Goal: Task Accomplishment & Management: Manage account settings

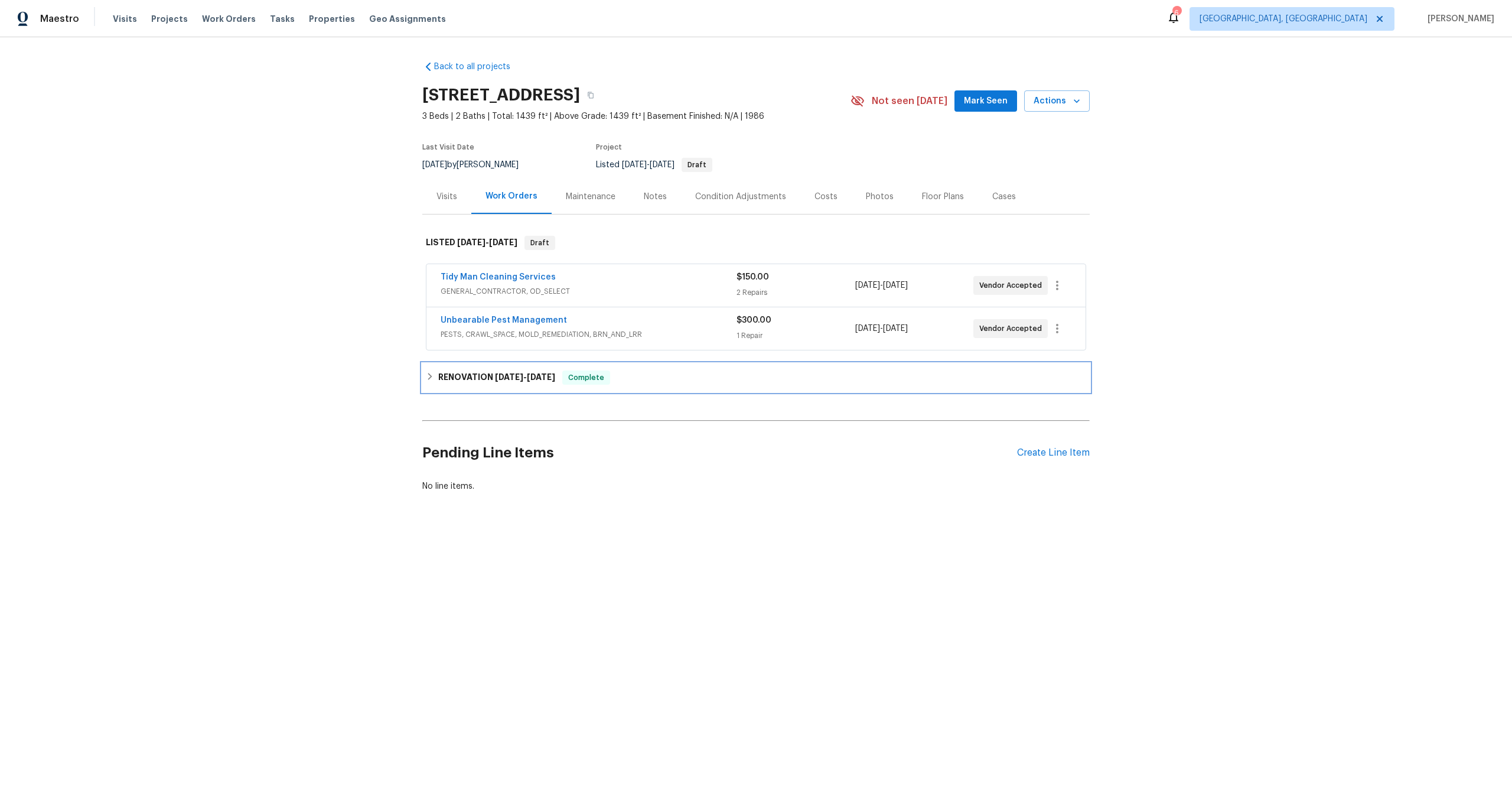
click at [522, 378] on span "8/12/25" at bounding box center [510, 377] width 29 height 8
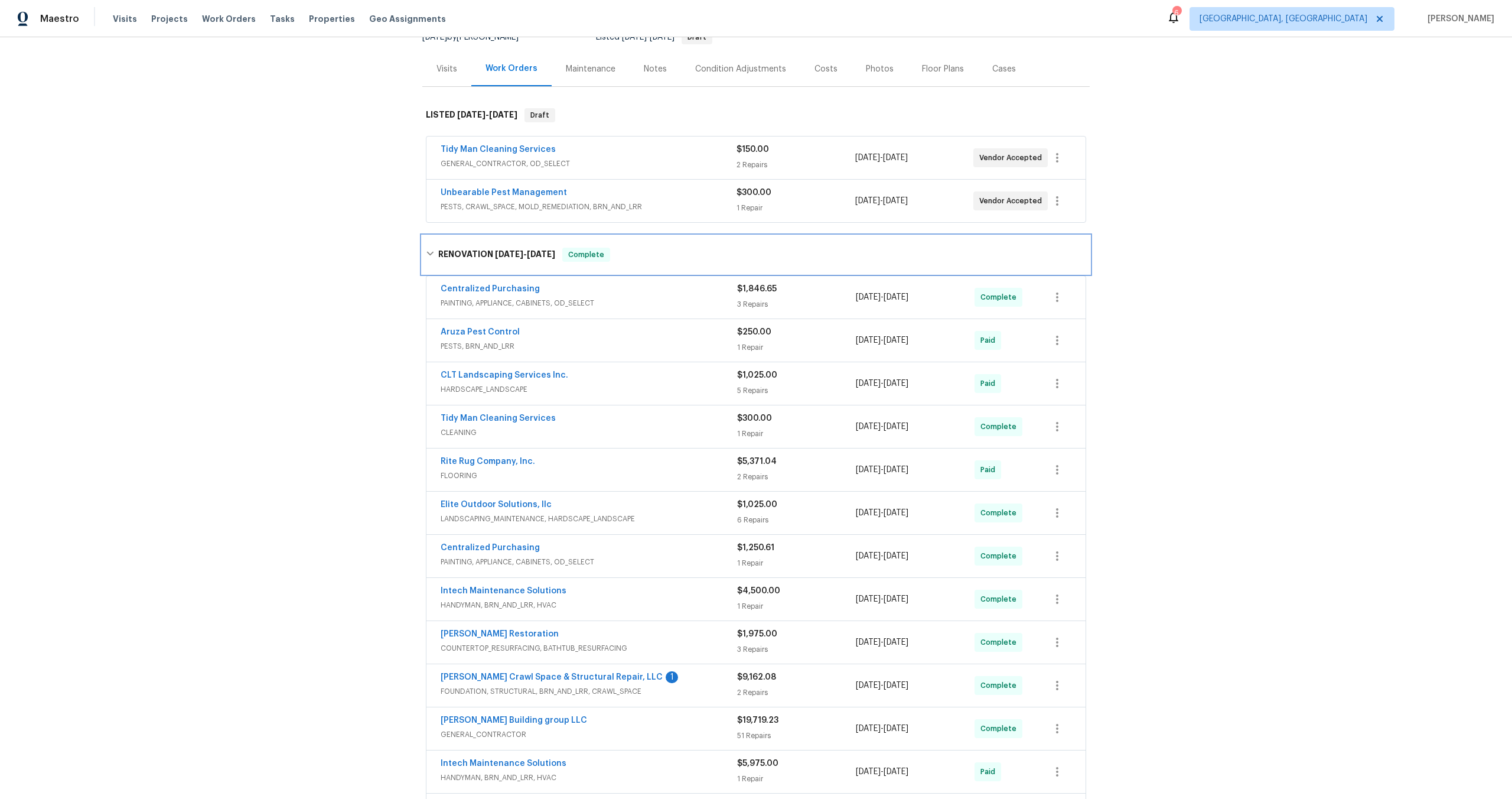
scroll to position [131, 0]
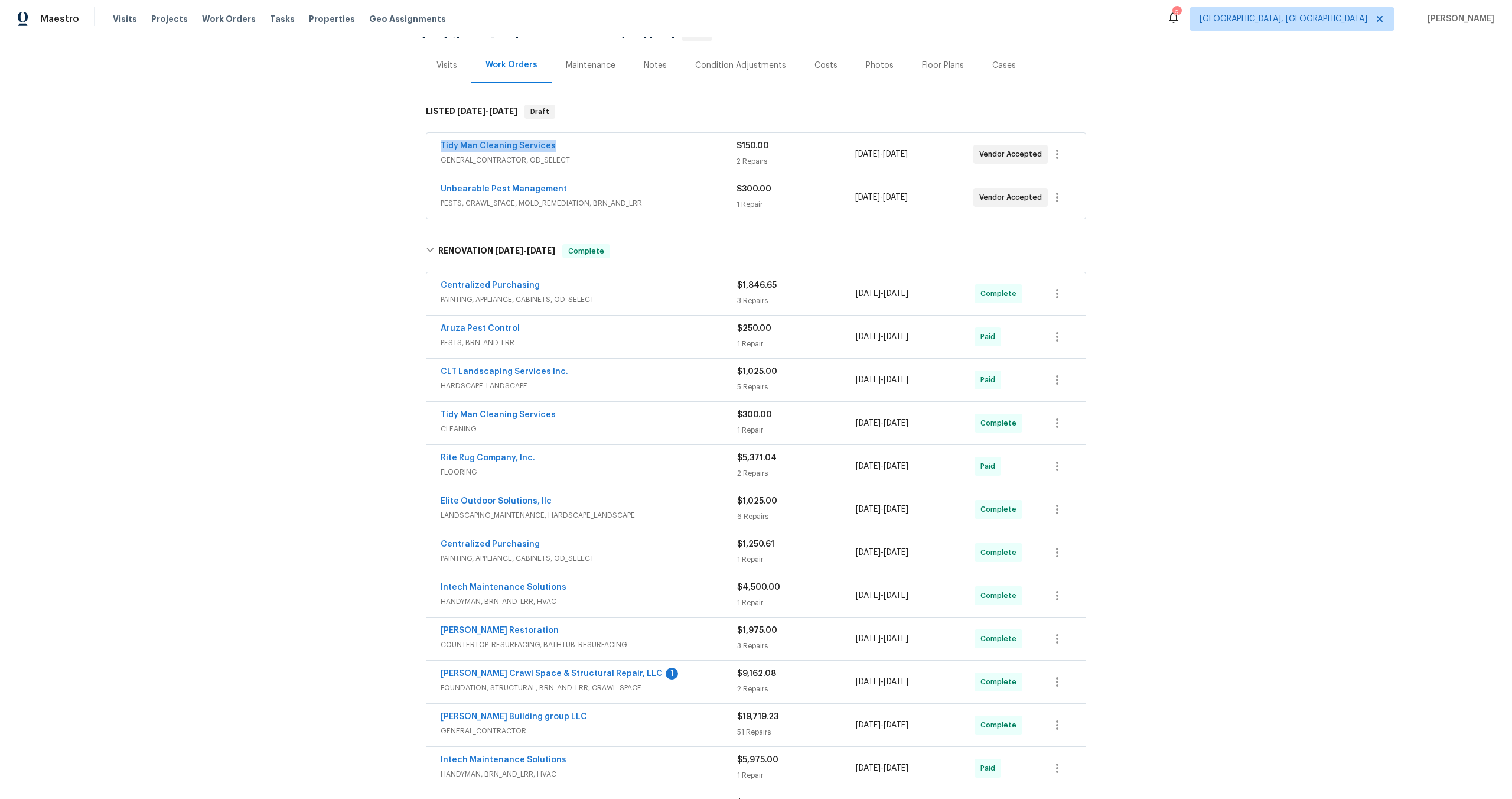
copy link "Tidy Man Cleaning Services"
drag, startPoint x: 553, startPoint y: 145, endPoint x: 412, endPoint y: 144, distance: 141.0
click at [412, 144] on div "Back to all projects 105 Kenton Ct, Irmo, SC 29063 3 Beds | 2 Baths | Total: 14…" at bounding box center [756, 418] width 1512 height 762
drag, startPoint x: 562, startPoint y: 190, endPoint x: 357, endPoint y: 189, distance: 205.0
click at [357, 189] on div "Back to all projects 105 Kenton Ct, Irmo, SC 29063 3 Beds | 2 Baths | Total: 14…" at bounding box center [756, 418] width 1512 height 762
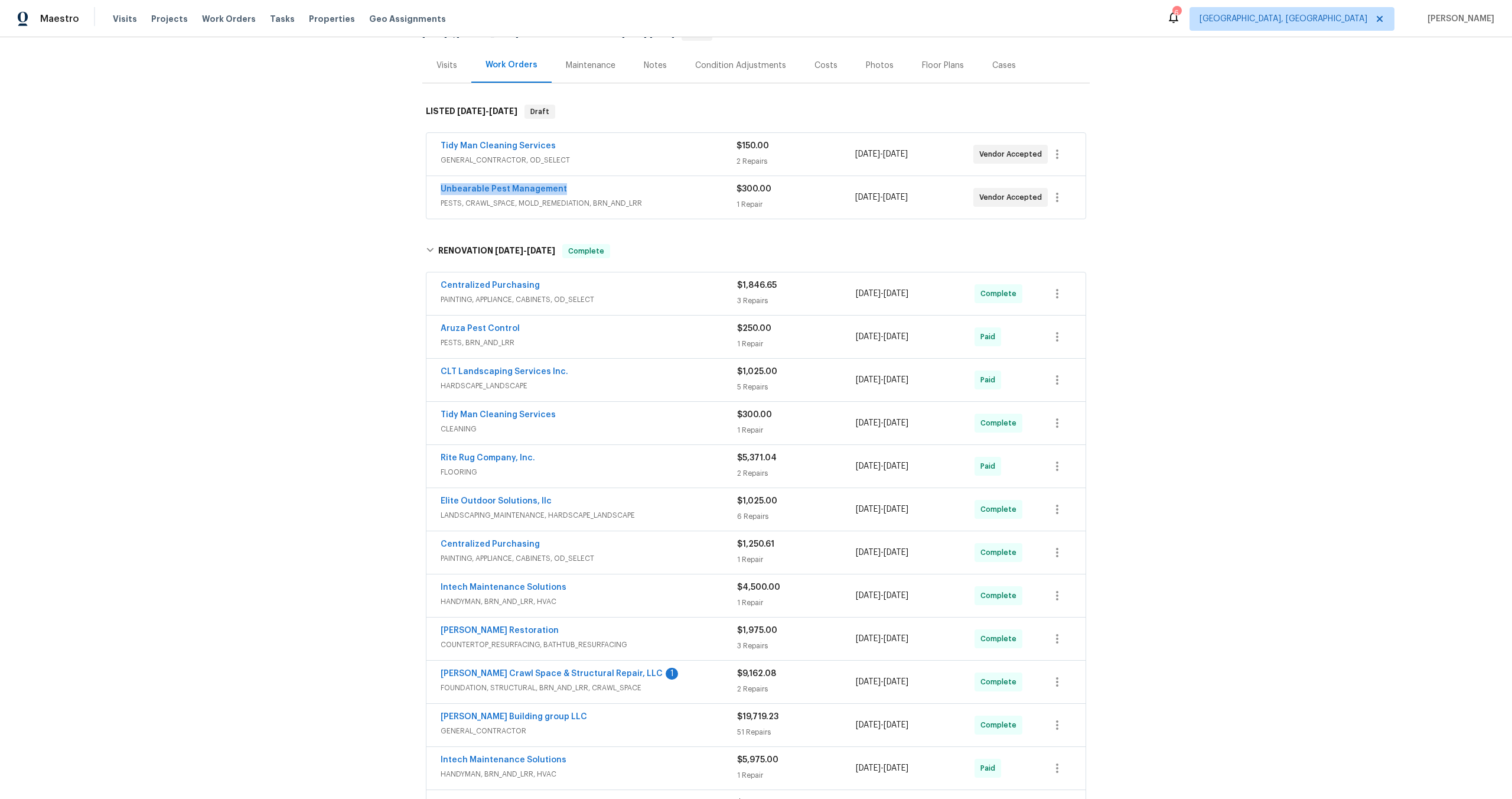
copy link "Unbearable Pest Management"
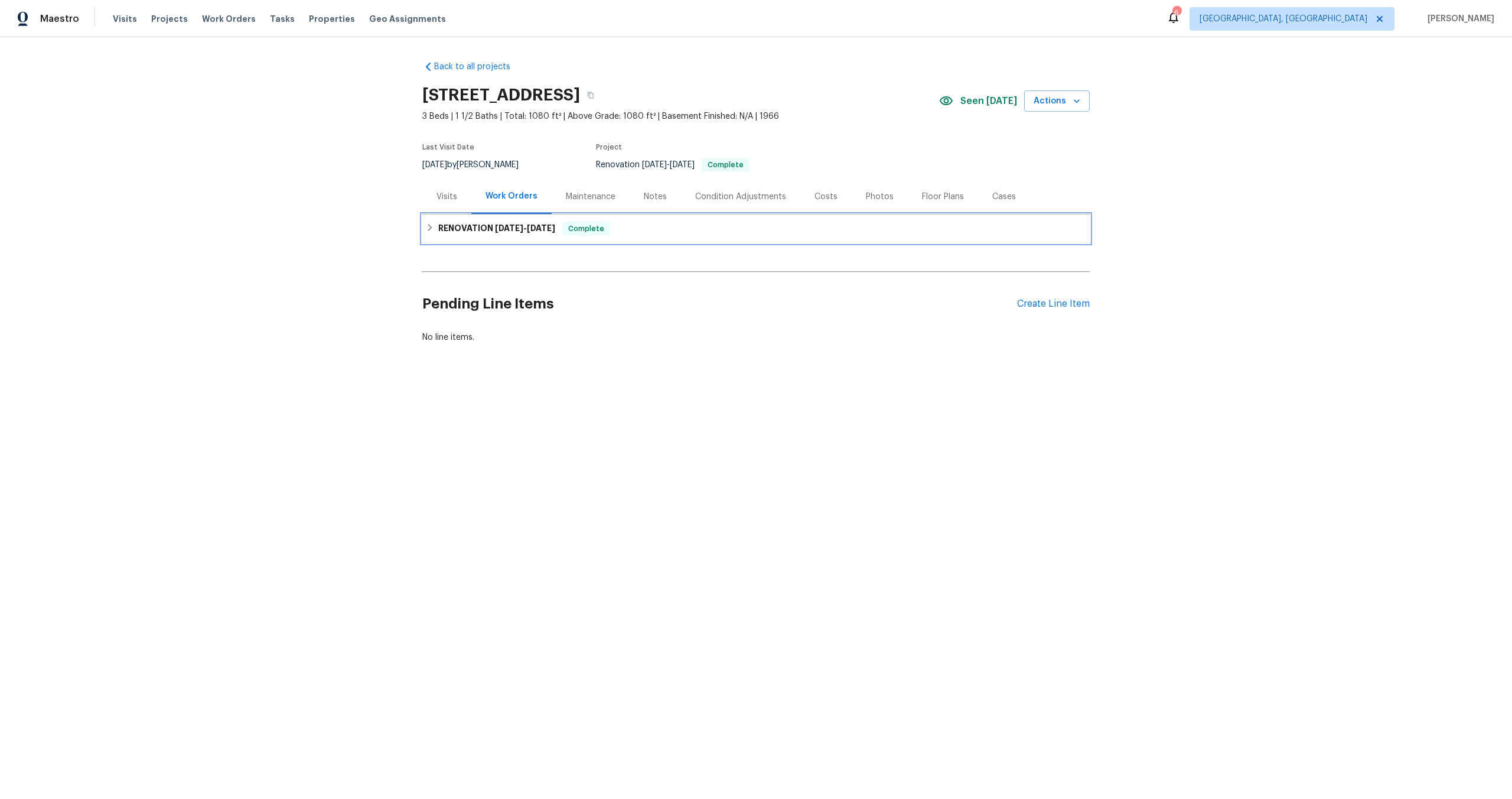
click at [502, 233] on h6 "RENOVATION [DATE] - [DATE]" at bounding box center [496, 229] width 117 height 14
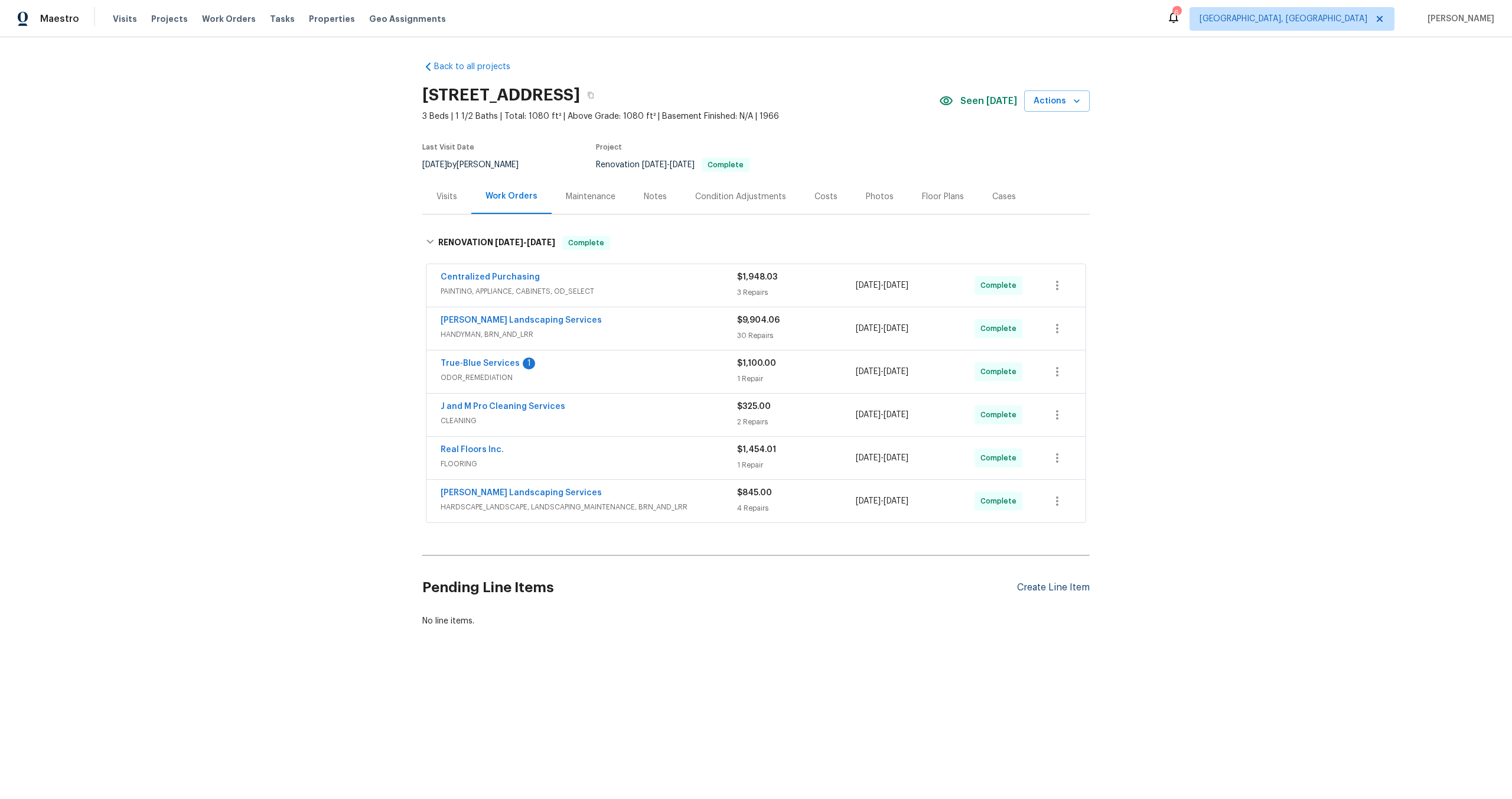
click at [1041, 582] on div "Create Line Item" at bounding box center [1053, 588] width 72 height 11
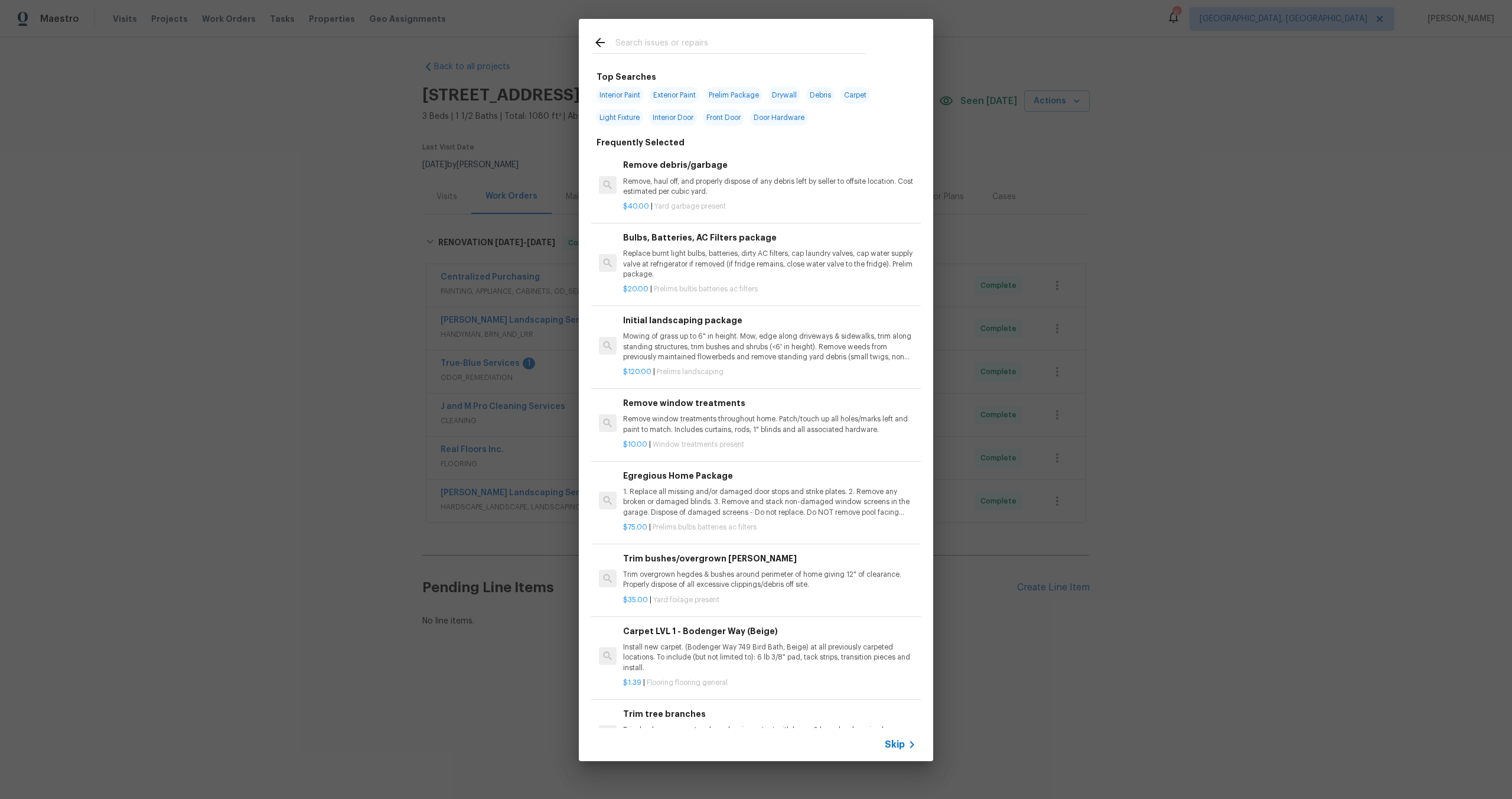
click at [897, 747] on span "Skip" at bounding box center [894, 744] width 20 height 12
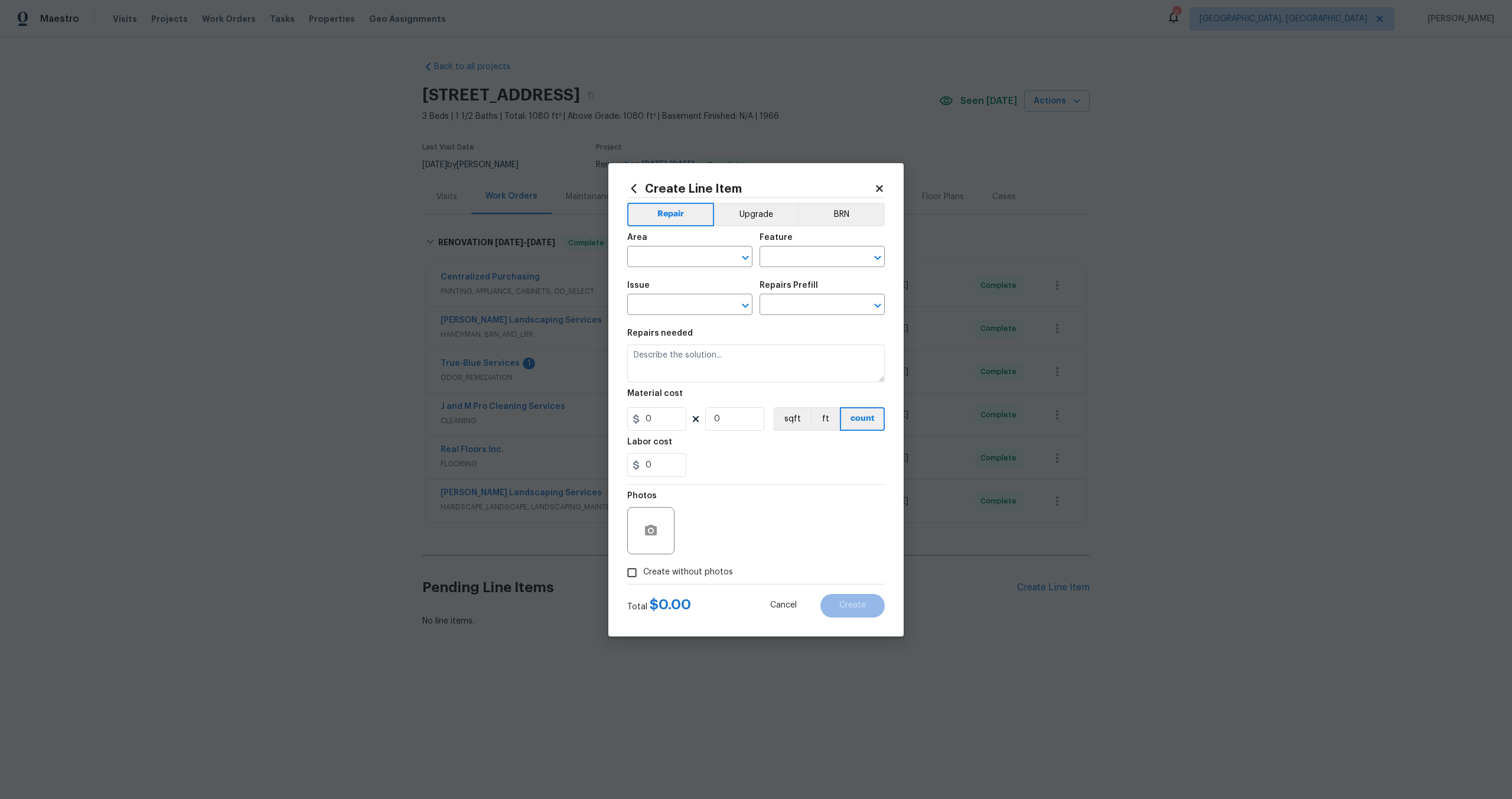
click at [682, 245] on div "Area" at bounding box center [690, 241] width 125 height 15
click at [678, 268] on span "Area ​" at bounding box center [690, 250] width 125 height 48
click at [690, 253] on input "text" at bounding box center [674, 257] width 92 height 18
click at [665, 303] on li "Interior Overall" at bounding box center [690, 304] width 125 height 19
type input "Interior Overall"
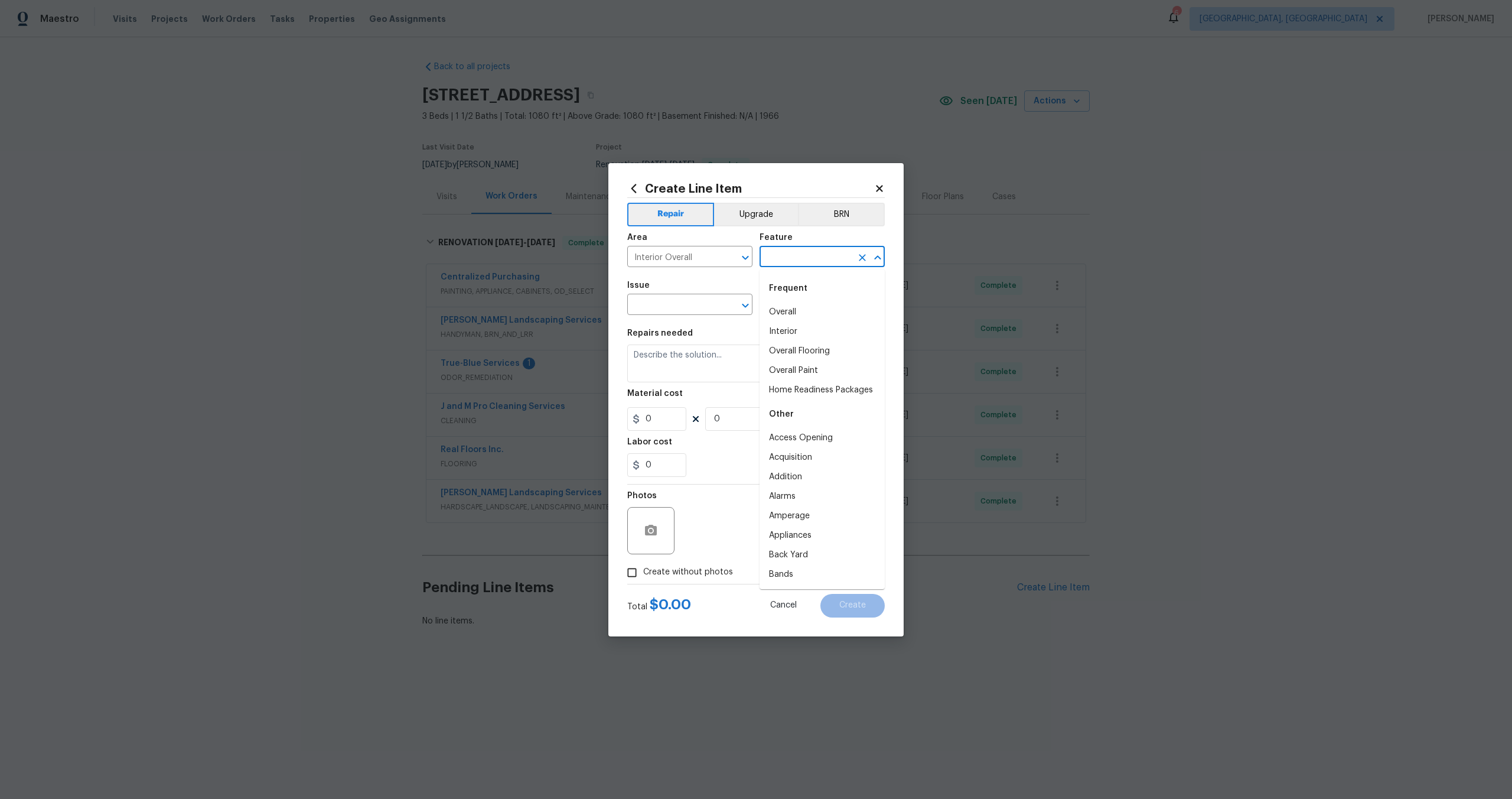
click at [834, 257] on input "text" at bounding box center [806, 257] width 92 height 18
click at [799, 319] on li "Overall" at bounding box center [822, 312] width 125 height 19
type input "Overall"
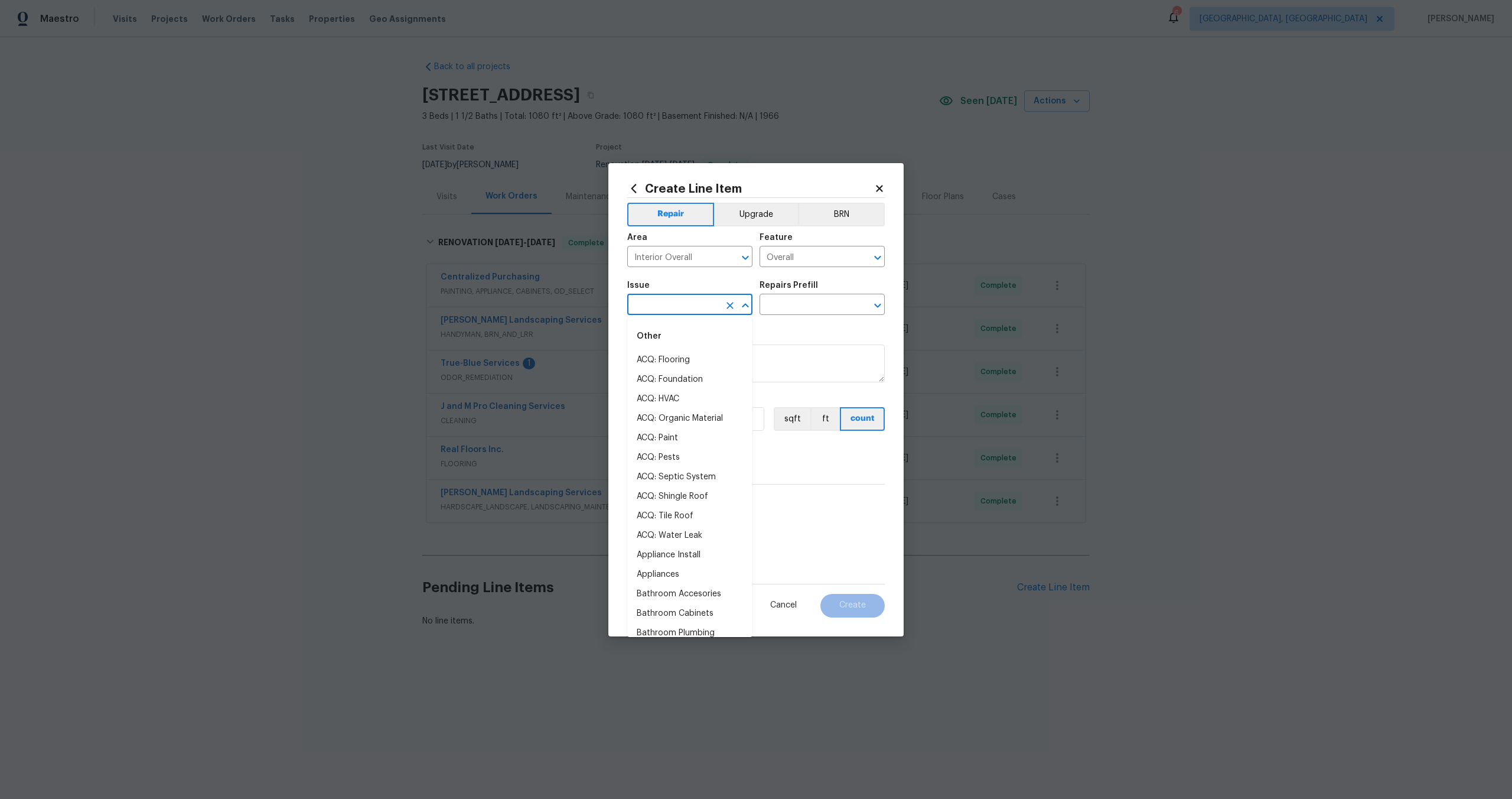
click at [654, 304] on input "text" at bounding box center [674, 305] width 92 height 18
click at [659, 370] on li "Photos" at bounding box center [690, 360] width 125 height 19
type input "Photos"
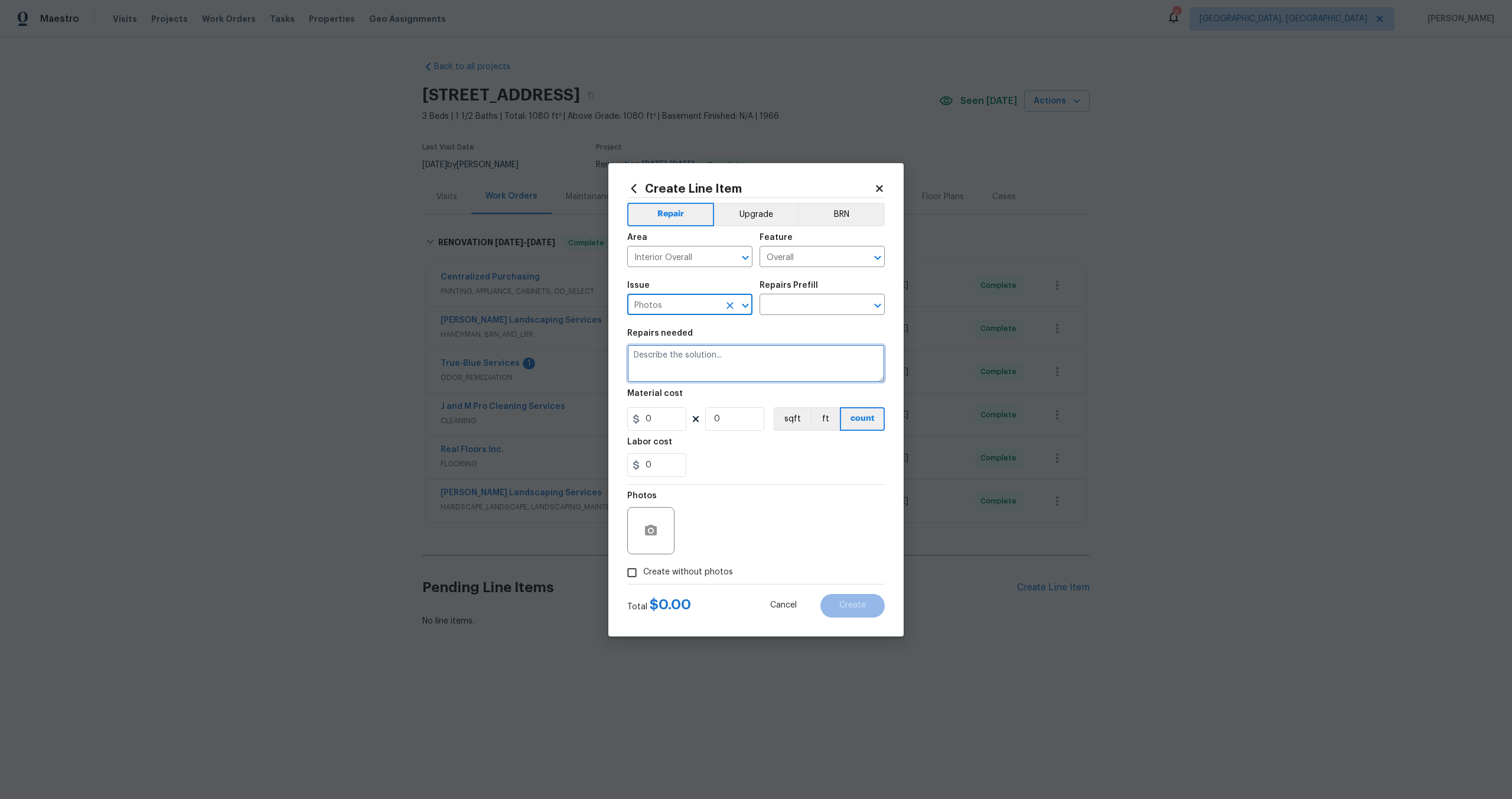
click at [660, 366] on textarea at bounding box center [756, 362] width 257 height 37
click at [799, 307] on input "text" at bounding box center [806, 305] width 92 height 18
click at [788, 319] on ul "3D Tour Capture $120.00" at bounding box center [822, 331] width 125 height 29
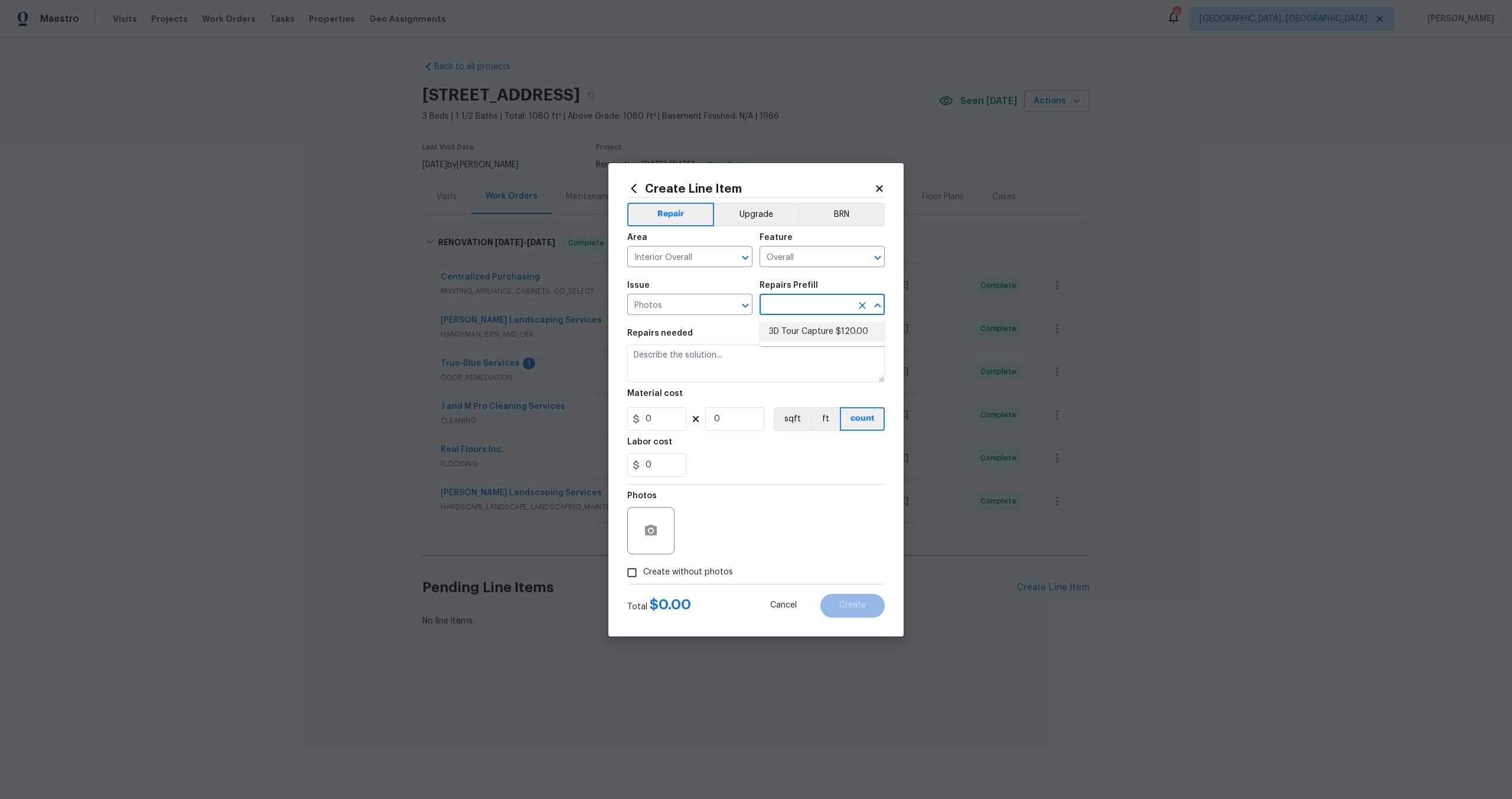
click at [788, 327] on li "3D Tour Capture $120.00" at bounding box center [822, 331] width 125 height 19
type input "3D Tour Capture $120.00"
type textarea "Capture 3D tour of home"
type input "1"
type input "120"
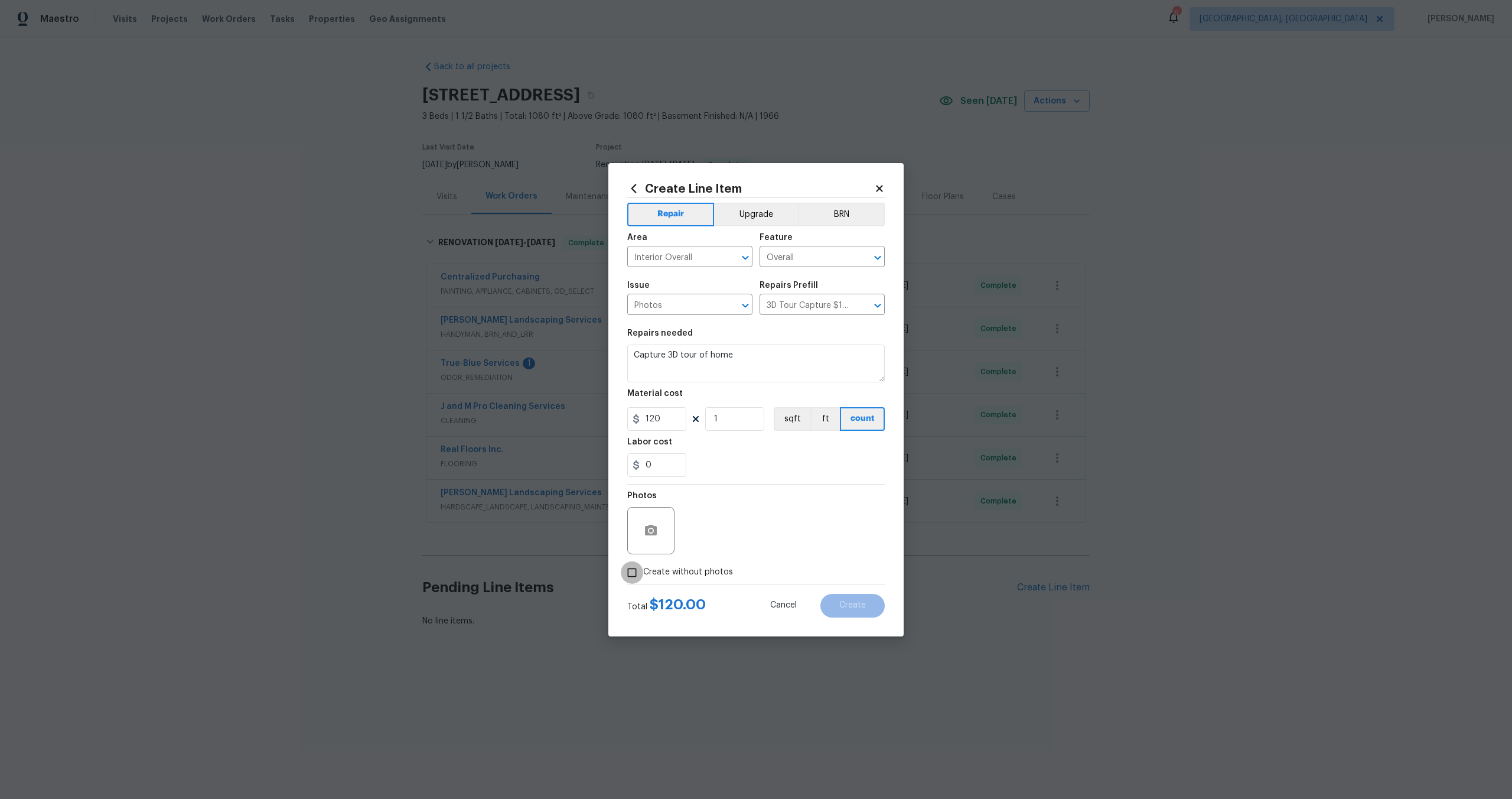
click at [632, 575] on input "Create without photos" at bounding box center [631, 573] width 22 height 22
checkbox input "true"
click at [717, 531] on textarea at bounding box center [784, 530] width 201 height 47
type textarea "."
click at [859, 605] on span "Create" at bounding box center [852, 605] width 26 height 9
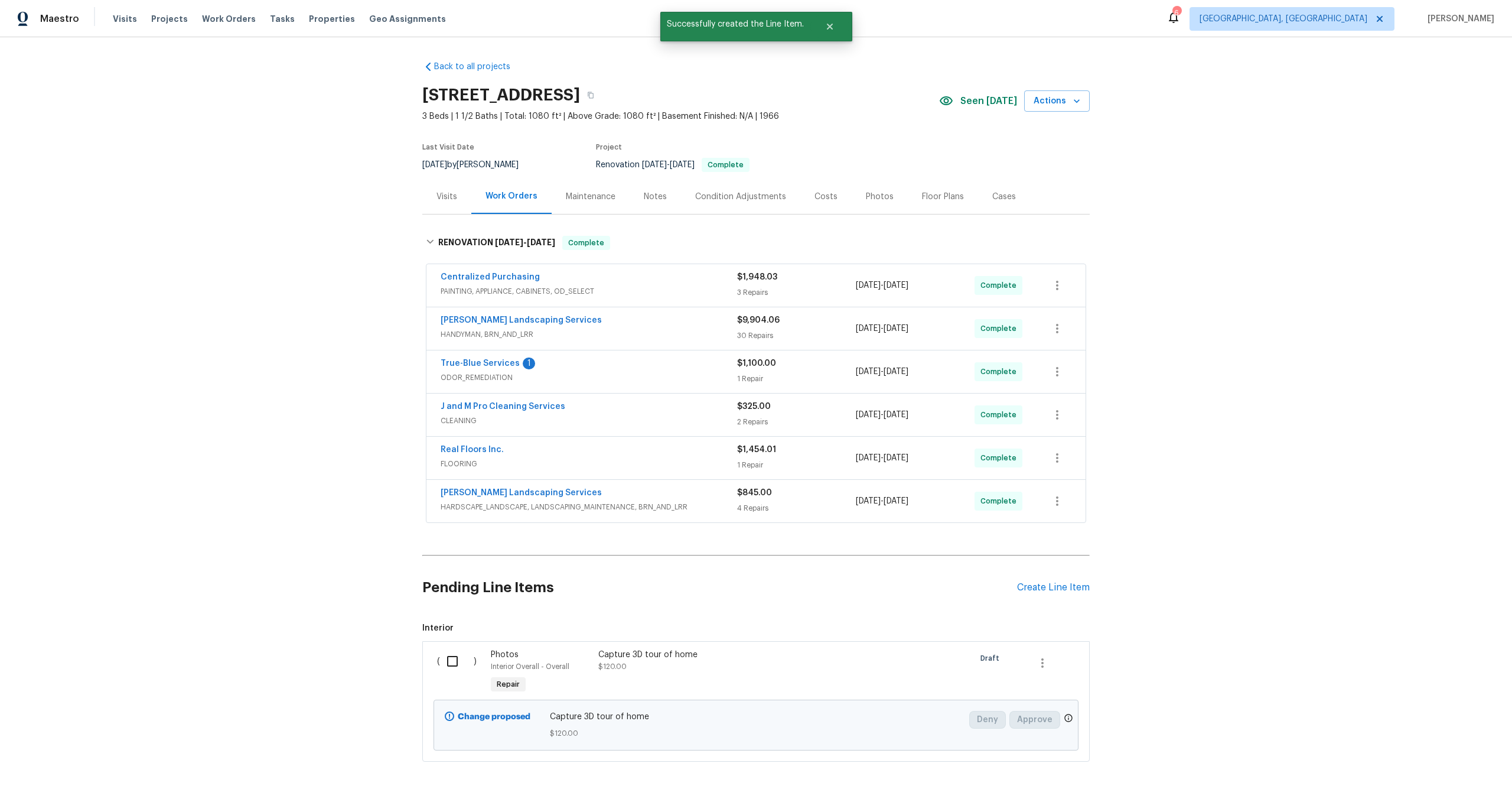
scroll to position [43, 0]
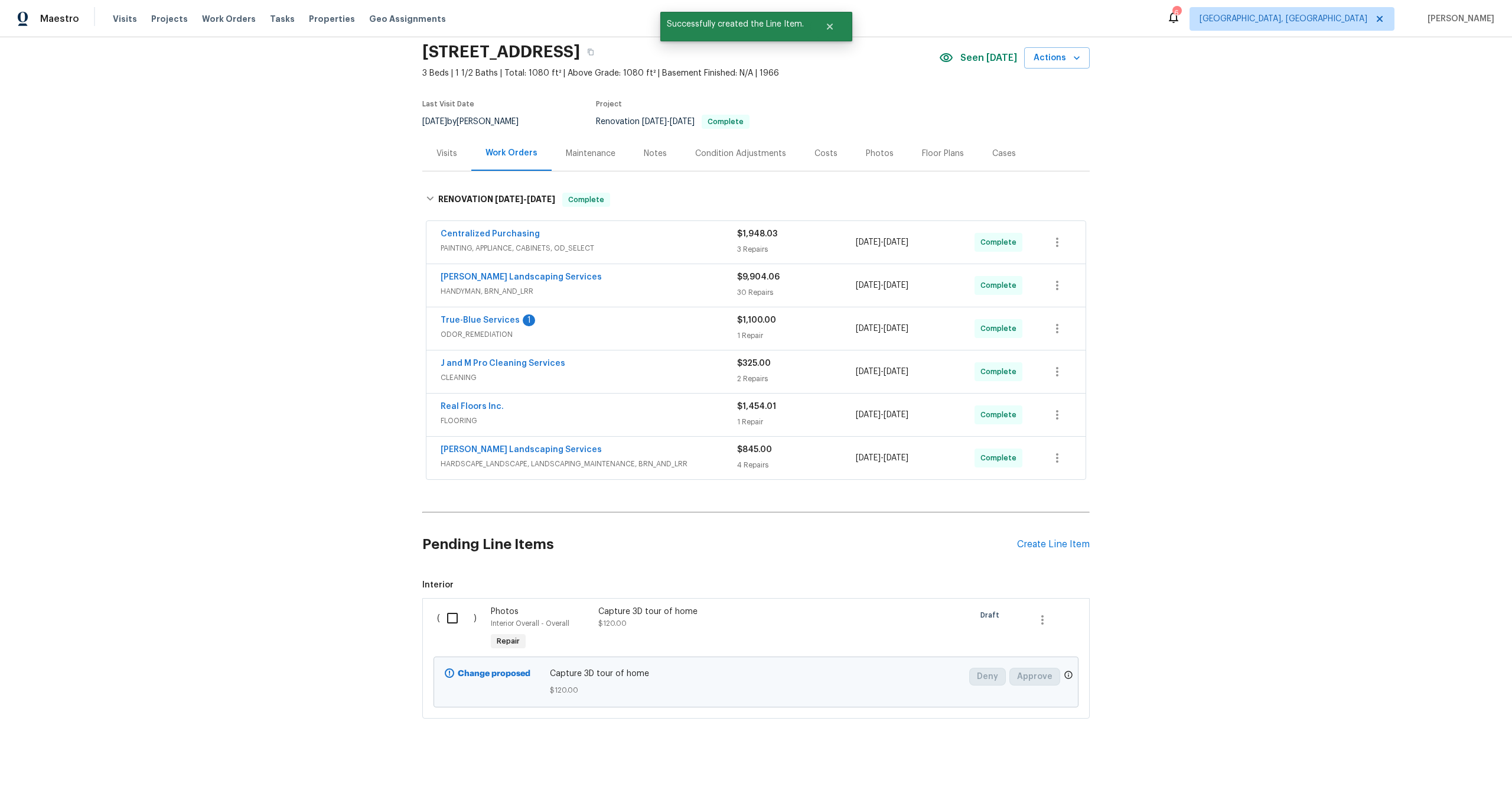
click at [455, 617] on input "checkbox" at bounding box center [457, 617] width 33 height 25
checkbox input "true"
click at [1435, 770] on span "Create Work Order" at bounding box center [1444, 770] width 79 height 15
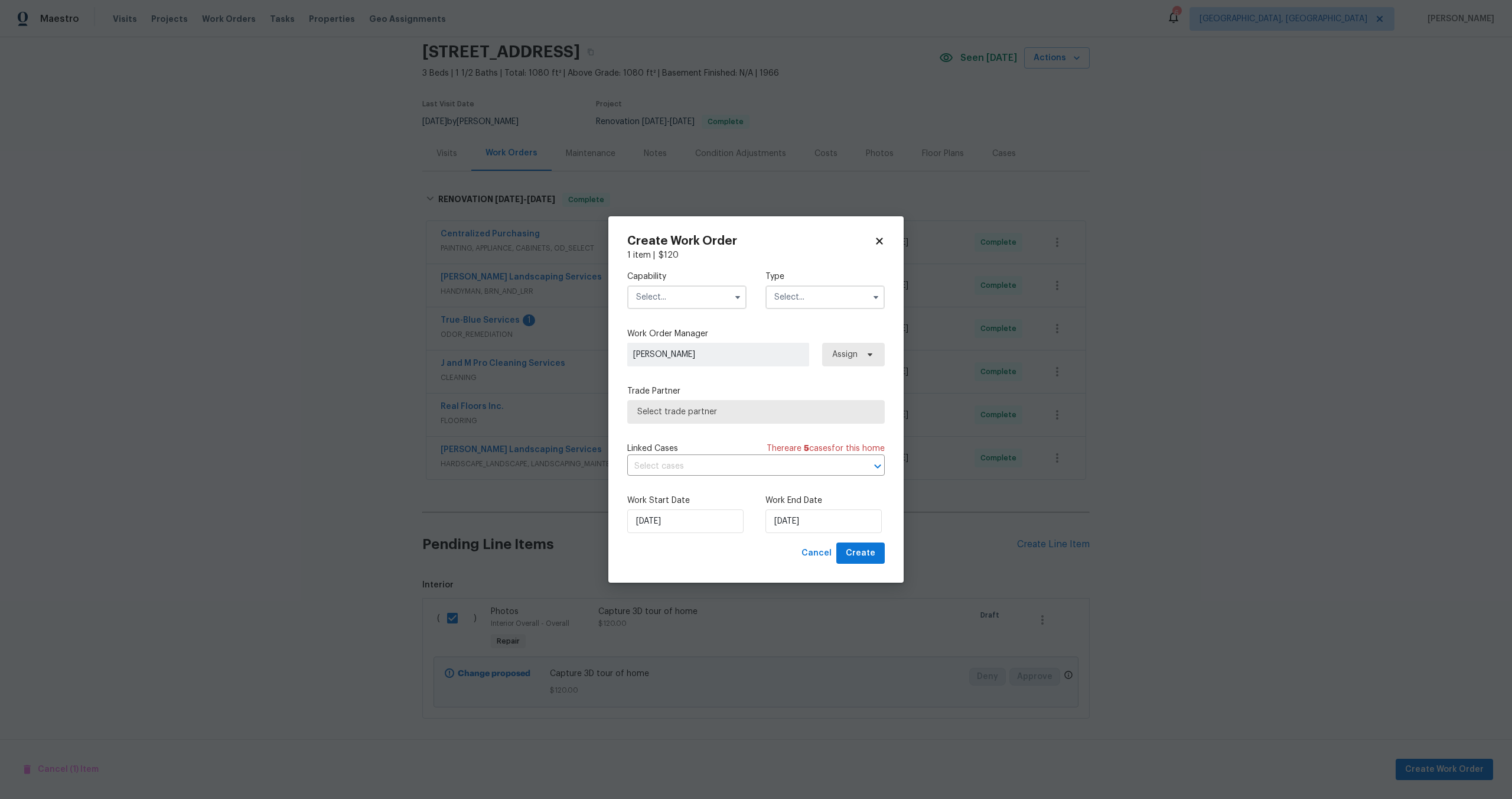
click at [698, 301] on input "text" at bounding box center [687, 297] width 119 height 24
click at [669, 338] on span "Photography" at bounding box center [665, 342] width 51 height 8
type input "Photography"
click at [799, 300] on input "text" at bounding box center [825, 297] width 119 height 24
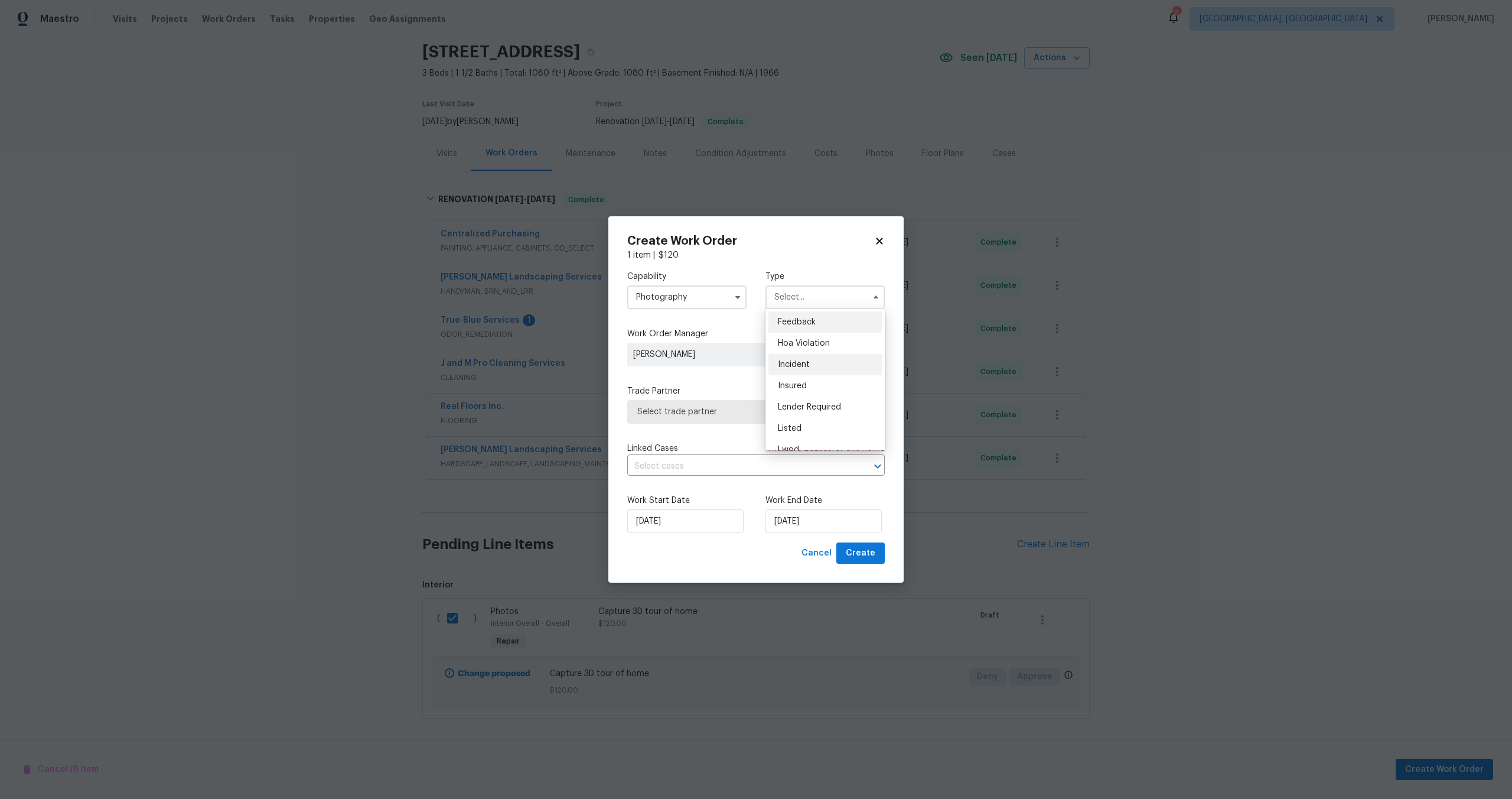
scroll to position [141, 0]
click at [791, 335] on div "Other" at bounding box center [825, 330] width 113 height 22
type input "Other"
click at [690, 415] on span "Select trade partner" at bounding box center [747, 412] width 221 height 12
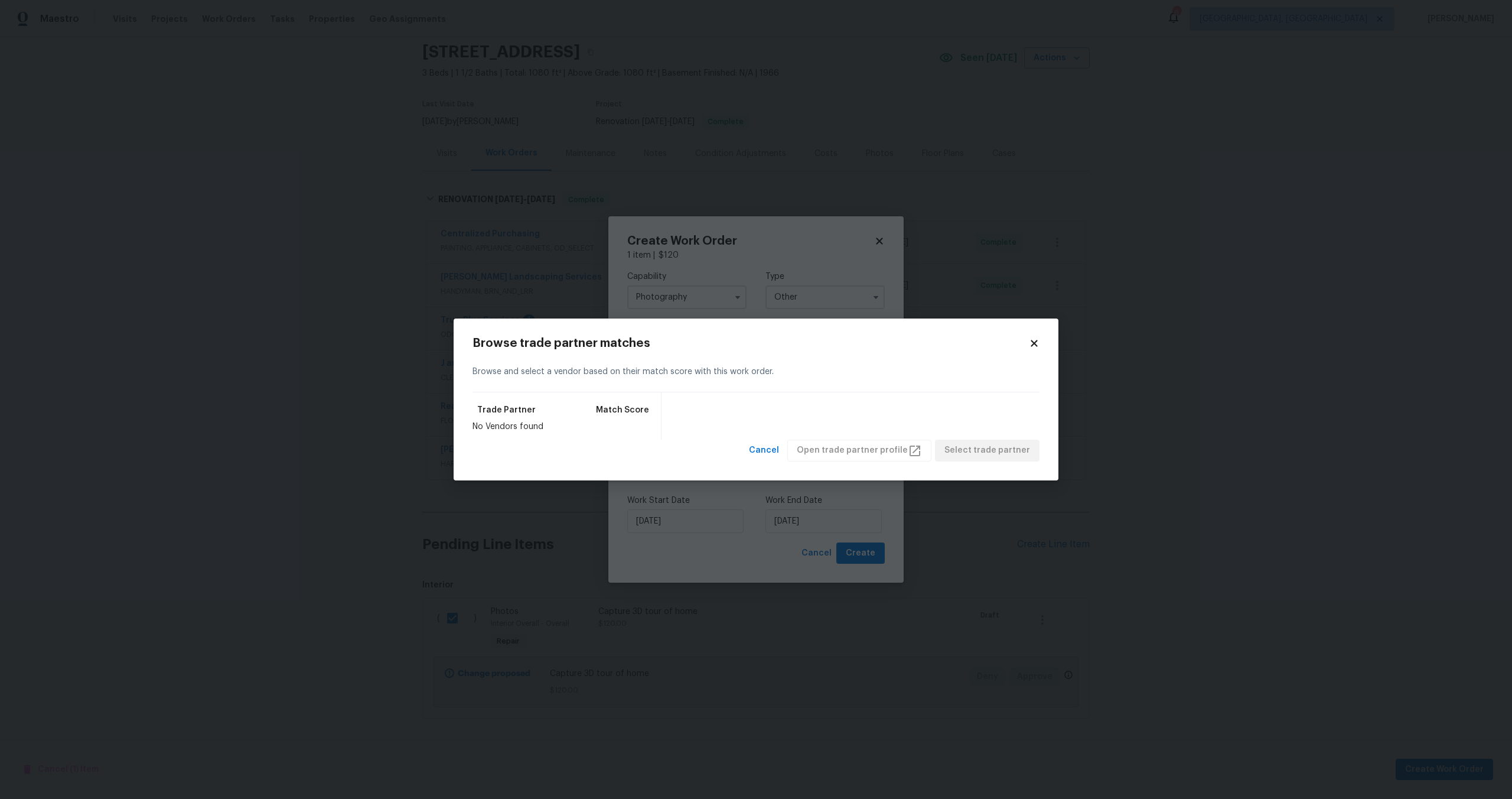
click at [1035, 344] on icon at bounding box center [1033, 343] width 6 height 6
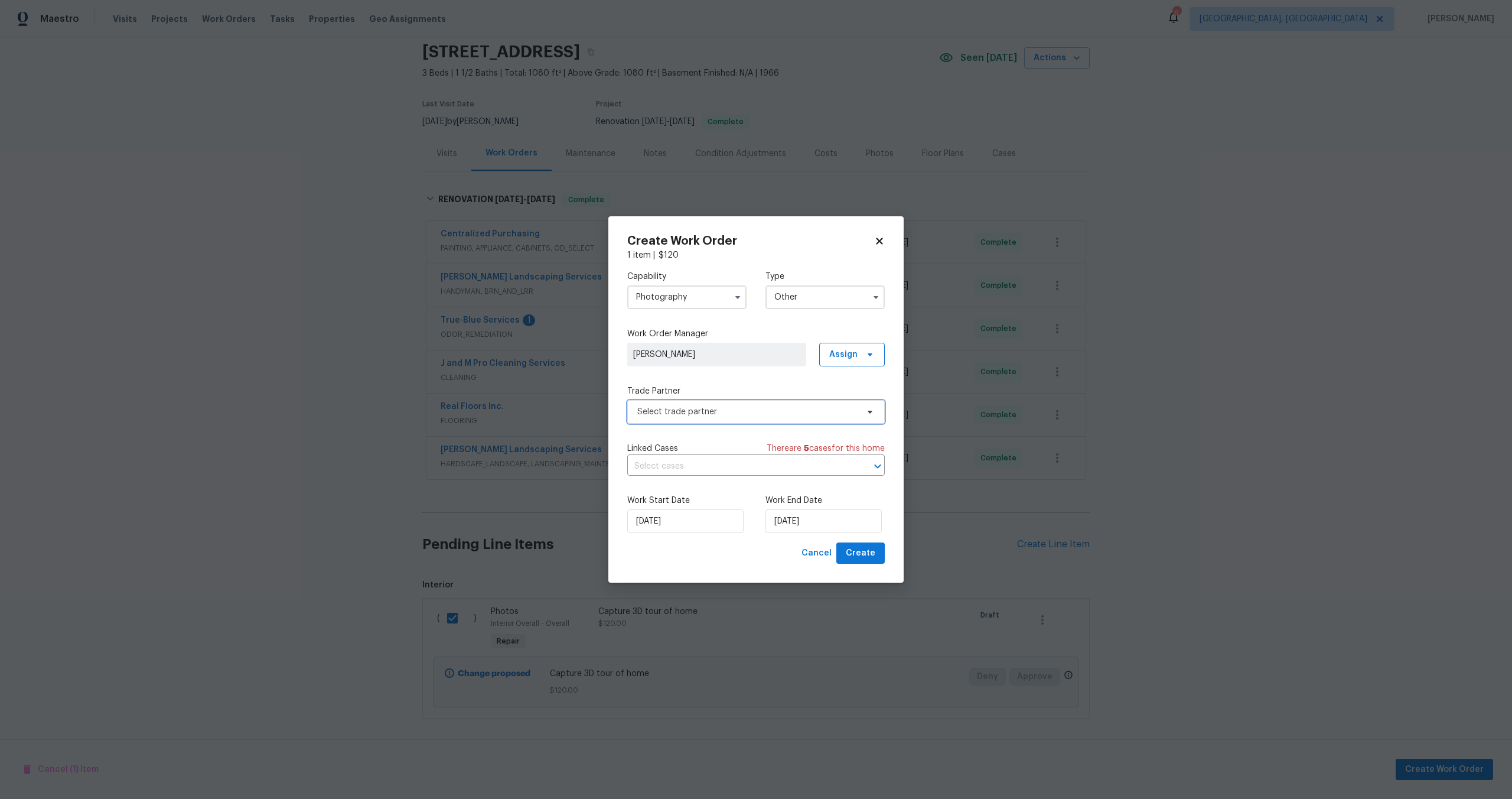
click at [721, 413] on span "Select trade partner" at bounding box center [747, 412] width 221 height 12
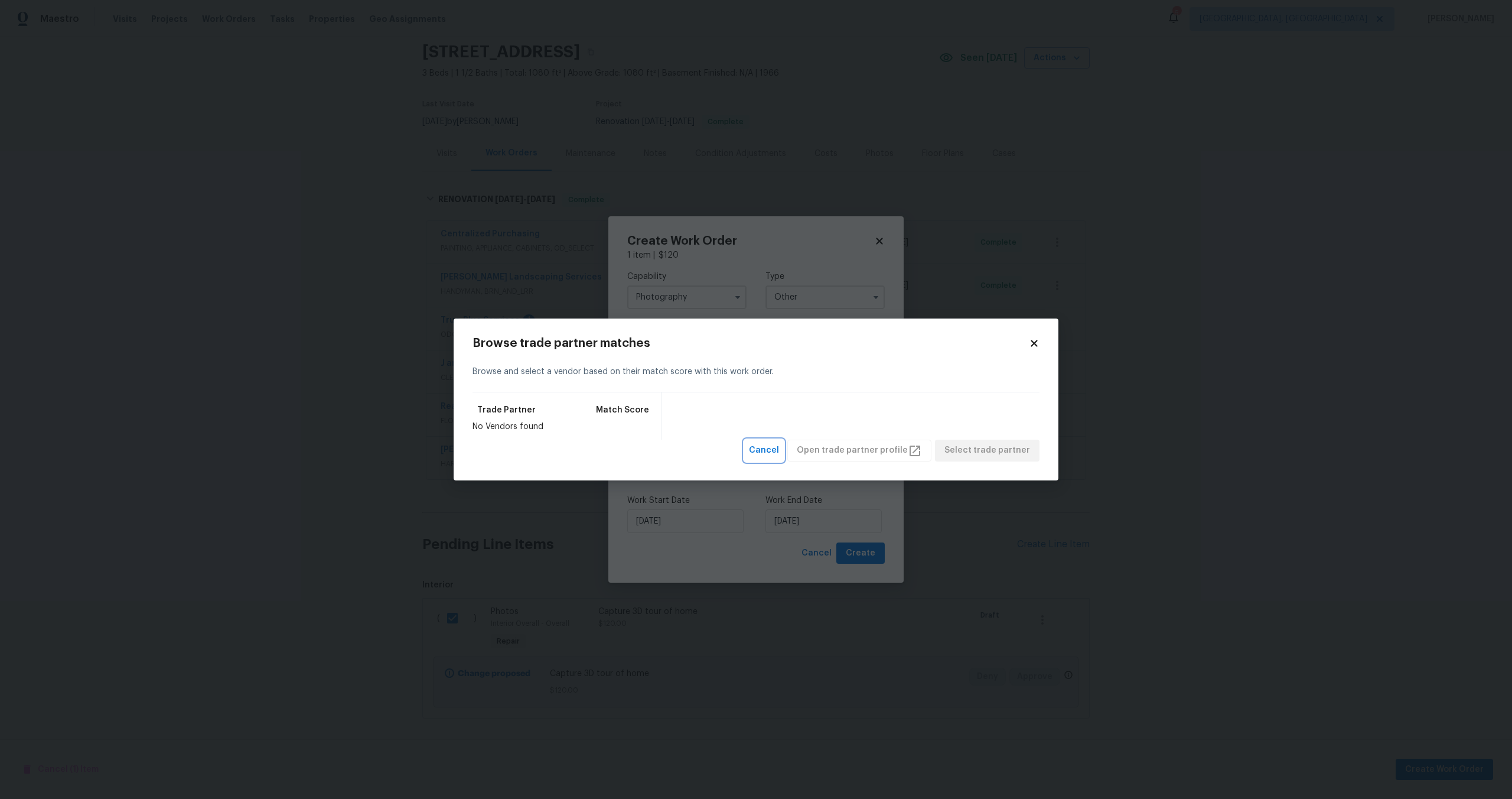
click at [779, 451] on span "Cancel" at bounding box center [764, 450] width 30 height 15
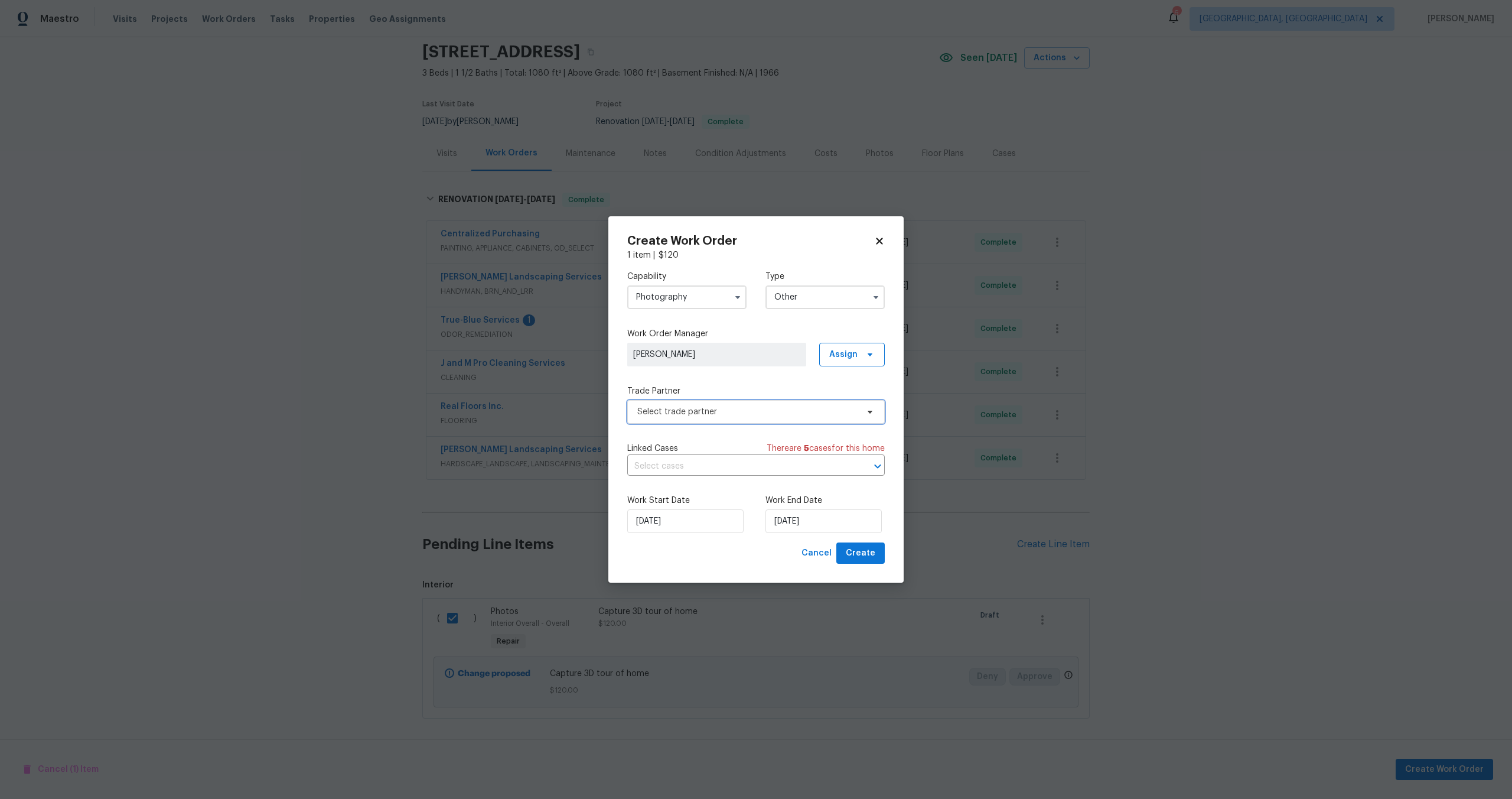
click at [795, 406] on span "Select trade partner" at bounding box center [747, 412] width 221 height 12
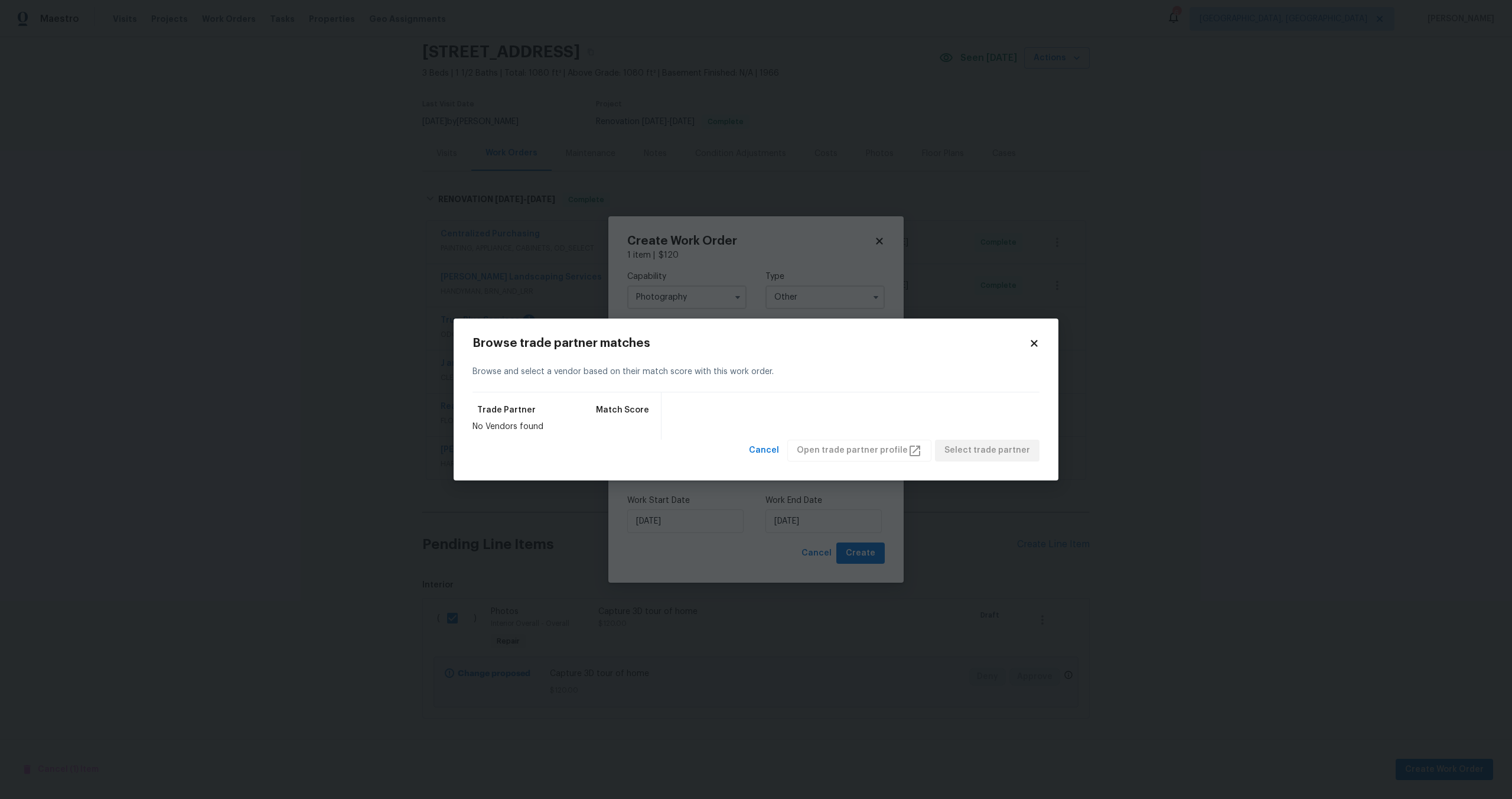
click at [1033, 348] on icon at bounding box center [1033, 343] width 10 height 10
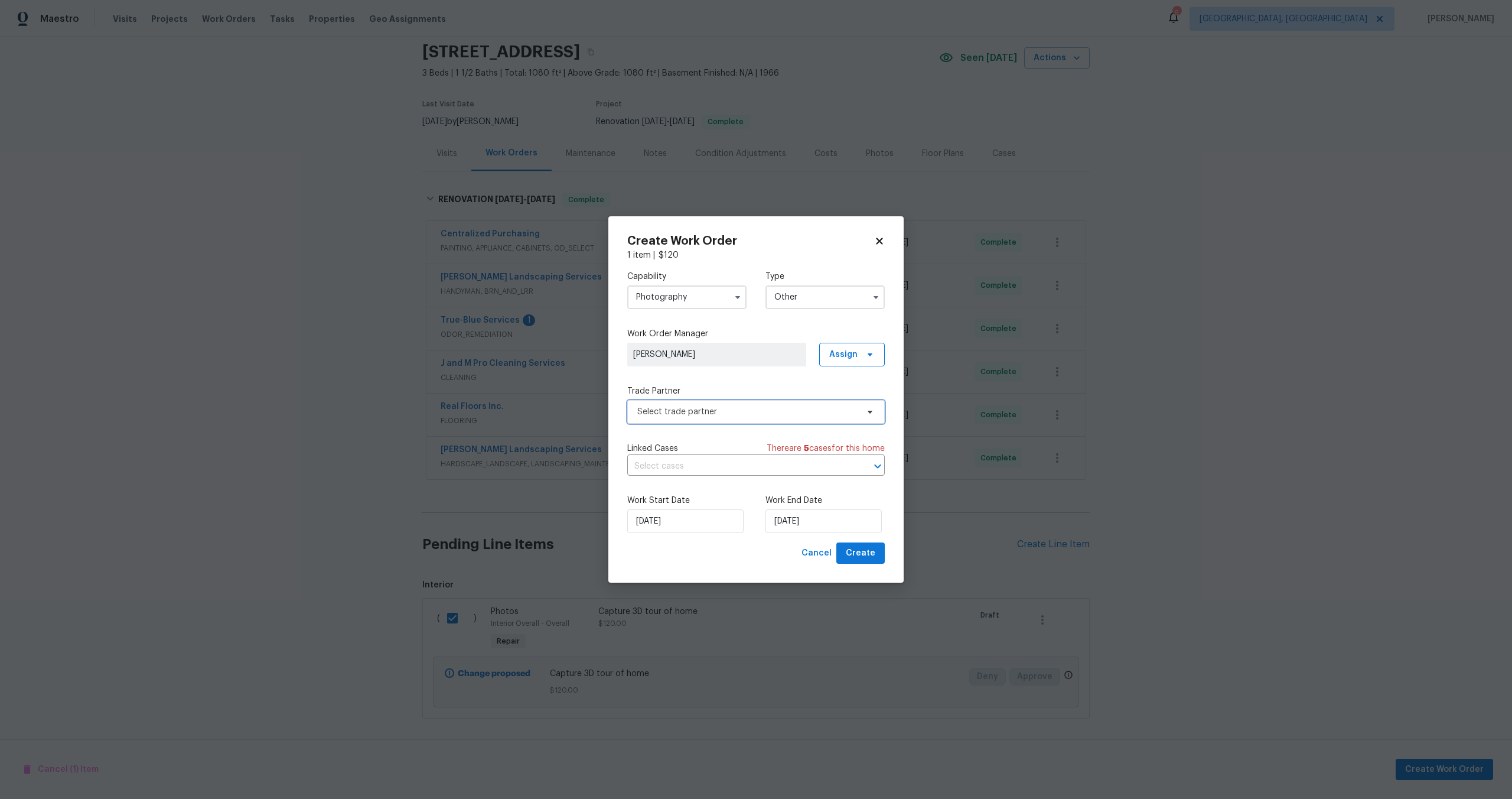
click at [729, 415] on span "Select trade partner" at bounding box center [747, 412] width 221 height 12
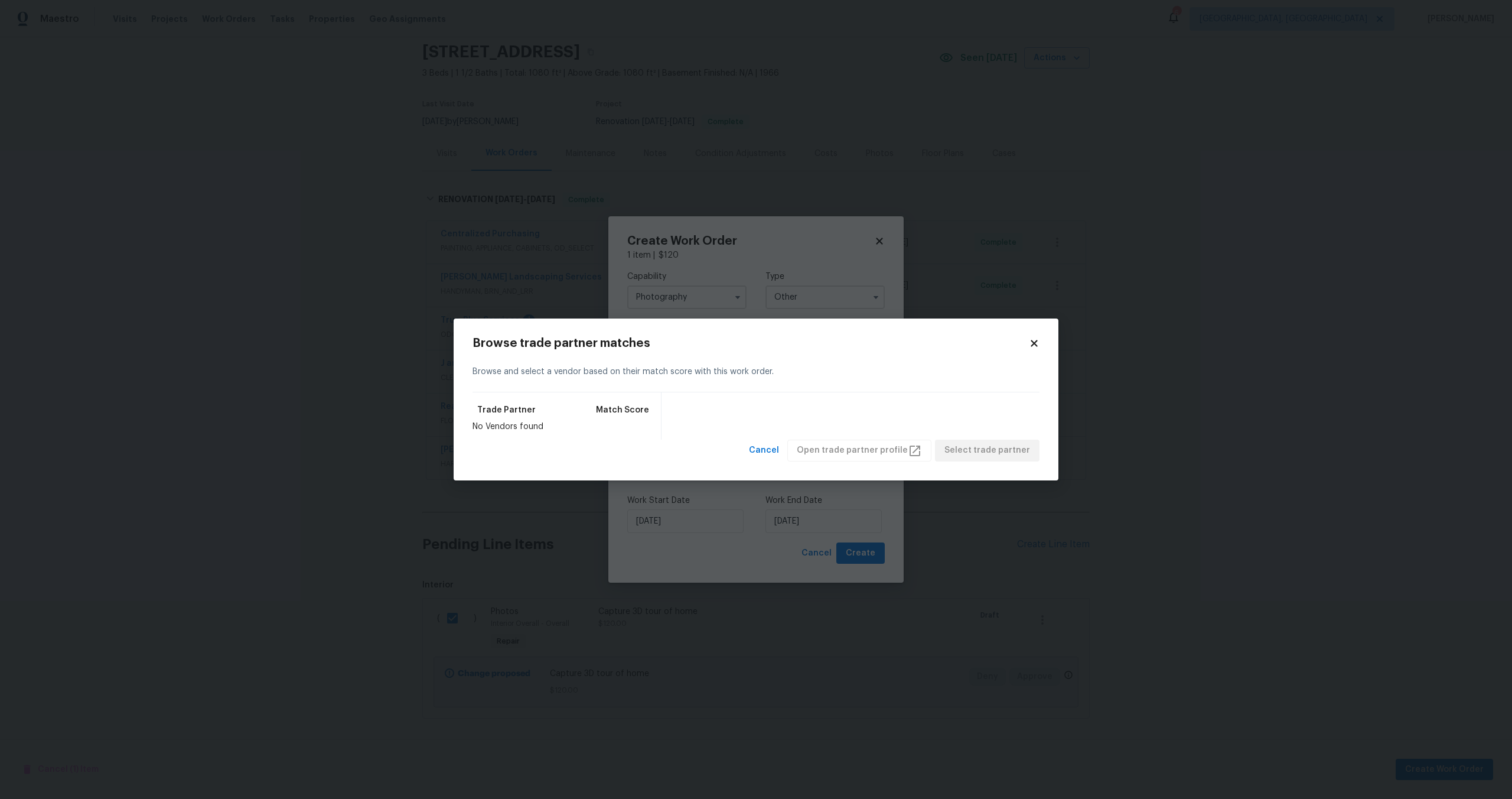
click at [1033, 342] on icon at bounding box center [1033, 343] width 6 height 6
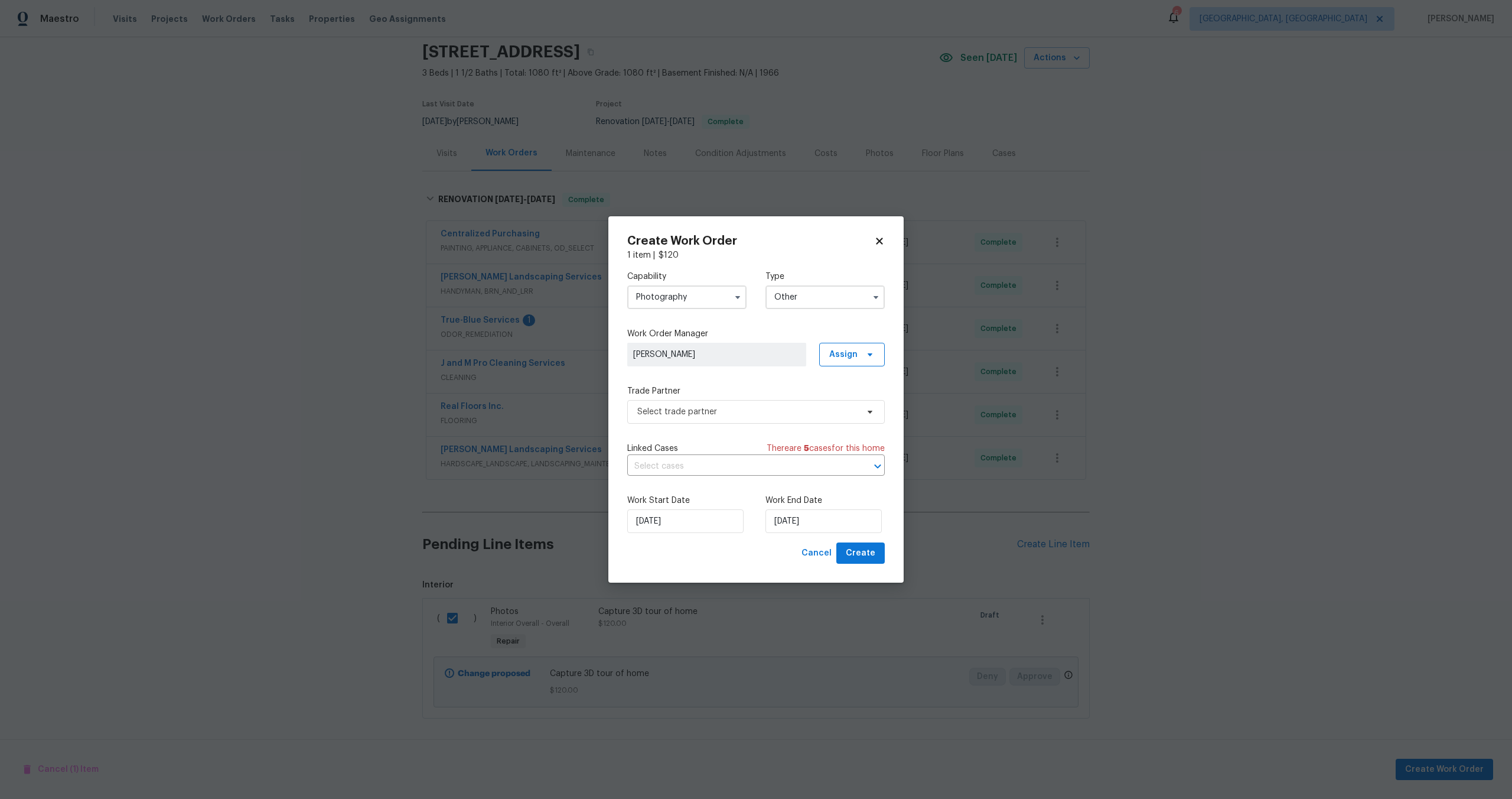
click at [879, 244] on icon at bounding box center [879, 241] width 10 height 10
checkbox input "false"
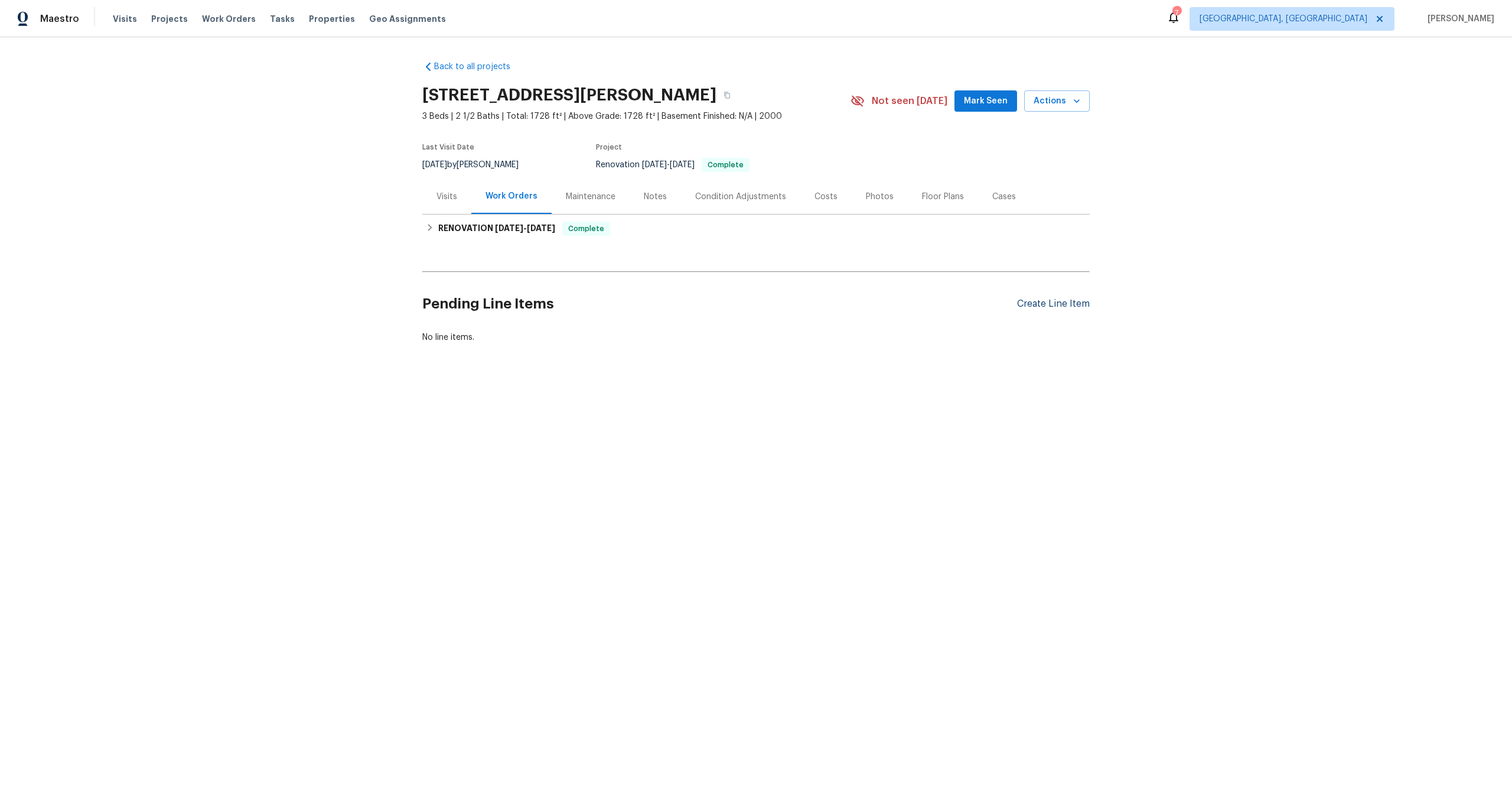
click at [1038, 305] on div "Create Line Item" at bounding box center [1053, 304] width 72 height 11
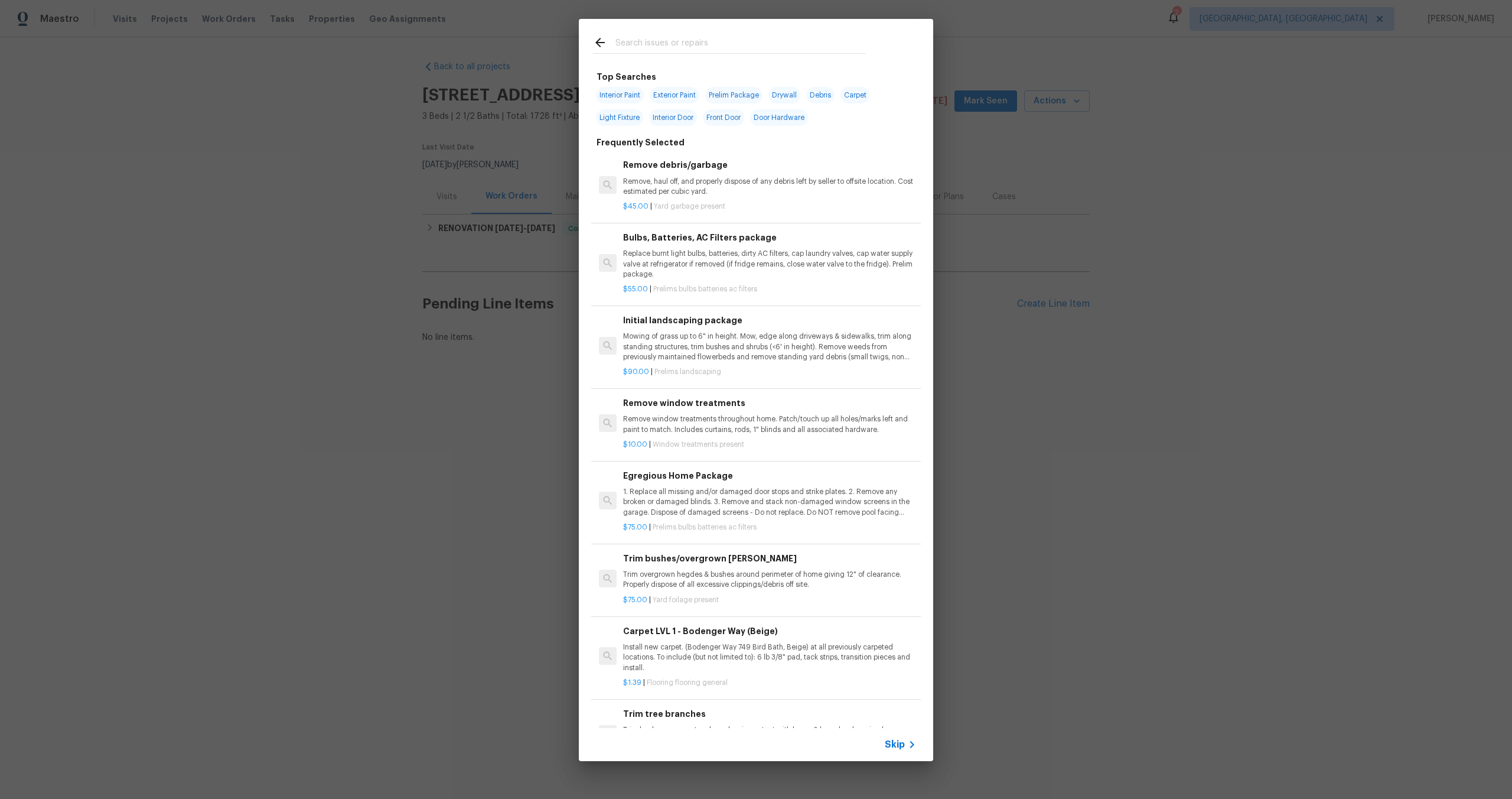
click at [900, 744] on span "Skip" at bounding box center [894, 744] width 20 height 12
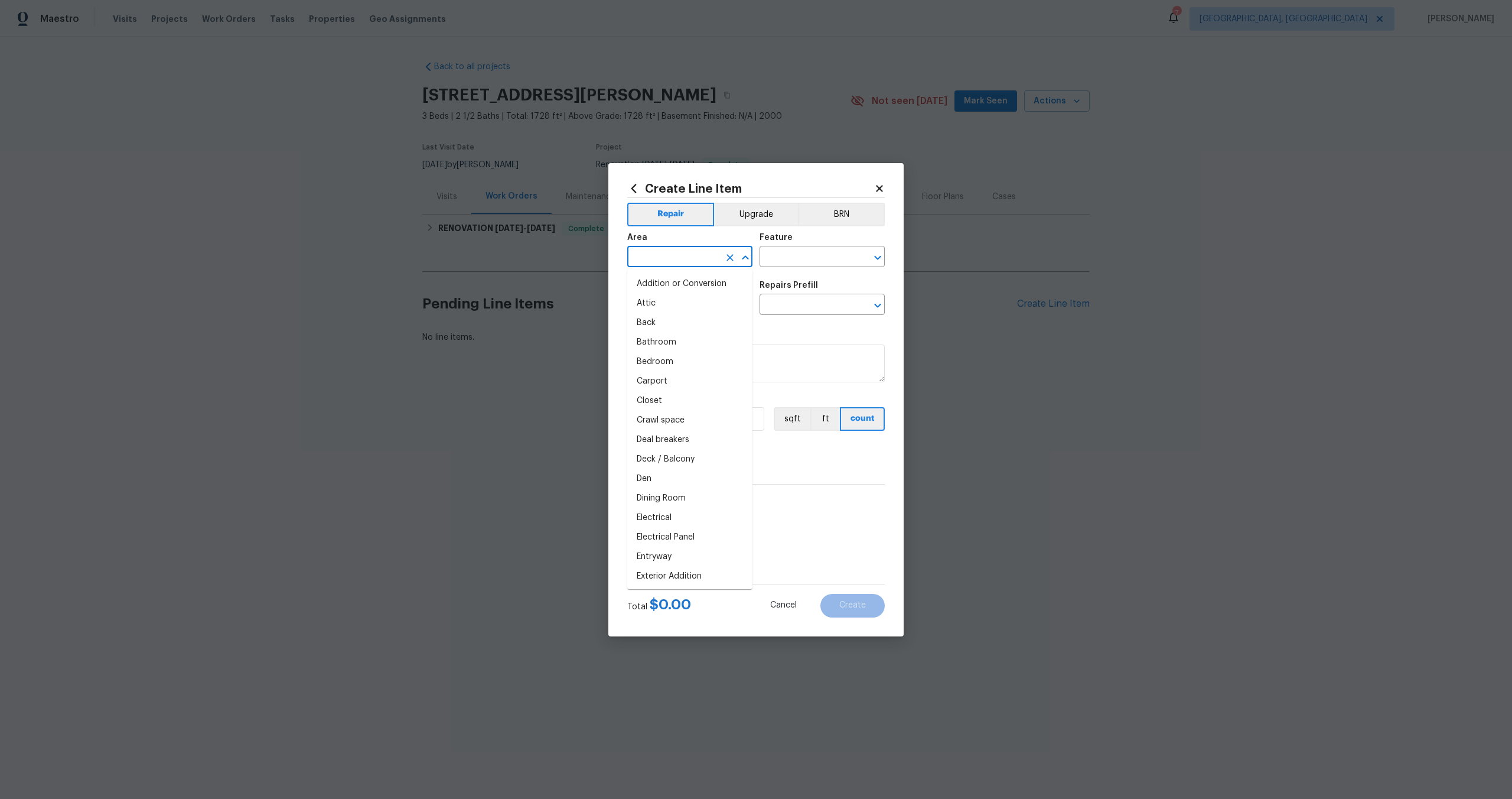
click at [693, 260] on input "text" at bounding box center [674, 257] width 92 height 18
click at [674, 301] on li "Interior Overall" at bounding box center [690, 304] width 125 height 19
type input "Interior Overall"
click at [783, 244] on div "Feature" at bounding box center [822, 241] width 125 height 15
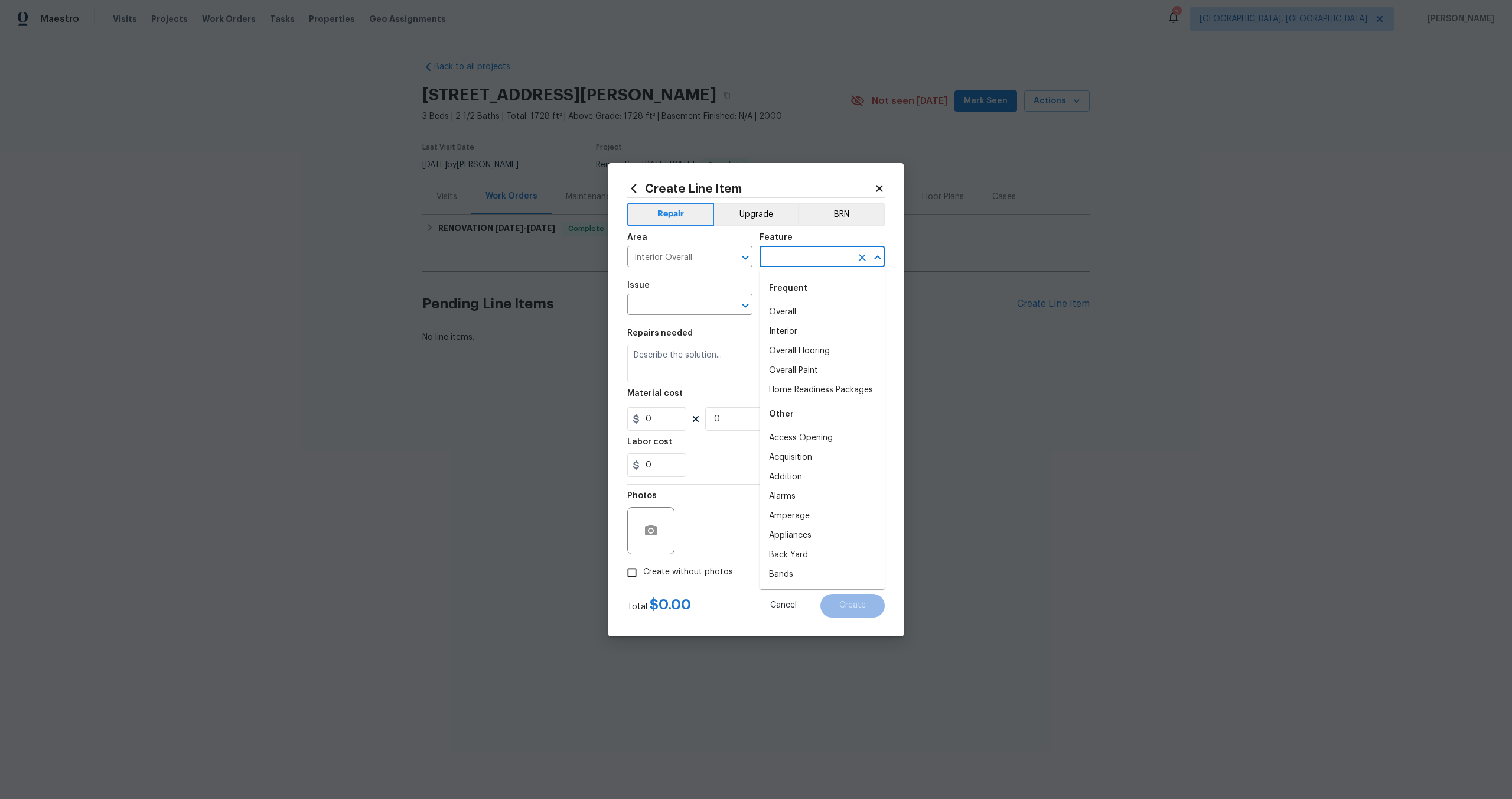
click at [783, 255] on input "text" at bounding box center [806, 257] width 92 height 18
drag, startPoint x: 786, startPoint y: 306, endPoint x: 756, endPoint y: 306, distance: 30.0
click at [786, 306] on li "Overall" at bounding box center [822, 312] width 125 height 19
type input "Overall"
click at [663, 305] on input "text" at bounding box center [674, 305] width 92 height 18
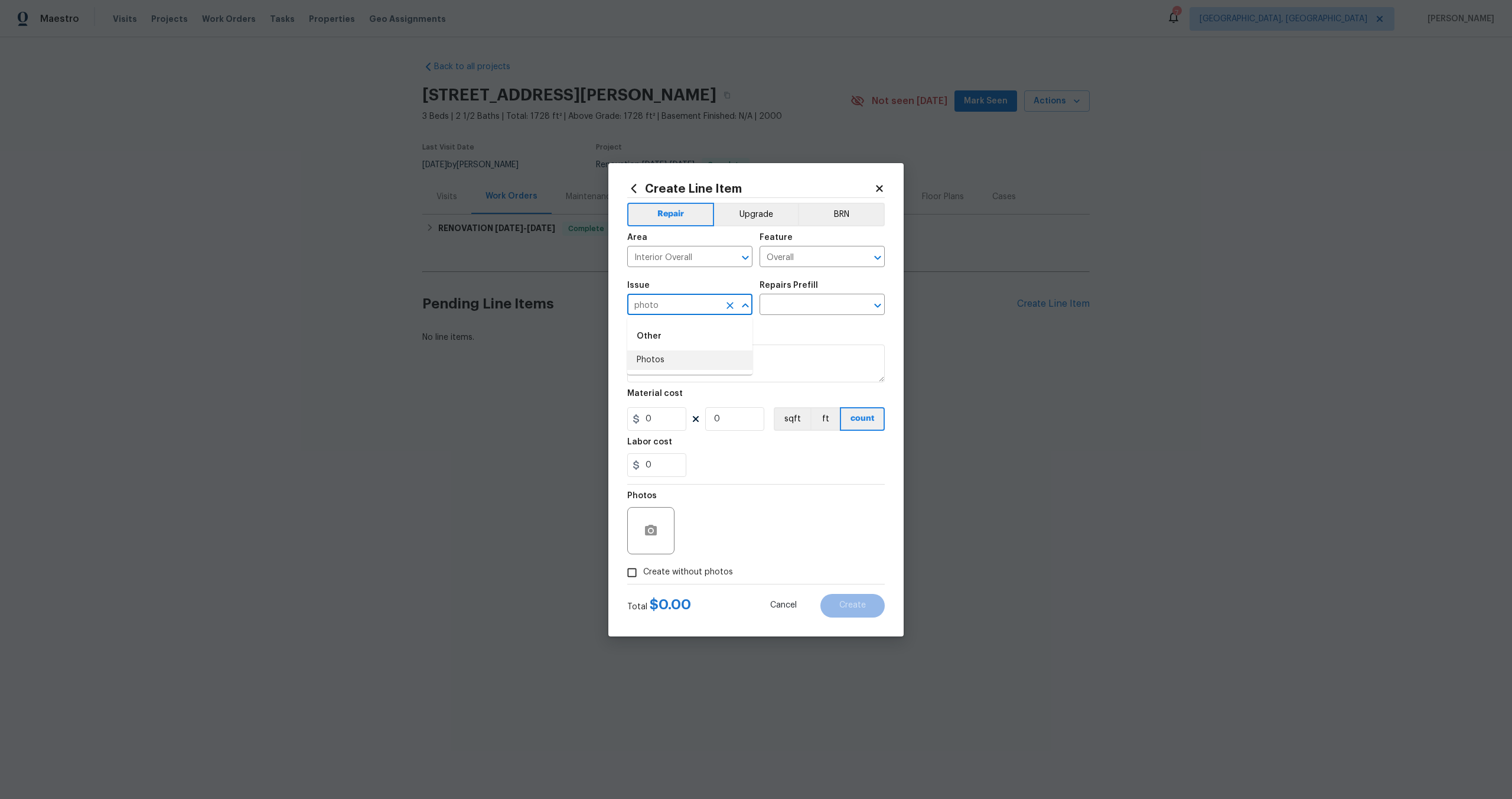
click at [658, 362] on li "Photos" at bounding box center [690, 360] width 125 height 19
type input "Photos"
click at [783, 299] on input "text" at bounding box center [806, 305] width 92 height 18
click at [783, 323] on li "3D Tour Capture $120.00" at bounding box center [822, 331] width 125 height 19
type input "3D Tour Capture $120.00"
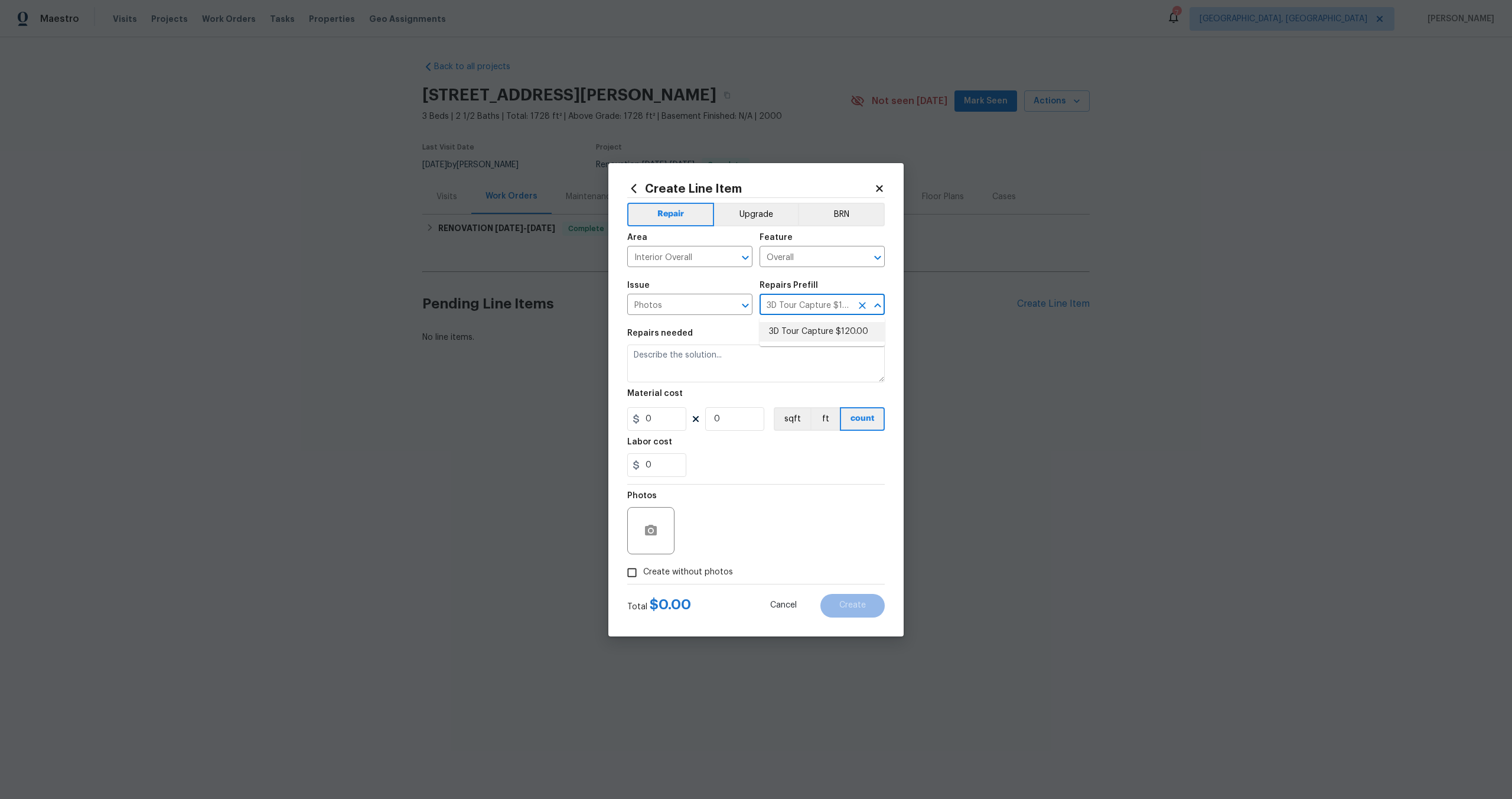
type textarea "Capture 3D tour of home"
type input "1"
type input "120"
click at [632, 578] on input "Create without photos" at bounding box center [631, 573] width 22 height 22
checkbox input "true"
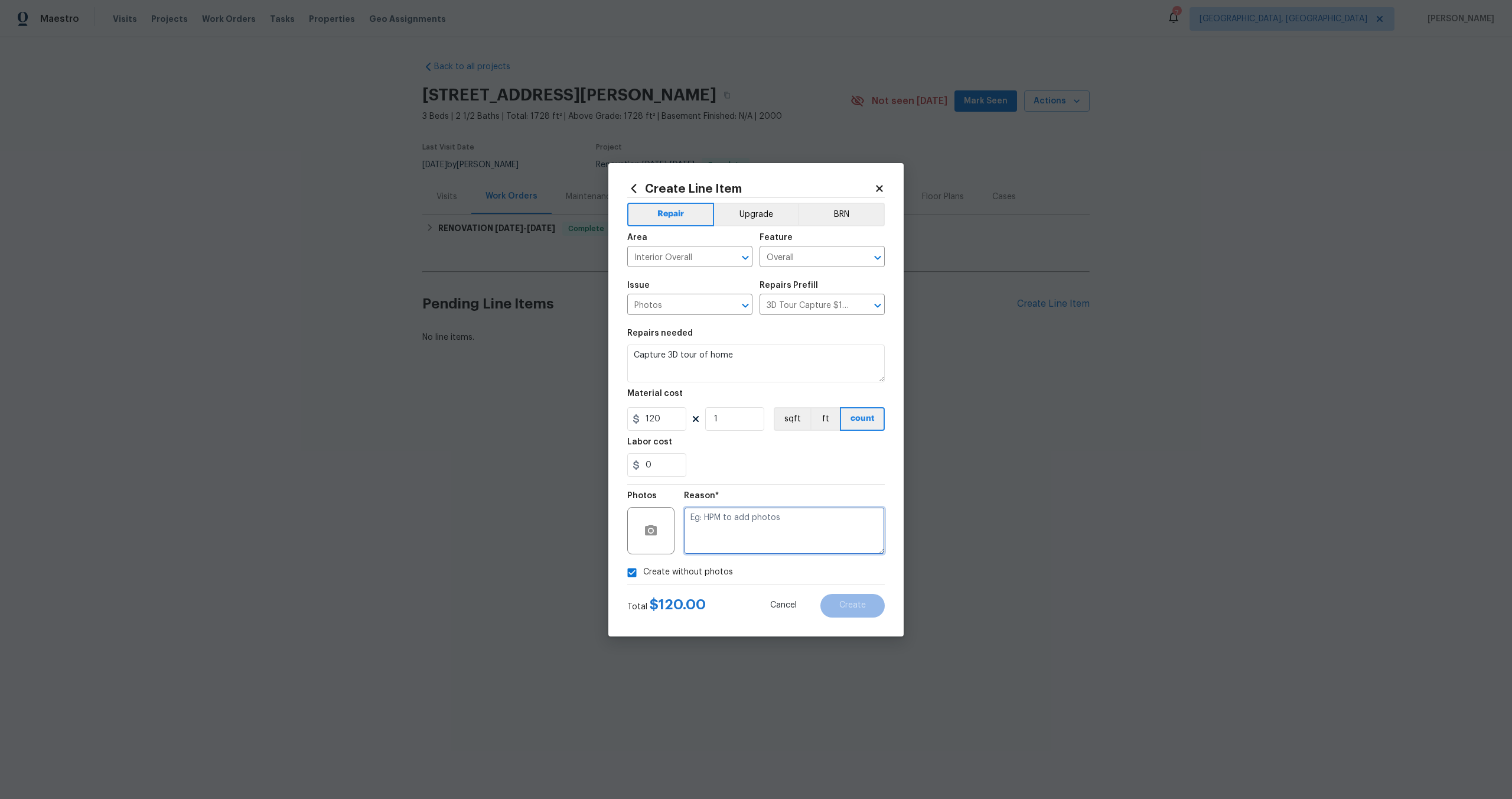
click at [724, 527] on textarea at bounding box center [784, 530] width 201 height 47
type textarea "."
click at [854, 602] on span "Create" at bounding box center [852, 605] width 26 height 9
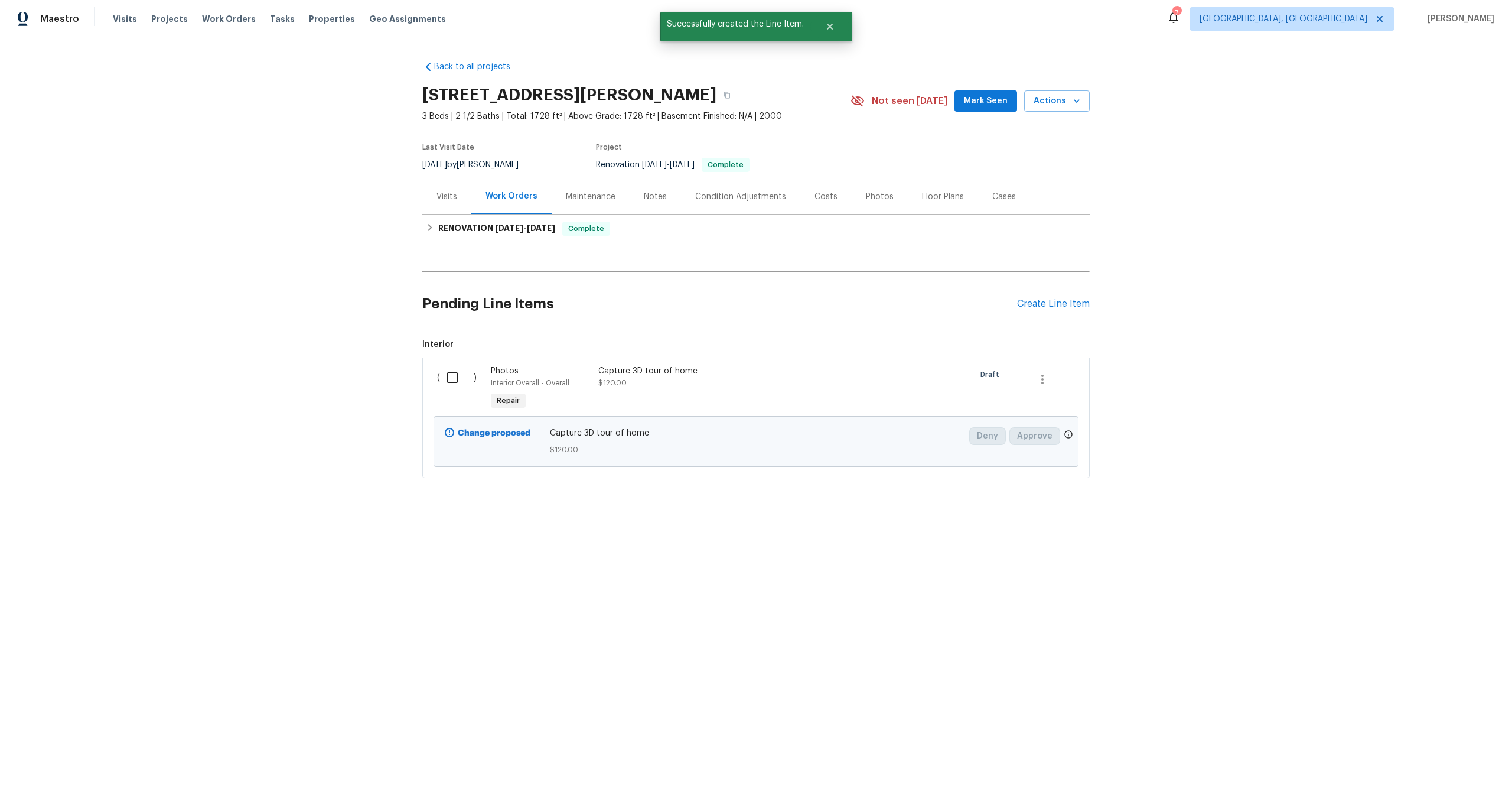
click at [457, 374] on input "checkbox" at bounding box center [457, 377] width 33 height 25
checkbox input "true"
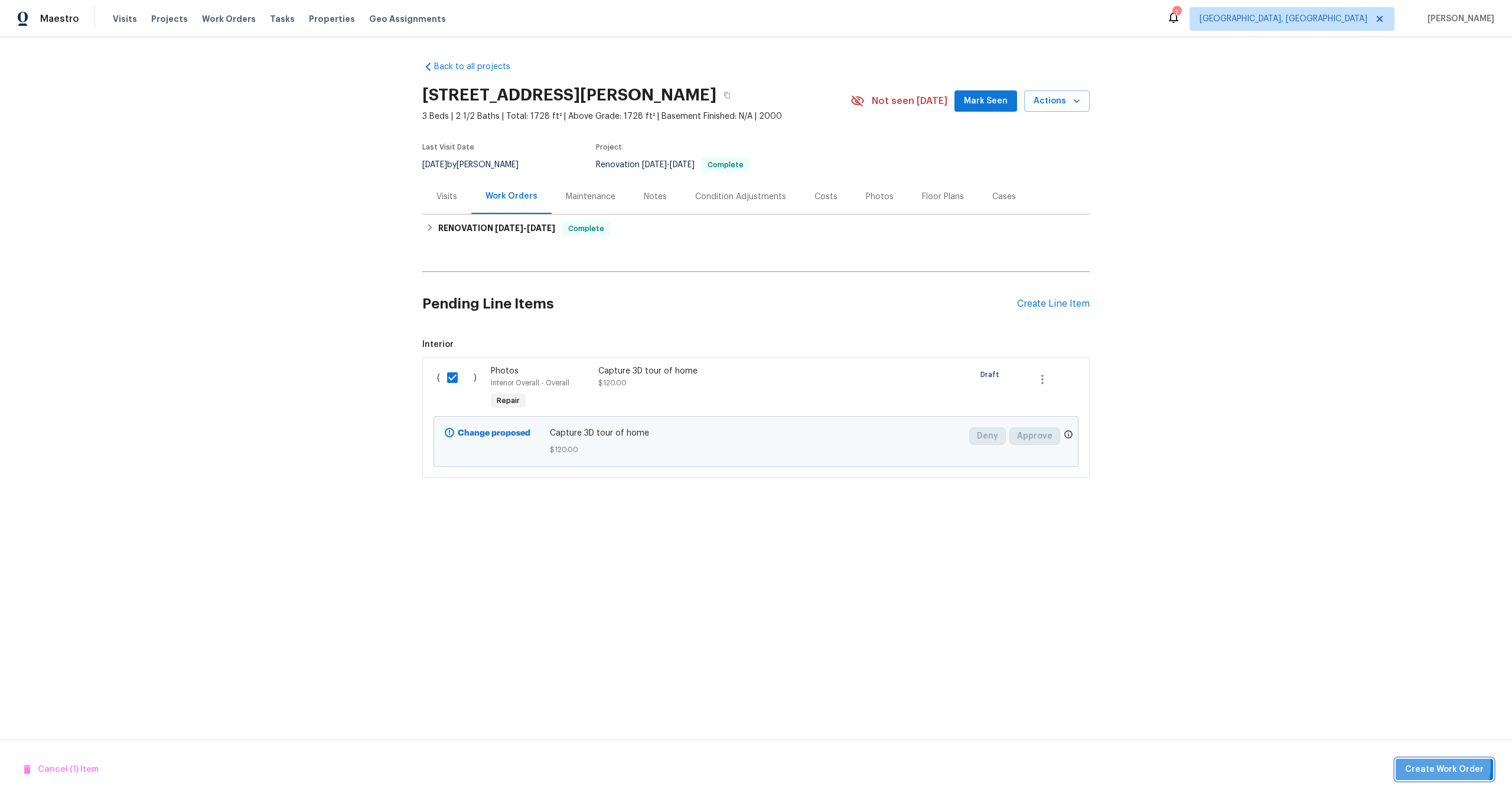
click at [1431, 765] on span "Create Work Order" at bounding box center [1444, 770] width 79 height 15
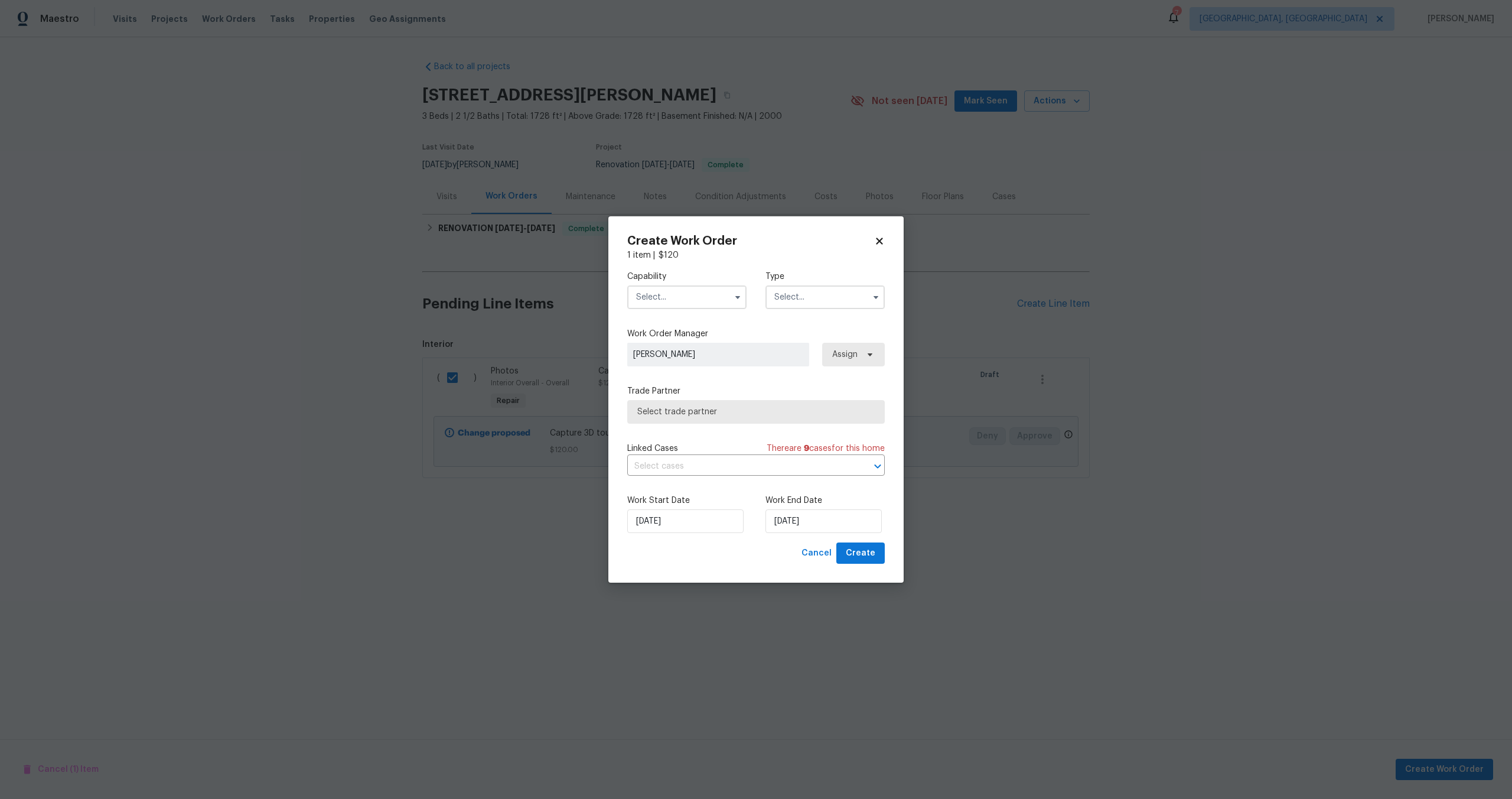
click at [691, 301] on input "text" at bounding box center [687, 297] width 119 height 24
click at [671, 347] on span "Photography" at bounding box center [665, 349] width 51 height 8
type input "Photography"
click at [806, 297] on input "text" at bounding box center [825, 297] width 119 height 24
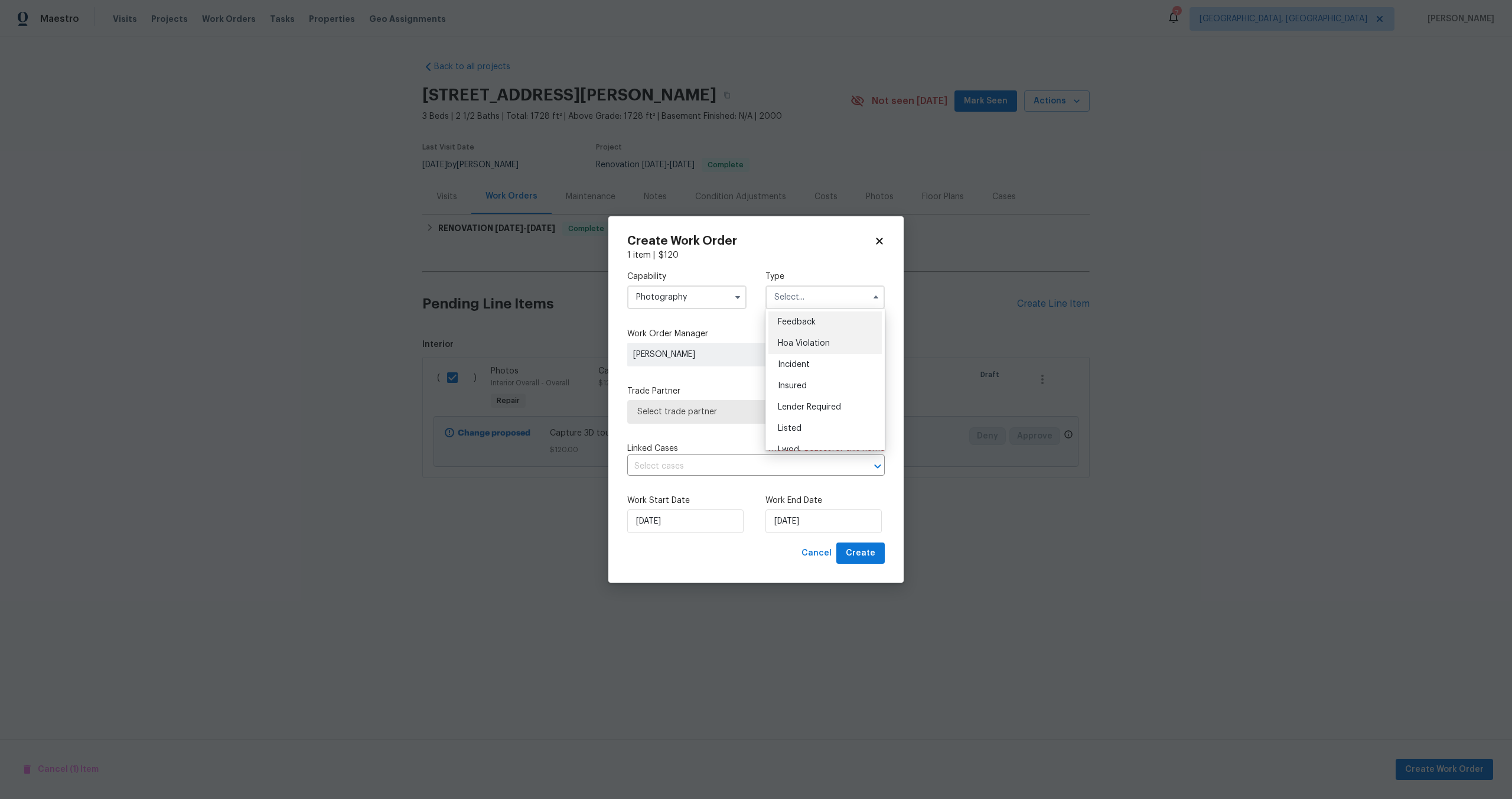
scroll to position [141, 0]
click at [794, 331] on span "Other" at bounding box center [789, 330] width 23 height 8
type input "Other"
click at [715, 415] on span "Select trade partner" at bounding box center [747, 412] width 221 height 12
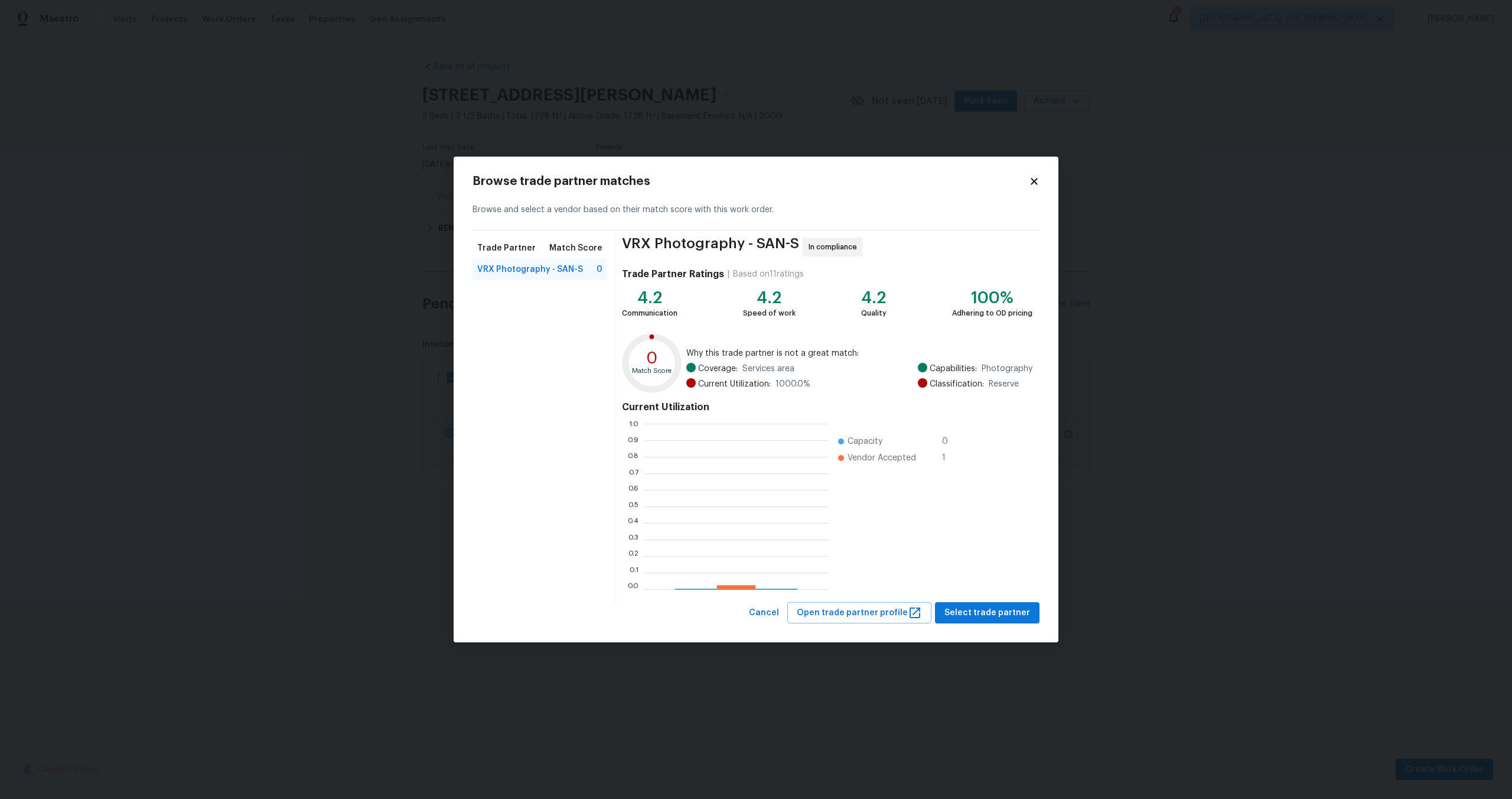
scroll to position [166, 184]
click at [961, 608] on span "Select trade partner" at bounding box center [987, 613] width 86 height 15
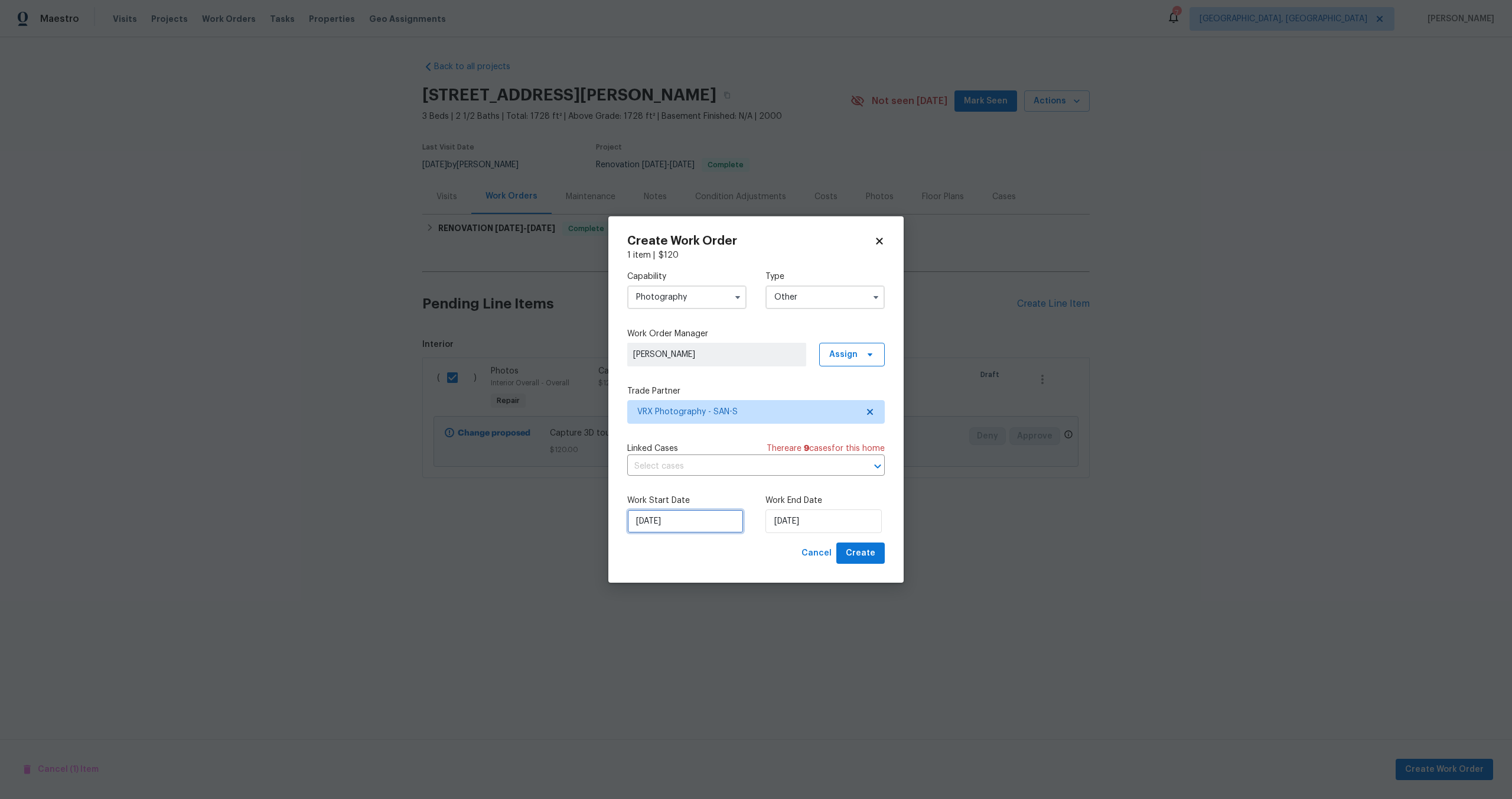
click at [696, 525] on input "[DATE]" at bounding box center [686, 521] width 116 height 24
click at [717, 439] on div "10" at bounding box center [721, 436] width 19 height 17
type input "[DATE]"
click at [830, 529] on input "[DATE]" at bounding box center [823, 521] width 116 height 24
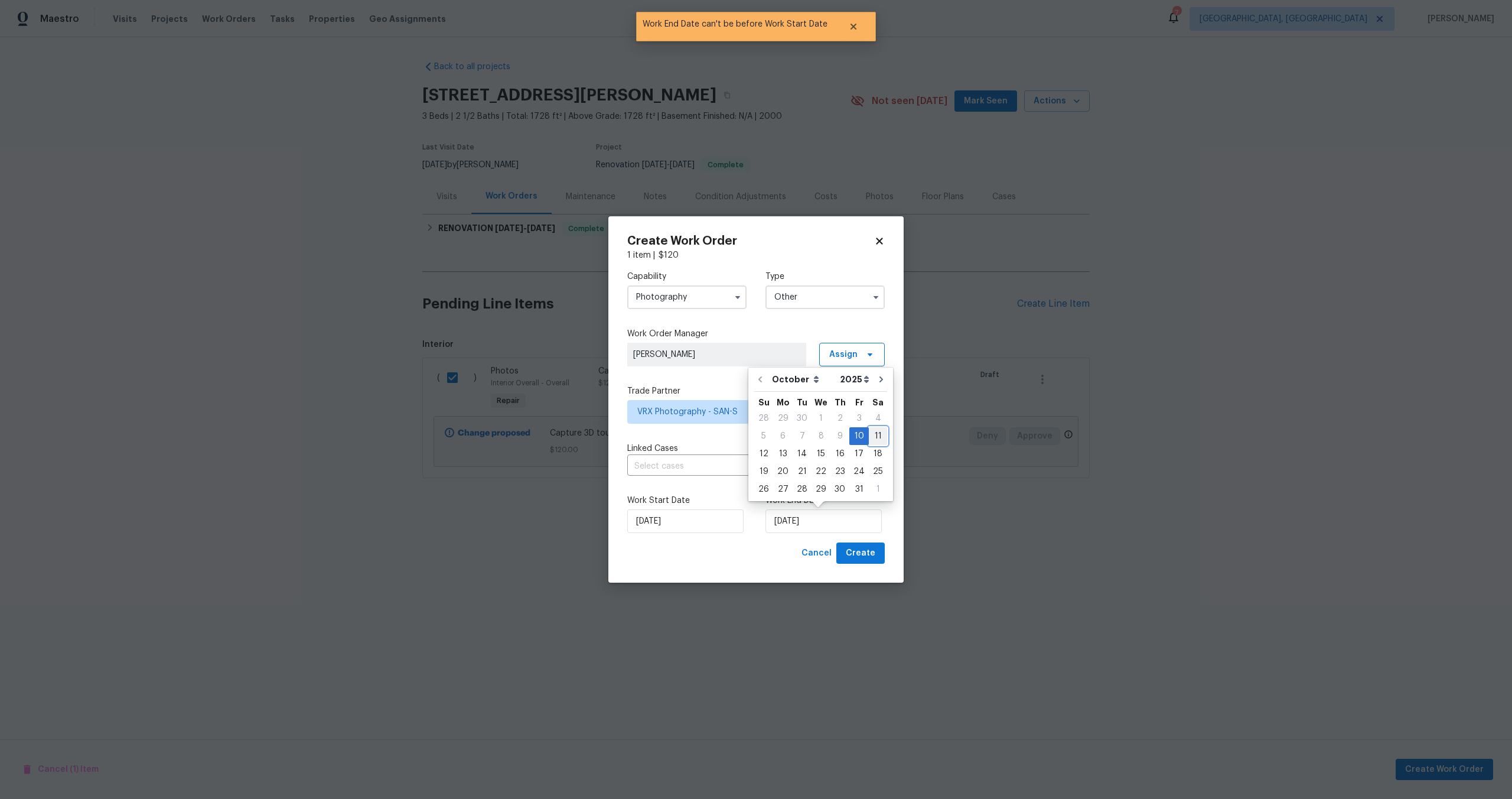
click at [877, 438] on div "11" at bounding box center [877, 436] width 18 height 17
type input "[DATE]"
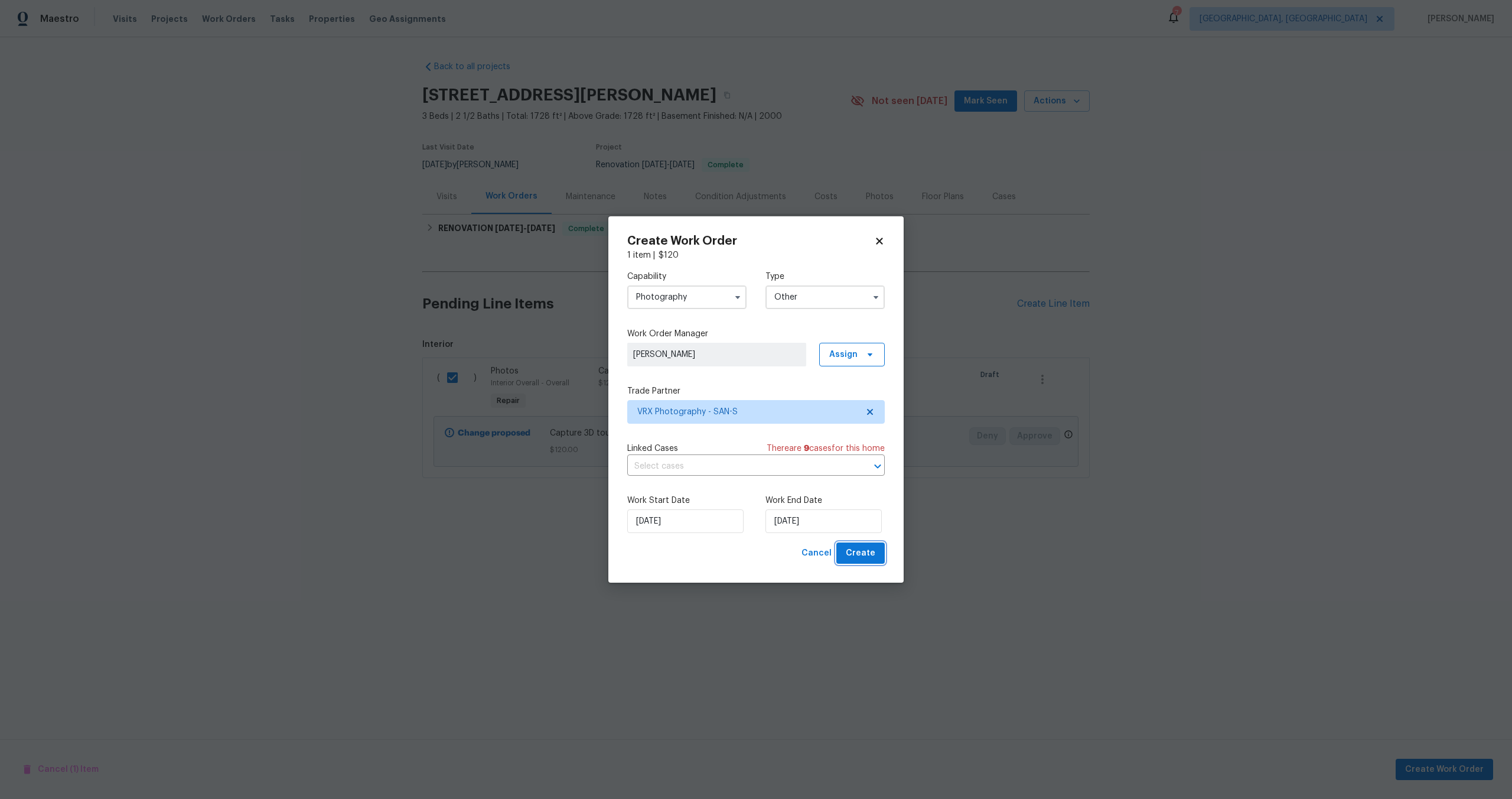
click at [859, 552] on span "Create" at bounding box center [860, 553] width 29 height 15
checkbox input "false"
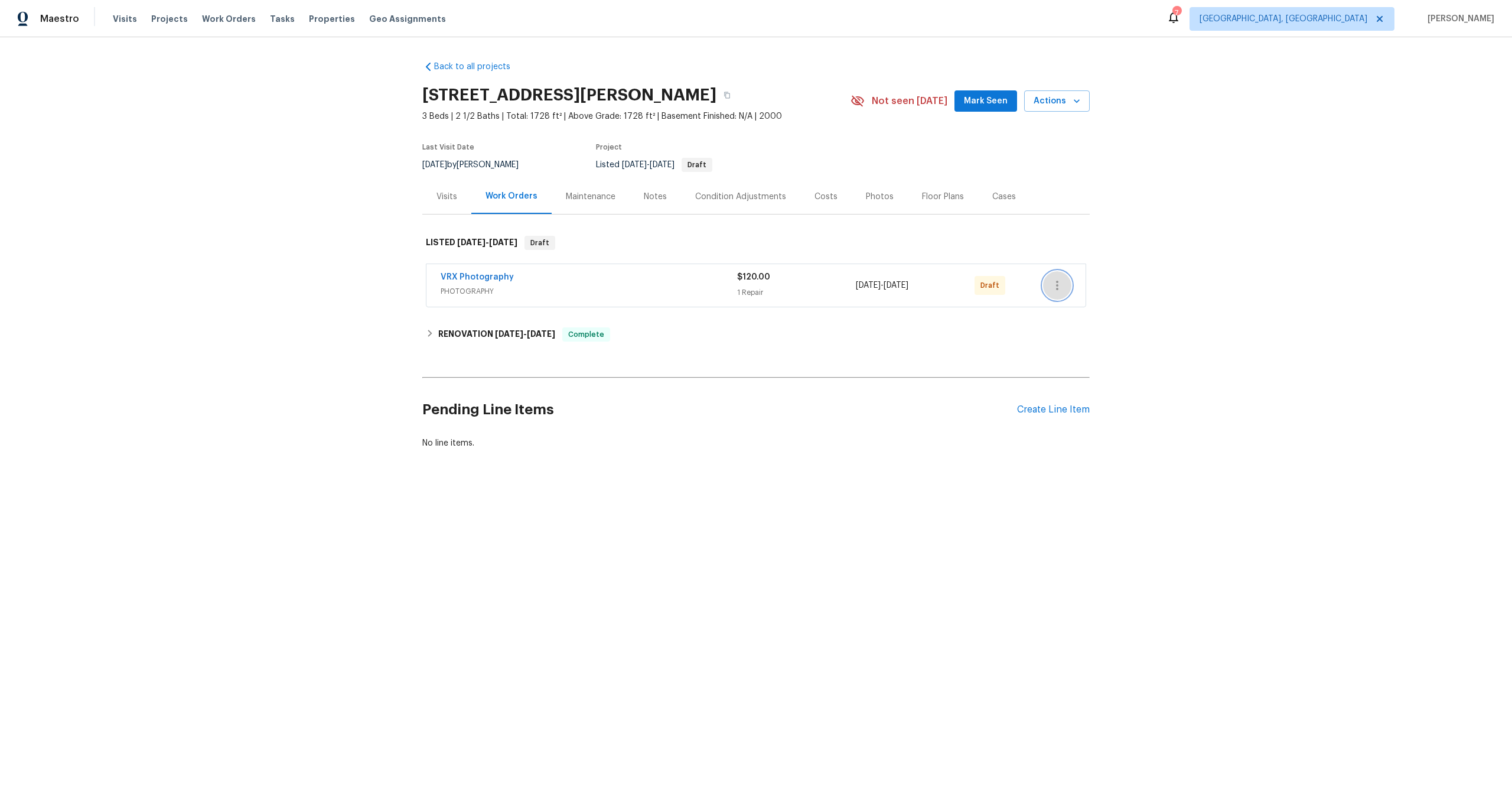
click at [1055, 284] on icon "button" at bounding box center [1057, 285] width 14 height 14
click at [1058, 287] on li "Send to Vendor" at bounding box center [1107, 285] width 127 height 19
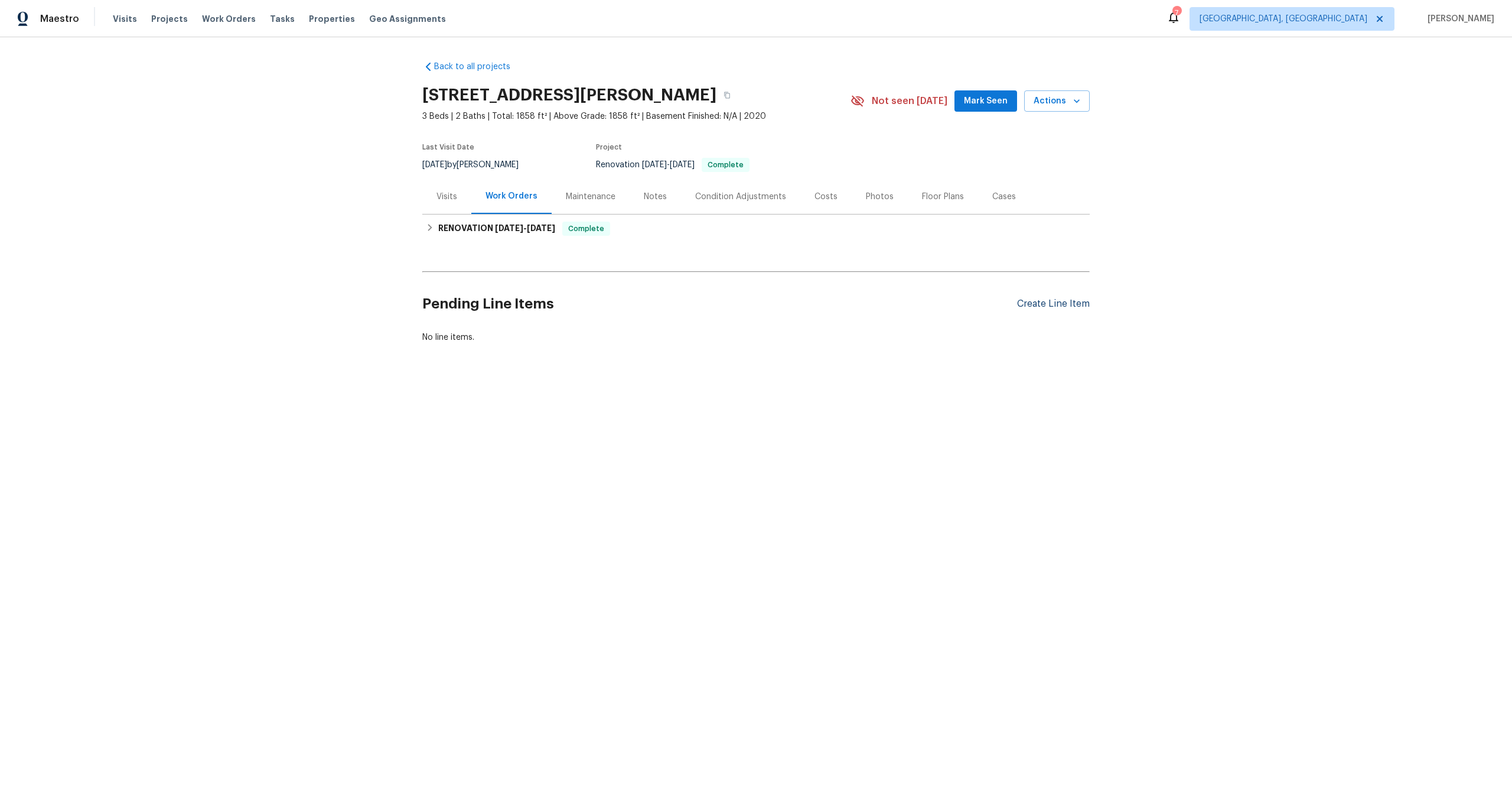
click at [1046, 300] on div "Create Line Item" at bounding box center [1053, 304] width 72 height 11
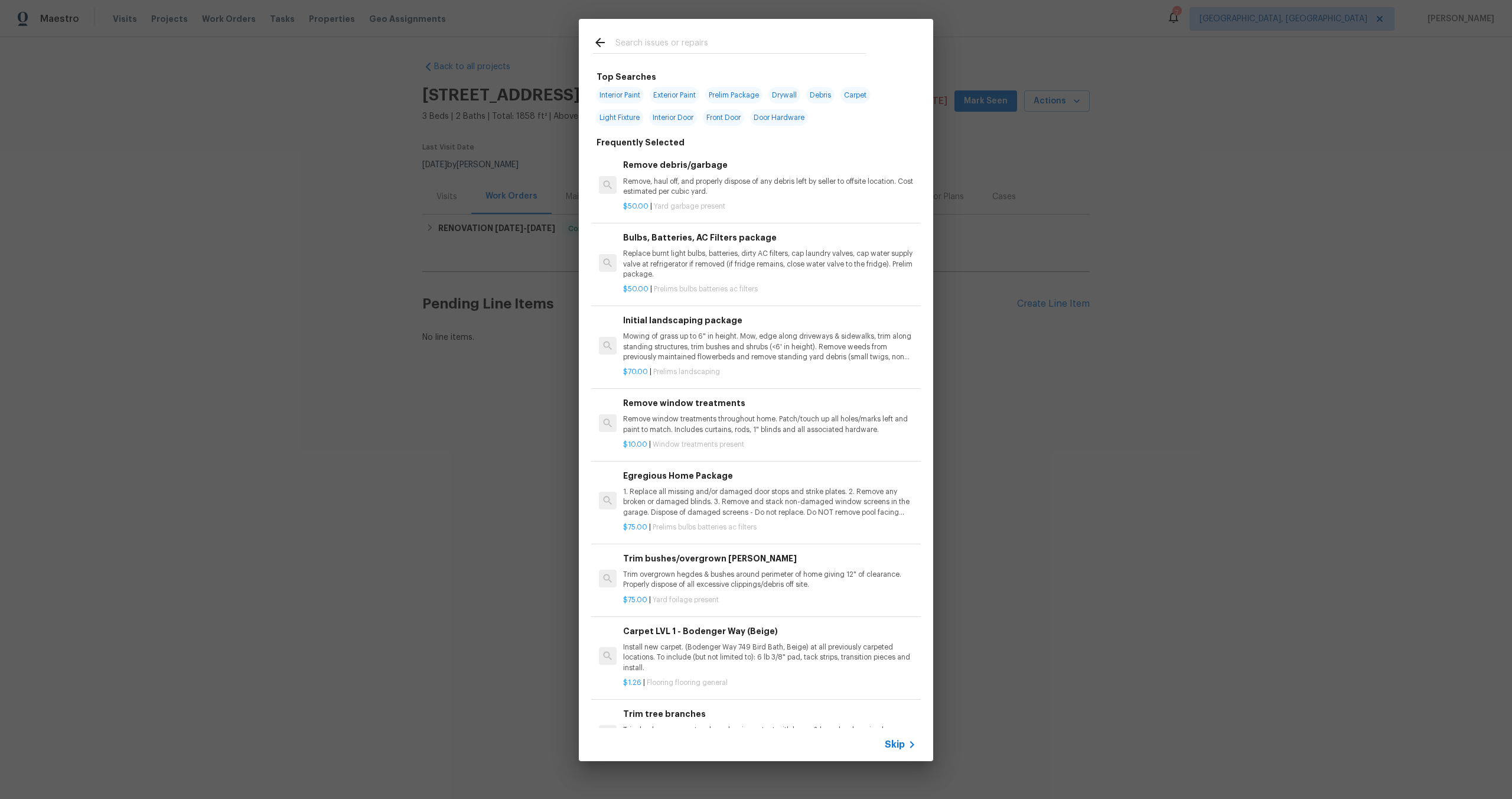
click at [897, 740] on span "Skip" at bounding box center [894, 744] width 20 height 12
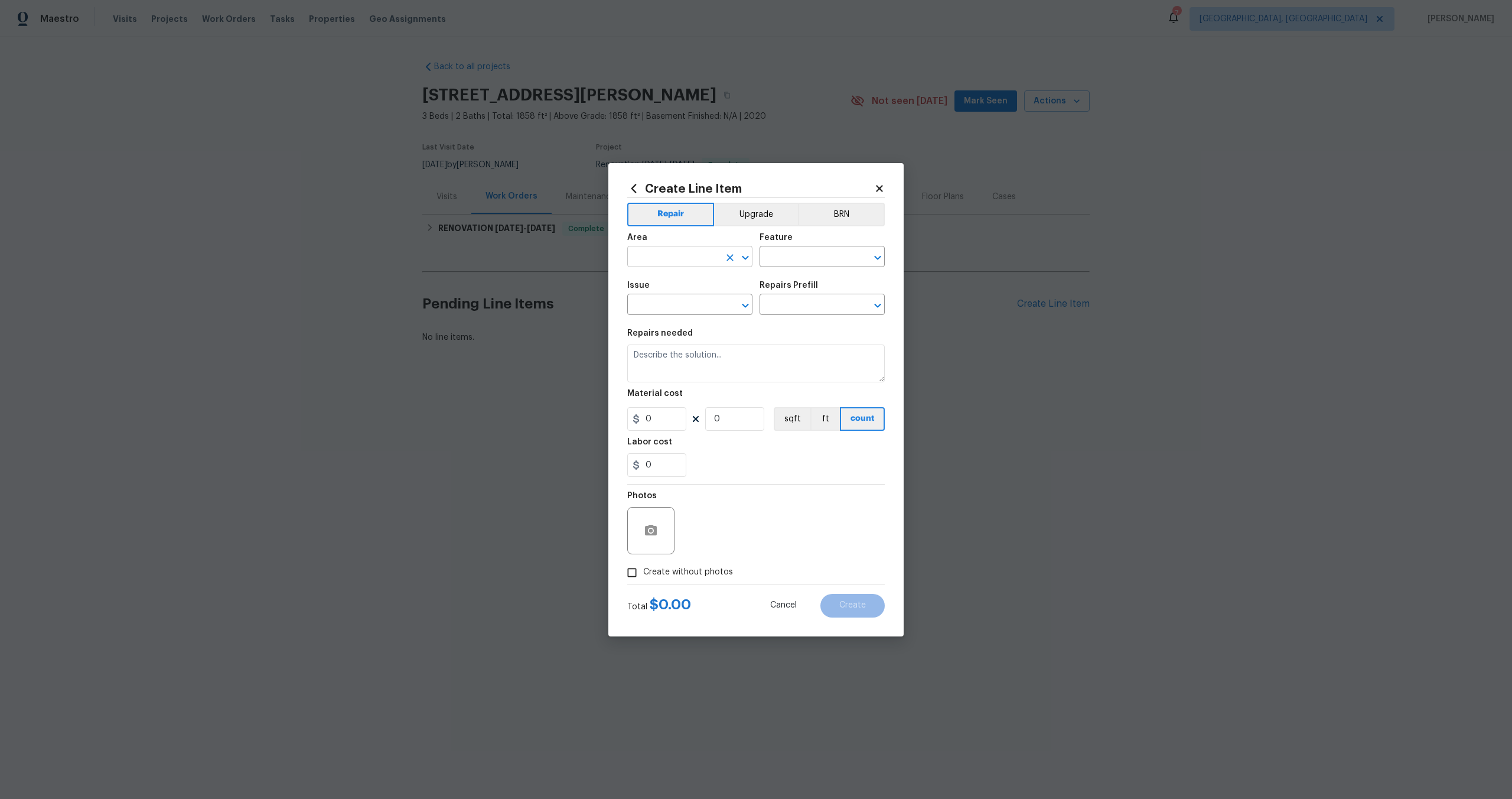
click at [690, 263] on input "text" at bounding box center [674, 257] width 92 height 18
click at [687, 305] on li "Interior Overall" at bounding box center [690, 304] width 125 height 19
type input "Interior Overall"
click at [823, 250] on input "text" at bounding box center [806, 257] width 92 height 18
click at [807, 315] on li "Overall" at bounding box center [822, 312] width 125 height 19
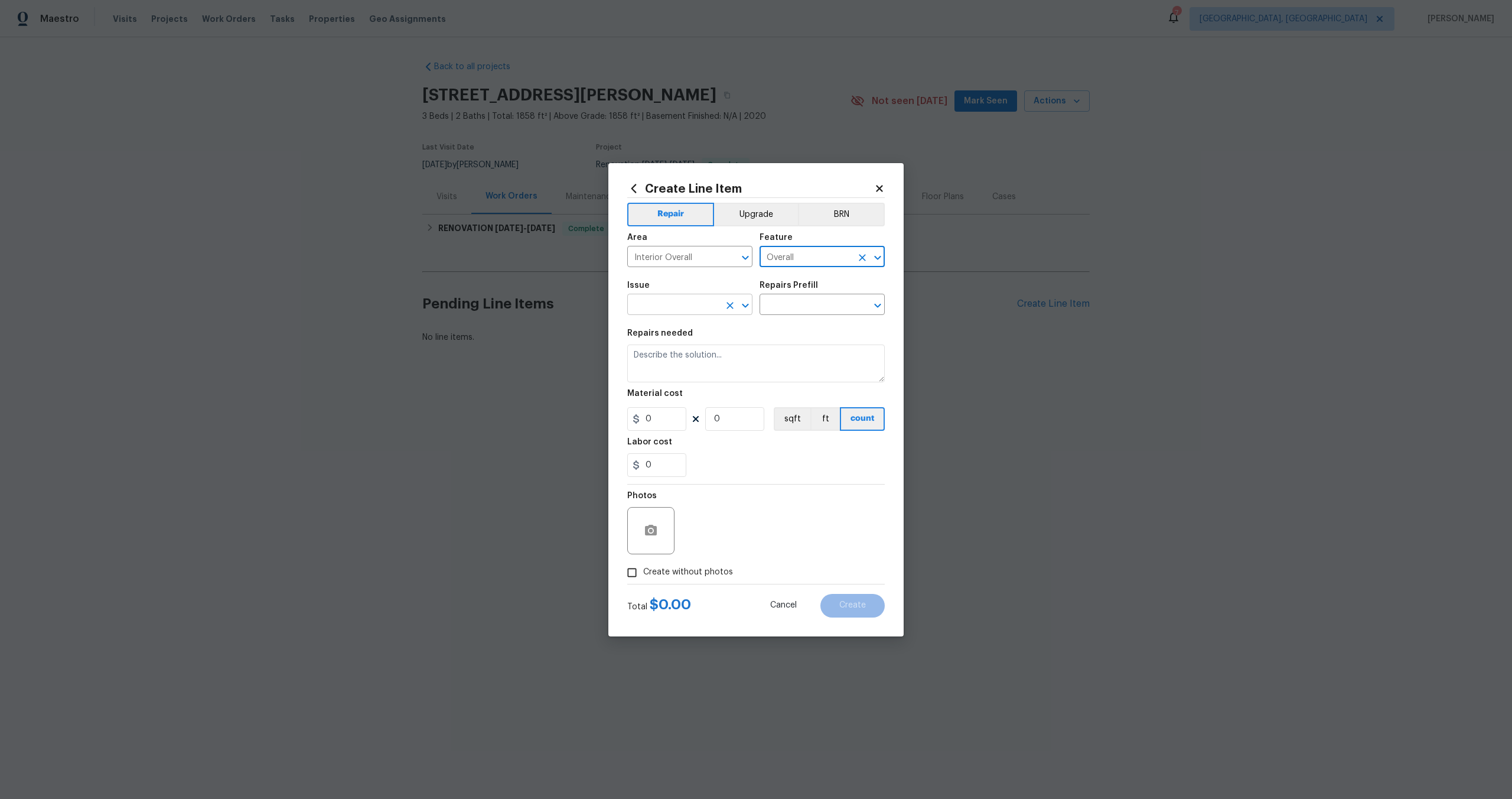
type input "Overall"
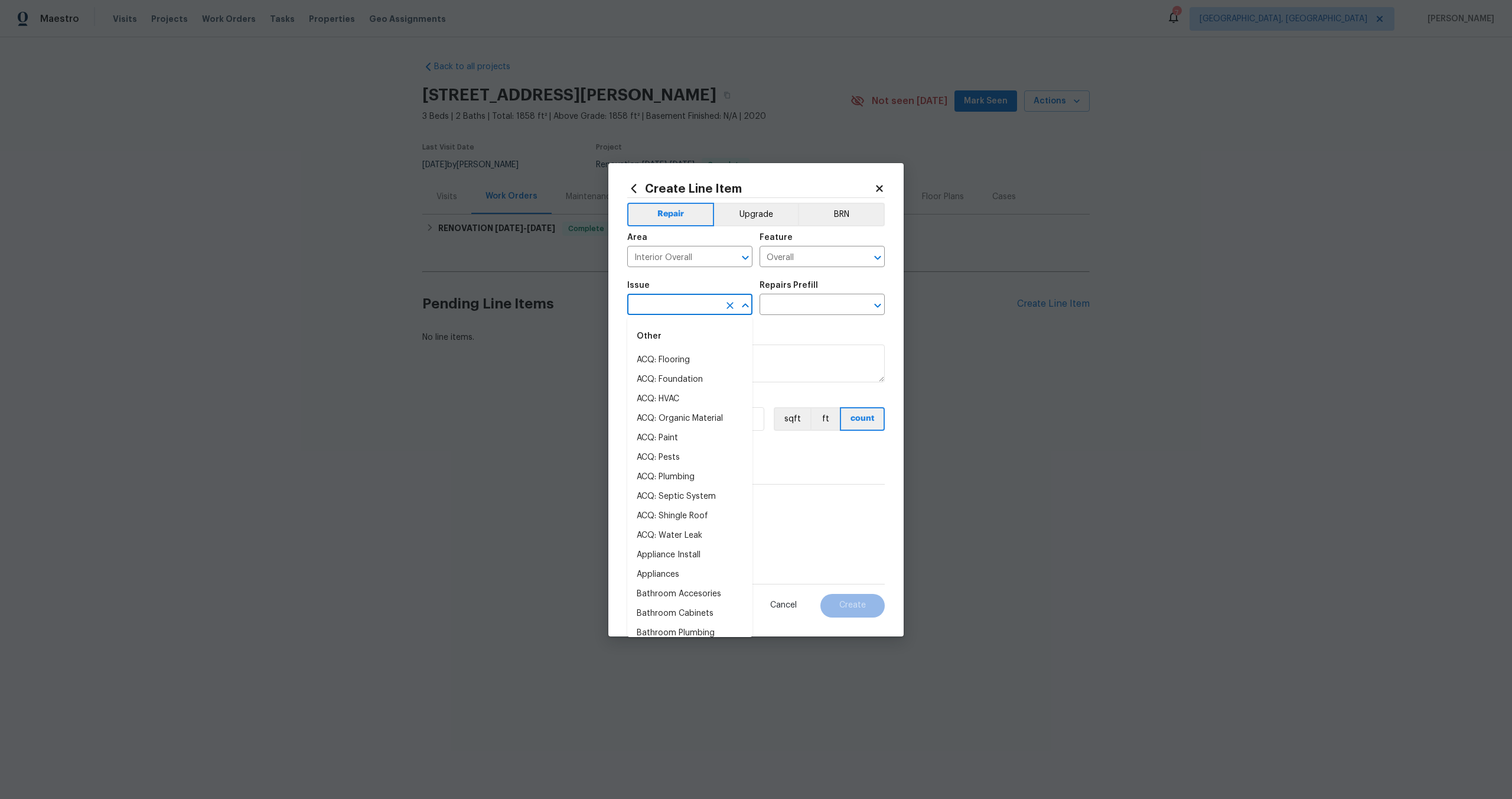
click at [637, 307] on input "text" at bounding box center [674, 305] width 92 height 18
click at [648, 357] on li "Photos" at bounding box center [690, 360] width 125 height 19
type input "Photos"
click at [822, 301] on input "text" at bounding box center [806, 305] width 92 height 18
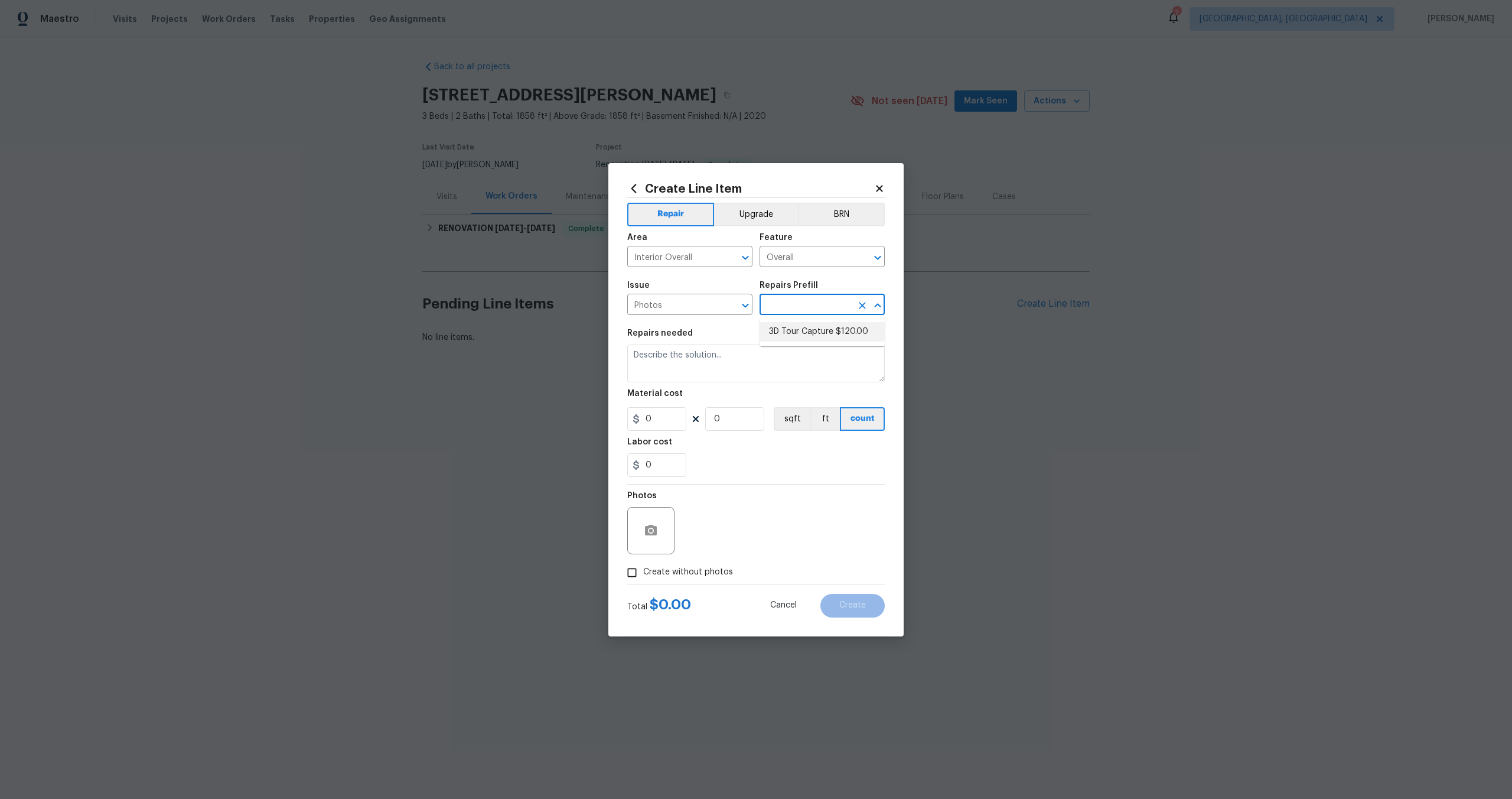
click at [779, 342] on ul "3D Tour Capture $120.00" at bounding box center [822, 331] width 125 height 29
click at [791, 332] on li "3D Tour Capture $120.00" at bounding box center [822, 331] width 125 height 19
type input "3D Tour Capture $120.00"
type textarea "Capture 3D tour of home"
type input "120"
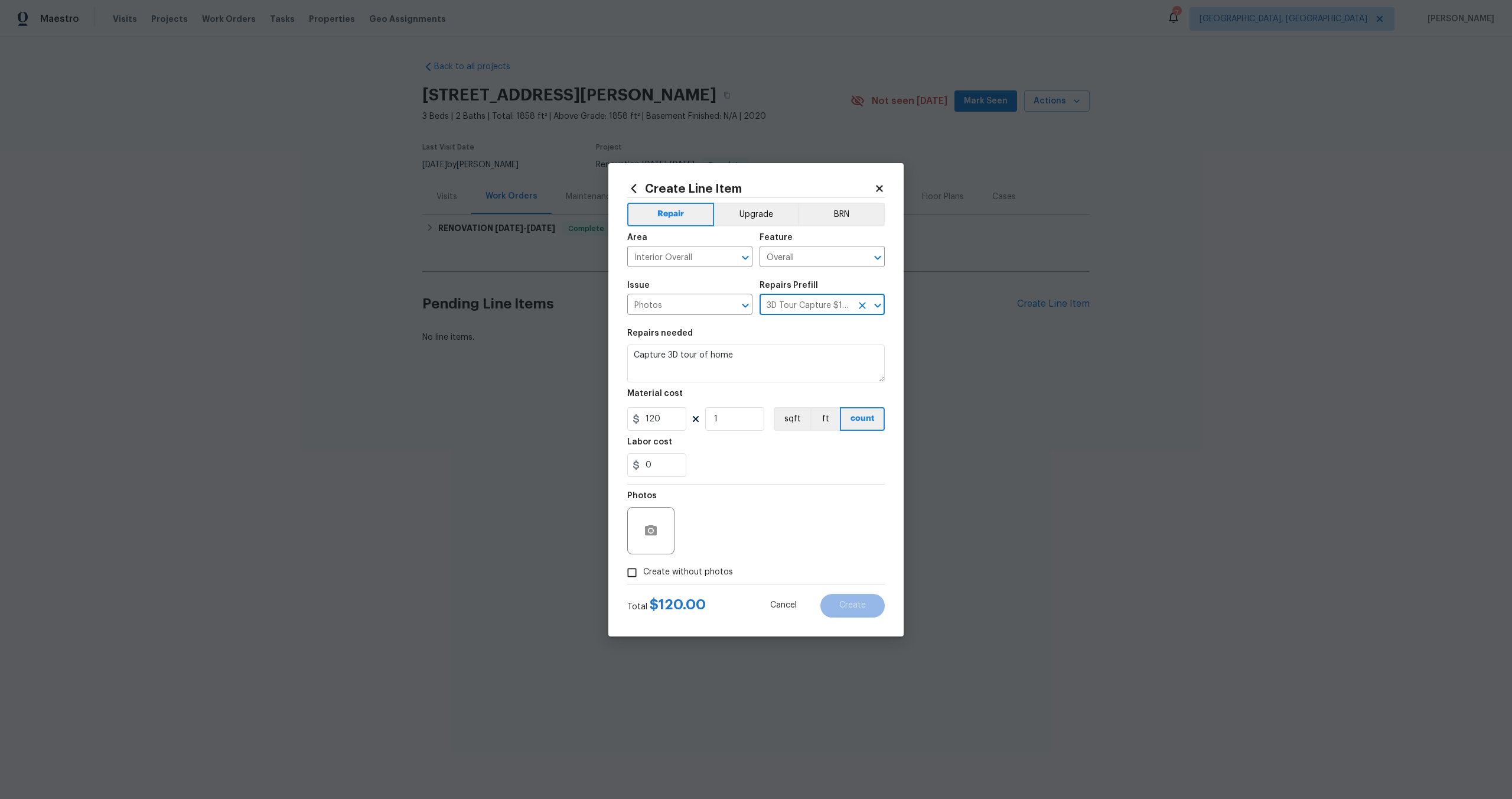
type input "1"
click at [635, 572] on input "Create without photos" at bounding box center [631, 573] width 22 height 22
checkbox input "true"
click at [718, 534] on textarea at bounding box center [784, 530] width 201 height 47
type textarea "."
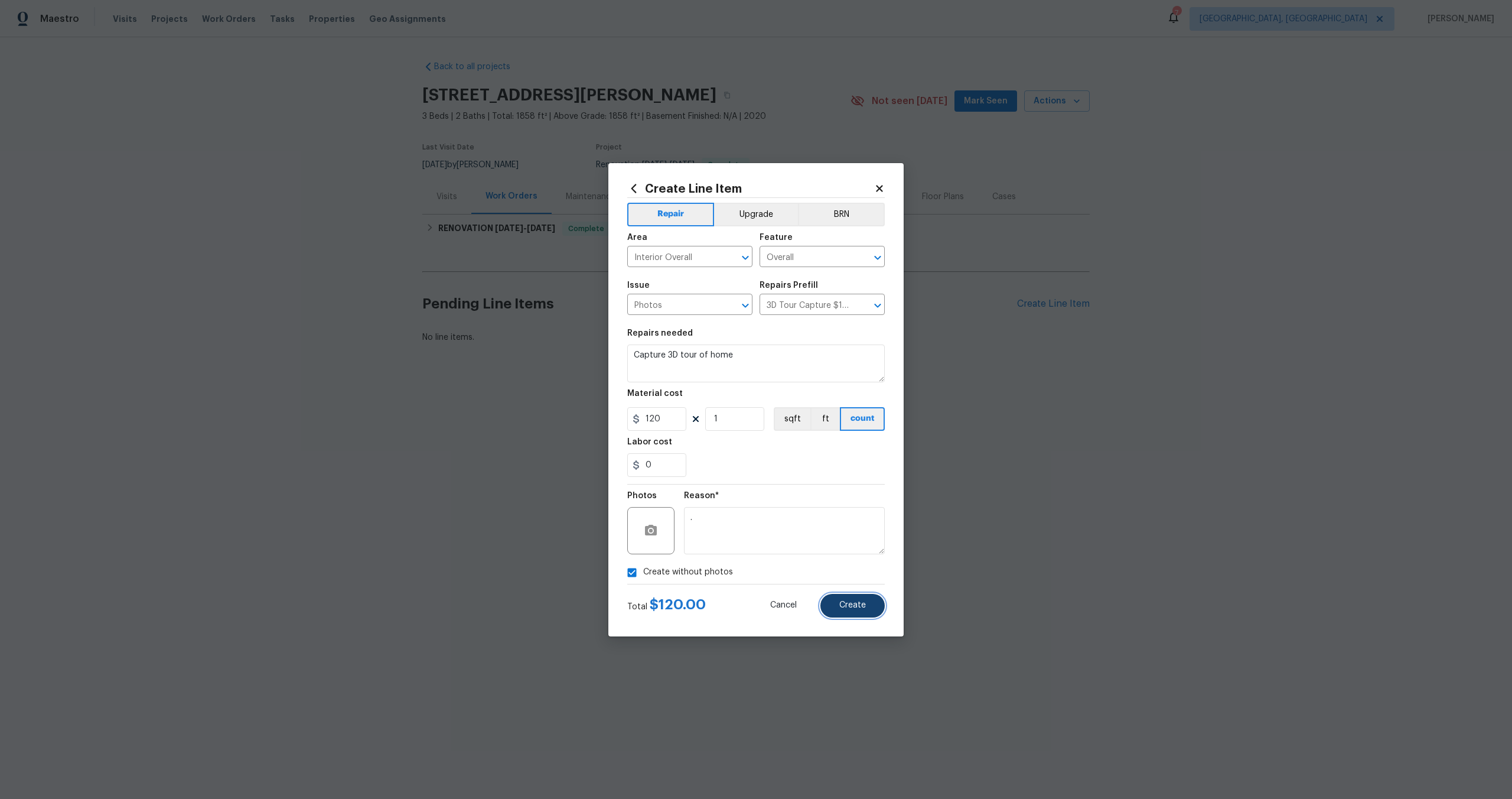
click at [847, 612] on button "Create" at bounding box center [852, 605] width 64 height 24
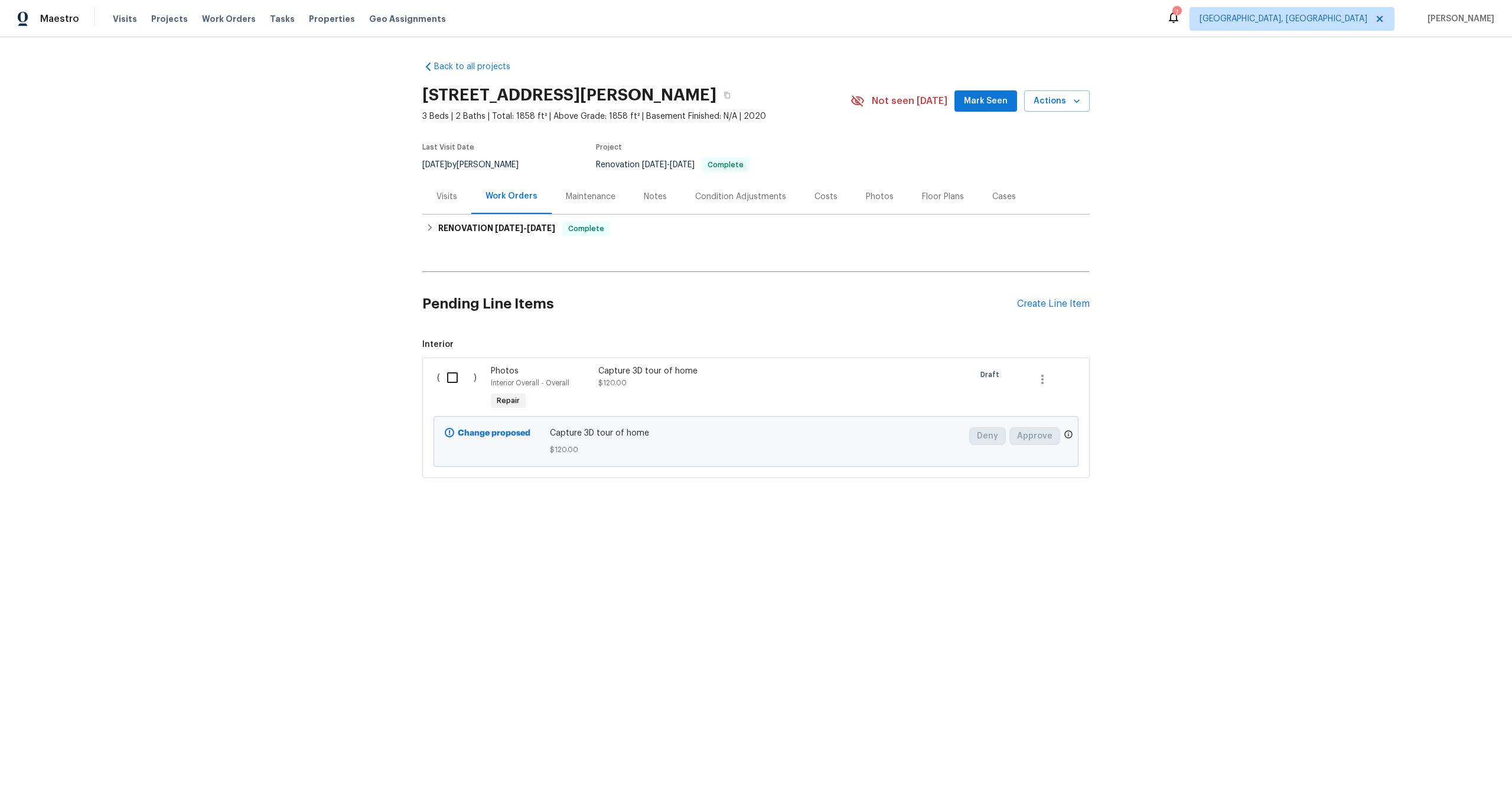
click at [455, 378] on input "checkbox" at bounding box center [457, 377] width 33 height 25
checkbox input "true"
click at [1412, 768] on span "Create Work Order" at bounding box center [1444, 770] width 79 height 15
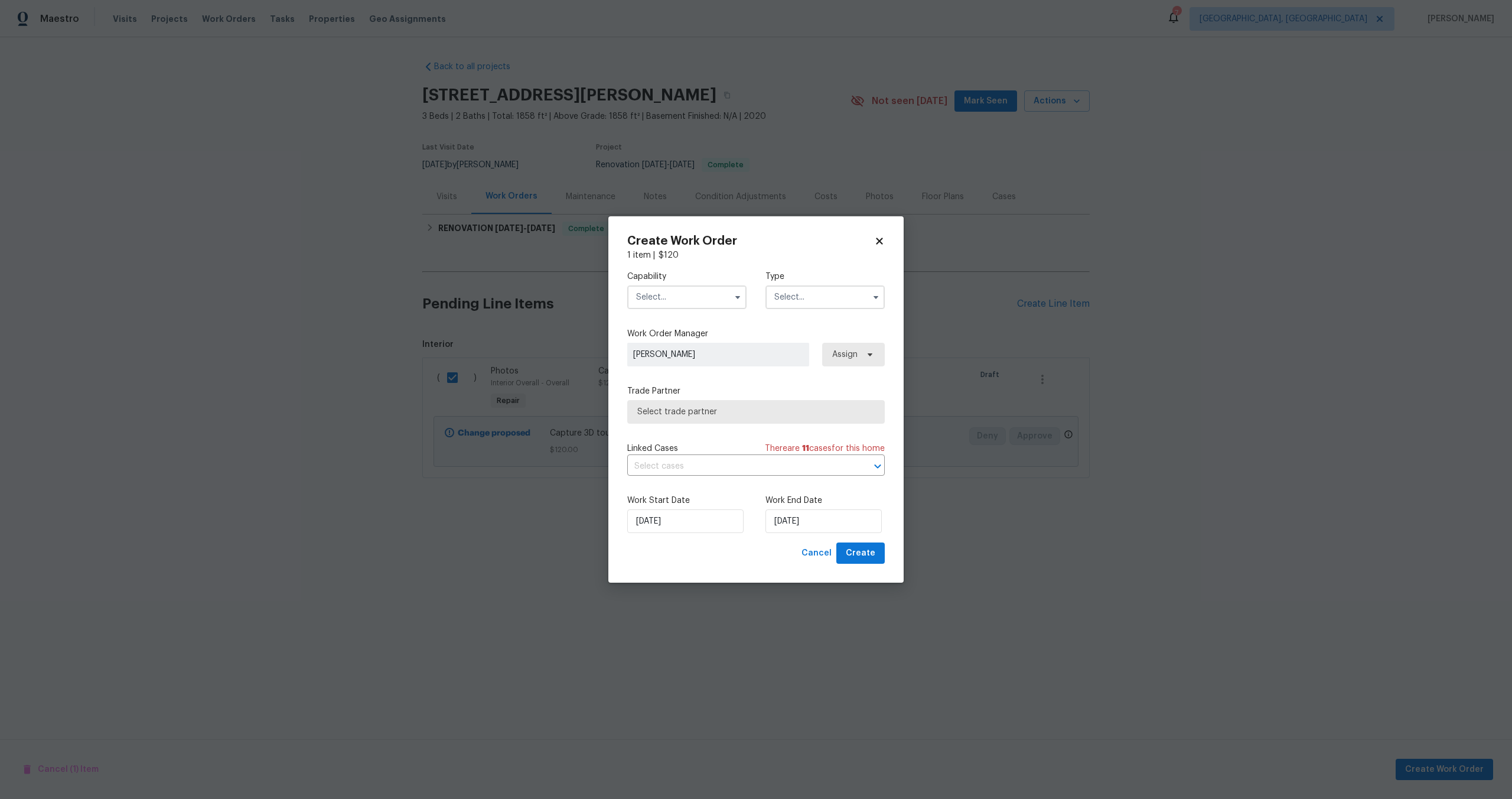
click at [685, 302] on input "text" at bounding box center [687, 297] width 119 height 24
click at [673, 339] on span "Photography" at bounding box center [665, 339] width 51 height 8
type input "Photography"
click at [815, 298] on input "text" at bounding box center [825, 297] width 119 height 24
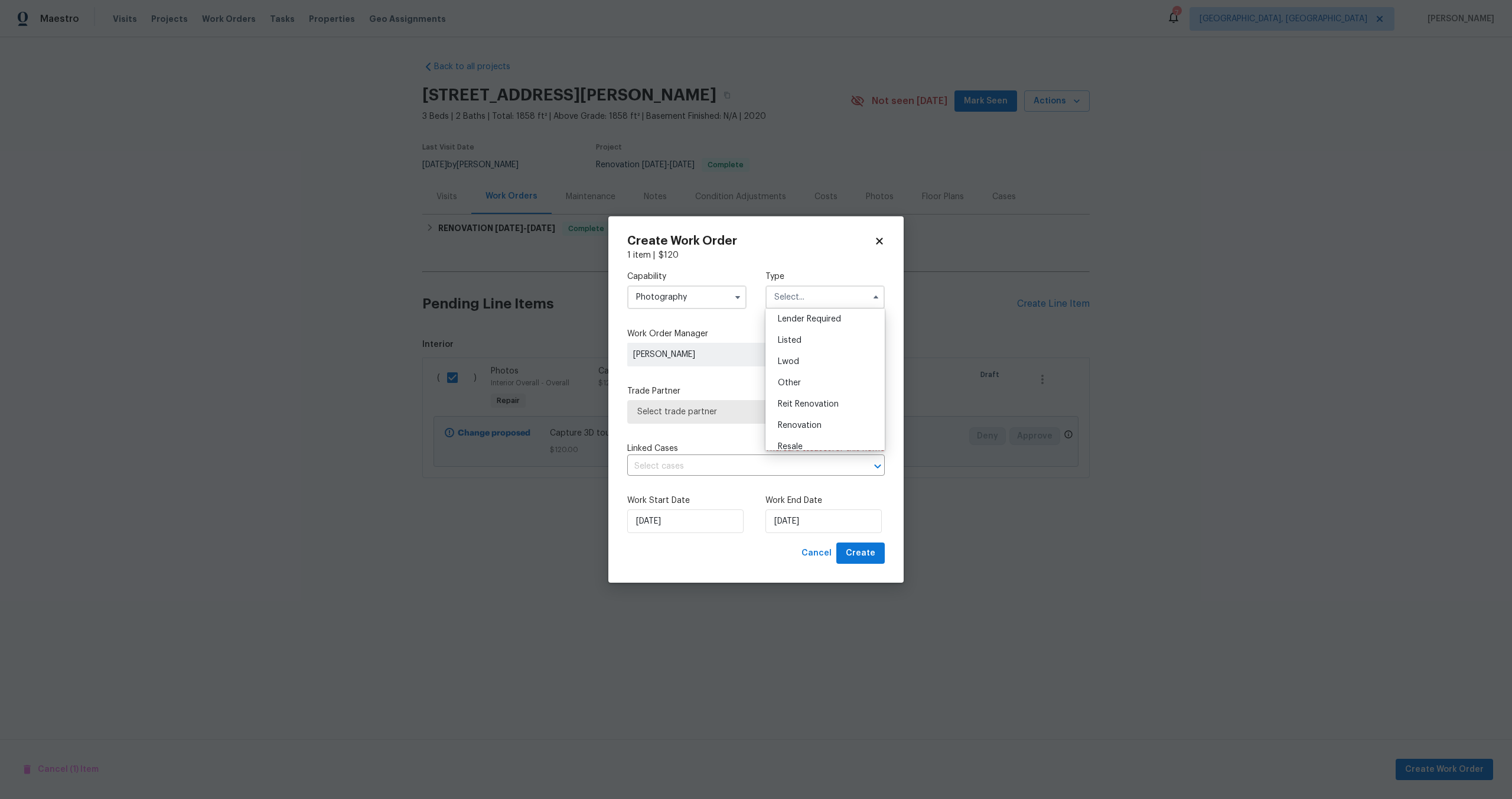
scroll to position [141, 0]
click at [796, 331] on span "Other" at bounding box center [789, 330] width 23 height 8
type input "Other"
click at [704, 412] on span "Select trade partner" at bounding box center [747, 412] width 221 height 12
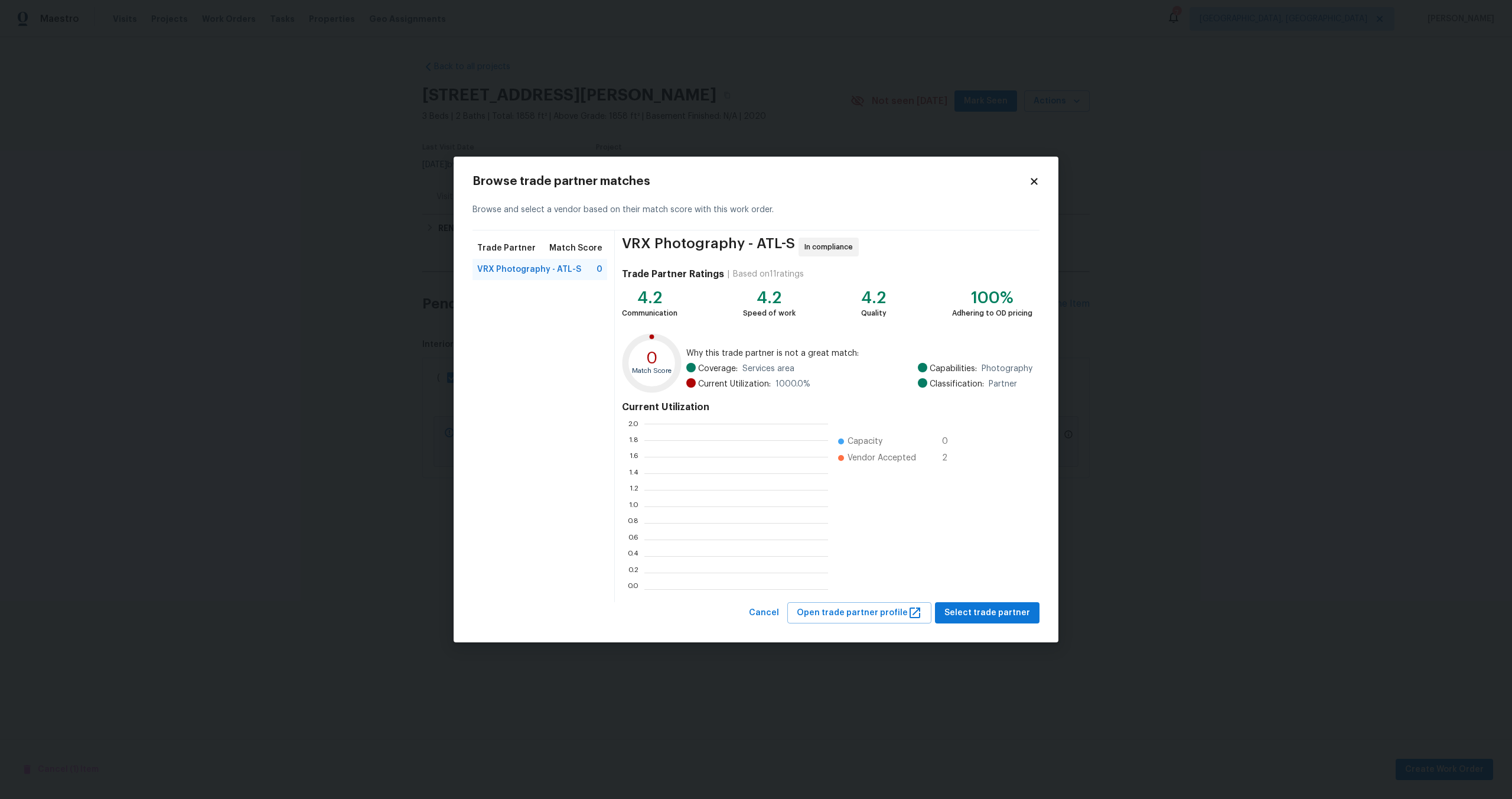
scroll to position [166, 184]
click at [990, 615] on span "Select trade partner" at bounding box center [987, 613] width 86 height 15
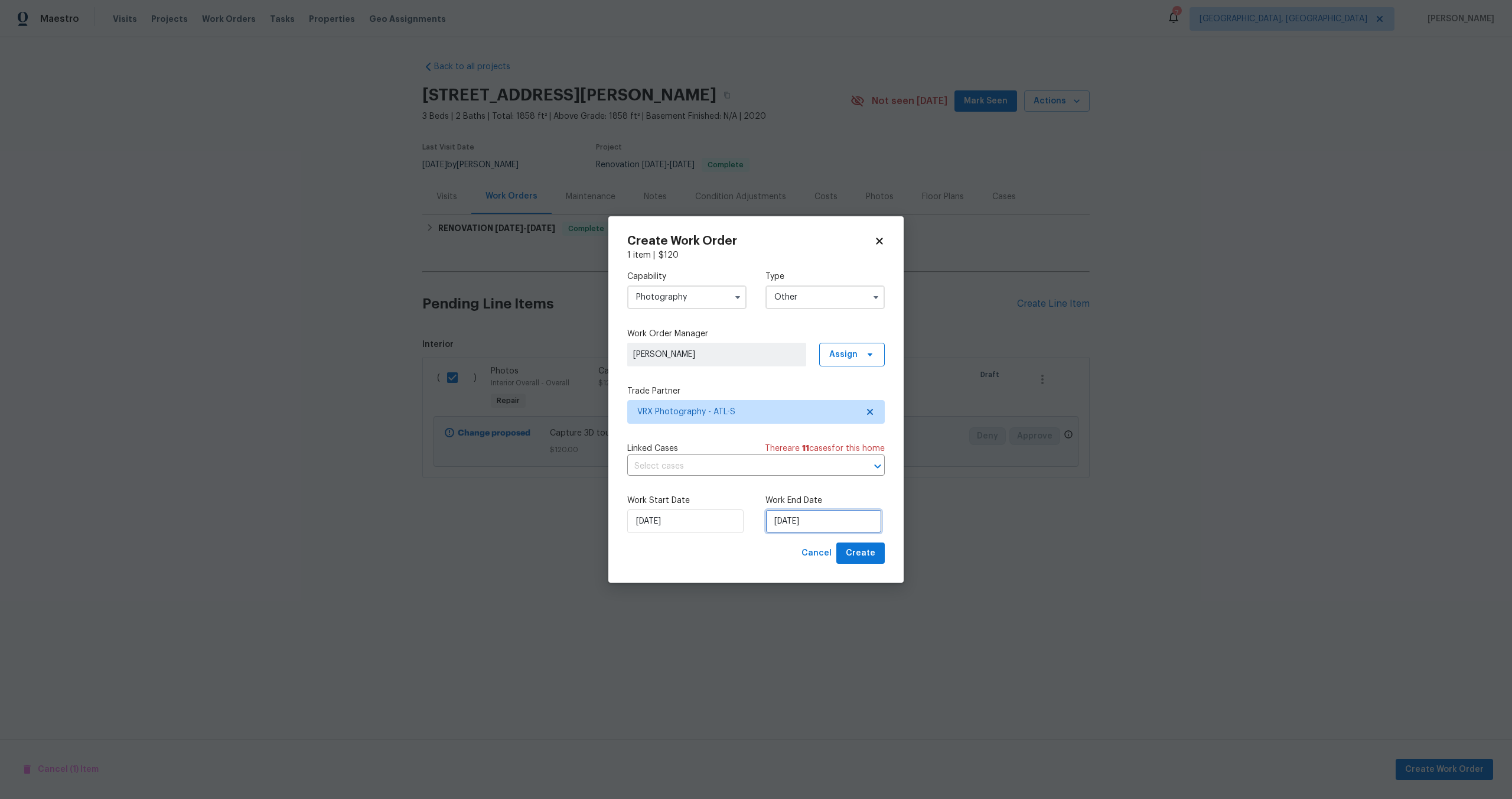
click at [813, 523] on input "09/10/2025" at bounding box center [823, 521] width 116 height 24
click at [678, 527] on input "09/10/2025" at bounding box center [686, 521] width 116 height 24
click at [716, 436] on div "10" at bounding box center [721, 436] width 19 height 17
type input "10/10/2025"
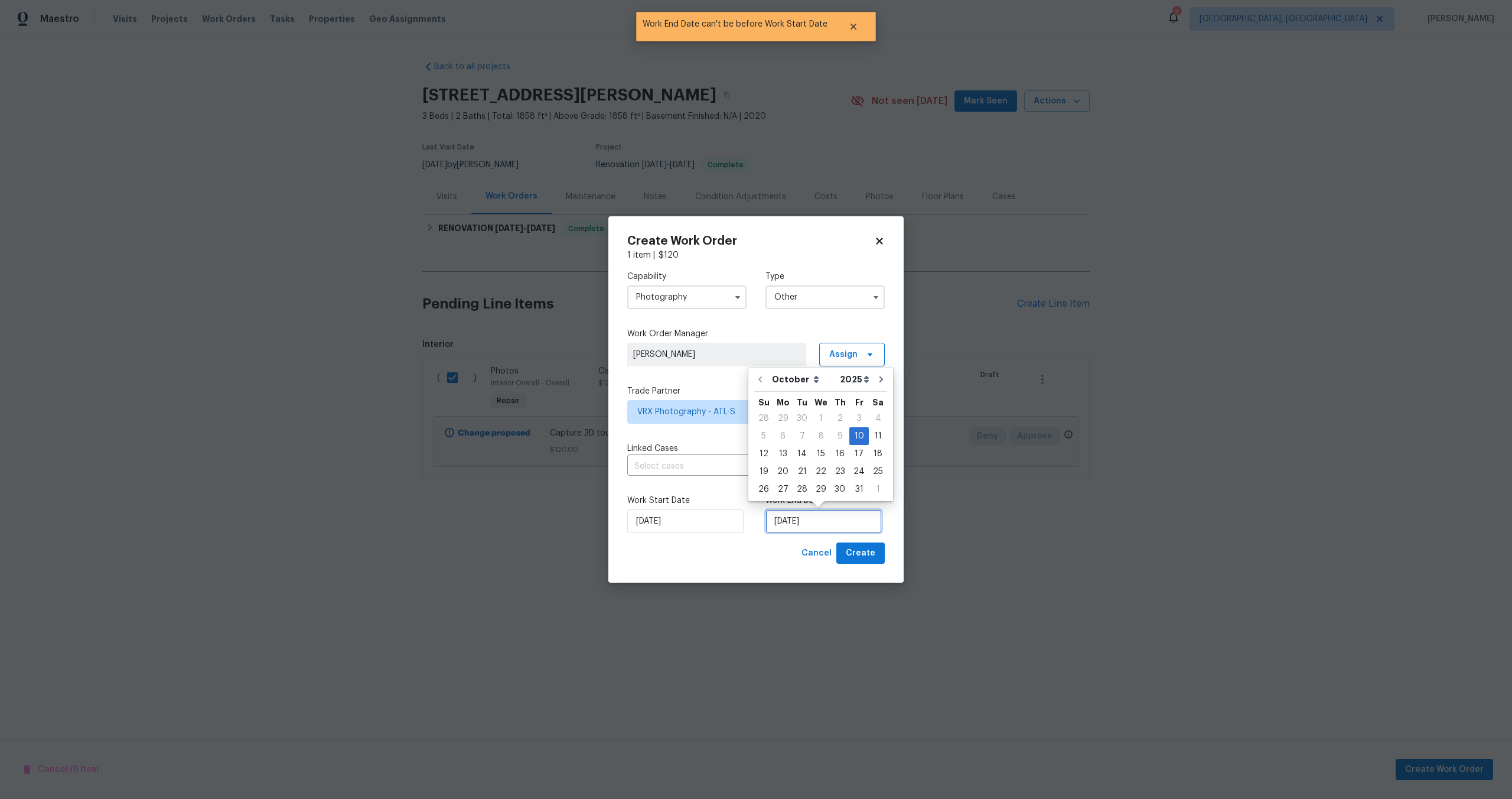
click at [816, 525] on input "10/10/2025" at bounding box center [823, 521] width 116 height 24
click at [869, 433] on div "11" at bounding box center [877, 436] width 18 height 17
type input "11/10/2025"
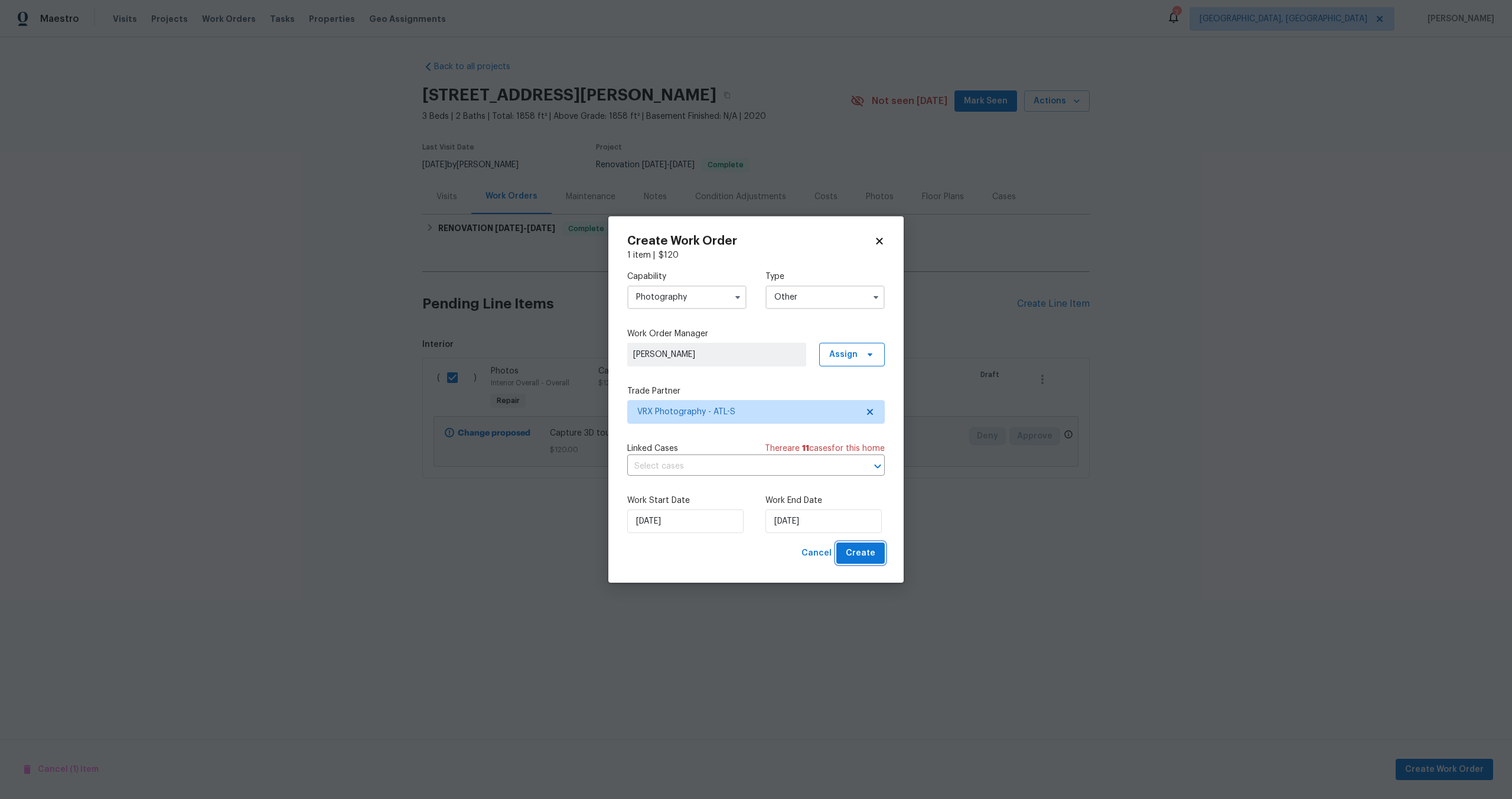
click at [862, 546] on span "Create" at bounding box center [860, 553] width 29 height 15
checkbox input "false"
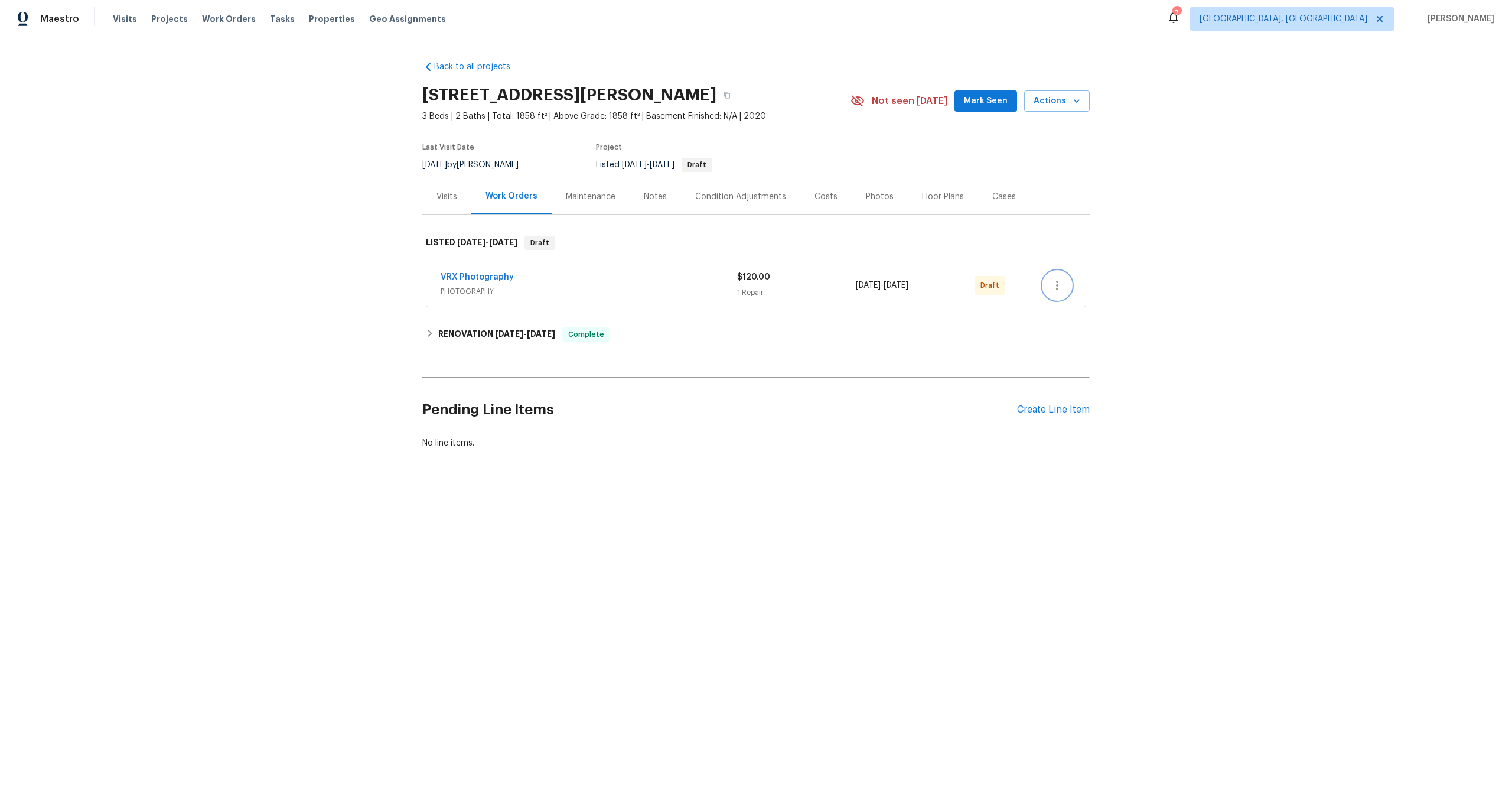
click at [1060, 284] on icon "button" at bounding box center [1057, 285] width 14 height 14
click at [1069, 287] on li "Send to Vendor" at bounding box center [1107, 285] width 127 height 19
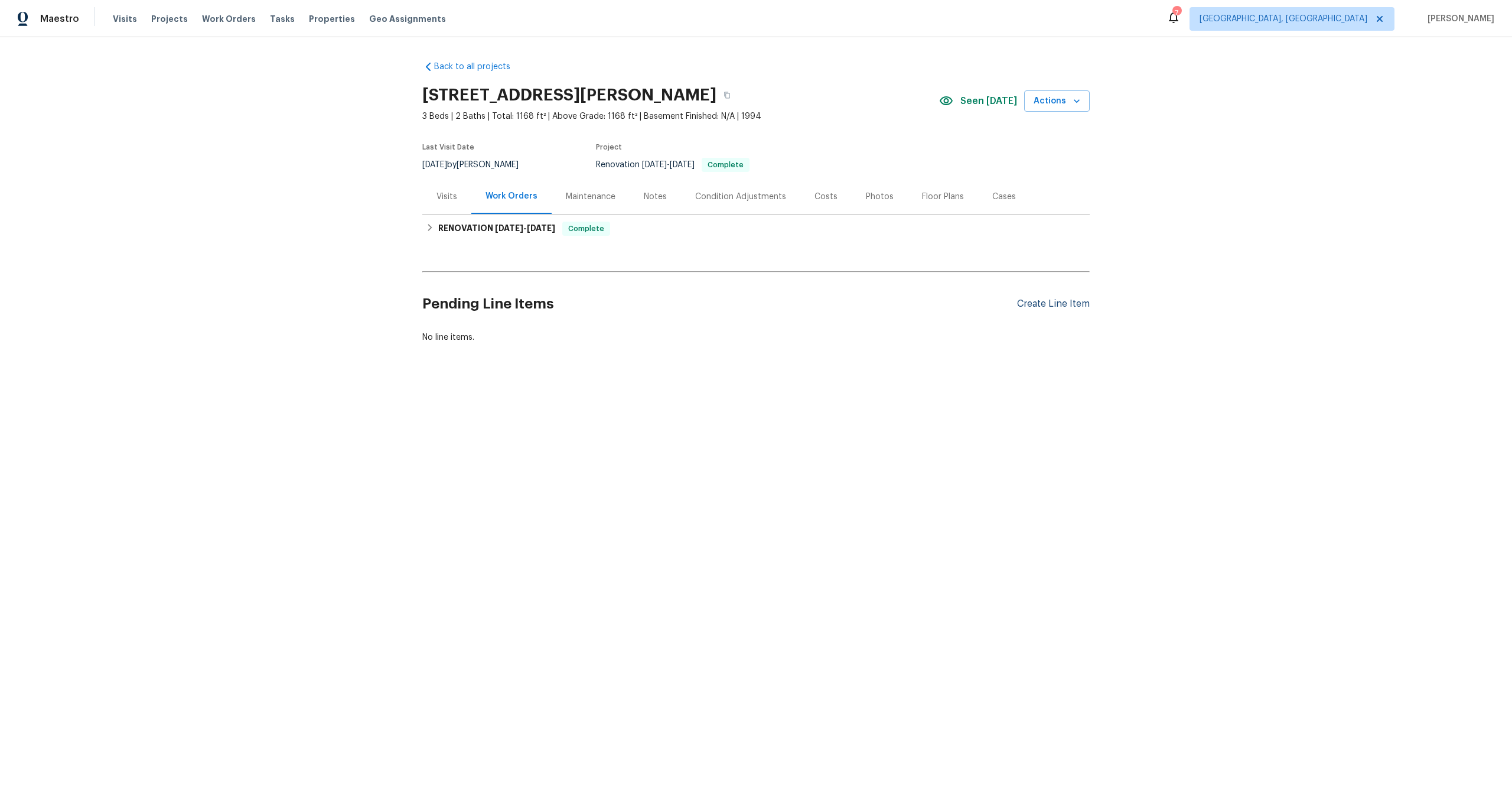
click at [1069, 303] on div "Create Line Item" at bounding box center [1053, 304] width 72 height 11
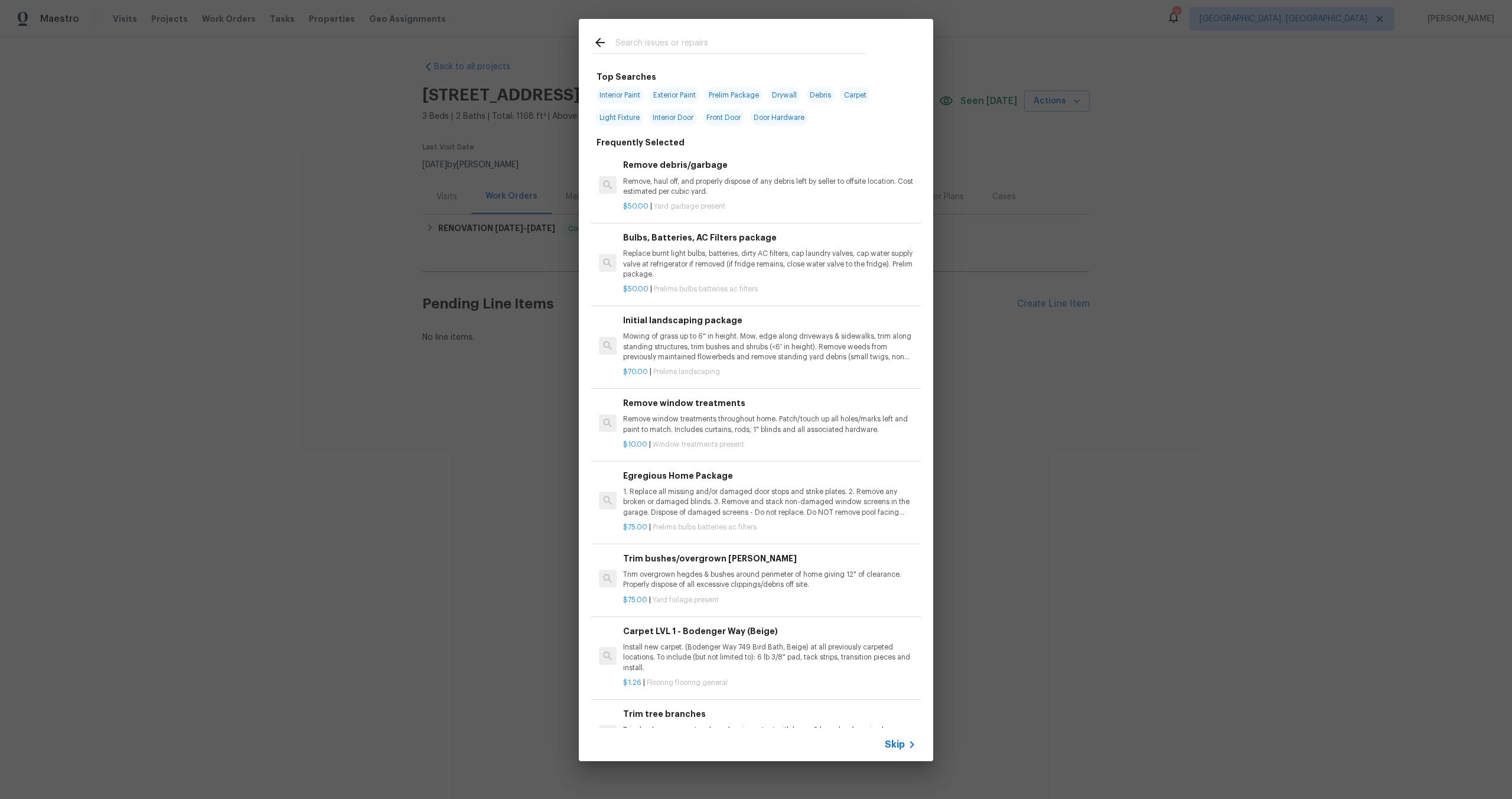
click at [895, 744] on span "Skip" at bounding box center [894, 744] width 20 height 12
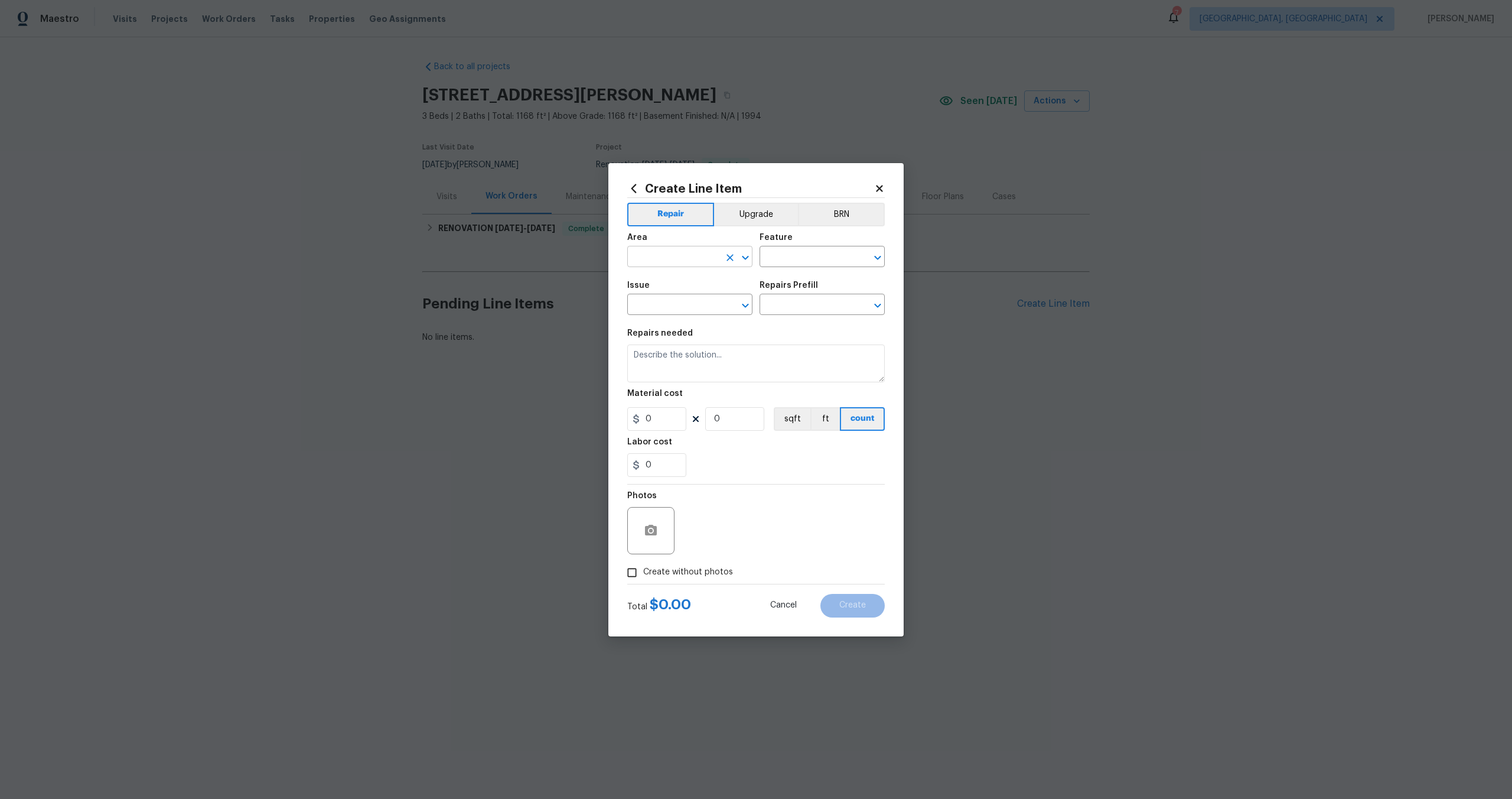
click at [664, 254] on input "text" at bounding box center [674, 257] width 92 height 18
click at [665, 302] on li "Interior Overall" at bounding box center [690, 304] width 125 height 19
type input "Interior Overall"
click at [797, 245] on div "Feature" at bounding box center [822, 241] width 125 height 15
click at [795, 262] on input "text" at bounding box center [806, 257] width 92 height 18
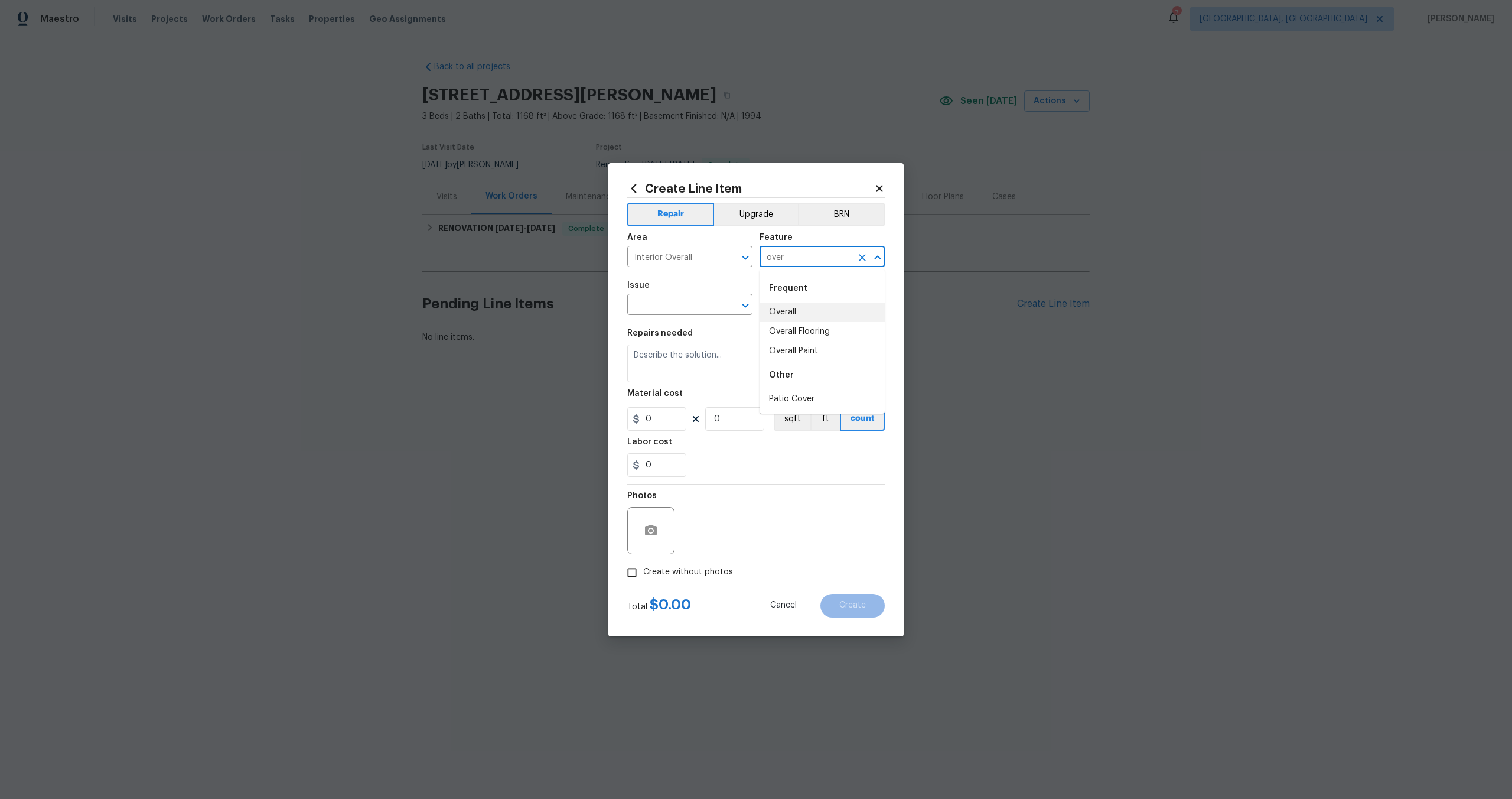
click at [790, 308] on li "Overall" at bounding box center [822, 312] width 125 height 19
type input "Overall"
click at [791, 312] on li "Overall" at bounding box center [822, 312] width 125 height 19
click at [701, 307] on input "text" at bounding box center [674, 305] width 92 height 18
click at [682, 364] on li "Photos" at bounding box center [690, 360] width 125 height 19
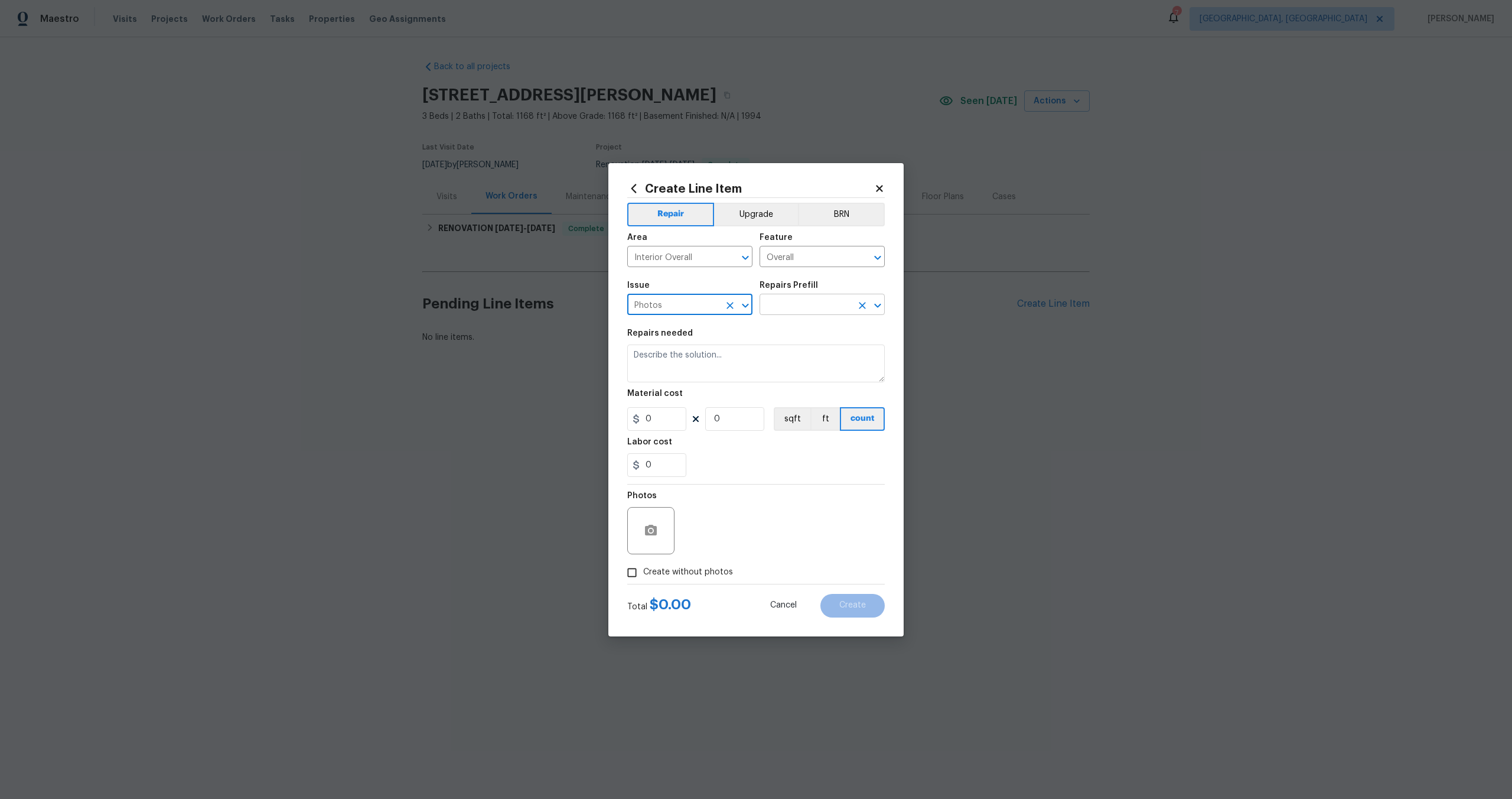
type input "Photos"
click at [801, 303] on input "text" at bounding box center [806, 305] width 92 height 18
click at [805, 300] on input "text" at bounding box center [806, 305] width 92 height 18
click at [819, 335] on li "3D Tour Capture $120.00" at bounding box center [822, 331] width 125 height 19
type input "3D Tour Capture $120.00"
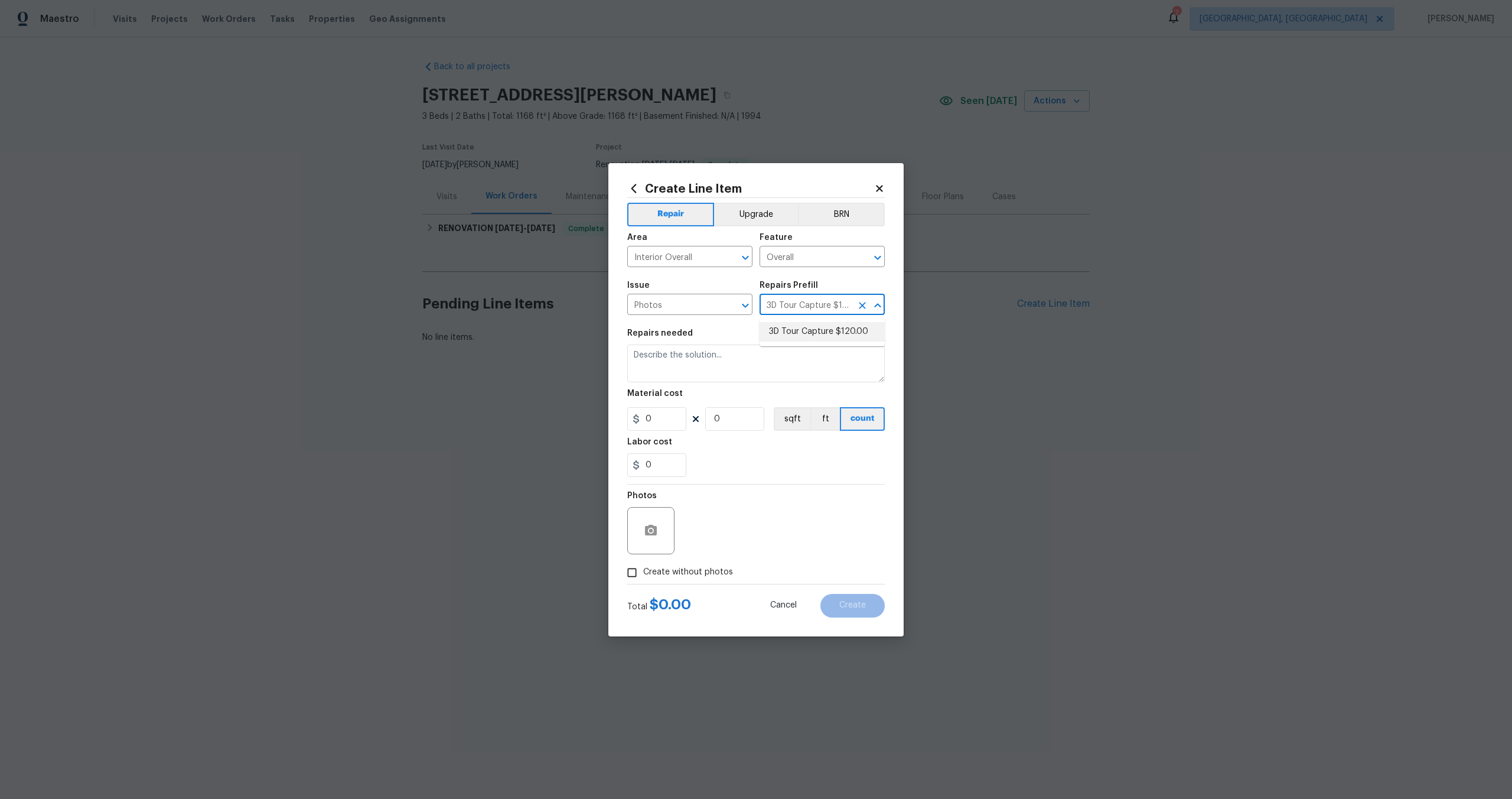
type textarea "Capture 3D tour of home"
type input "1"
type input "120"
click at [635, 578] on input "Create without photos" at bounding box center [631, 573] width 22 height 22
checkbox input "true"
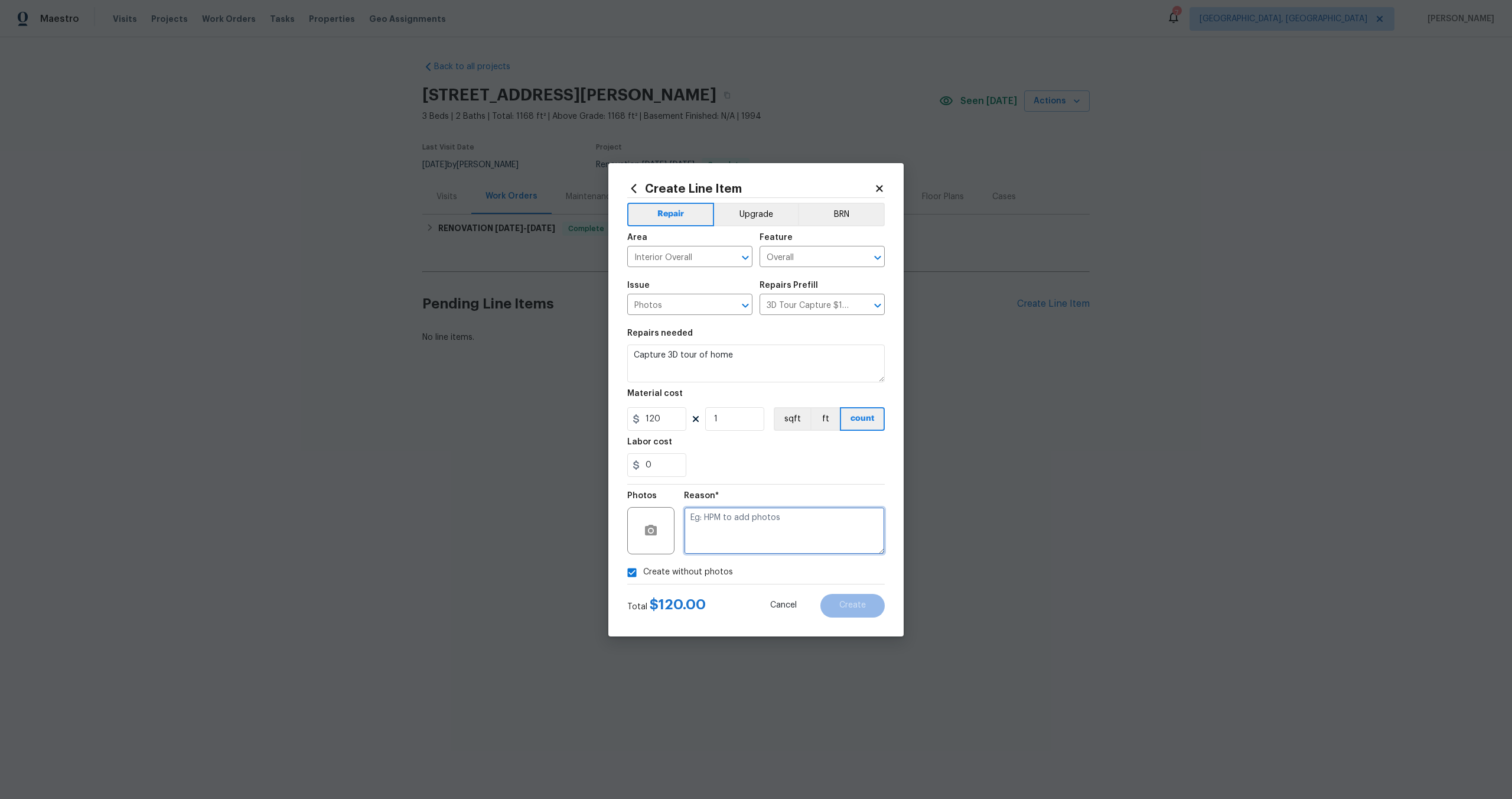
click at [719, 545] on textarea at bounding box center [784, 530] width 201 height 47
type textarea "."
click at [858, 609] on button "Create" at bounding box center [852, 605] width 64 height 24
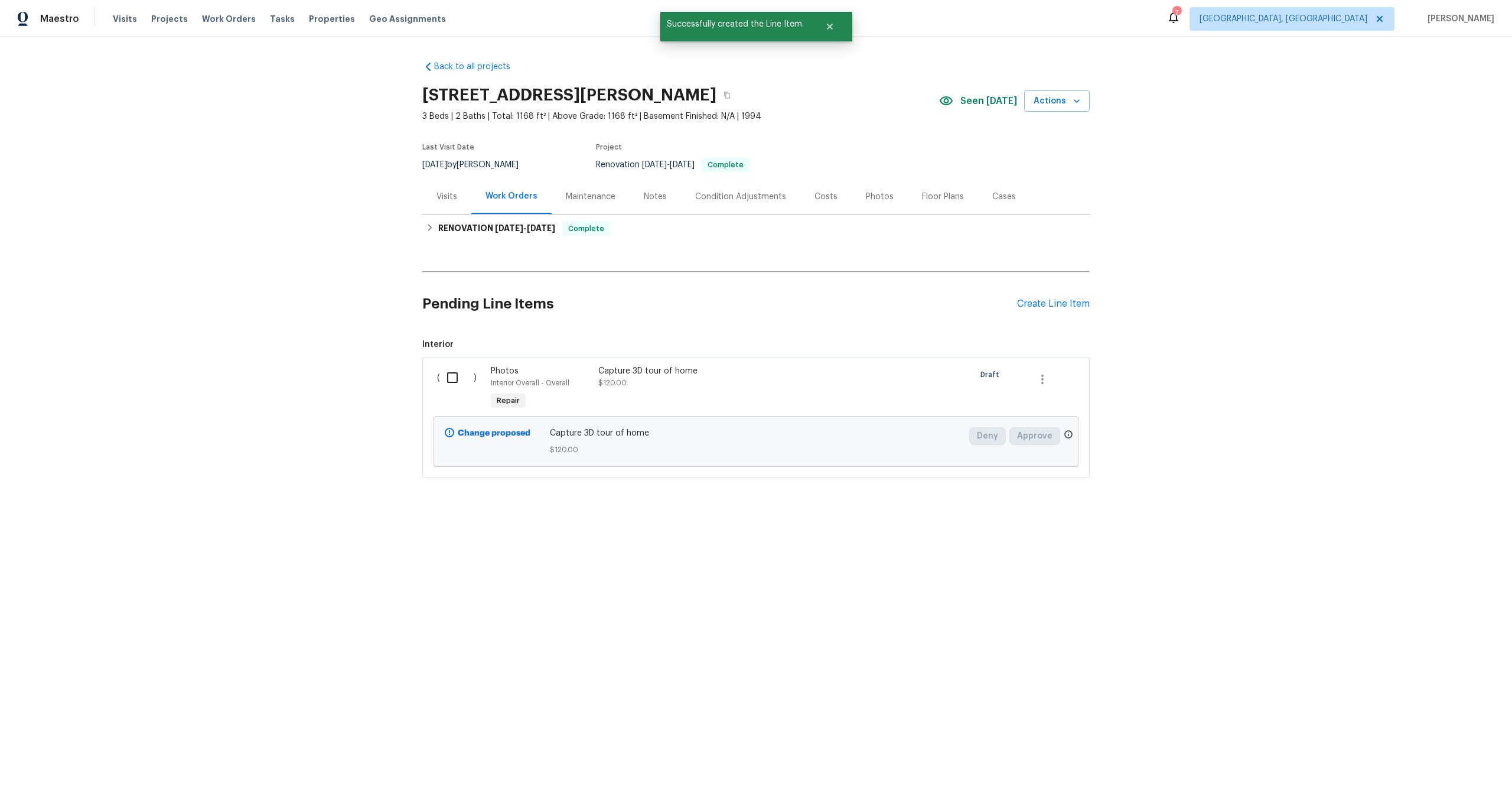
click at [459, 386] on input "checkbox" at bounding box center [457, 377] width 33 height 25
checkbox input "true"
click at [1446, 768] on span "Create Work Order" at bounding box center [1444, 770] width 79 height 15
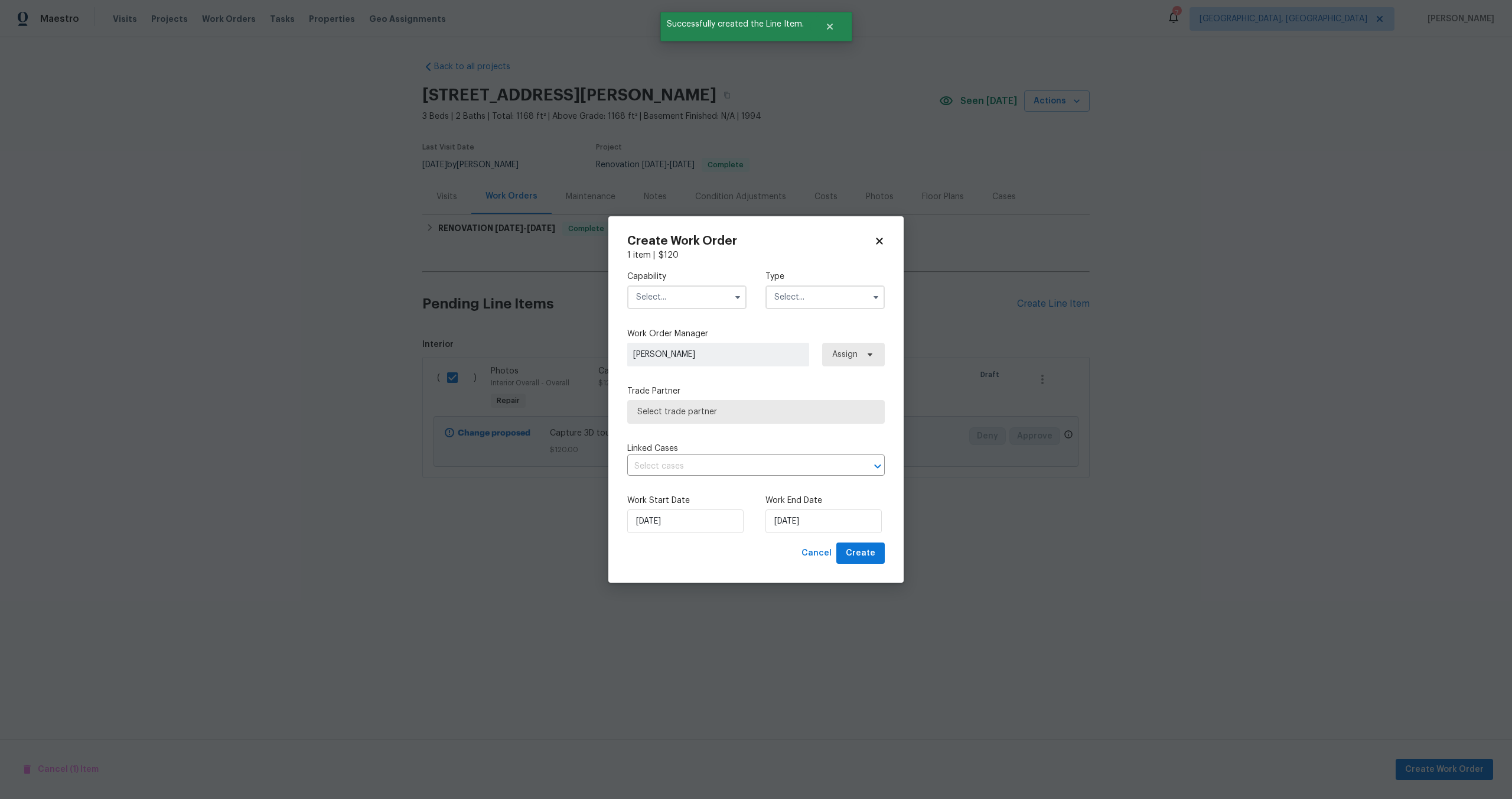
click at [662, 294] on input "text" at bounding box center [687, 297] width 119 height 24
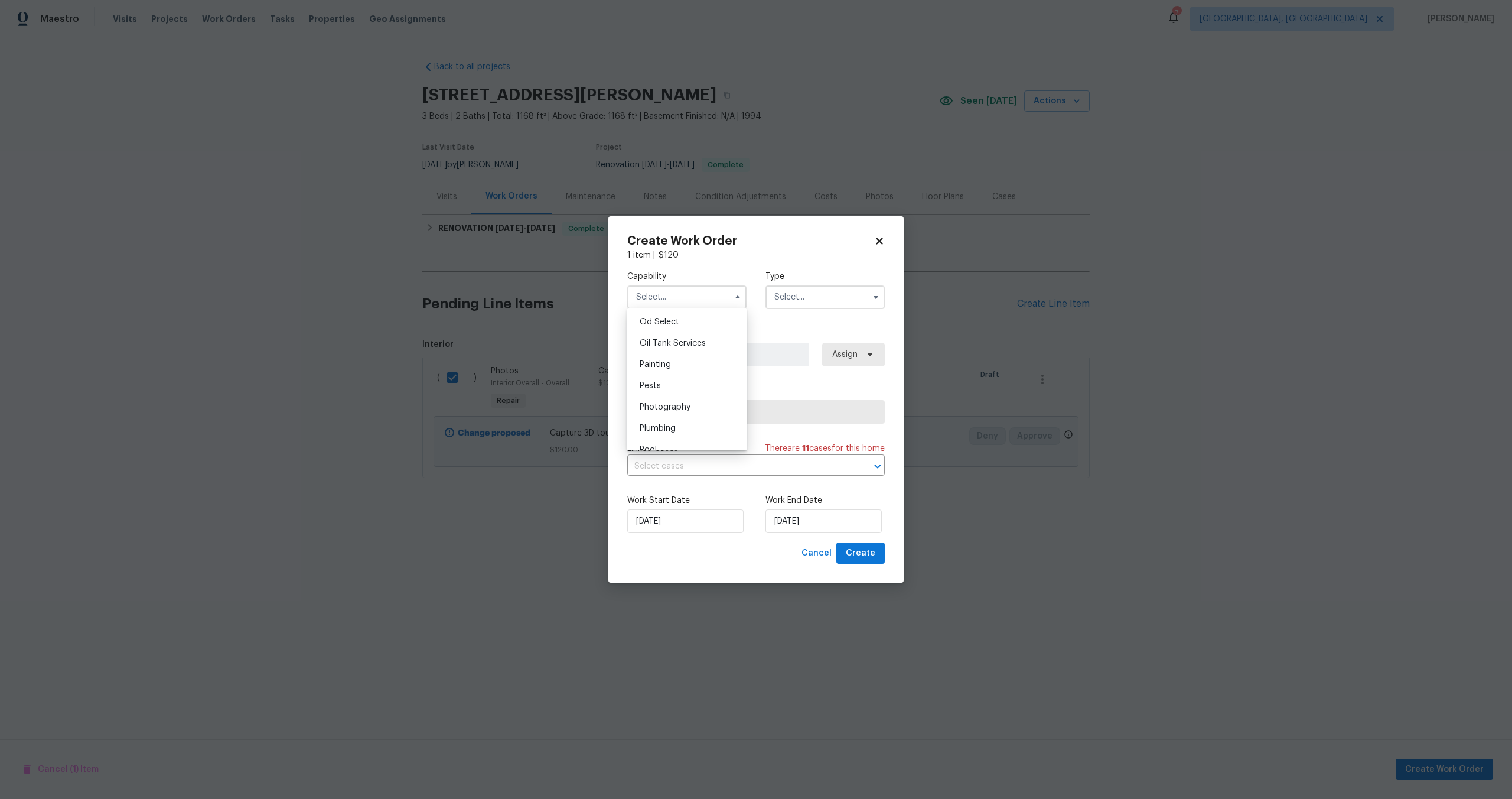
scroll to position [945, 0]
click at [671, 412] on span "Photography" at bounding box center [665, 412] width 51 height 8
type input "Photography"
click at [788, 295] on input "text" at bounding box center [825, 297] width 119 height 24
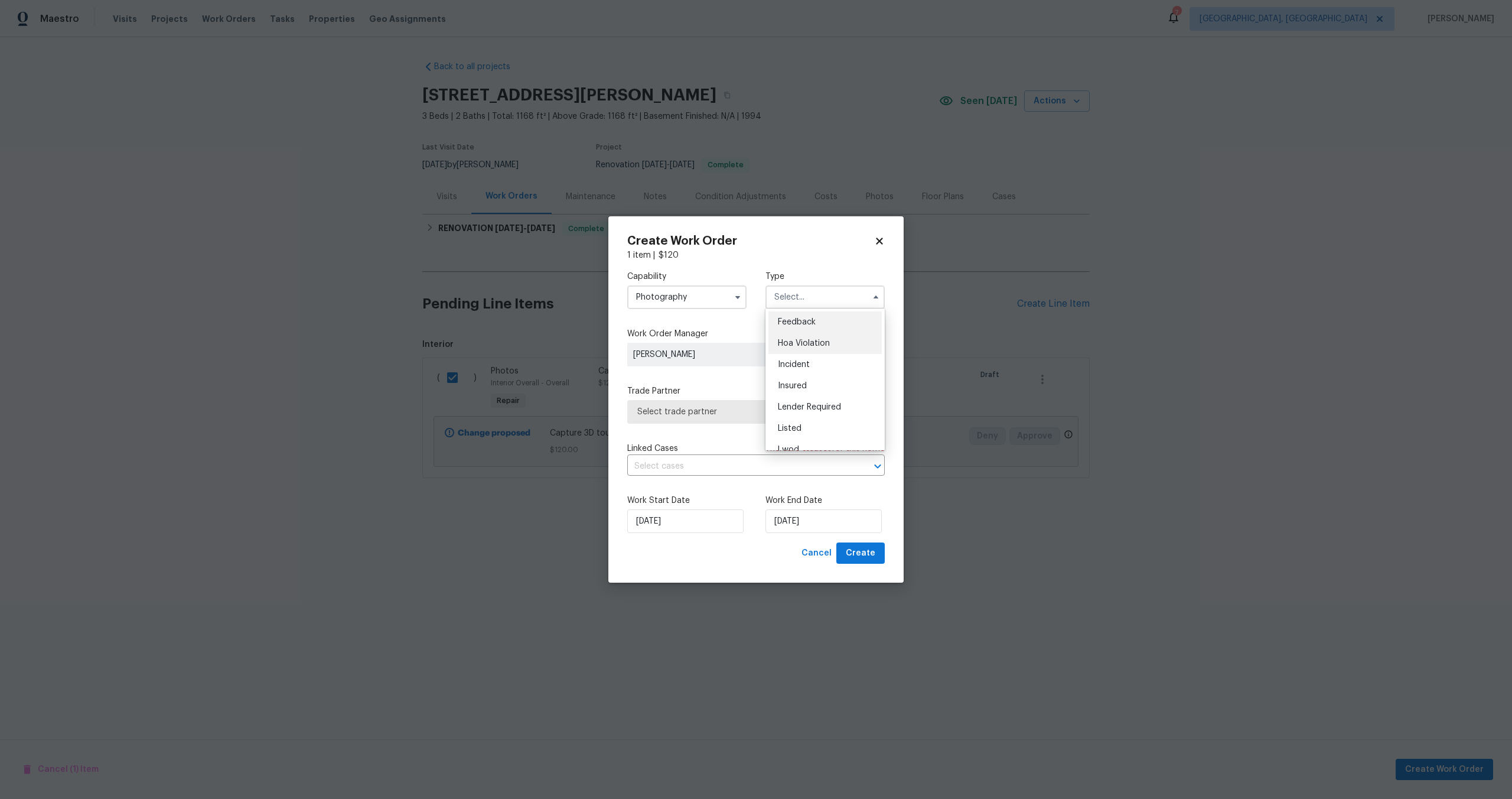
scroll to position [141, 0]
click at [798, 329] on span "Other" at bounding box center [789, 330] width 23 height 8
type input "Other"
click at [709, 406] on span "Select trade partner" at bounding box center [747, 412] width 221 height 12
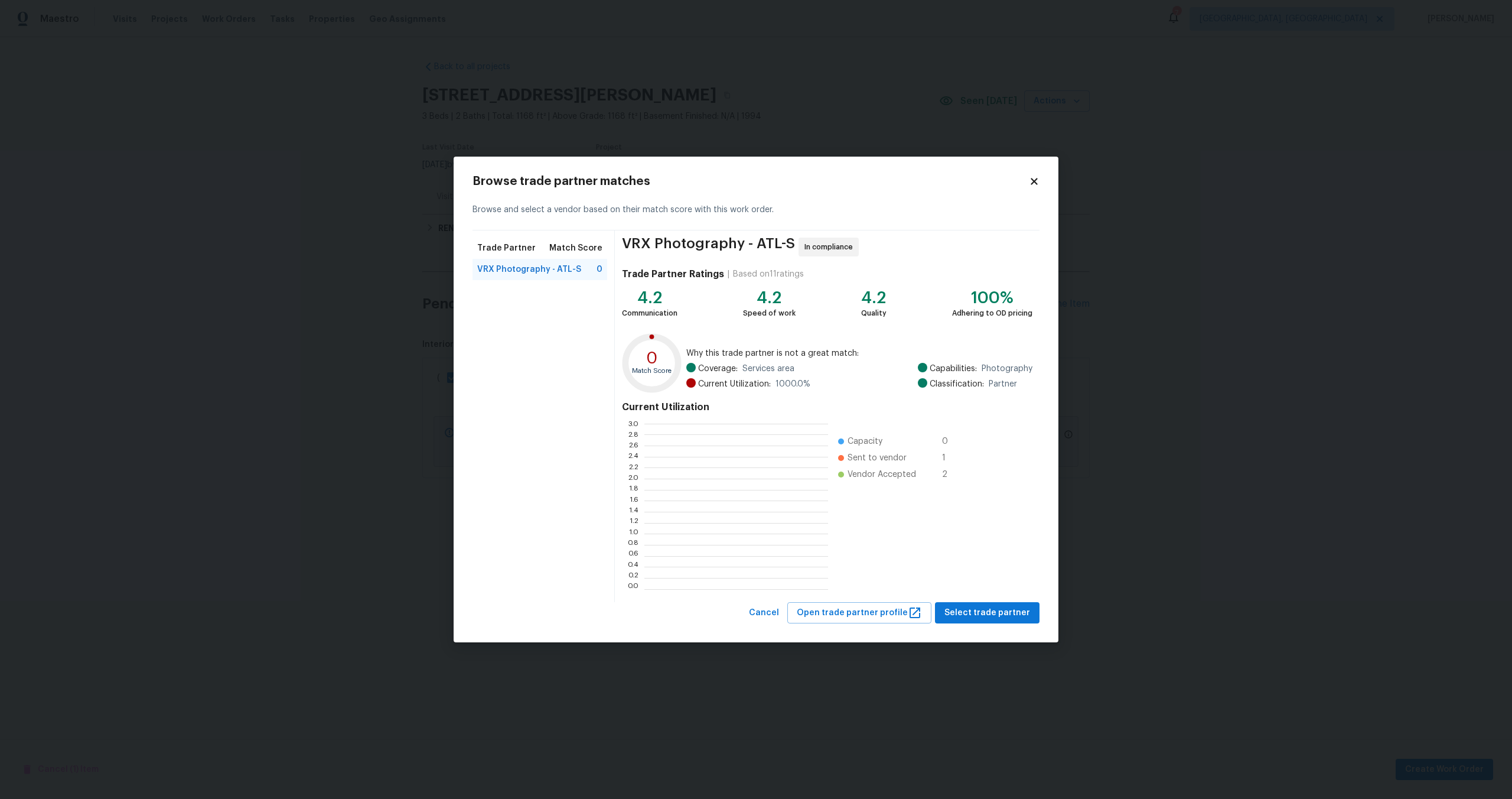
scroll to position [166, 184]
click at [1003, 610] on span "Select trade partner" at bounding box center [987, 613] width 86 height 15
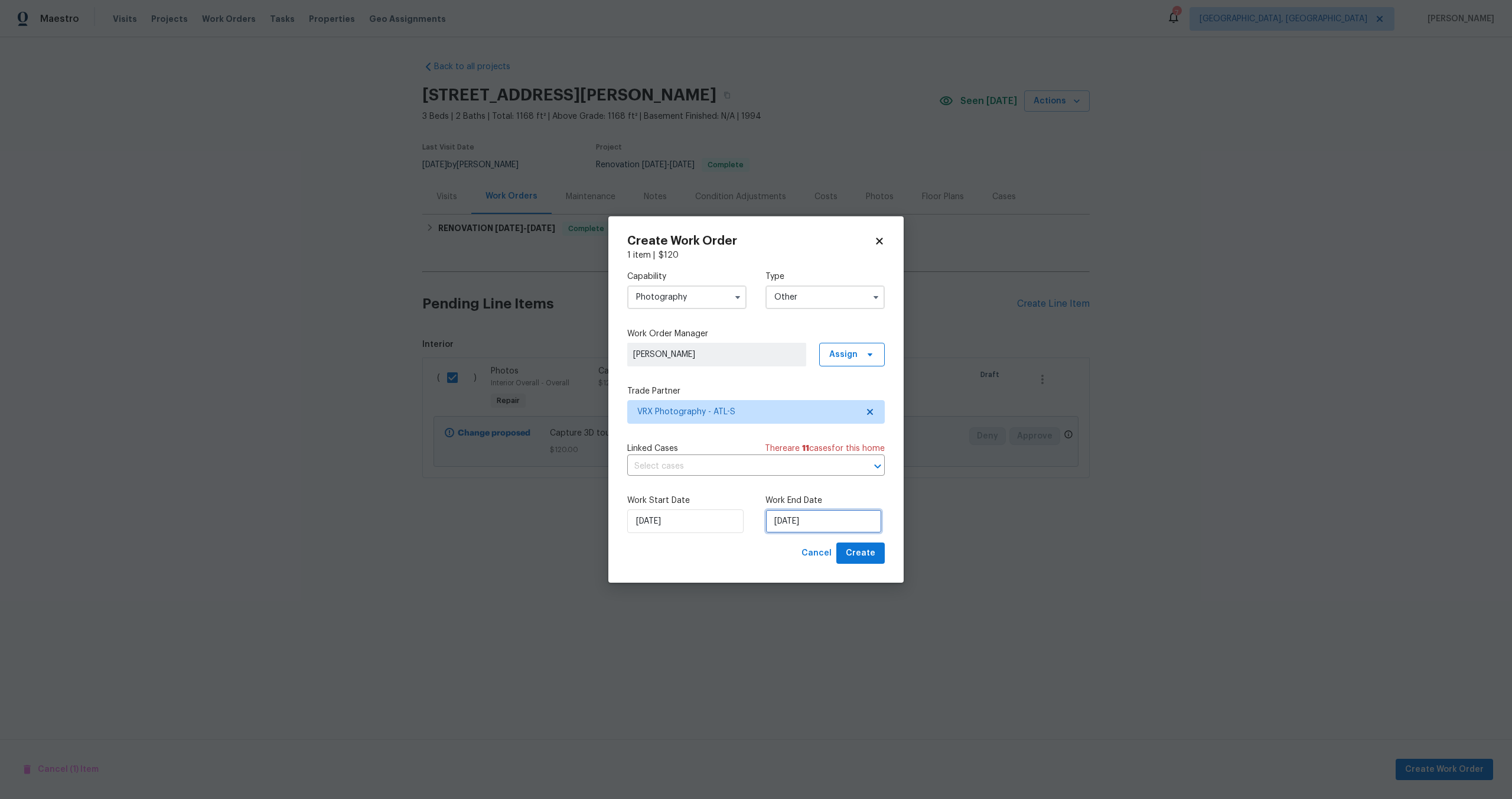
click at [822, 521] on input "[DATE]" at bounding box center [823, 521] width 116 height 24
click at [684, 527] on input "[DATE]" at bounding box center [686, 521] width 116 height 24
click at [716, 435] on div "10" at bounding box center [721, 436] width 19 height 17
type input "[DATE]"
click at [817, 519] on input "[DATE]" at bounding box center [823, 521] width 116 height 24
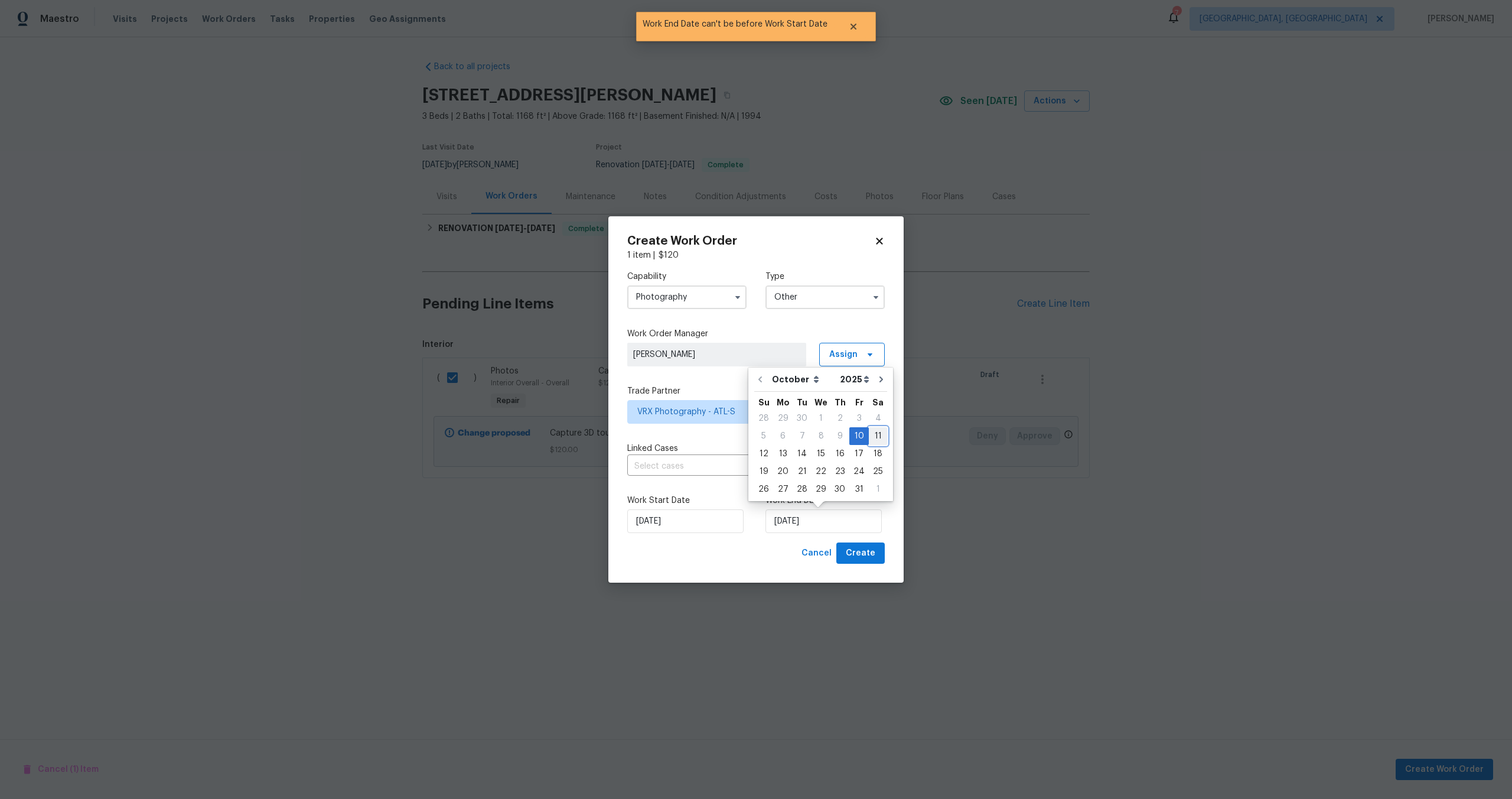
click at [873, 432] on div "11" at bounding box center [877, 436] width 18 height 17
type input "11/10/2025"
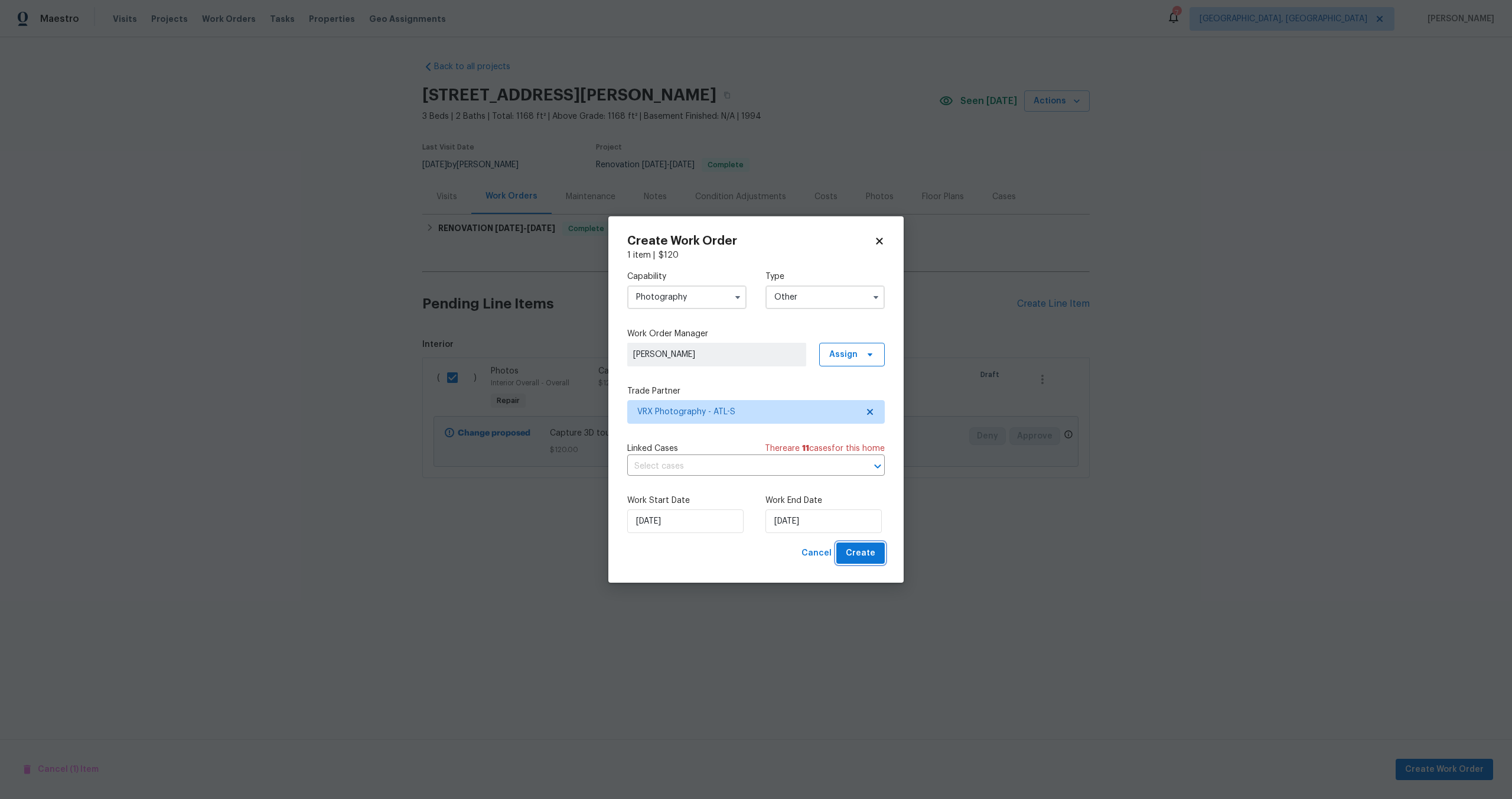
click at [867, 546] on span "Create" at bounding box center [860, 553] width 29 height 15
checkbox input "false"
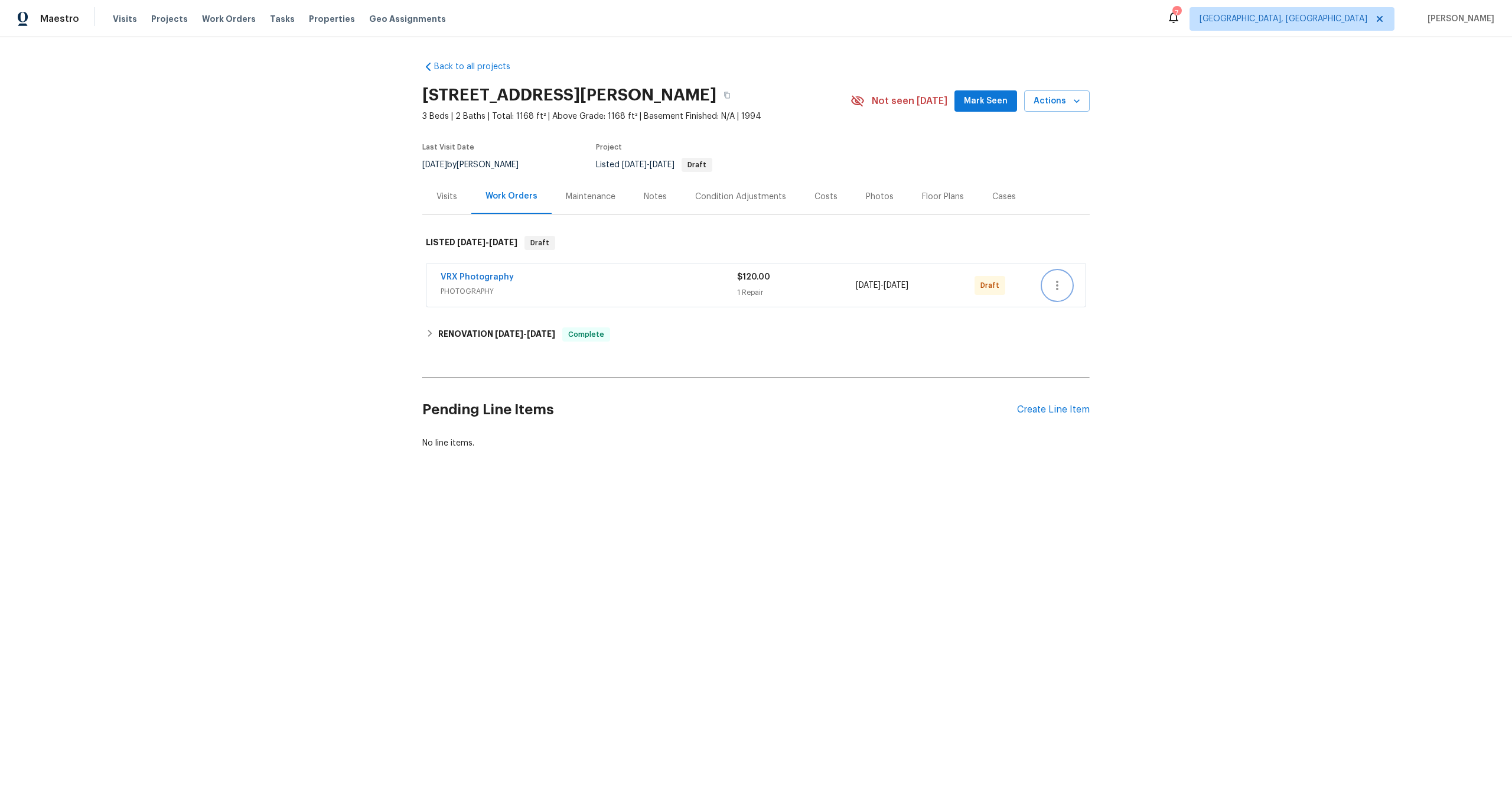
click at [1059, 286] on icon "button" at bounding box center [1057, 285] width 14 height 14
click at [1061, 286] on li "Send to Vendor" at bounding box center [1107, 285] width 127 height 19
click at [638, 292] on div at bounding box center [756, 399] width 1512 height 799
click at [636, 288] on span "PHOTOGRAPHY" at bounding box center [588, 291] width 296 height 12
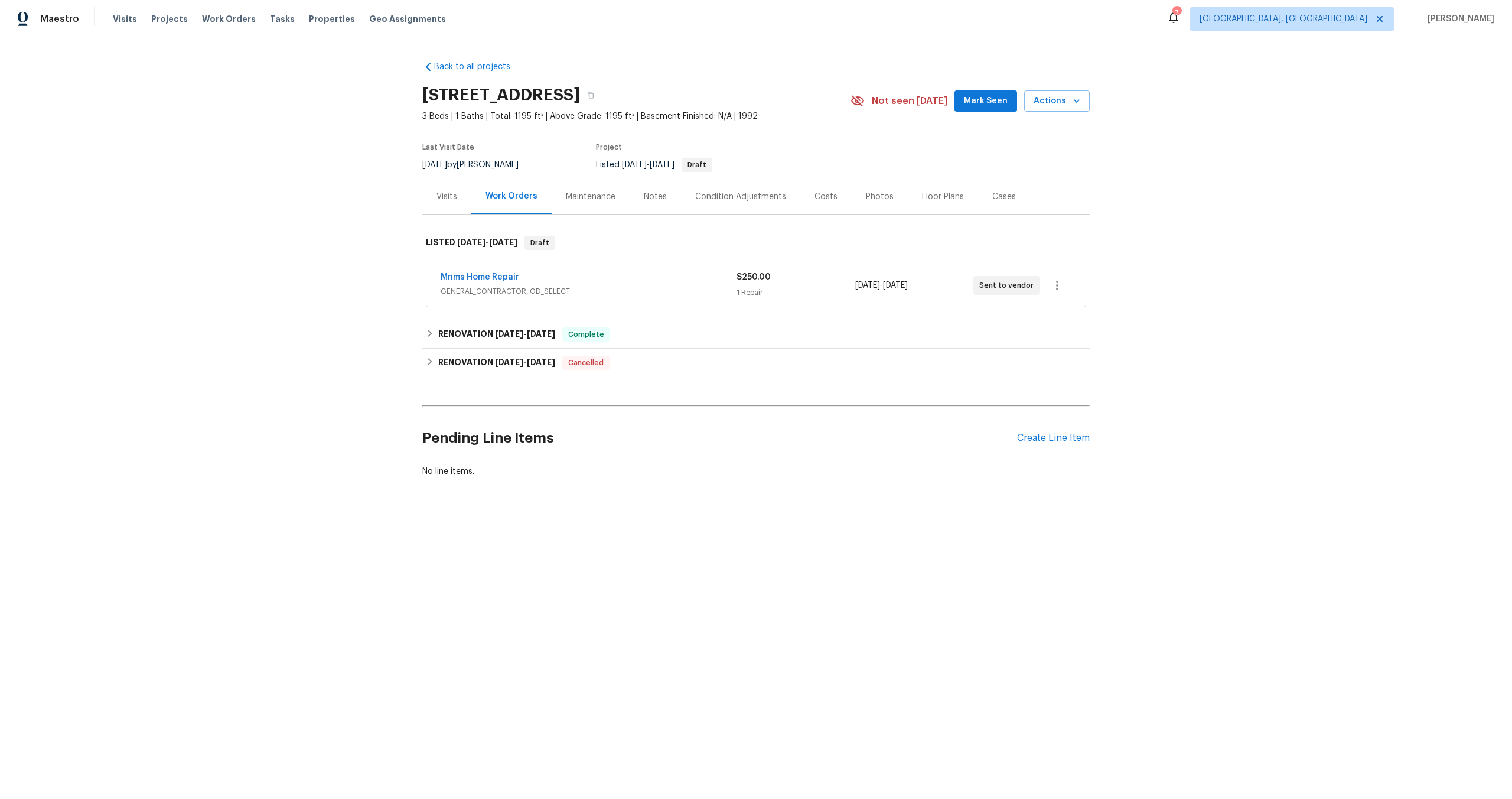
click at [619, 279] on div "Mnms Home Repair" at bounding box center [588, 278] width 296 height 14
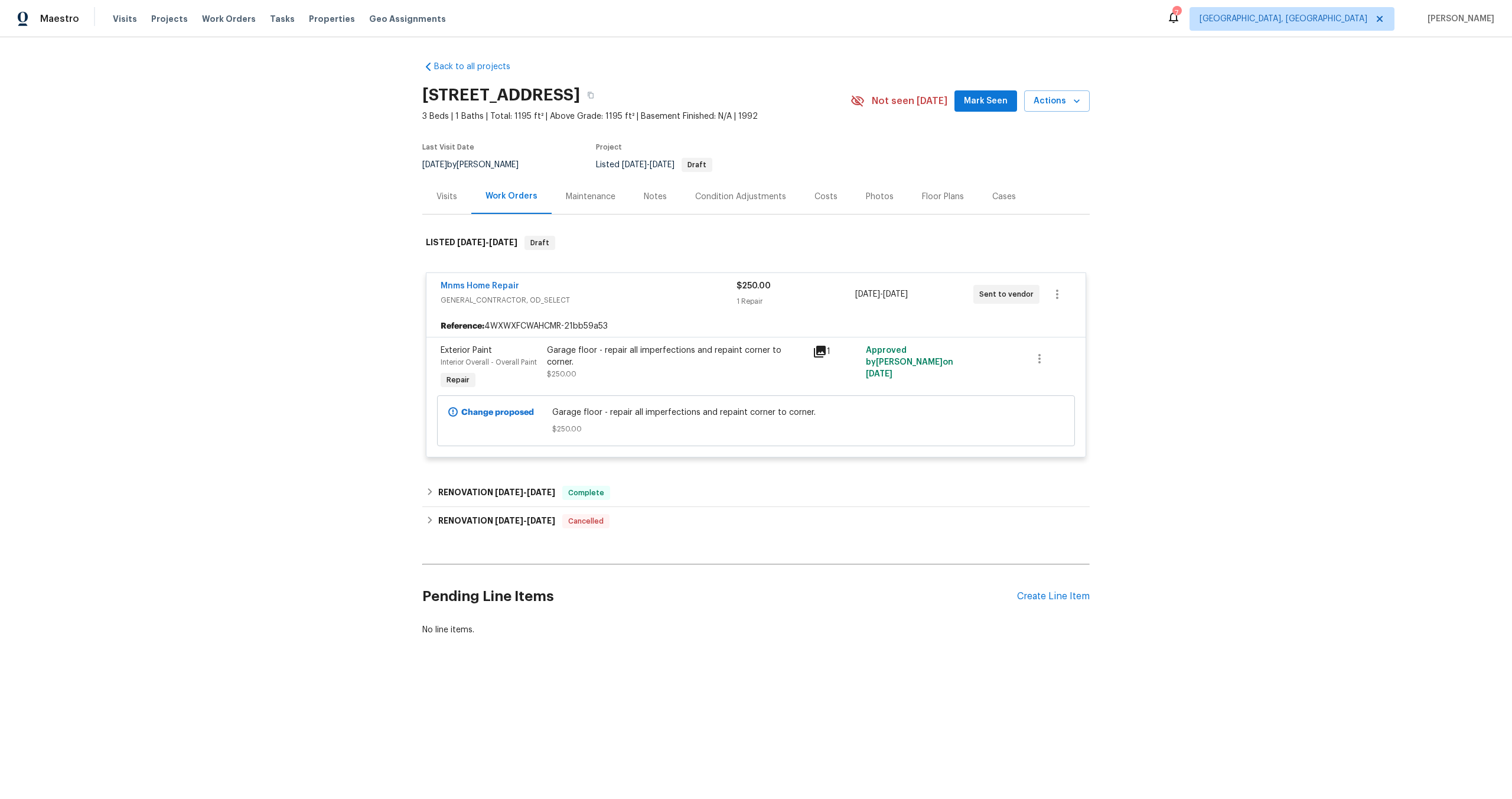
click at [593, 286] on div "Mnms Home Repair" at bounding box center [588, 288] width 296 height 14
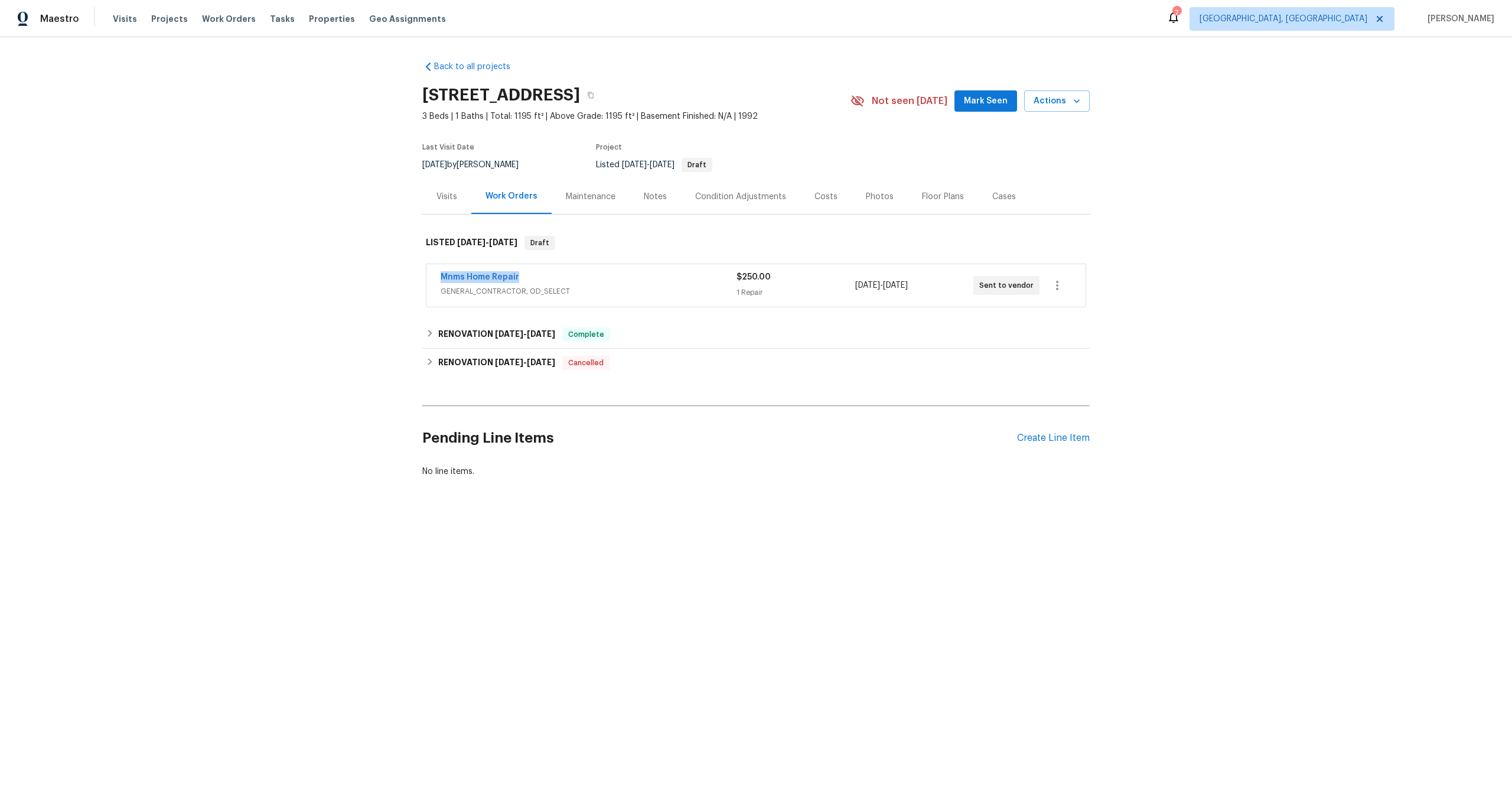
drag, startPoint x: 525, startPoint y: 276, endPoint x: 428, endPoint y: 276, distance: 97.0
click at [428, 276] on div "Mnms Home Repair GENERAL_CONTRACTOR, OD_SELECT $250.00 1 Repair [DATE] - [DATE]…" at bounding box center [756, 285] width 659 height 42
copy link "Mnms Home Repair"
click at [454, 333] on h6 "RENOVATION [DATE] - [DATE]" at bounding box center [496, 335] width 117 height 14
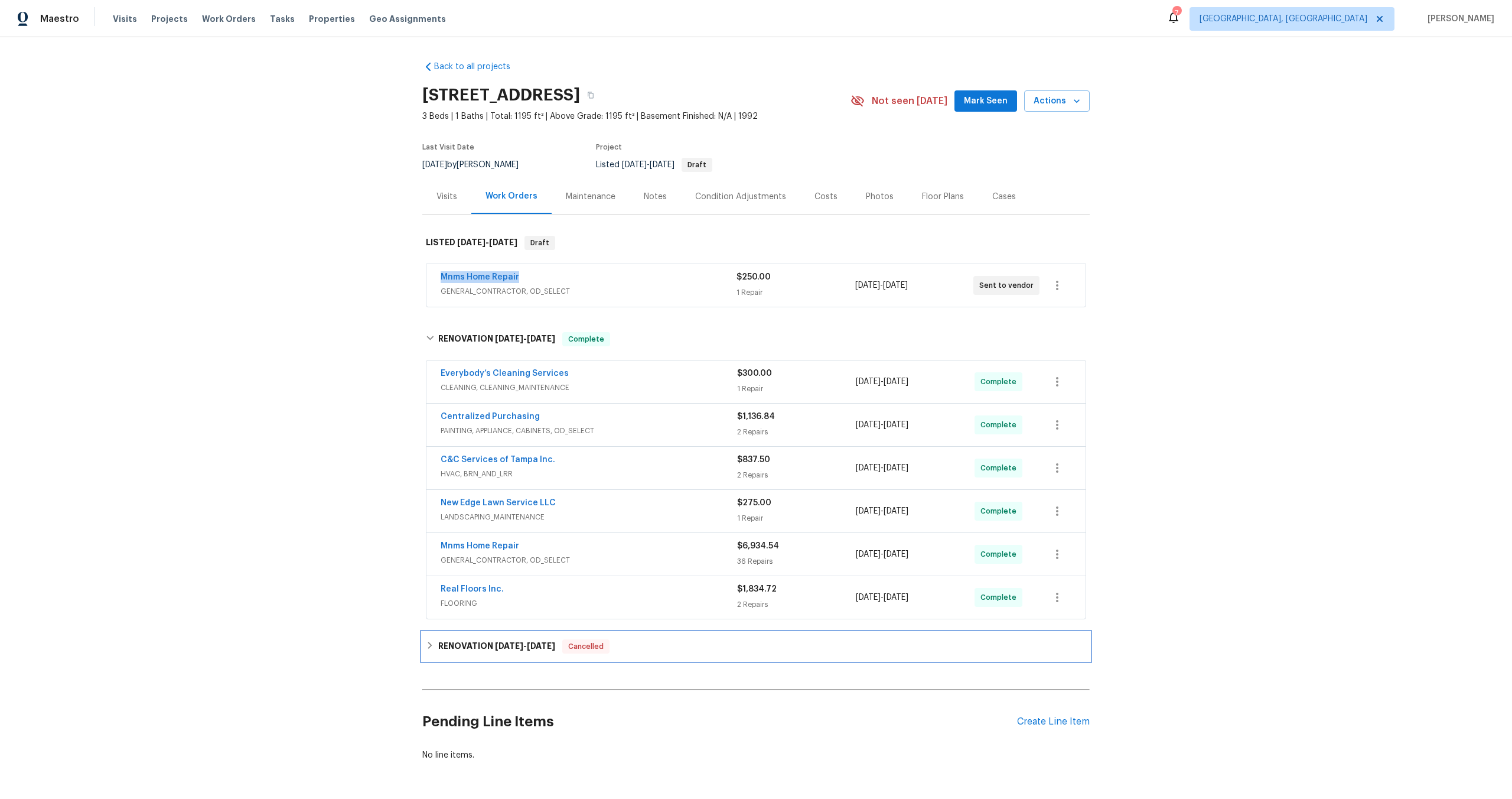
click at [472, 639] on h6 "RENOVATION 9/19/25 - 9/19/25" at bounding box center [496, 646] width 117 height 14
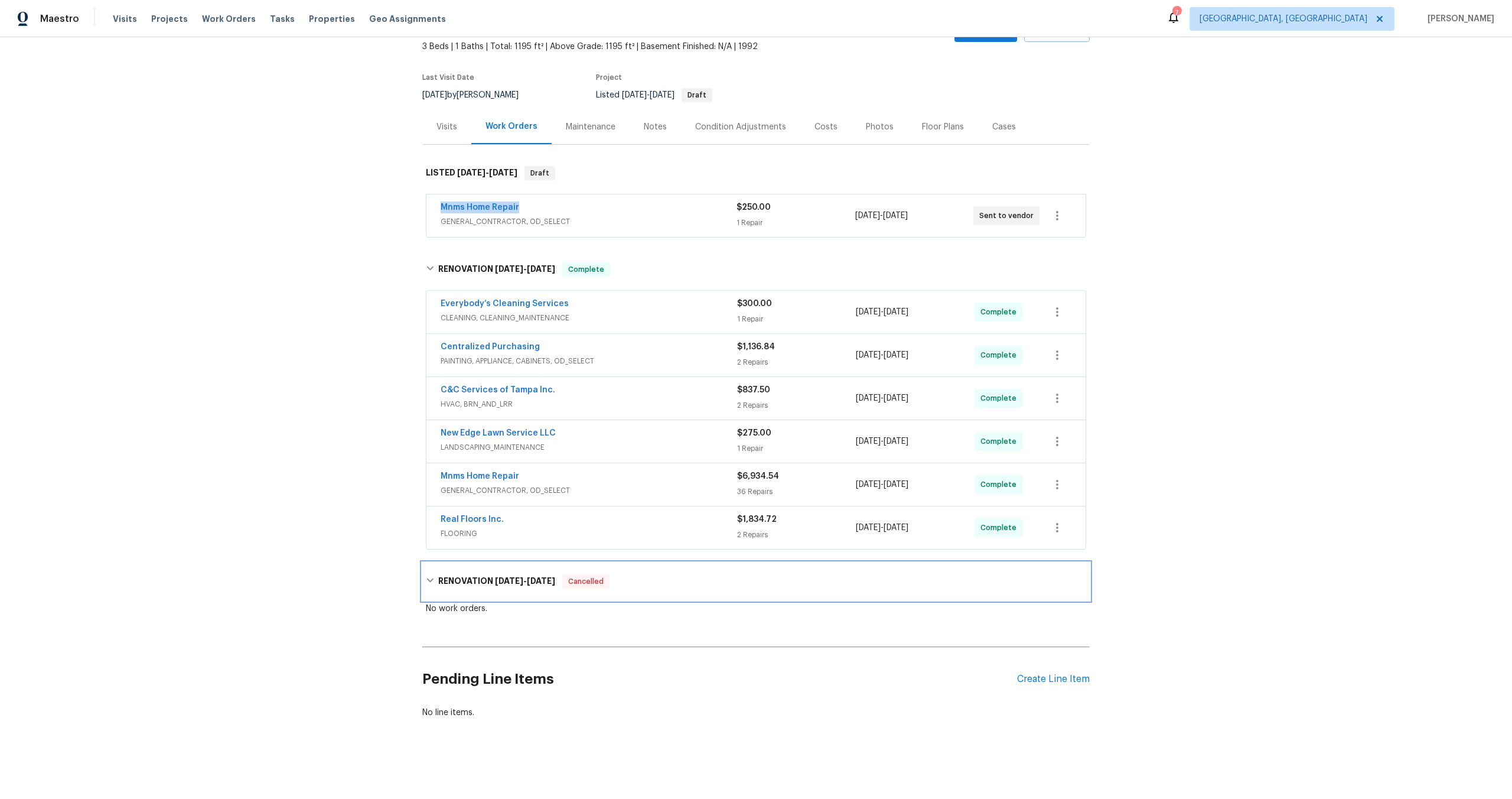
scroll to position [70, 0]
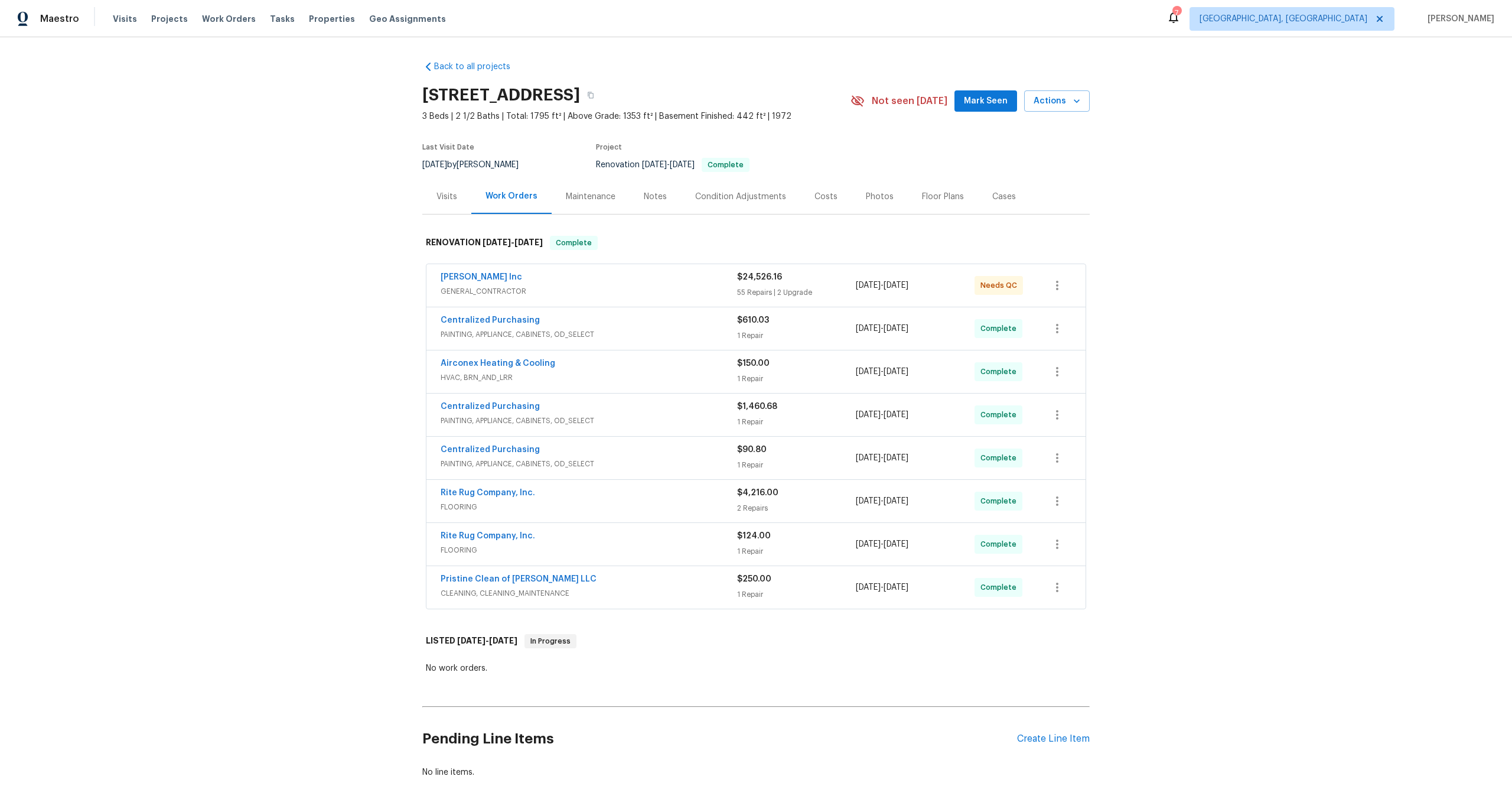
scroll to position [60, 0]
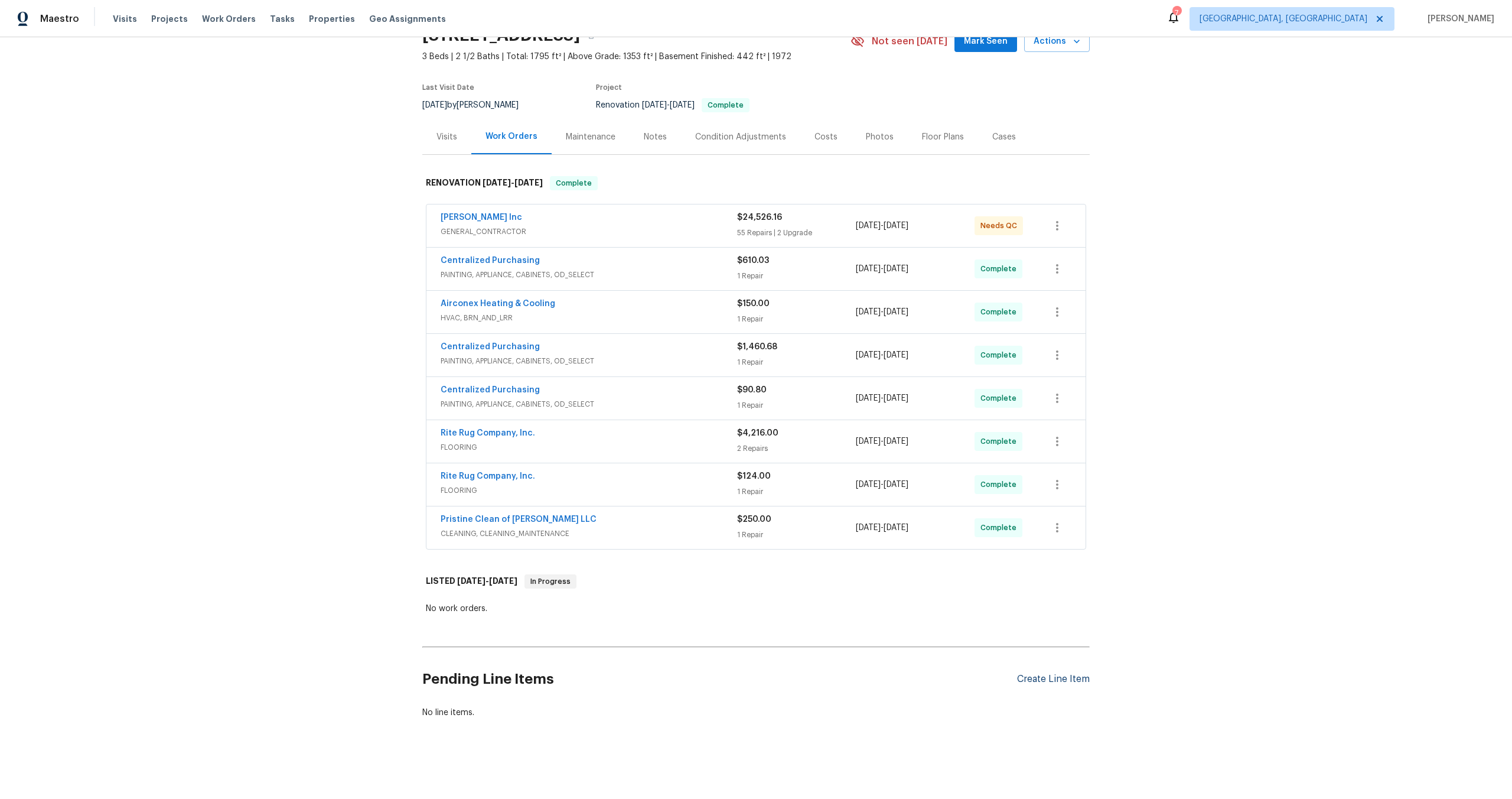
click at [1057, 679] on div "Create Line Item" at bounding box center [1053, 679] width 72 height 11
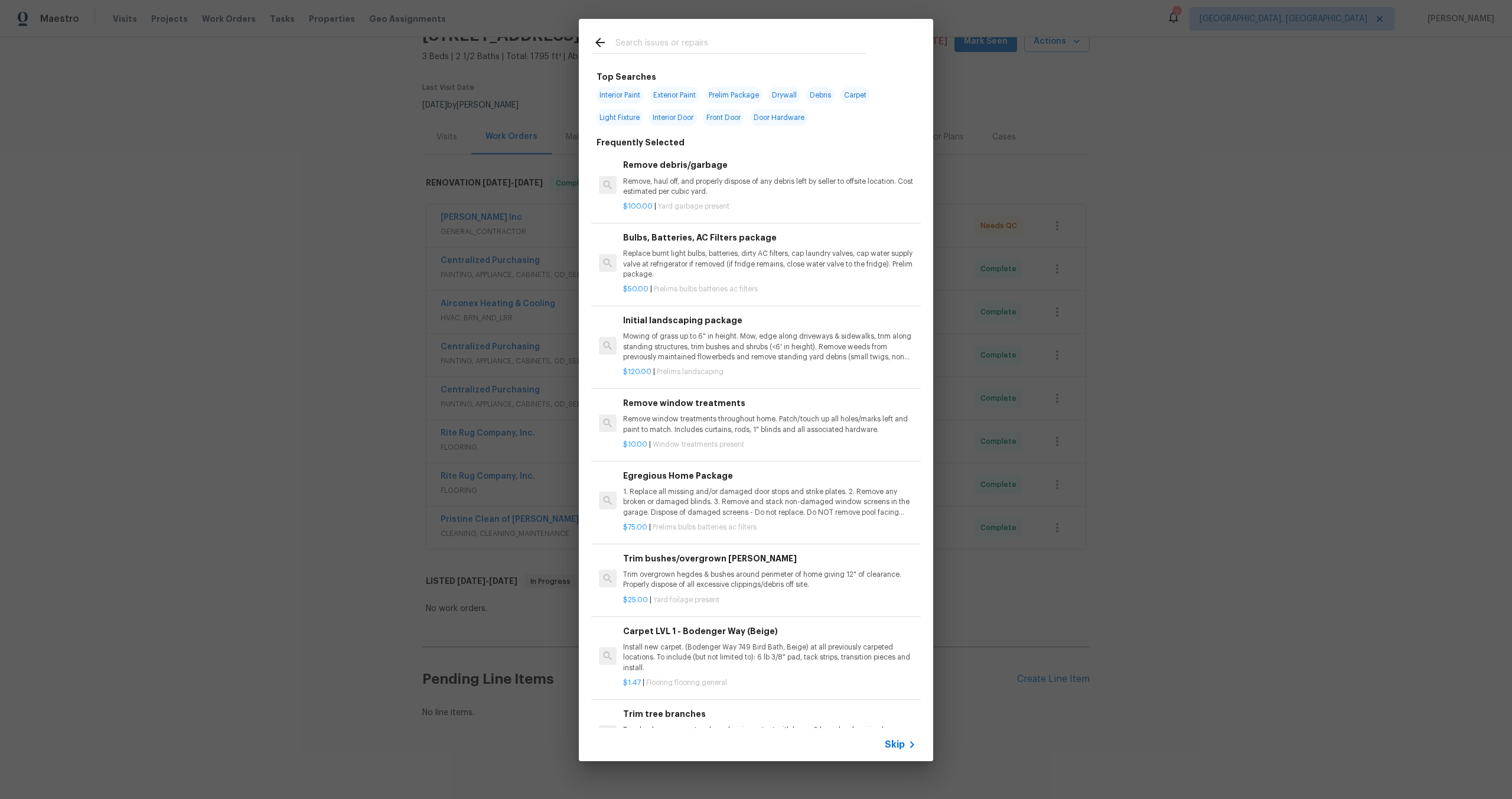
click at [899, 746] on span "Skip" at bounding box center [894, 744] width 20 height 12
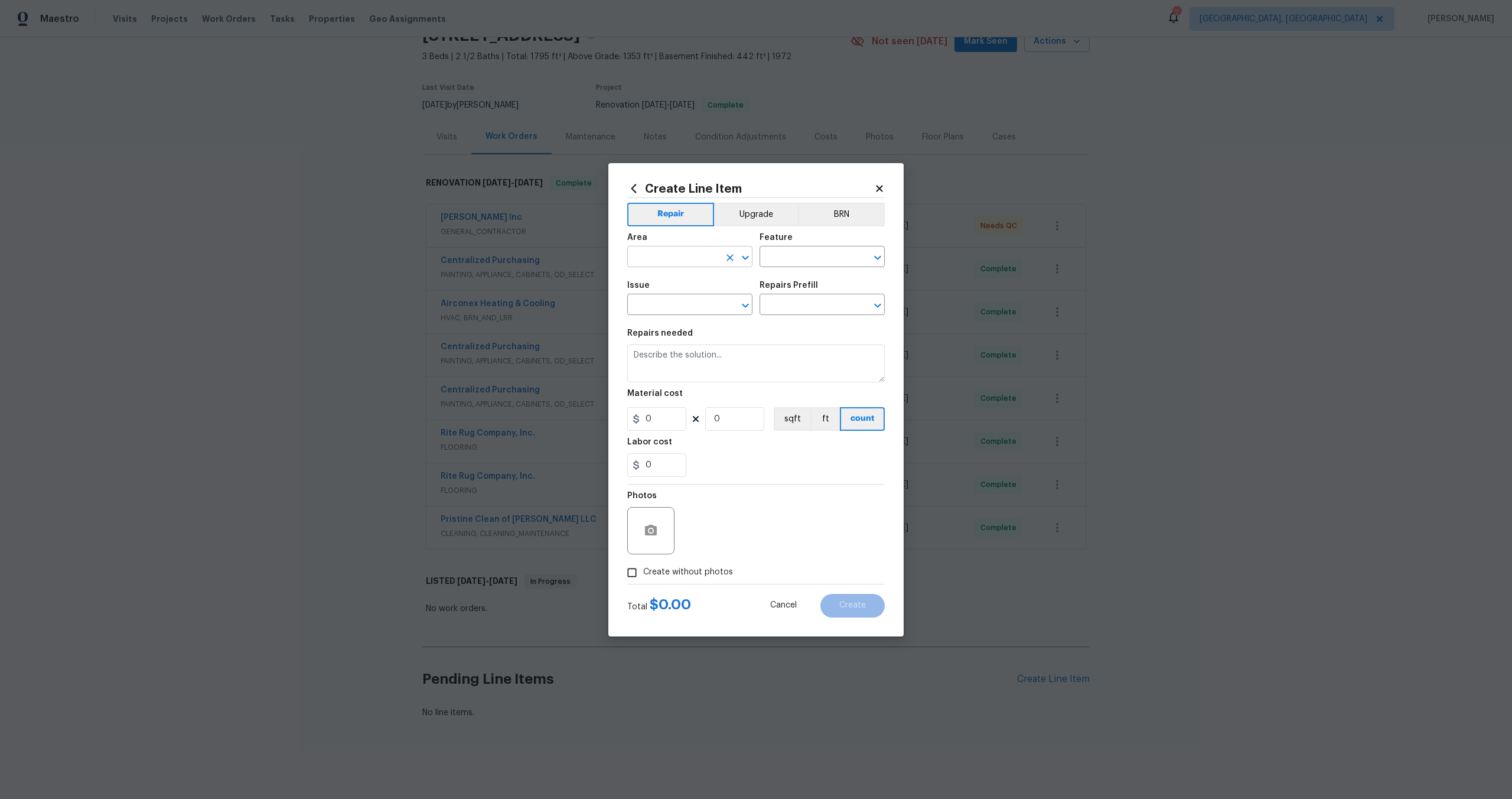
click at [693, 257] on input "text" at bounding box center [674, 257] width 92 height 18
click at [685, 299] on li "Interior Overall" at bounding box center [690, 304] width 125 height 19
type input "Interior Overall"
click at [787, 261] on input "text" at bounding box center [806, 257] width 92 height 18
click at [789, 312] on li "Overall" at bounding box center [822, 312] width 125 height 19
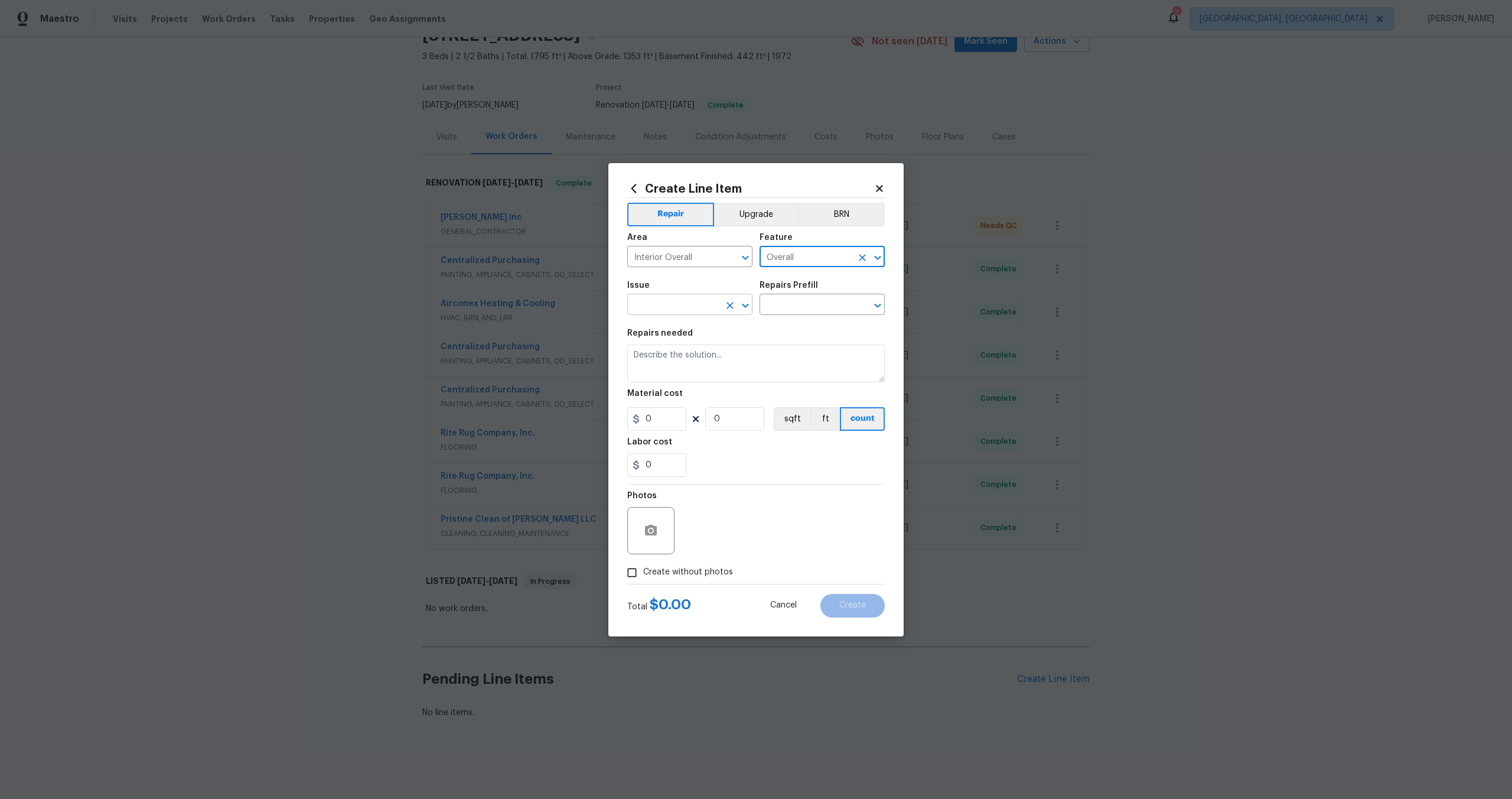
type input "Overall"
click at [674, 306] on input "text" at bounding box center [674, 305] width 92 height 18
click at [666, 358] on li "Photos" at bounding box center [690, 360] width 125 height 19
type input "Photos"
click at [779, 303] on input "text" at bounding box center [806, 305] width 92 height 18
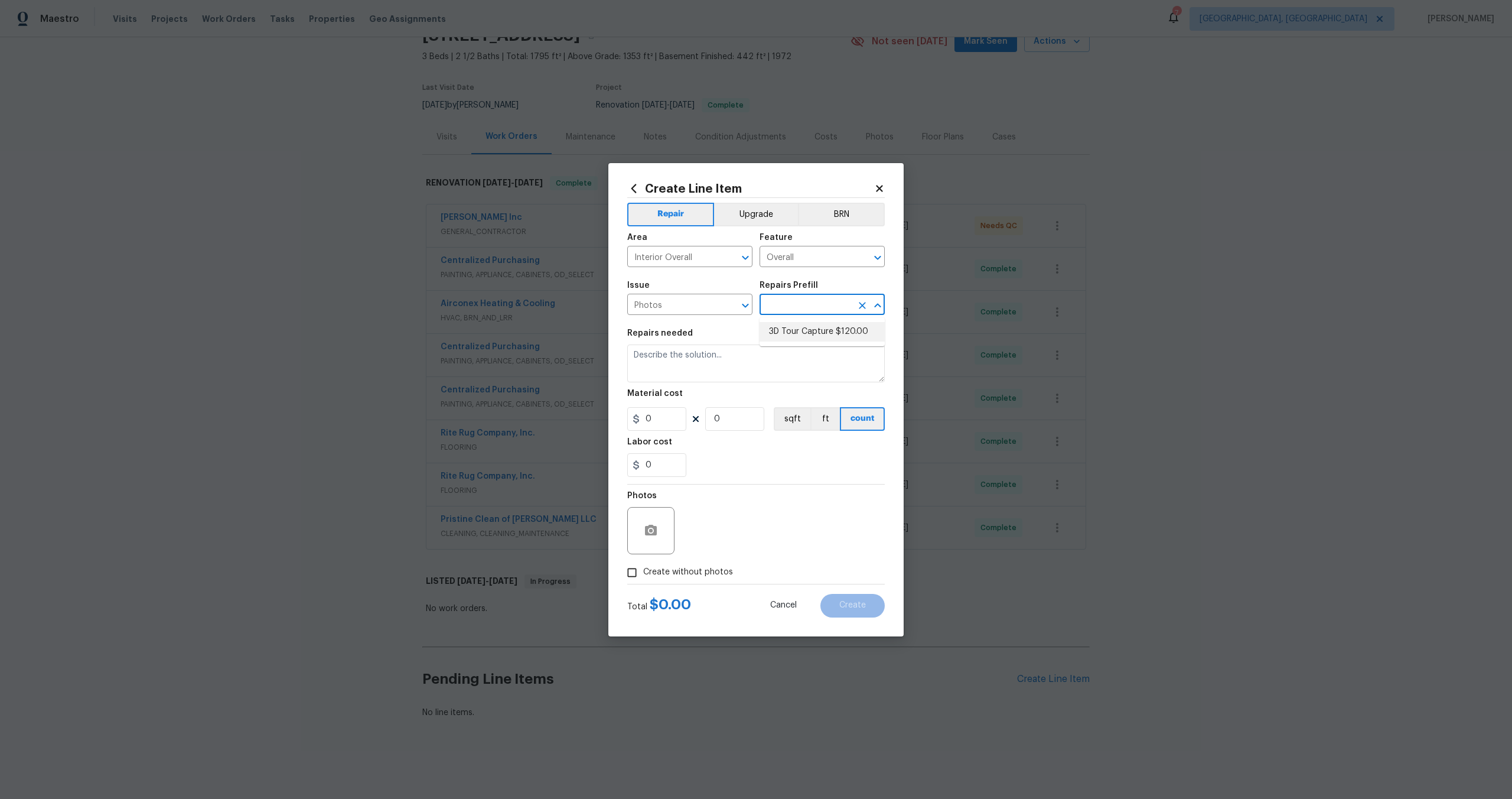
click at [779, 325] on li "3D Tour Capture $120.00" at bounding box center [822, 331] width 125 height 19
type input "3D Tour Capture $120.00"
type textarea "Capture 3D tour of home"
type input "1"
type input "120"
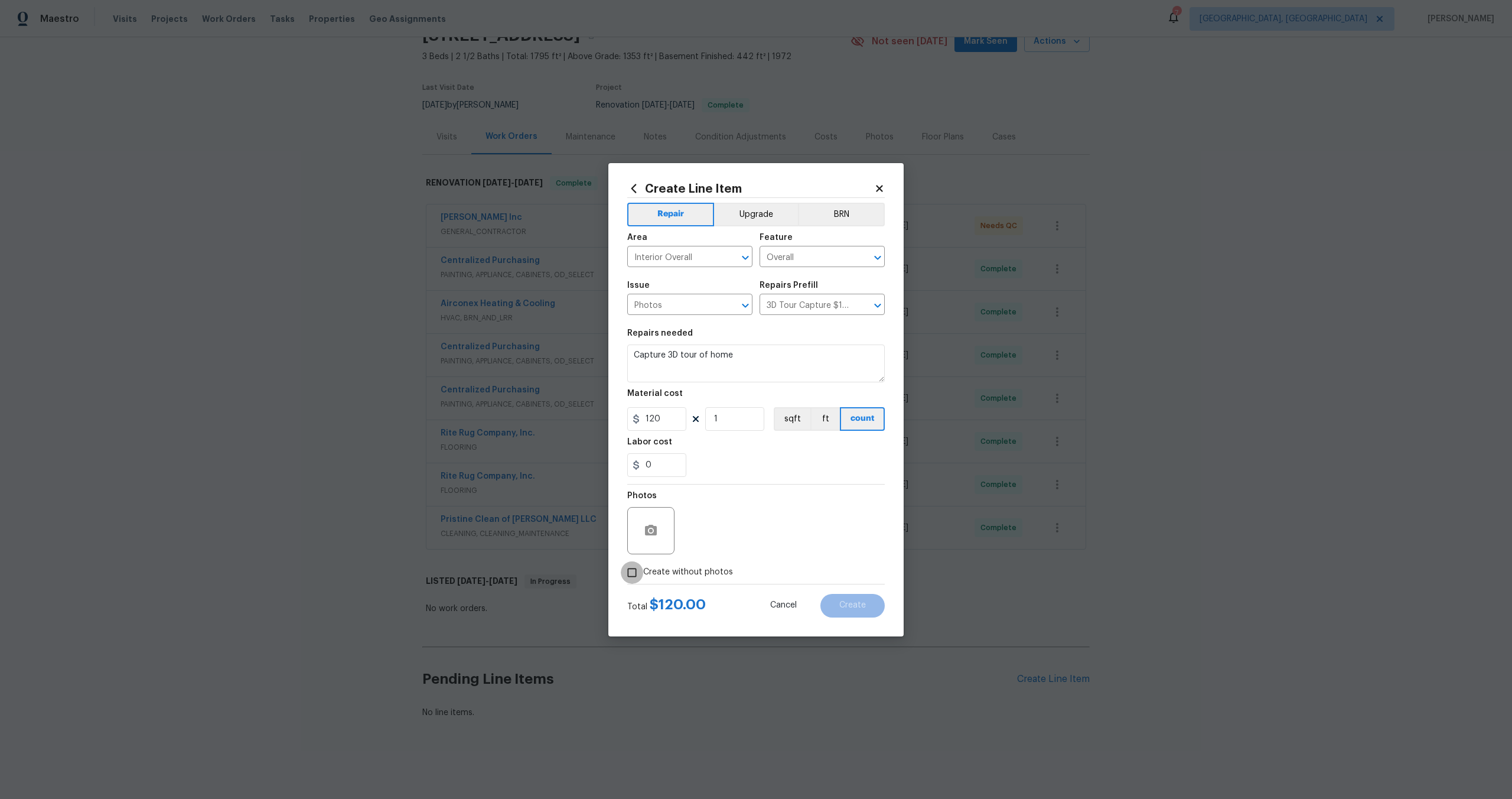
drag, startPoint x: 635, startPoint y: 575, endPoint x: 643, endPoint y: 570, distance: 9.4
click at [635, 575] on input "Create without photos" at bounding box center [631, 573] width 22 height 22
checkbox input "true"
click at [701, 545] on textarea at bounding box center [784, 530] width 201 height 47
type textarea "."
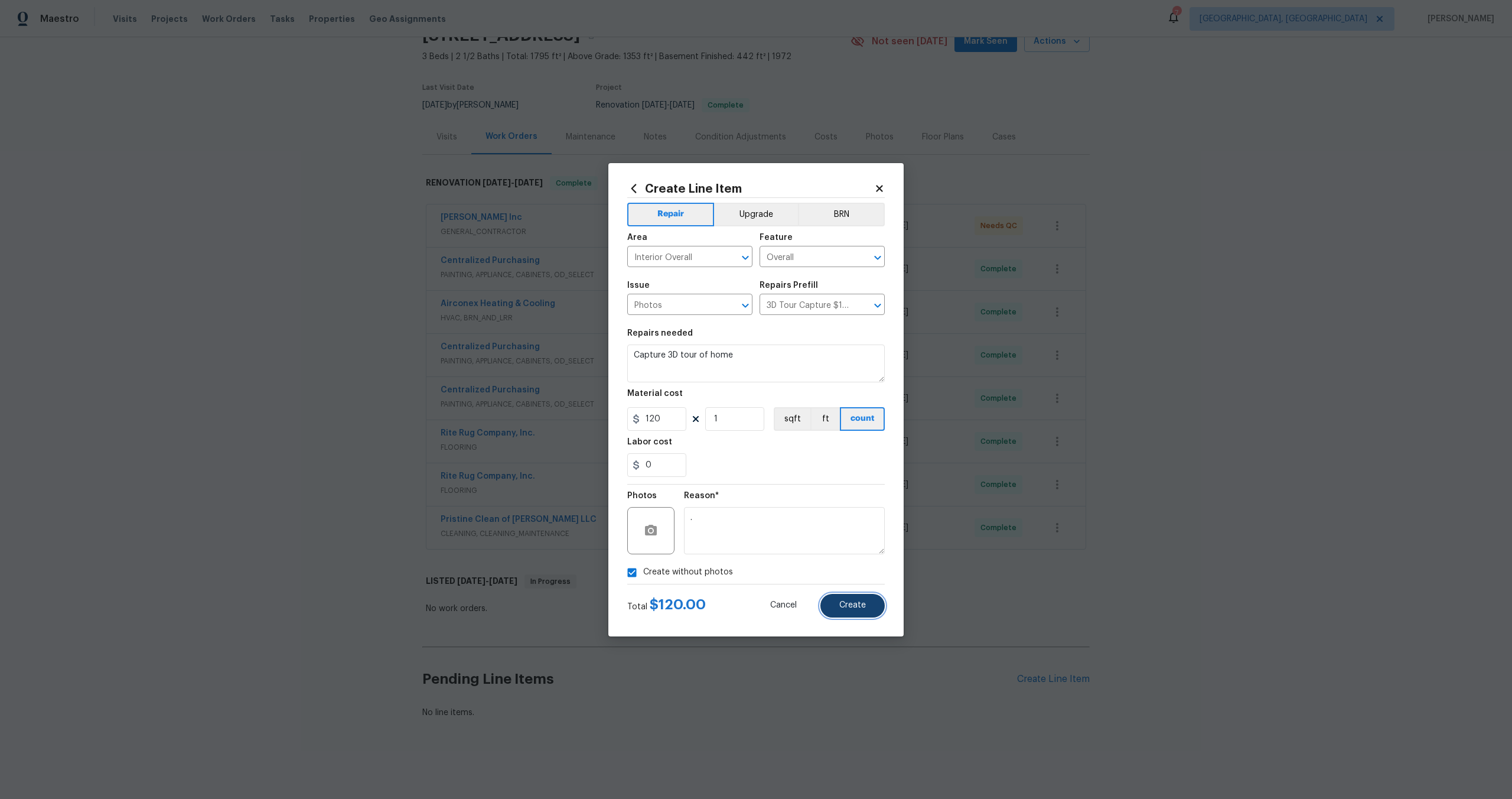
click at [858, 609] on span "Create" at bounding box center [852, 605] width 26 height 9
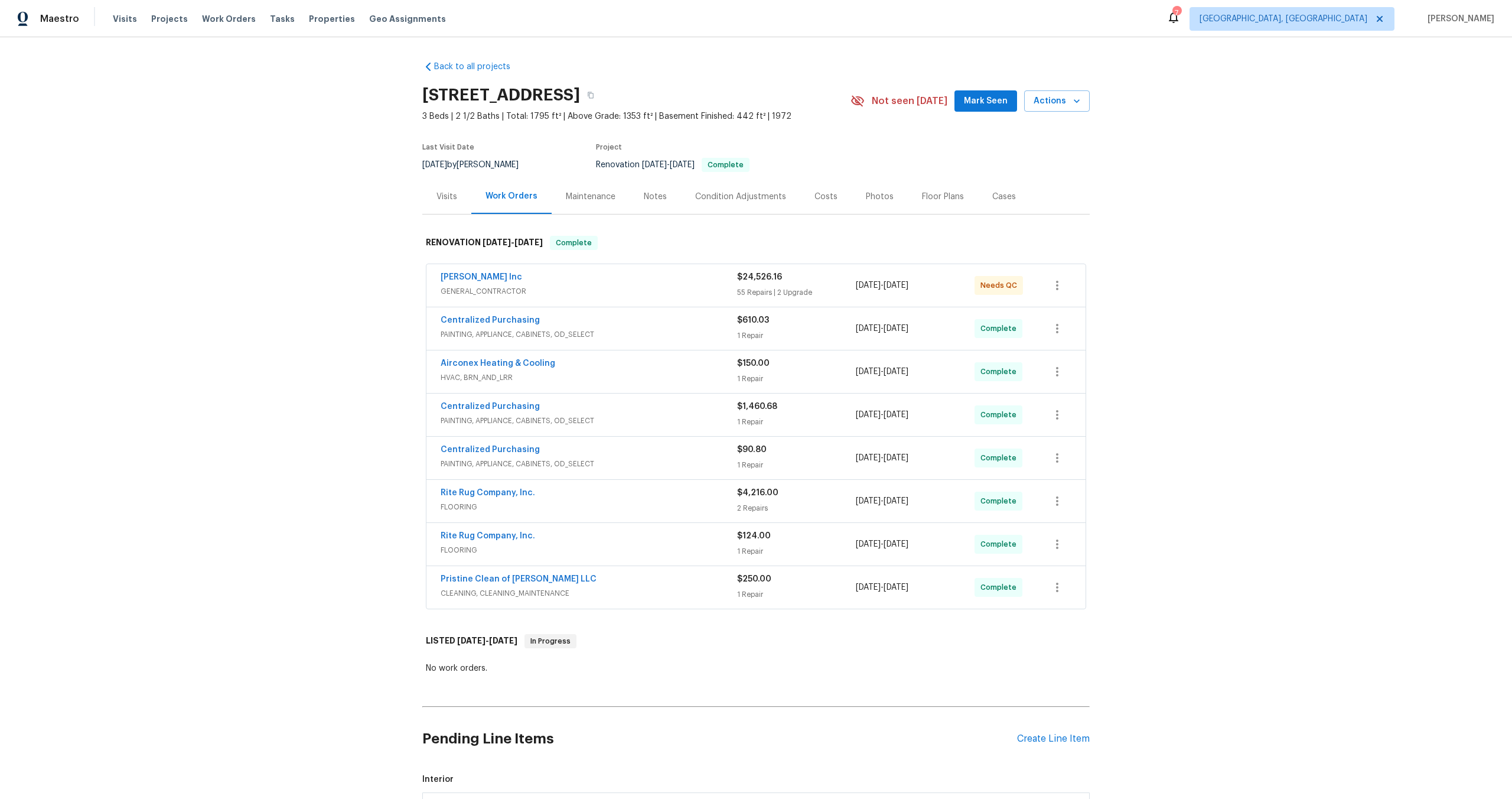
scroll to position [194, 0]
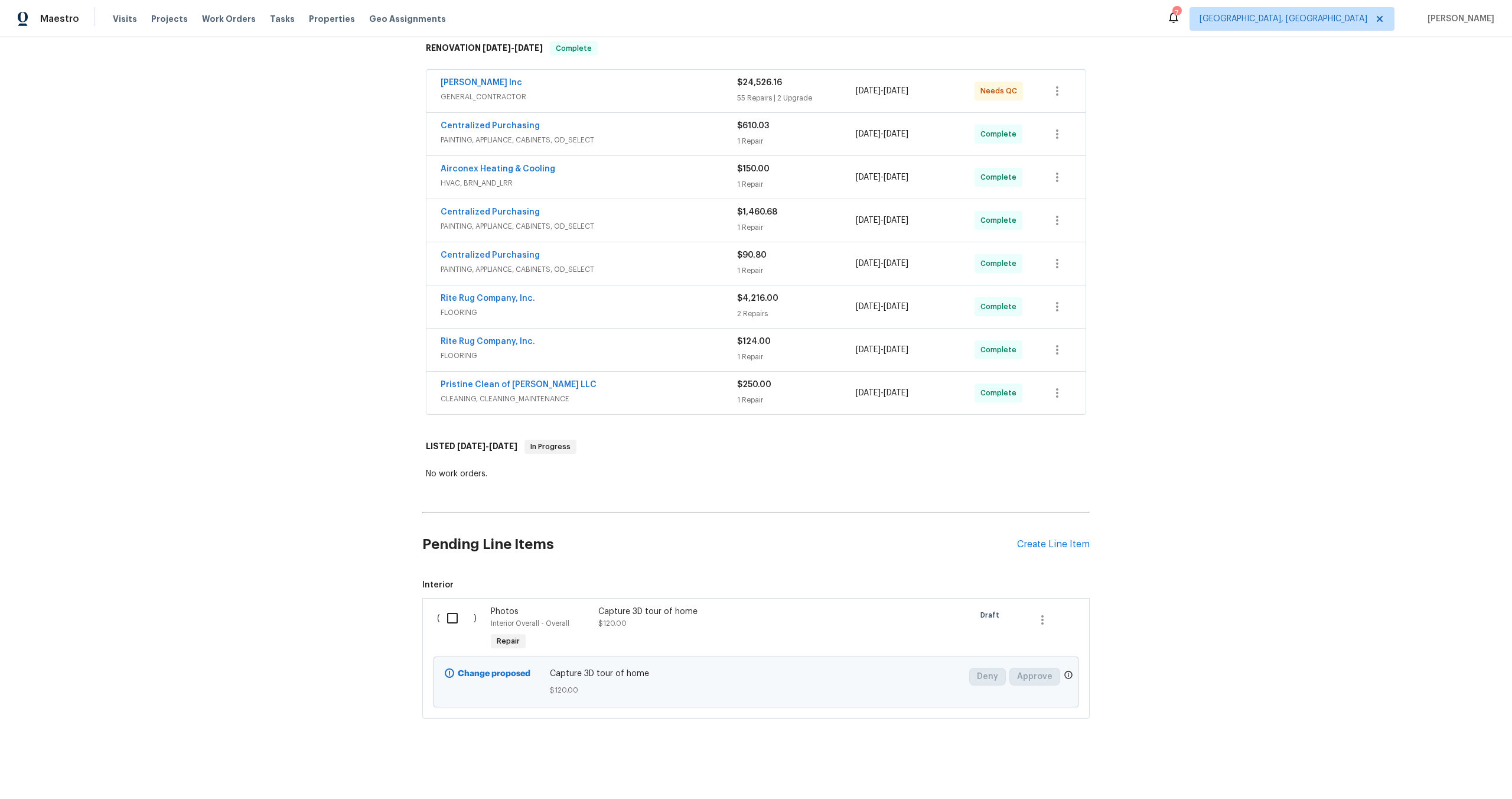
click at [455, 610] on input "checkbox" at bounding box center [457, 617] width 33 height 25
checkbox input "true"
click at [1446, 764] on span "Create Work Order" at bounding box center [1444, 770] width 79 height 15
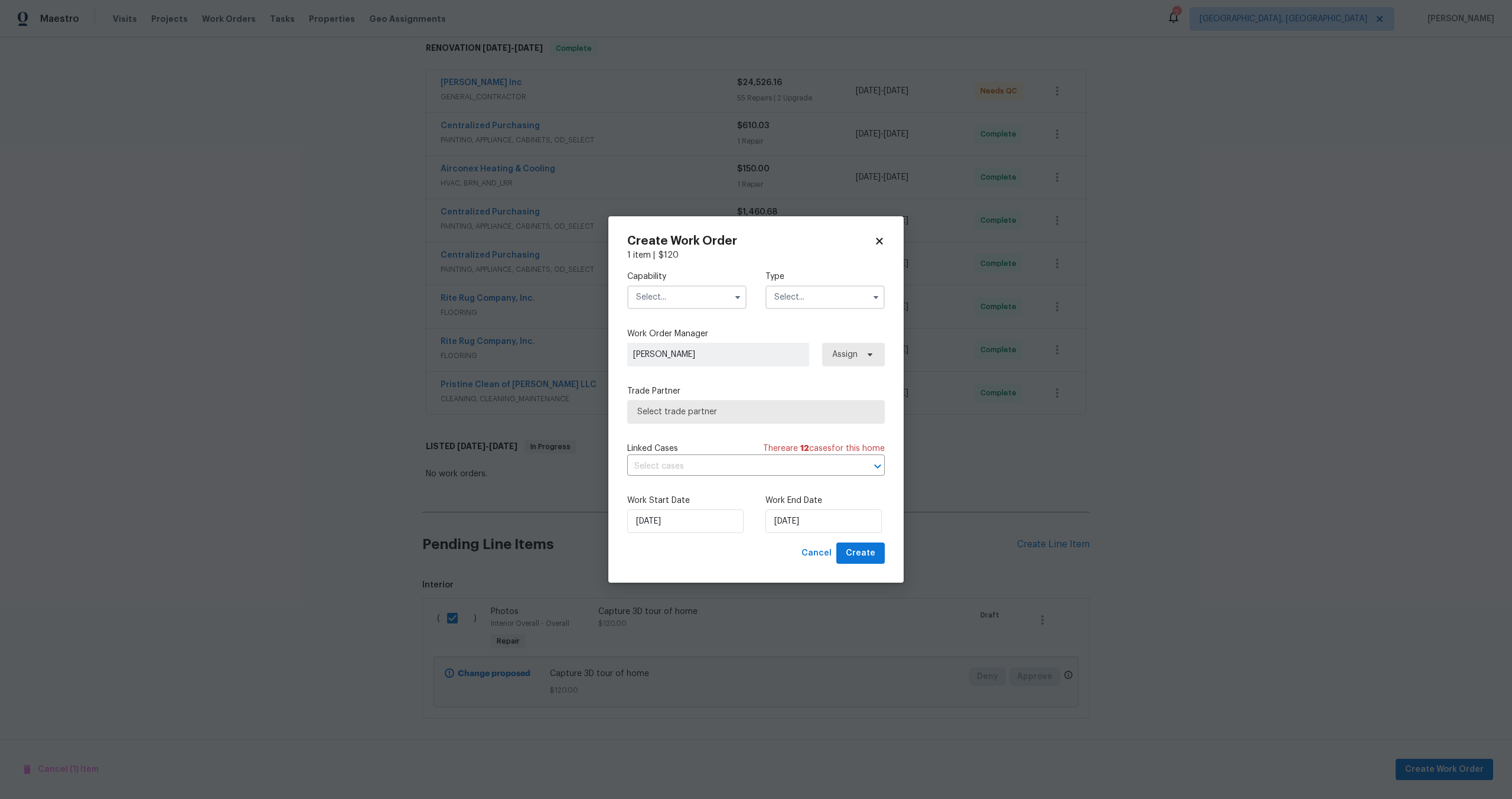
click at [687, 302] on input "text" at bounding box center [687, 297] width 119 height 24
click at [669, 323] on span "Photography" at bounding box center [665, 320] width 51 height 8
type input "Photography"
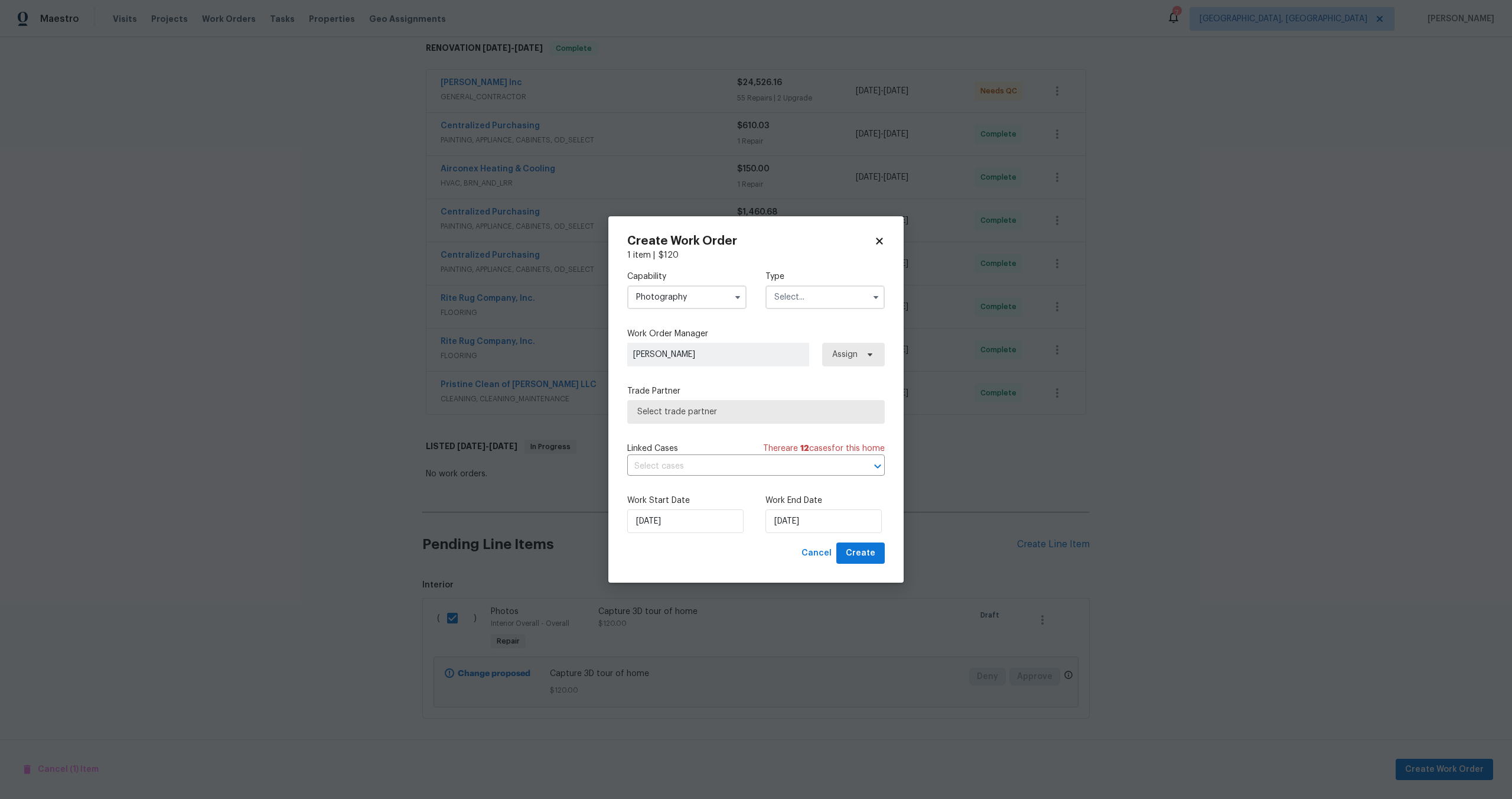
click at [805, 290] on input "text" at bounding box center [825, 297] width 119 height 24
click at [800, 332] on div "Other" at bounding box center [825, 330] width 113 height 22
type input "Other"
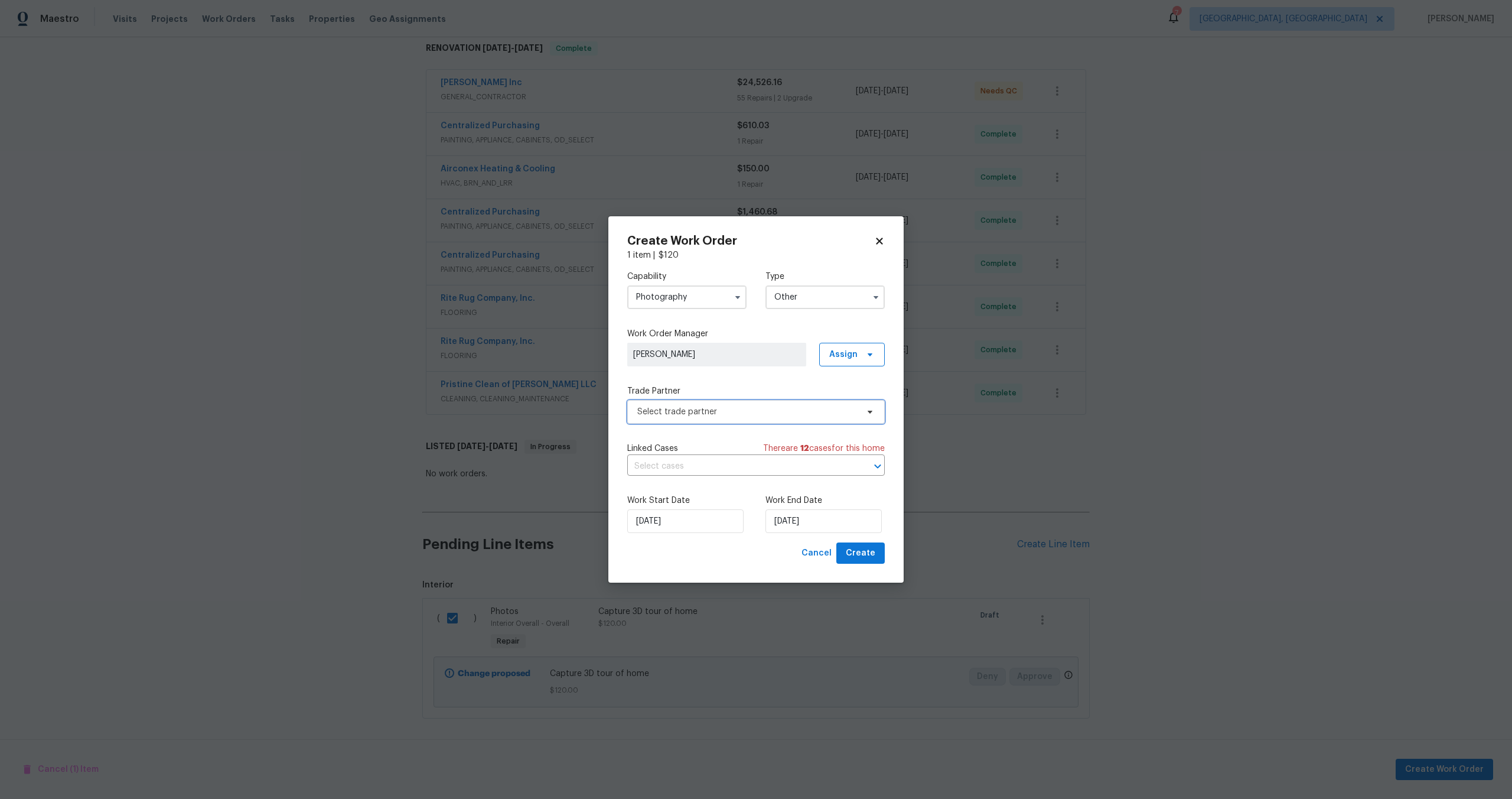
click at [709, 417] on span "Select trade partner" at bounding box center [756, 412] width 257 height 24
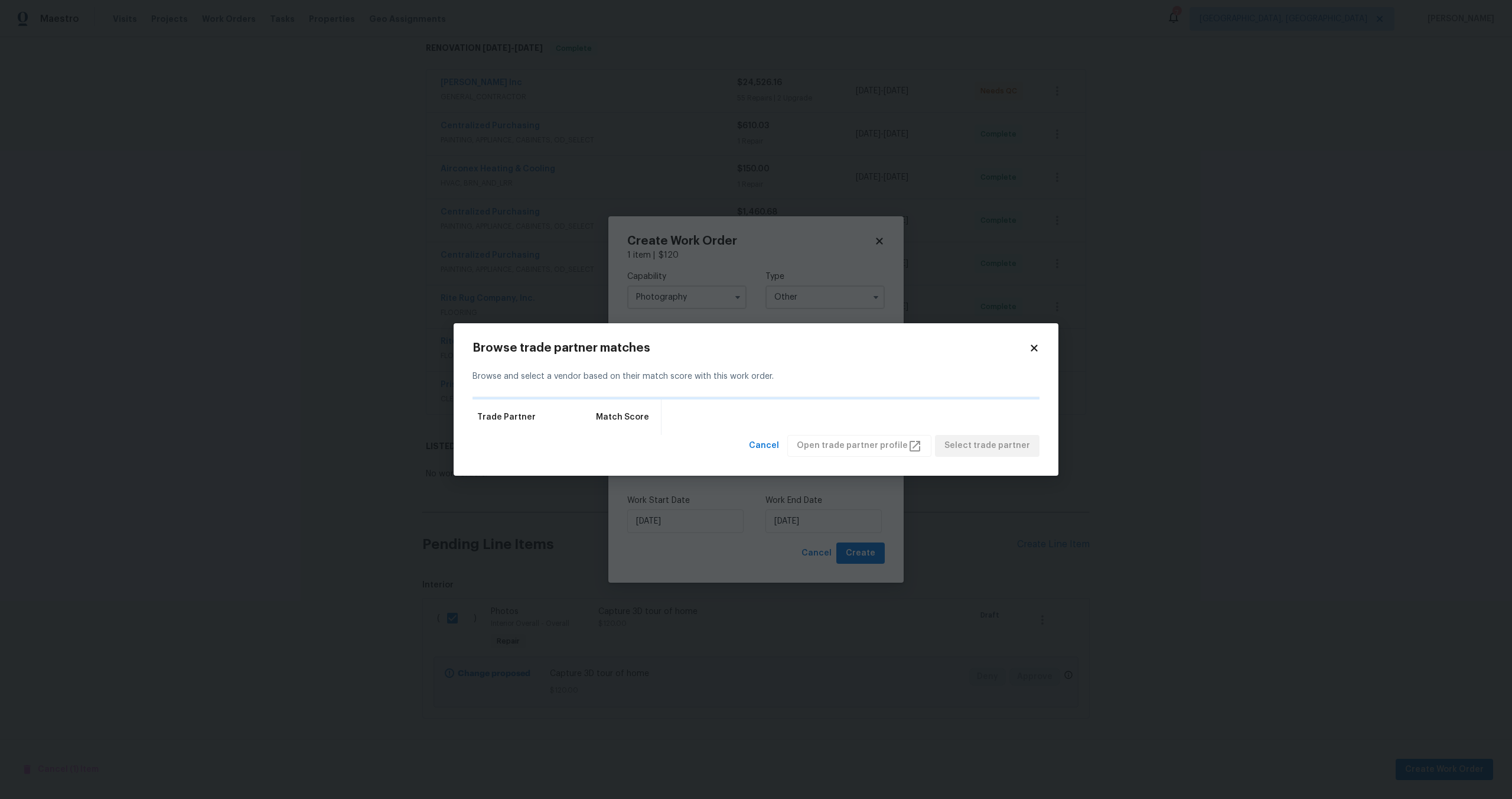
click at [1035, 347] on icon at bounding box center [1033, 348] width 6 height 6
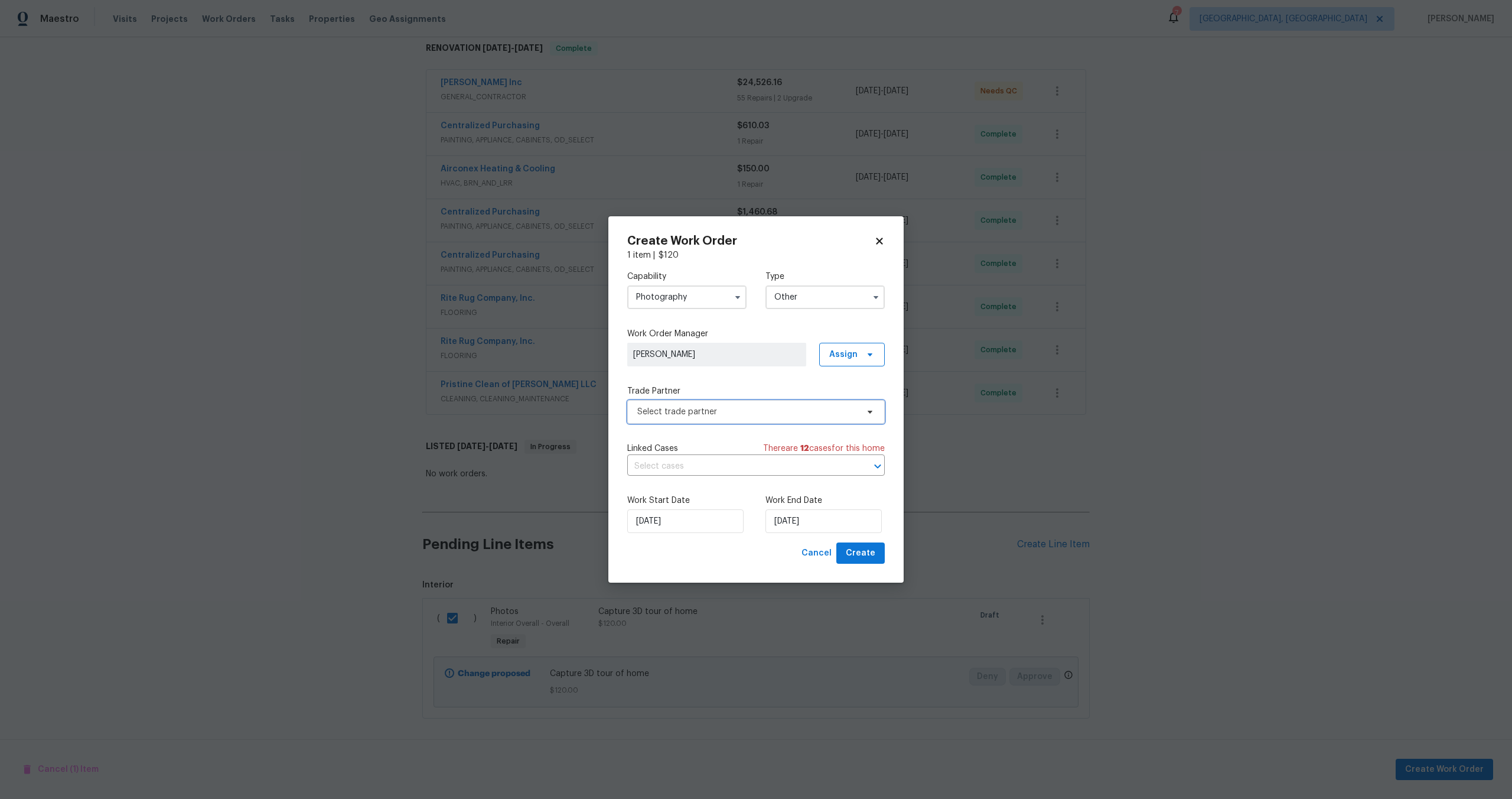
click at [743, 410] on span "Select trade partner" at bounding box center [747, 412] width 221 height 12
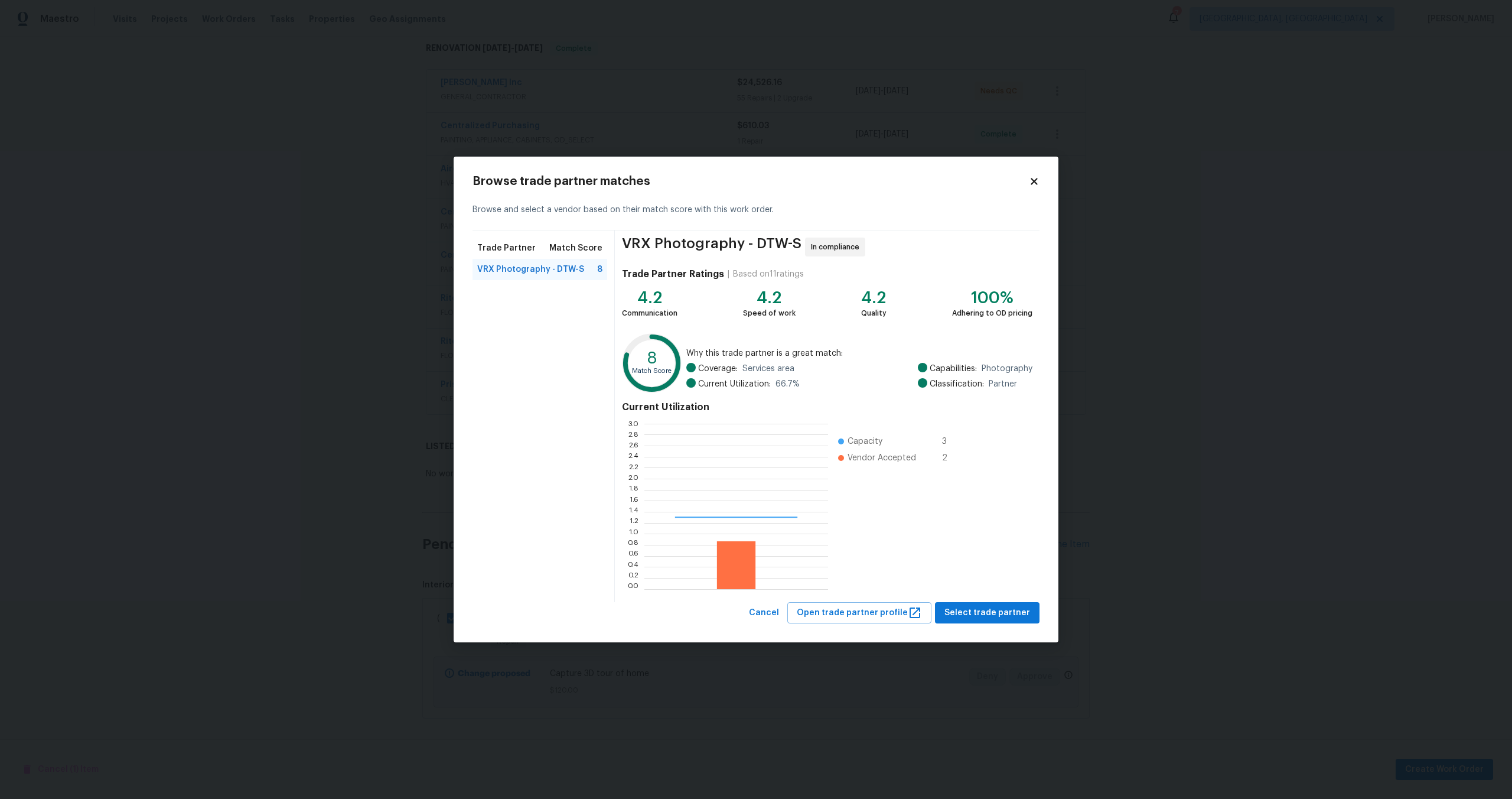
scroll to position [166, 184]
click at [976, 614] on span "Select trade partner" at bounding box center [987, 613] width 86 height 15
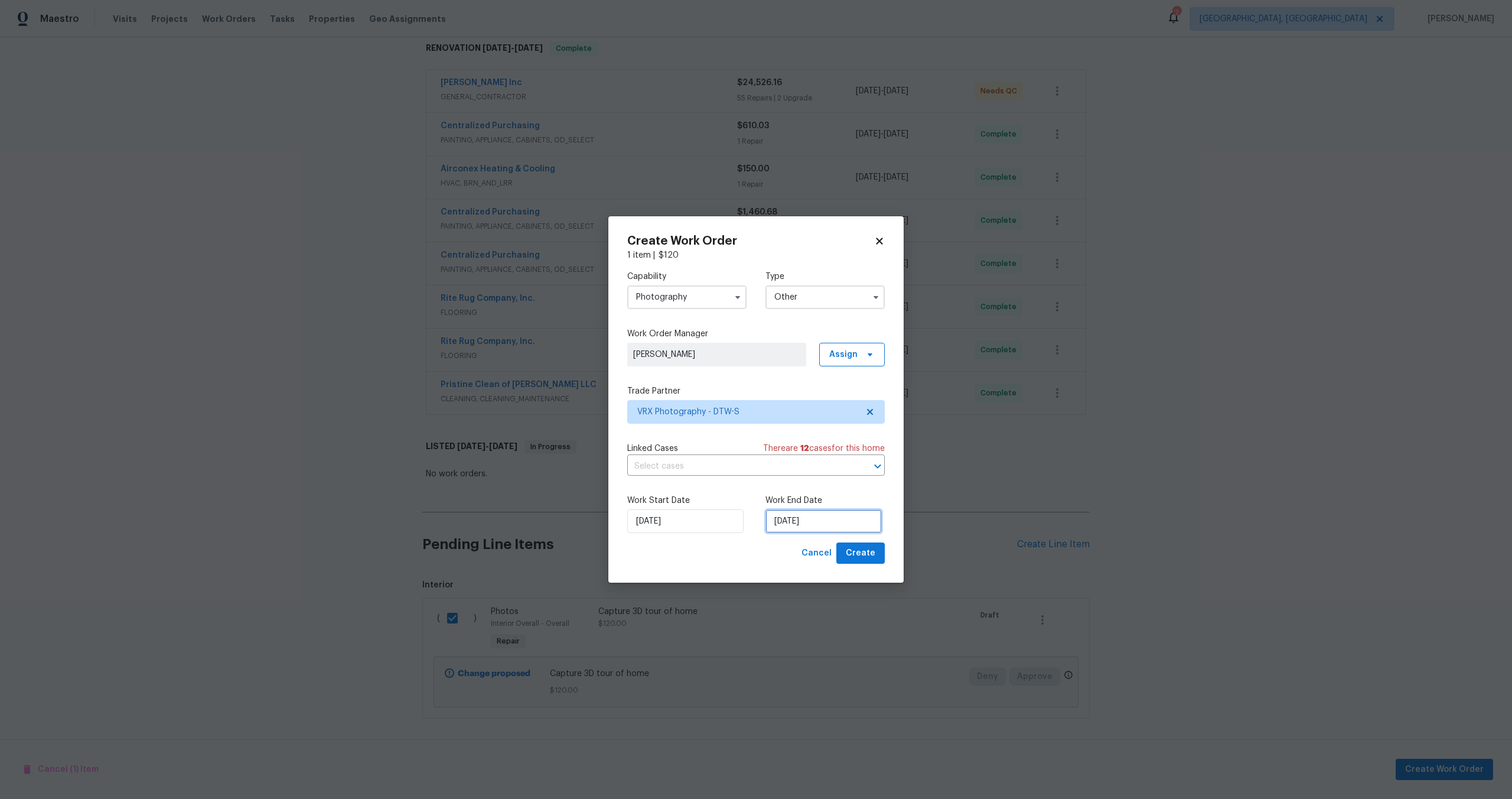
click at [822, 525] on input "09/10/2025" at bounding box center [823, 521] width 116 height 24
click at [872, 433] on div "11" at bounding box center [877, 436] width 18 height 17
type input "11/10/2025"
click at [694, 521] on input "09/10/2025" at bounding box center [686, 521] width 116 height 24
click at [719, 438] on div "10" at bounding box center [721, 436] width 19 height 17
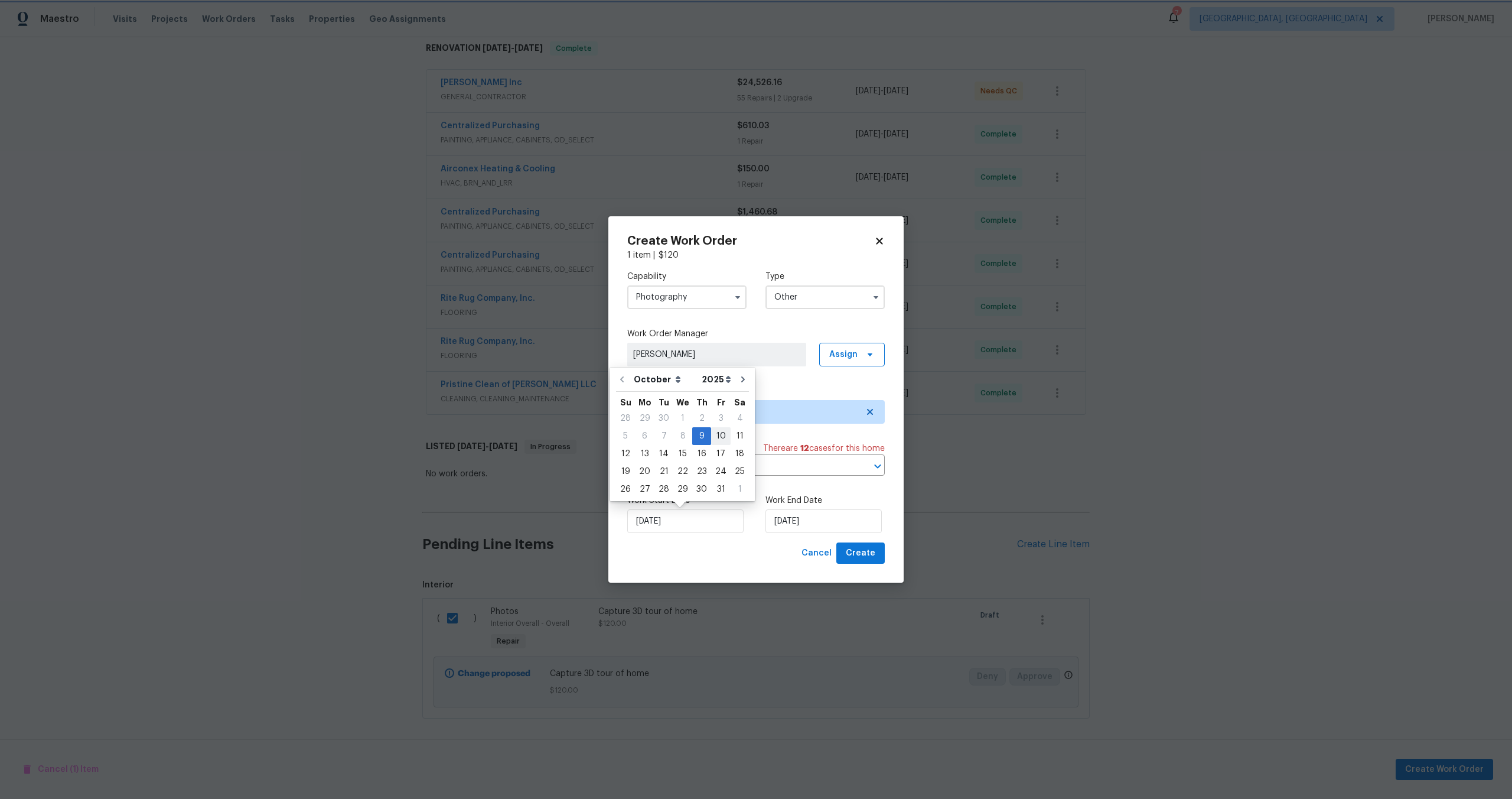
type input "10/10/2025"
click at [870, 546] on span "Create" at bounding box center [860, 553] width 29 height 15
checkbox input "false"
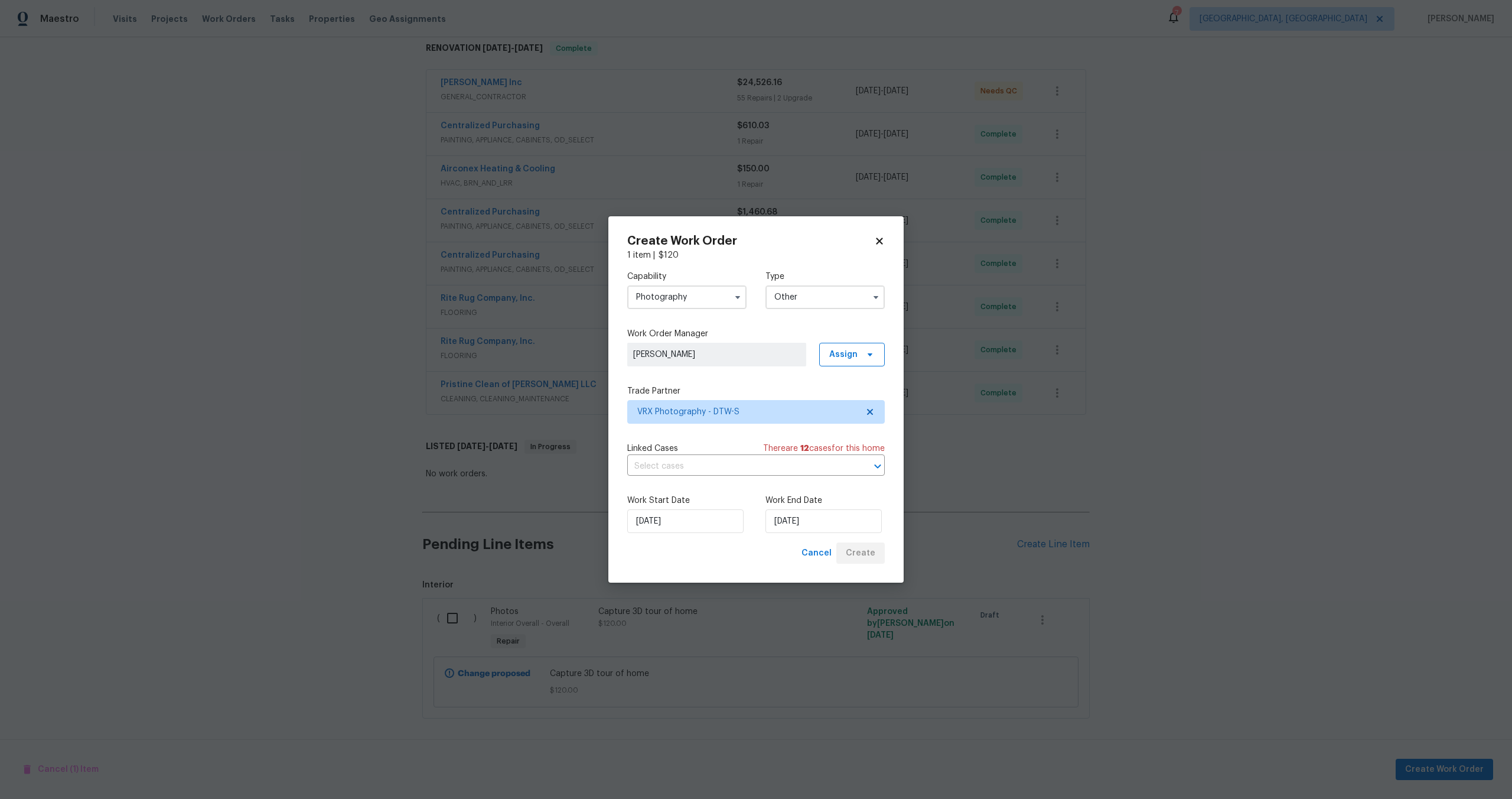
scroll to position [91, 0]
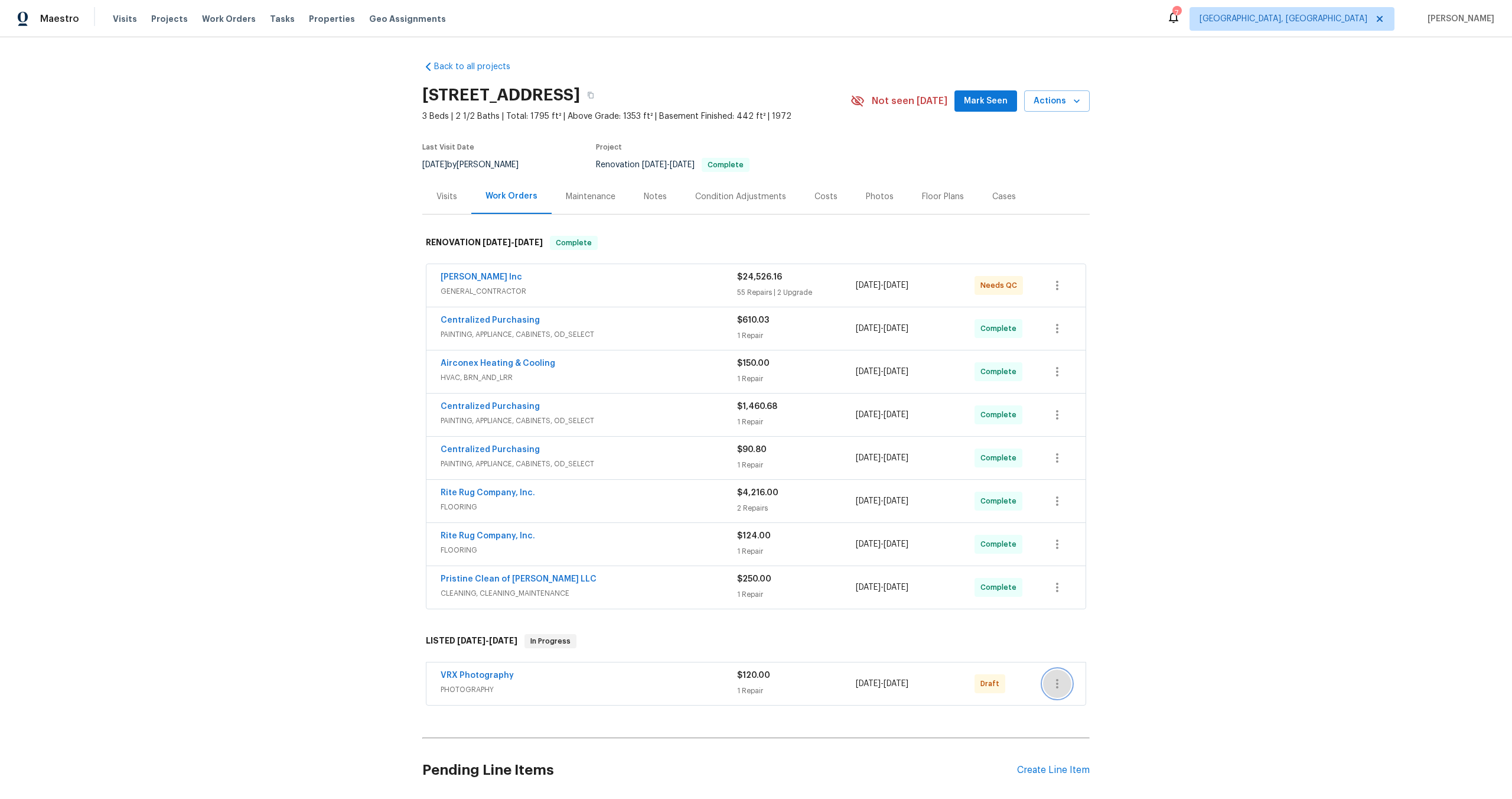
click at [1061, 680] on icon "button" at bounding box center [1057, 683] width 14 height 14
click at [1061, 680] on li "Send to Vendor" at bounding box center [1107, 683] width 127 height 19
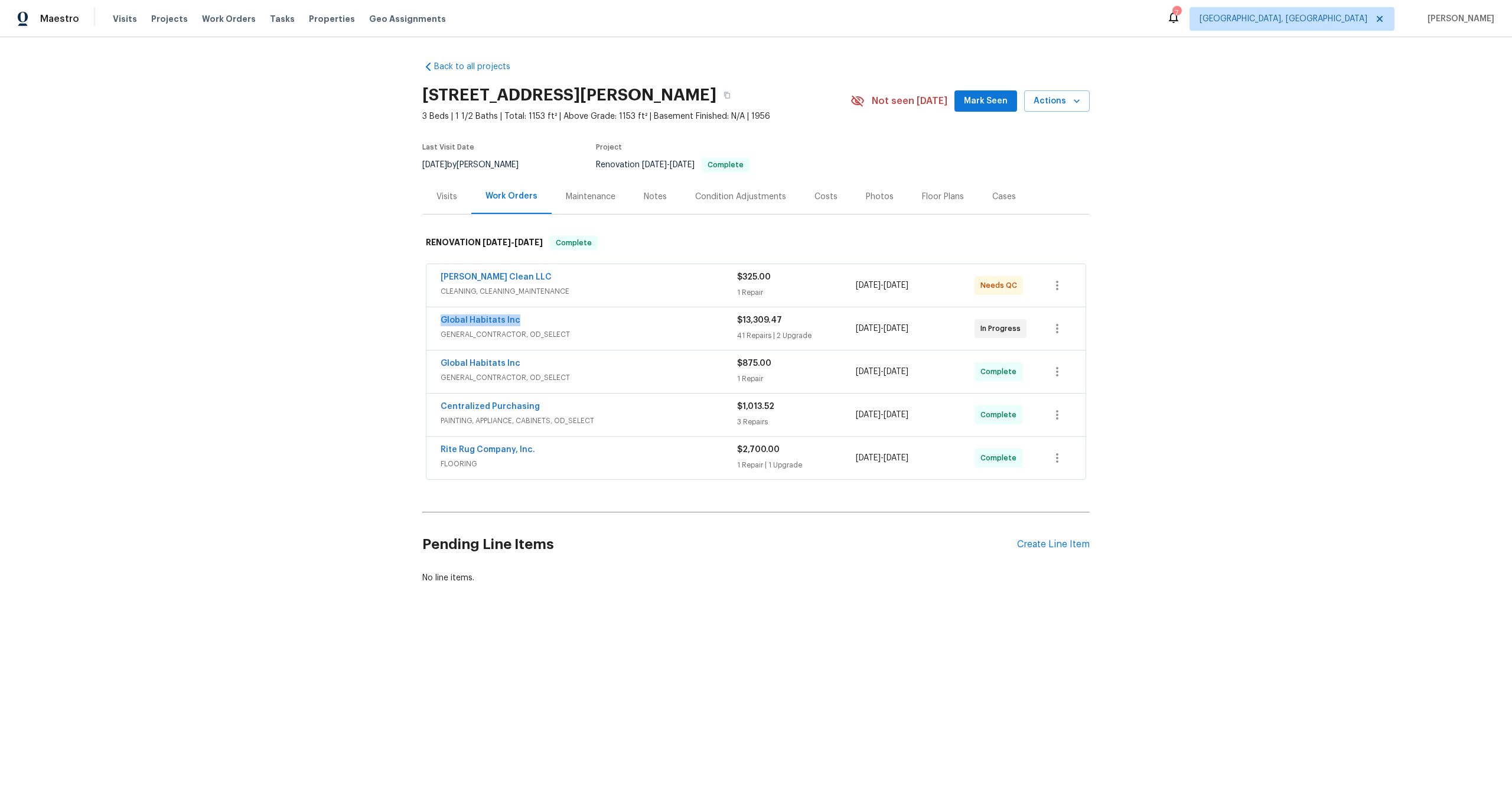
copy link "Global Habitats Inc"
drag, startPoint x: 522, startPoint y: 320, endPoint x: 402, endPoint y: 320, distance: 120.0
click at [402, 320] on div "Back to all projects 23785 Wilmot Ave, Eastpointe, MI 48021 3 Beds | 1 1/2 Bath…" at bounding box center [756, 351] width 1512 height 627
click at [730, 98] on icon "button" at bounding box center [727, 95] width 7 height 7
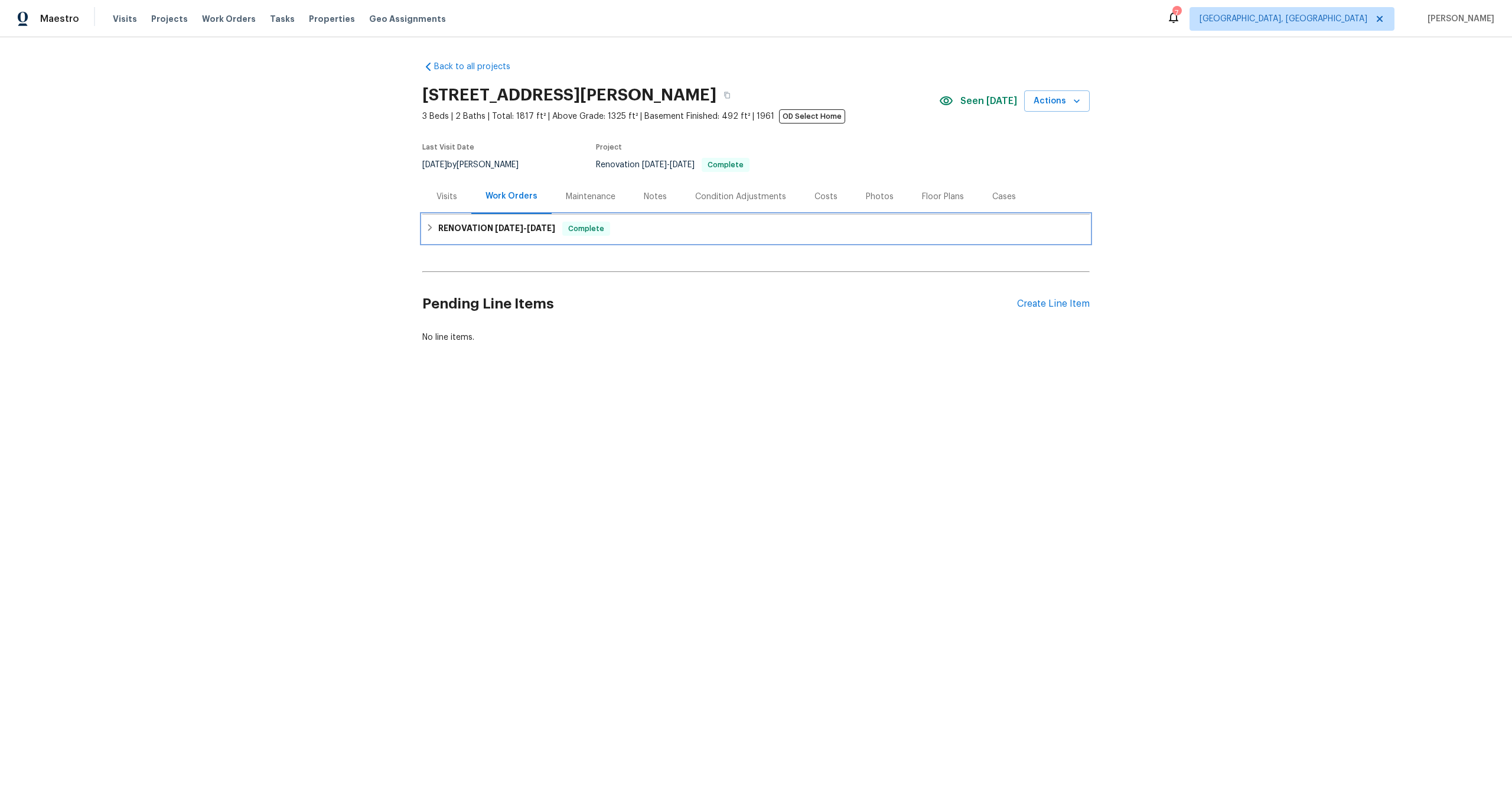
click at [662, 231] on div "RENOVATION [DATE] - [DATE] Complete" at bounding box center [756, 229] width 660 height 14
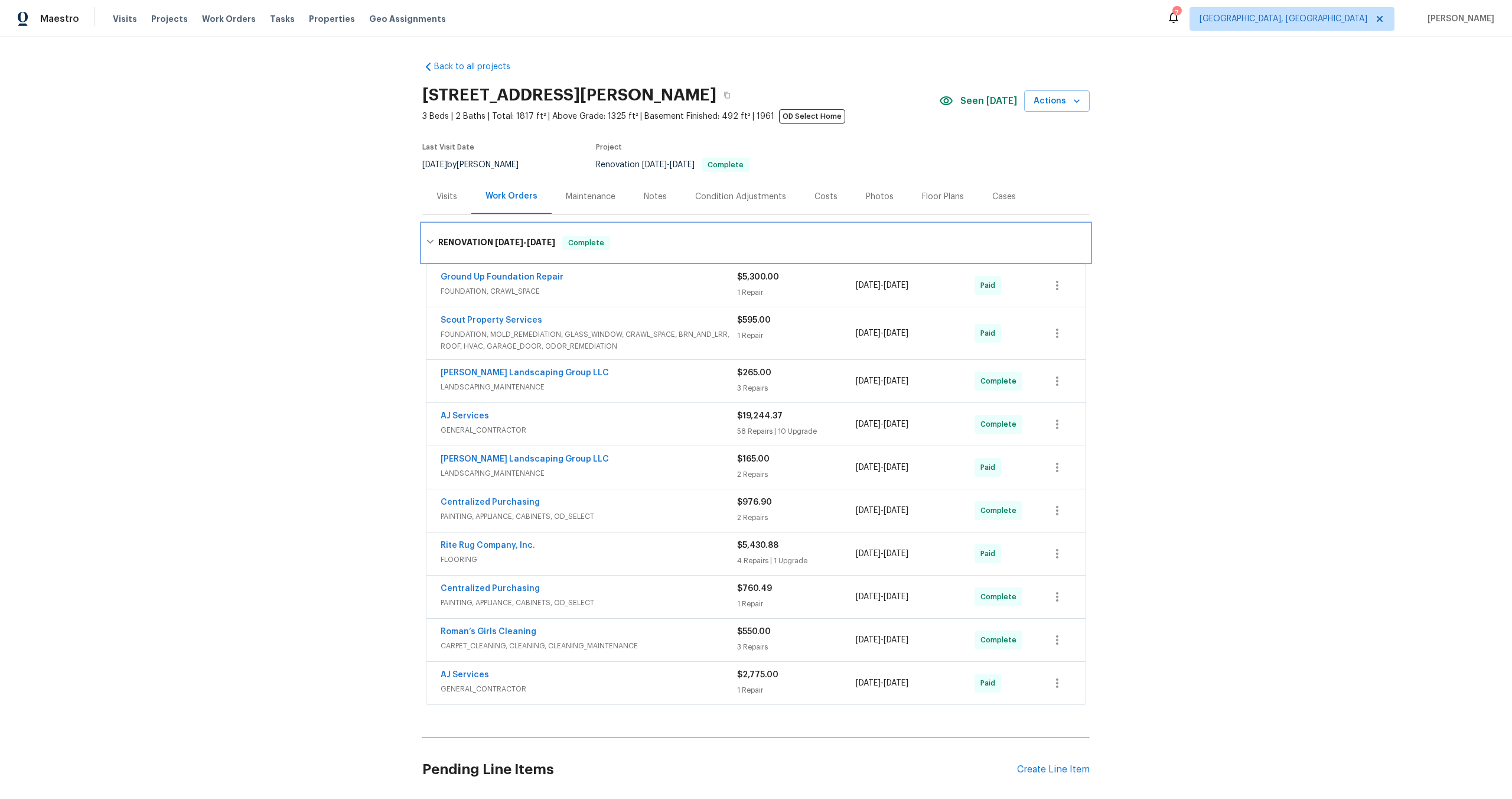
scroll to position [90, 0]
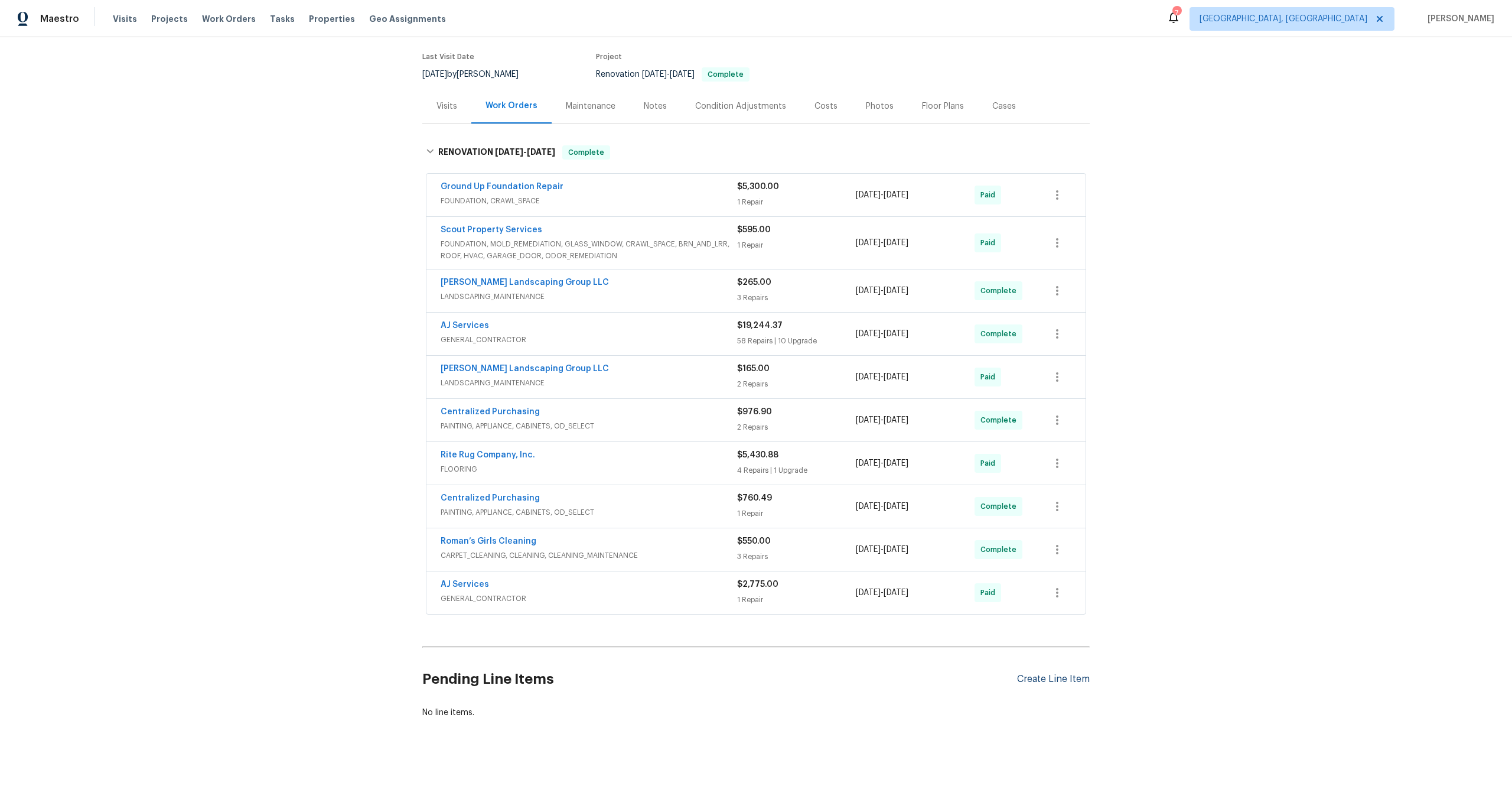
click at [1057, 677] on div "Create Line Item" at bounding box center [1053, 679] width 72 height 11
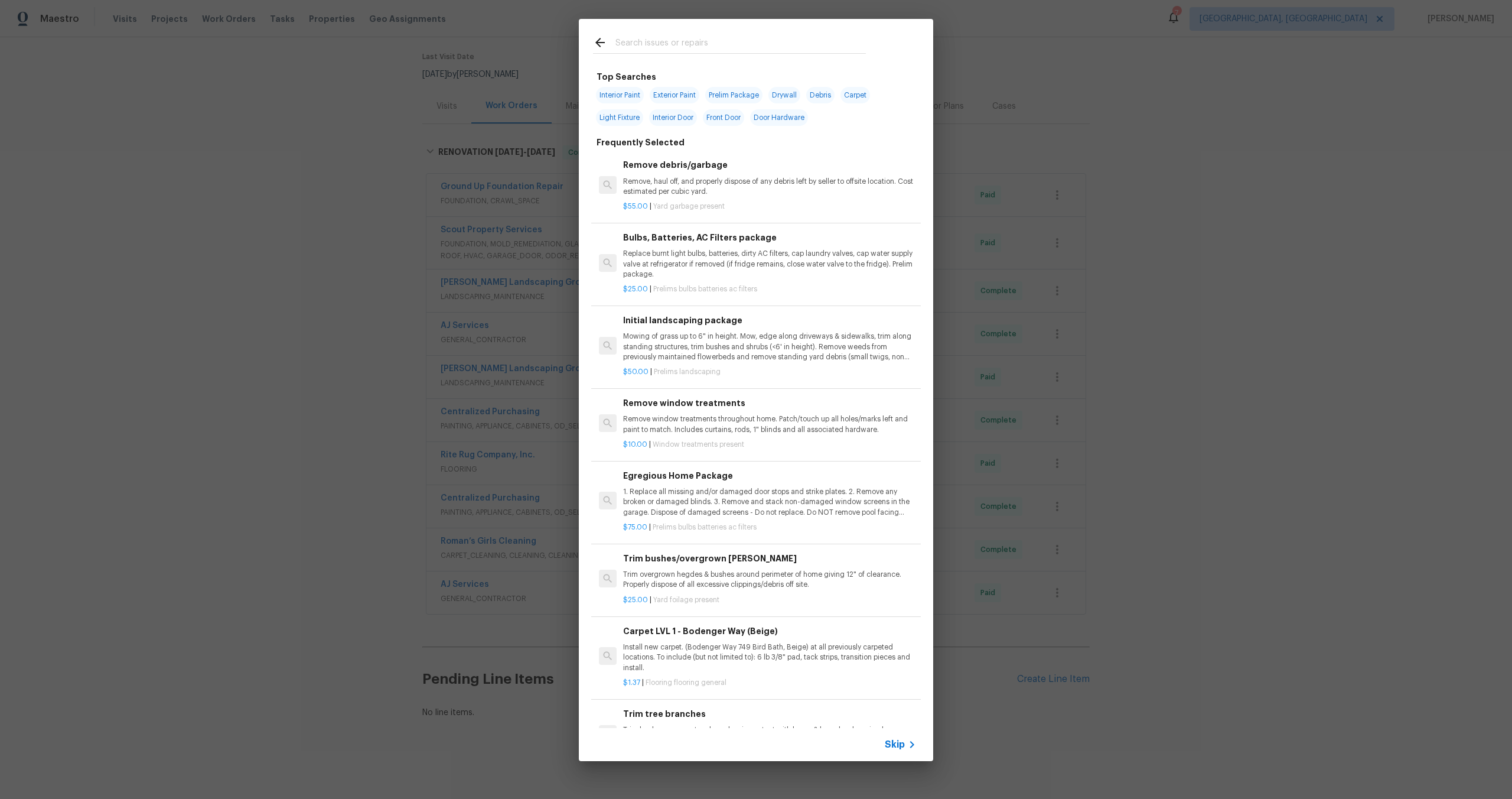
click at [904, 746] on span "Skip" at bounding box center [894, 744] width 20 height 12
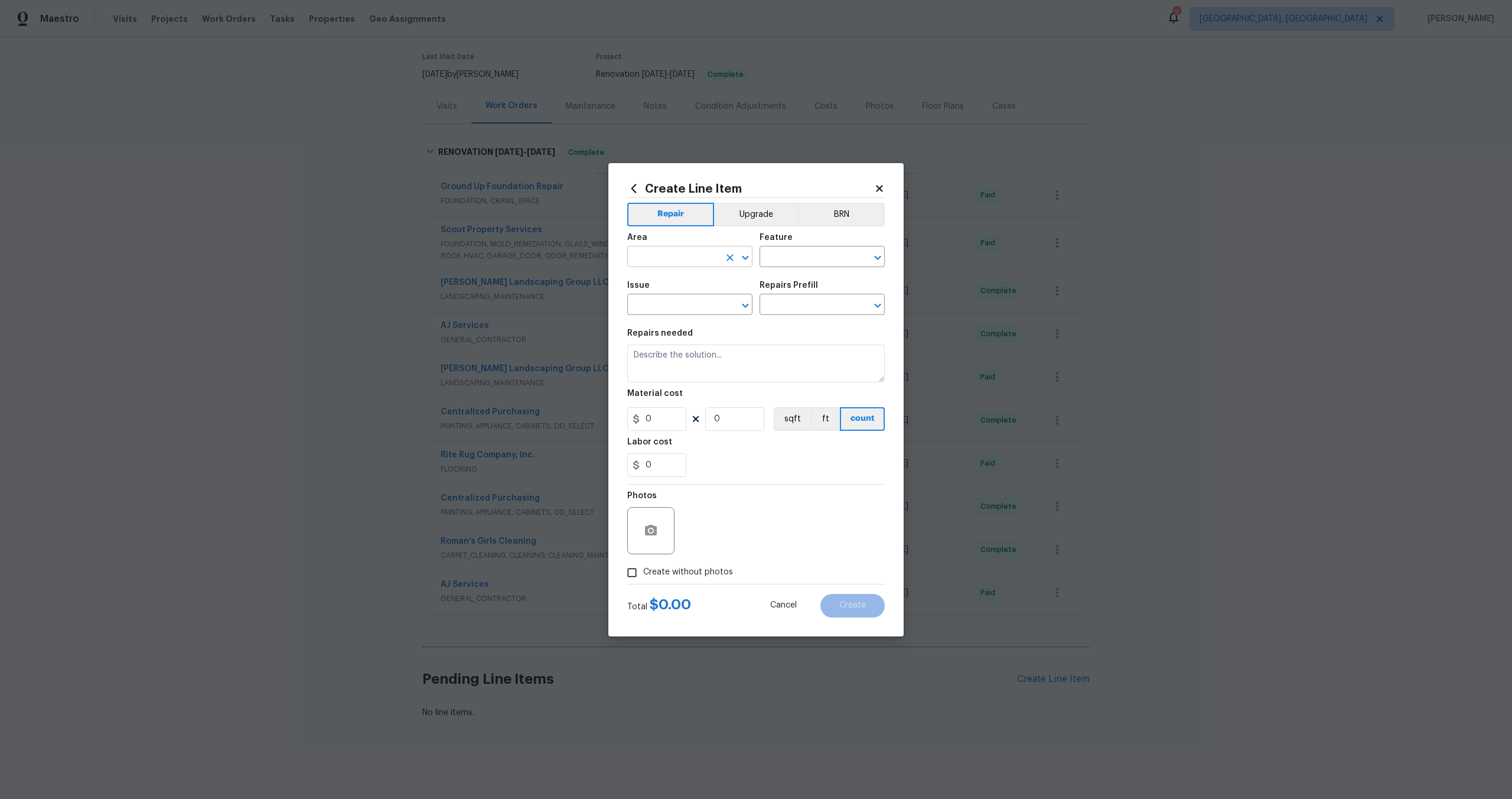
click at [690, 262] on input "text" at bounding box center [674, 257] width 92 height 18
click at [686, 299] on li "Interior Overall" at bounding box center [690, 304] width 125 height 19
type input "Interior Overall"
click at [801, 264] on input "text" at bounding box center [806, 257] width 92 height 18
click at [799, 307] on li "Overall" at bounding box center [822, 312] width 125 height 19
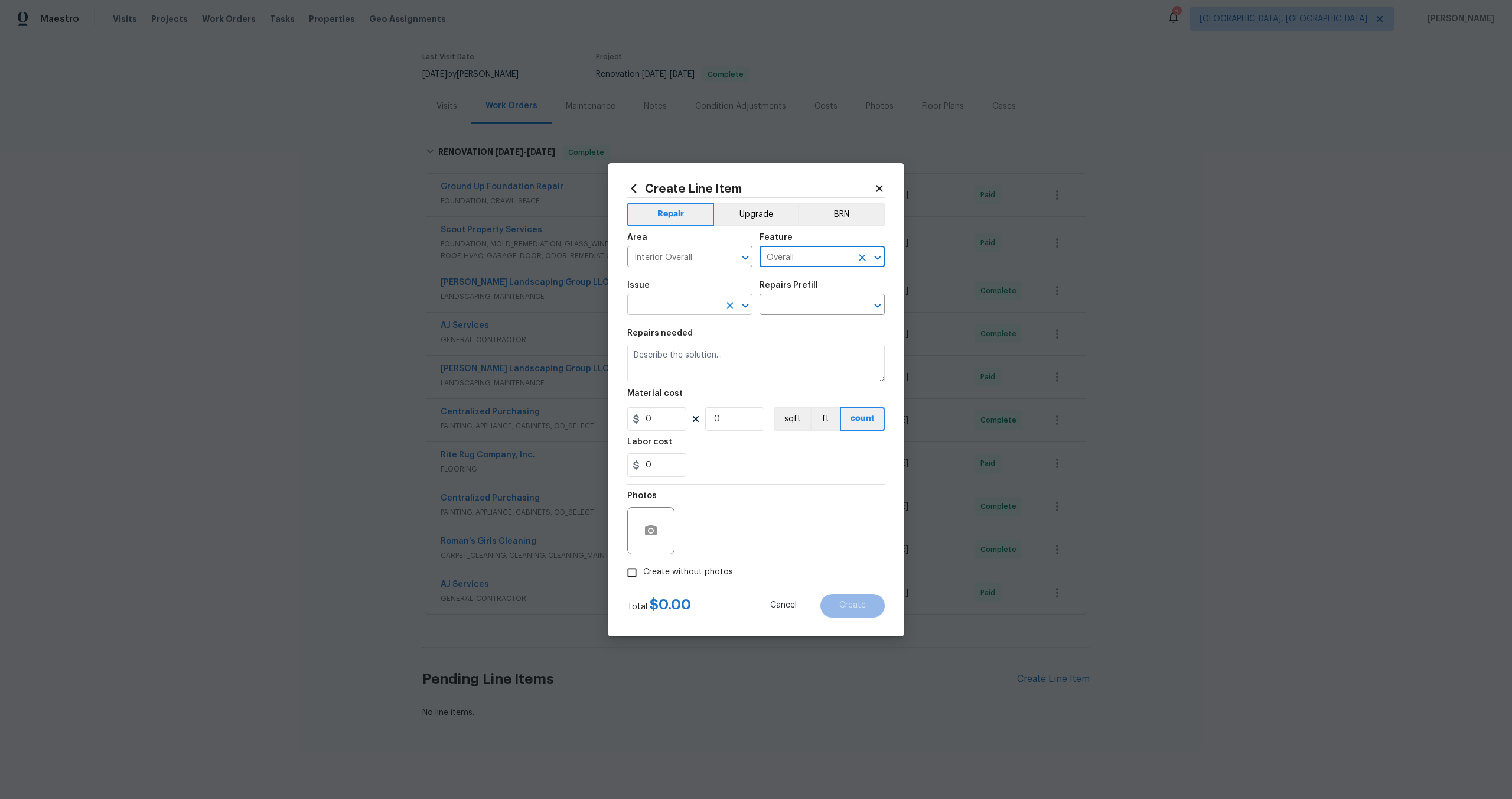
type input "Overall"
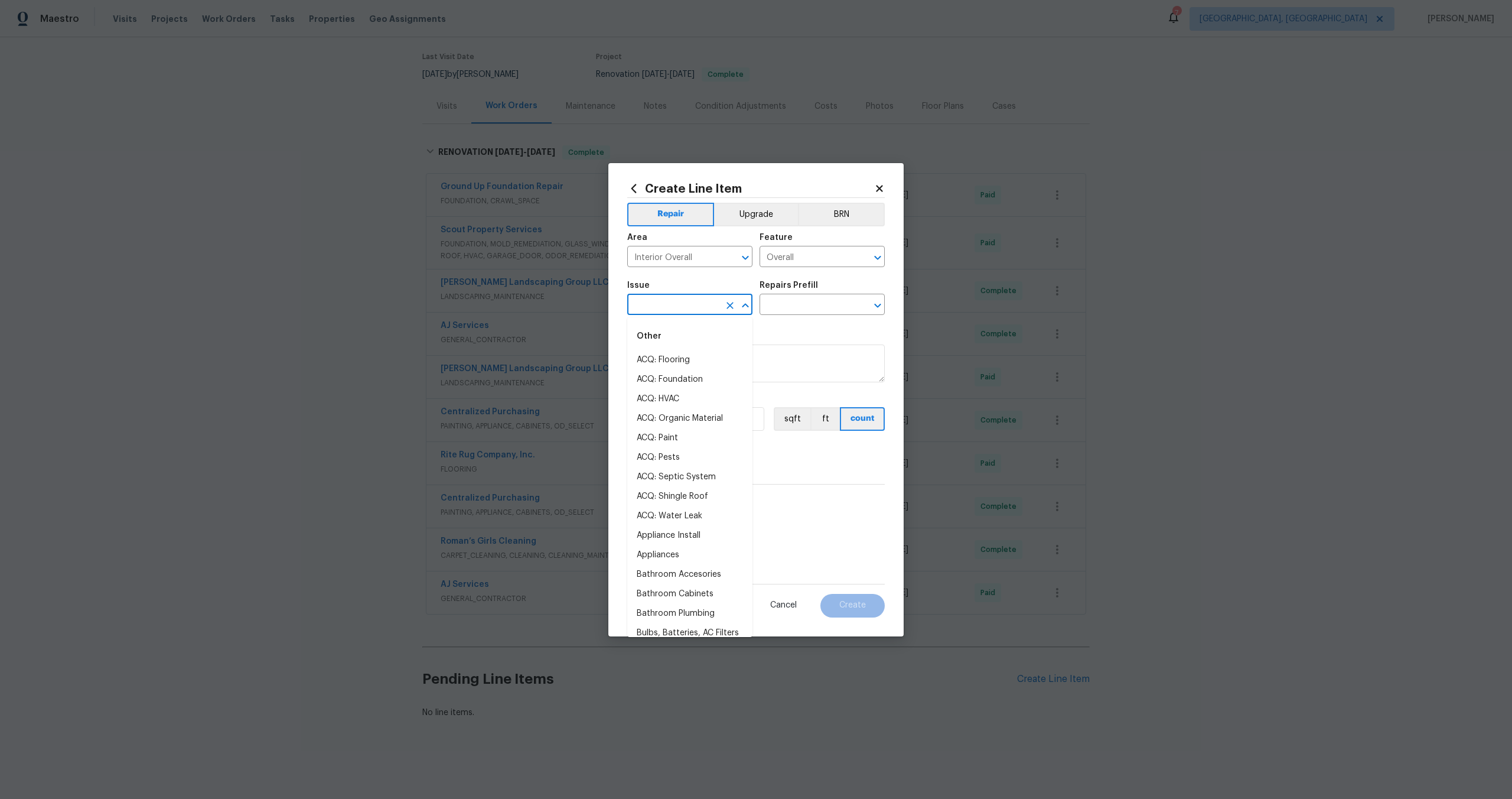
click at [673, 306] on input "text" at bounding box center [674, 305] width 92 height 18
drag, startPoint x: 658, startPoint y: 355, endPoint x: 664, endPoint y: 349, distance: 8.5
click at [658, 355] on li "Photos" at bounding box center [690, 360] width 125 height 19
type input "Photos"
click at [803, 301] on input "text" at bounding box center [806, 305] width 92 height 18
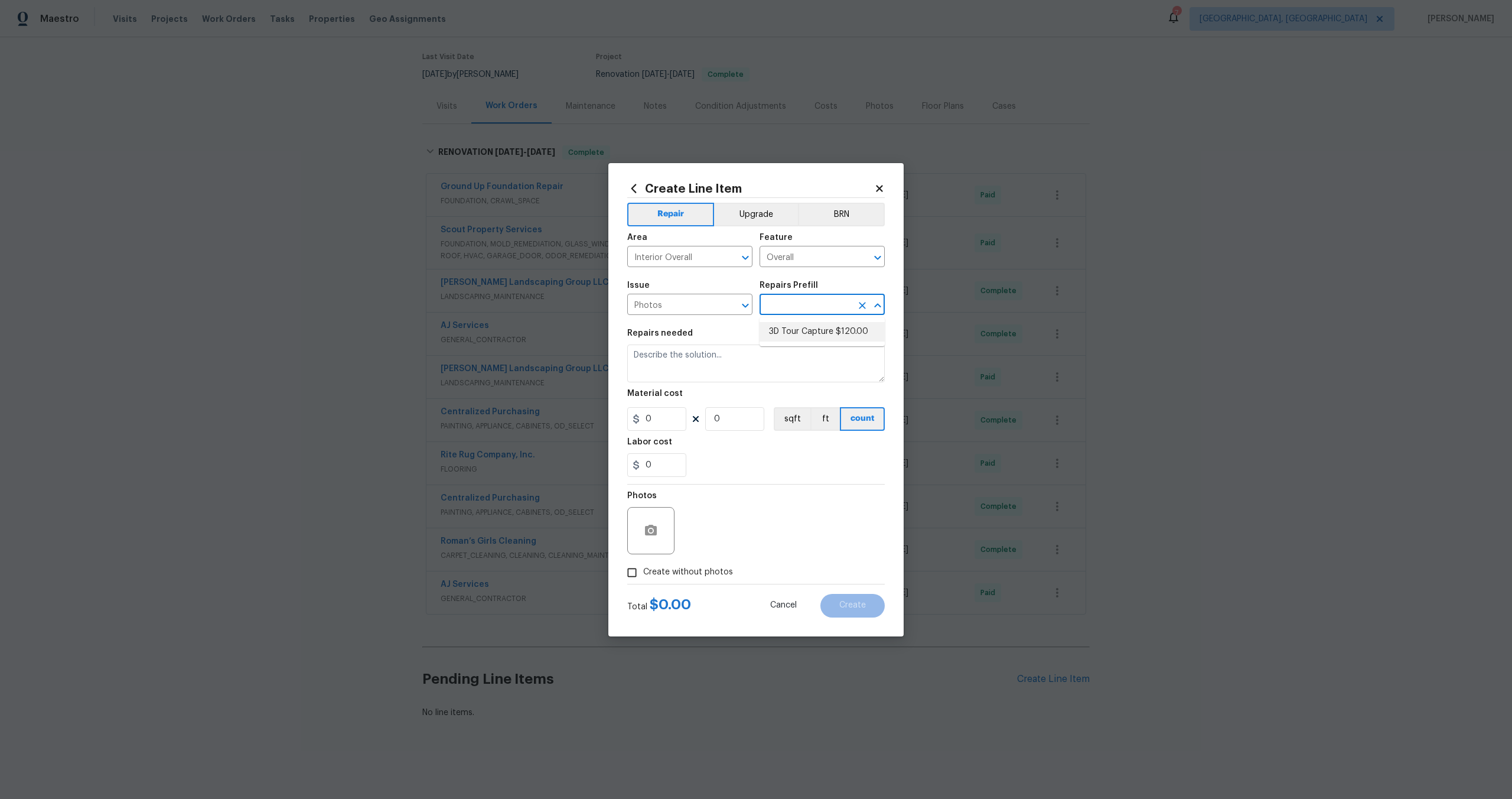
click at [799, 331] on li "3D Tour Capture $120.00" at bounding box center [822, 331] width 125 height 19
type input "3D Tour Capture $120.00"
type textarea "Capture 3D tour of home"
type input "120"
type input "1"
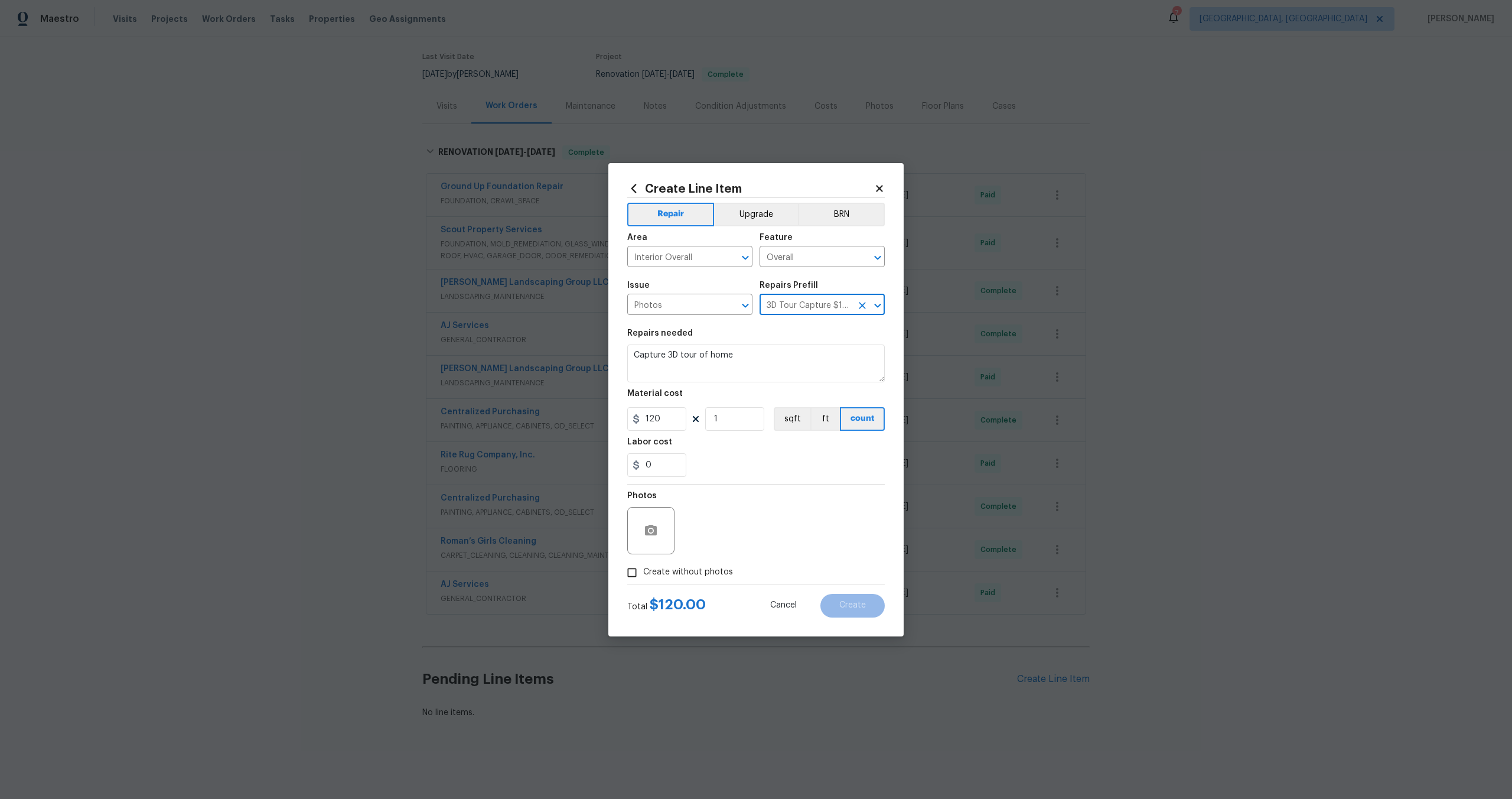
click at [640, 566] on input "Create without photos" at bounding box center [631, 573] width 22 height 22
checkbox input "true"
click at [734, 533] on textarea at bounding box center [784, 530] width 201 height 47
type textarea "."
click at [856, 609] on button "Create" at bounding box center [852, 605] width 64 height 24
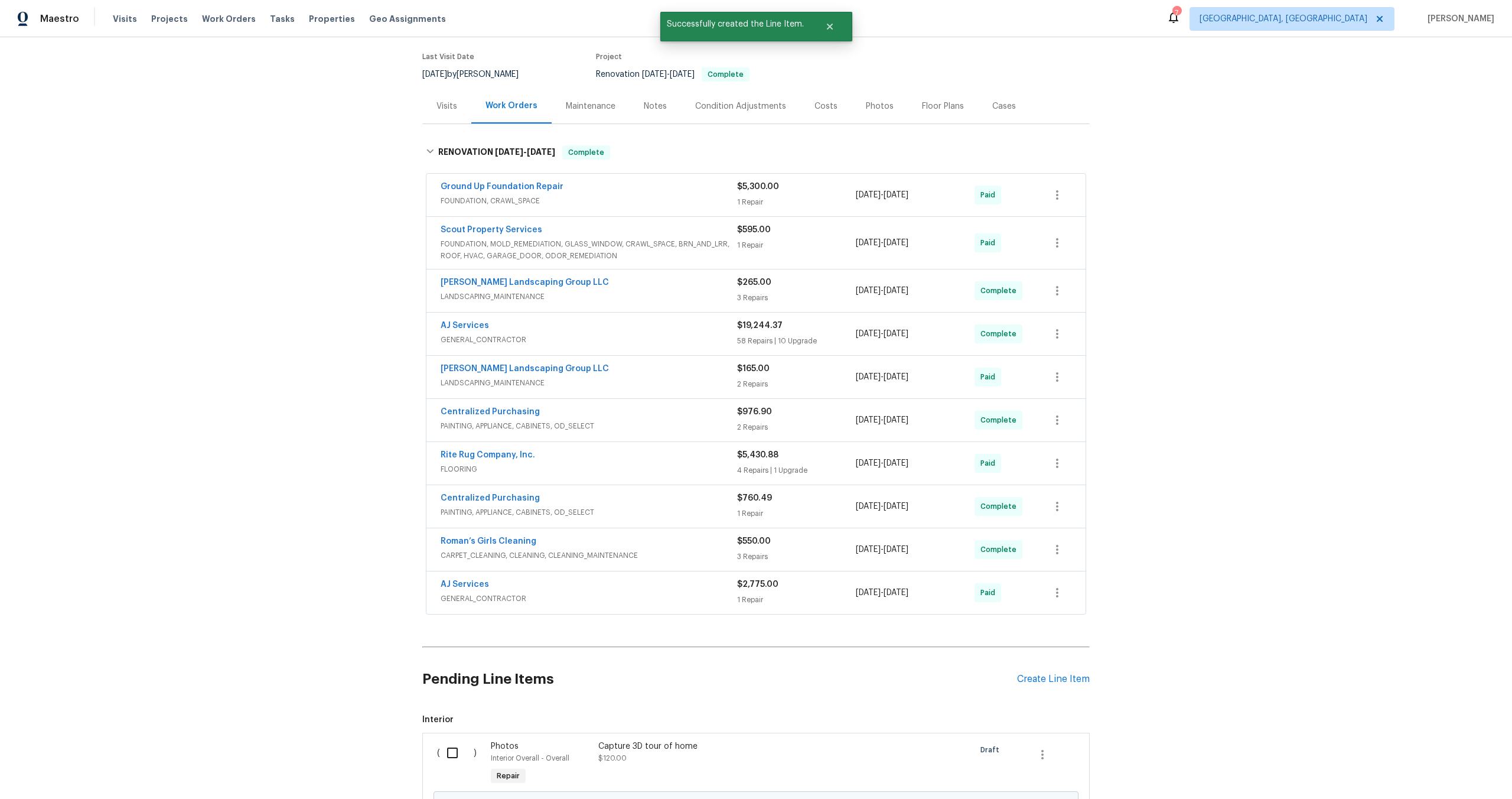
click at [454, 756] on input "checkbox" at bounding box center [457, 752] width 33 height 25
checkbox input "true"
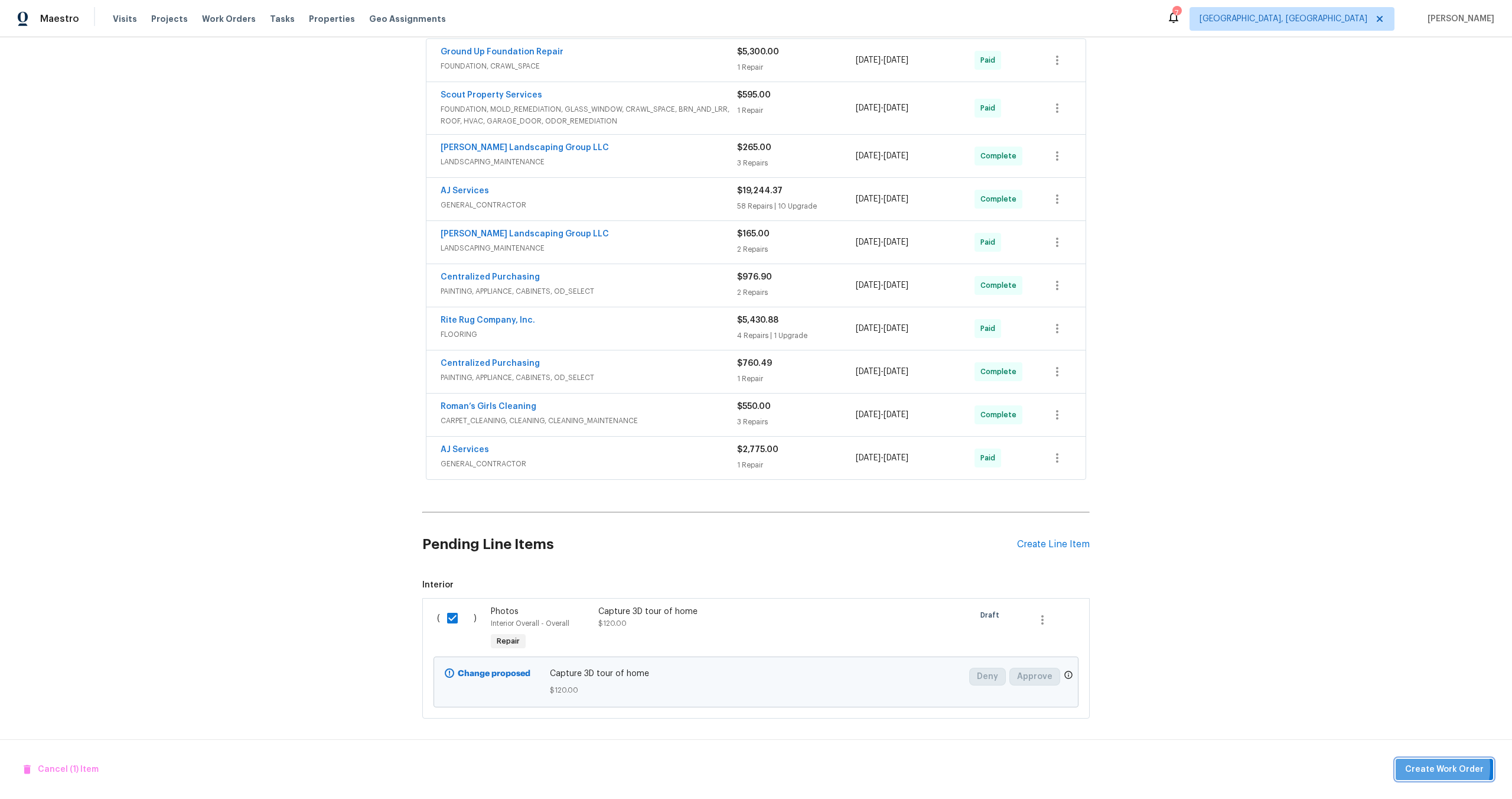
click at [1424, 767] on span "Create Work Order" at bounding box center [1444, 770] width 79 height 15
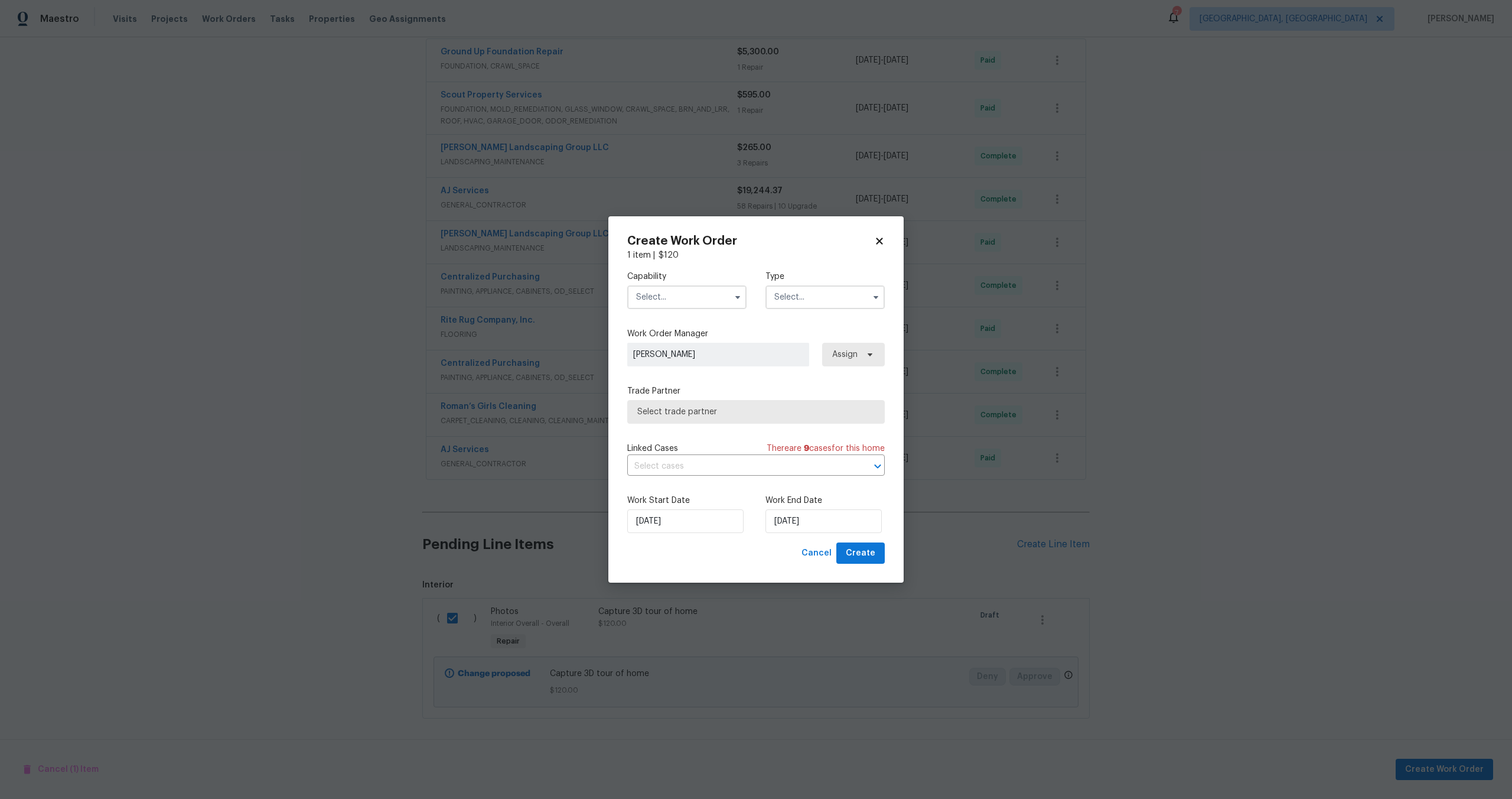
click at [695, 302] on input "text" at bounding box center [687, 297] width 119 height 24
click at [678, 364] on span "Photography" at bounding box center [665, 368] width 51 height 8
type input "Photography"
click at [803, 289] on input "text" at bounding box center [825, 297] width 119 height 24
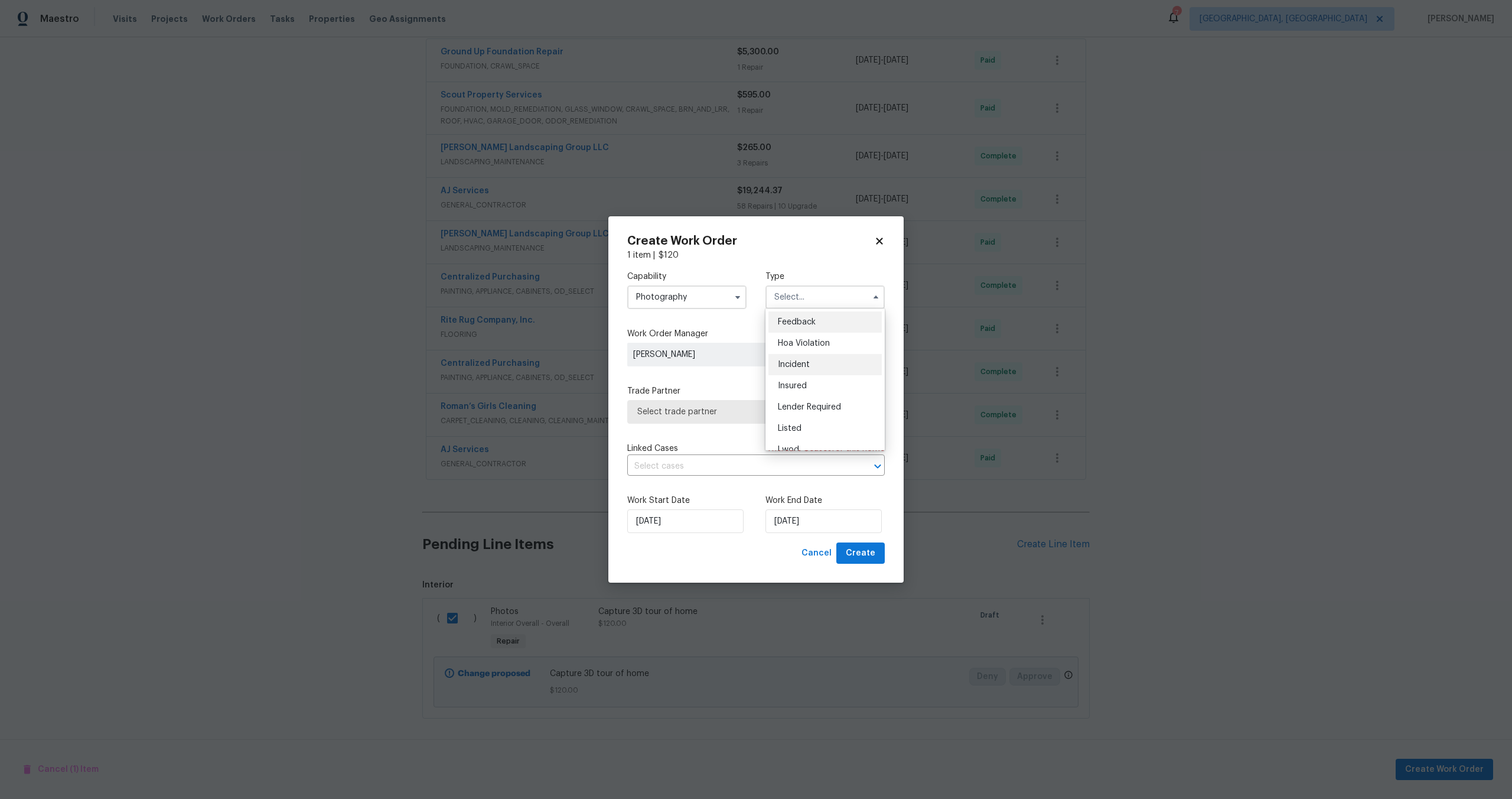
scroll to position [141, 0]
click at [797, 326] on span "Other" at bounding box center [789, 330] width 23 height 8
type input "Other"
click at [715, 408] on span "Select trade partner" at bounding box center [747, 412] width 221 height 12
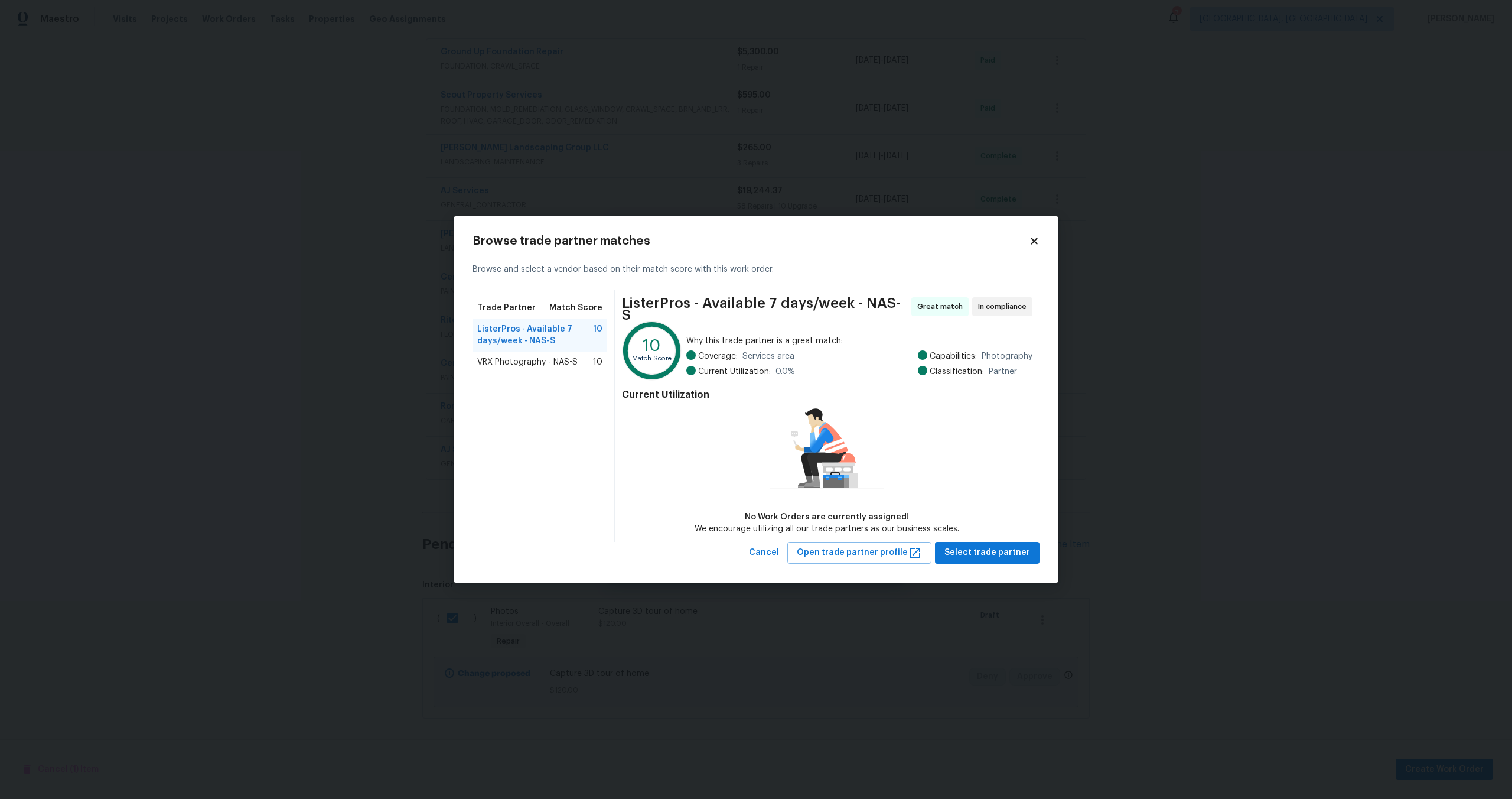
click at [547, 367] on span "VRX Photography - NAS-S" at bounding box center [527, 362] width 100 height 12
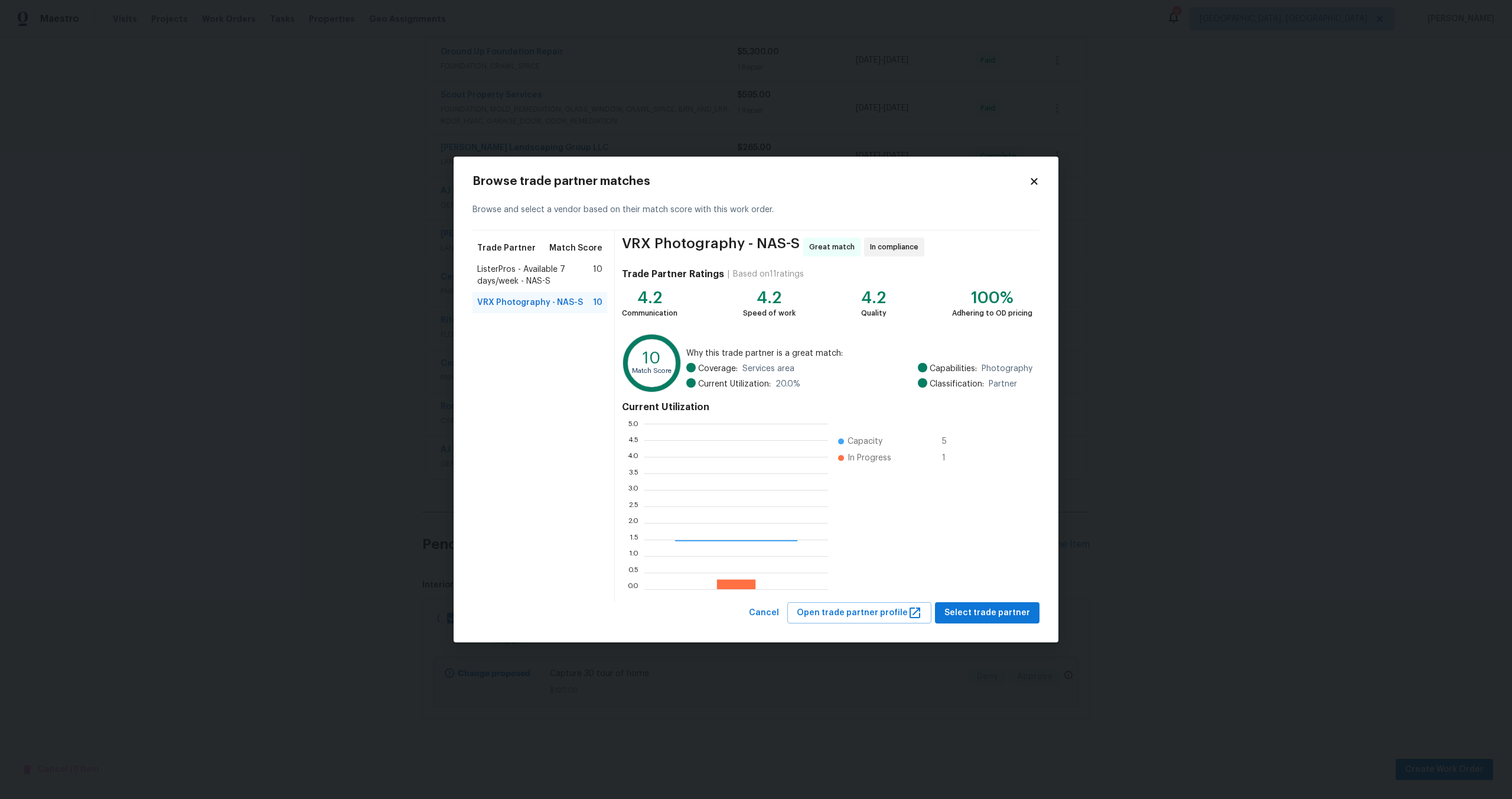
scroll to position [166, 184]
click at [994, 612] on span "Select trade partner" at bounding box center [987, 613] width 86 height 15
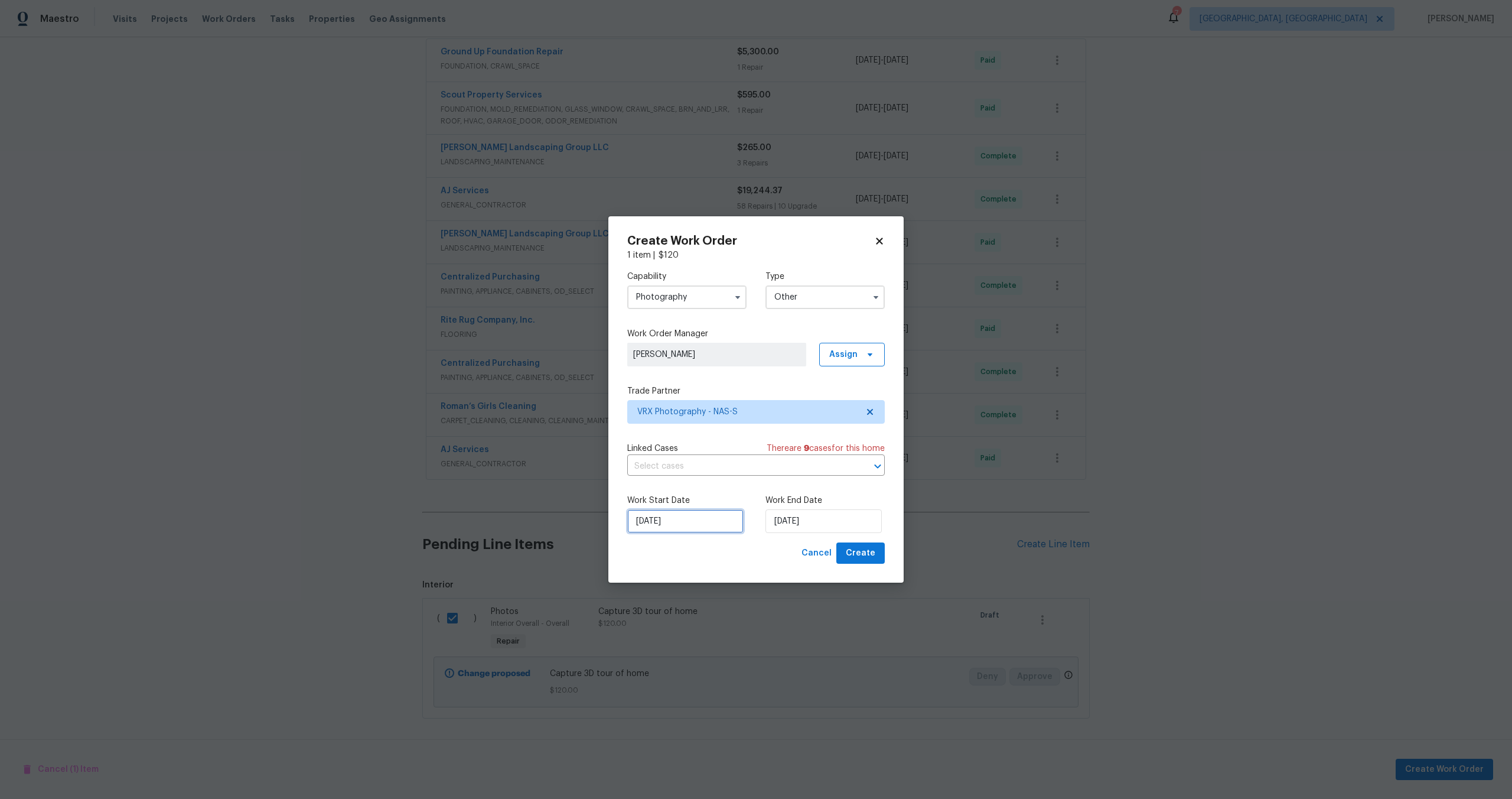
click at [700, 523] on input "[DATE]" at bounding box center [686, 521] width 116 height 24
click at [719, 435] on div "10" at bounding box center [721, 436] width 19 height 17
type input "[DATE]"
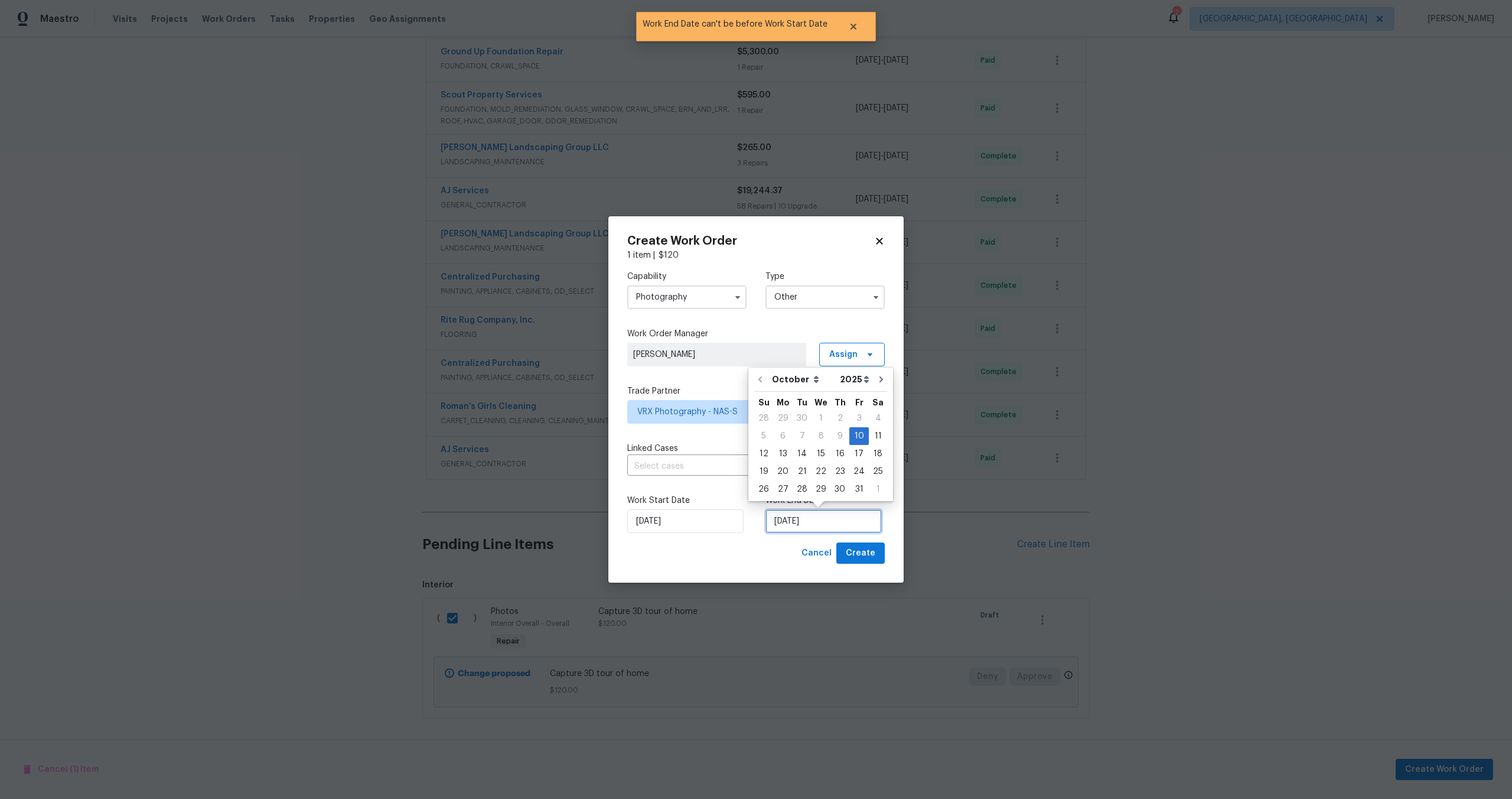
click at [840, 527] on input "[DATE]" at bounding box center [823, 521] width 116 height 24
click at [874, 431] on div "11" at bounding box center [877, 436] width 18 height 17
type input "11/10/2025"
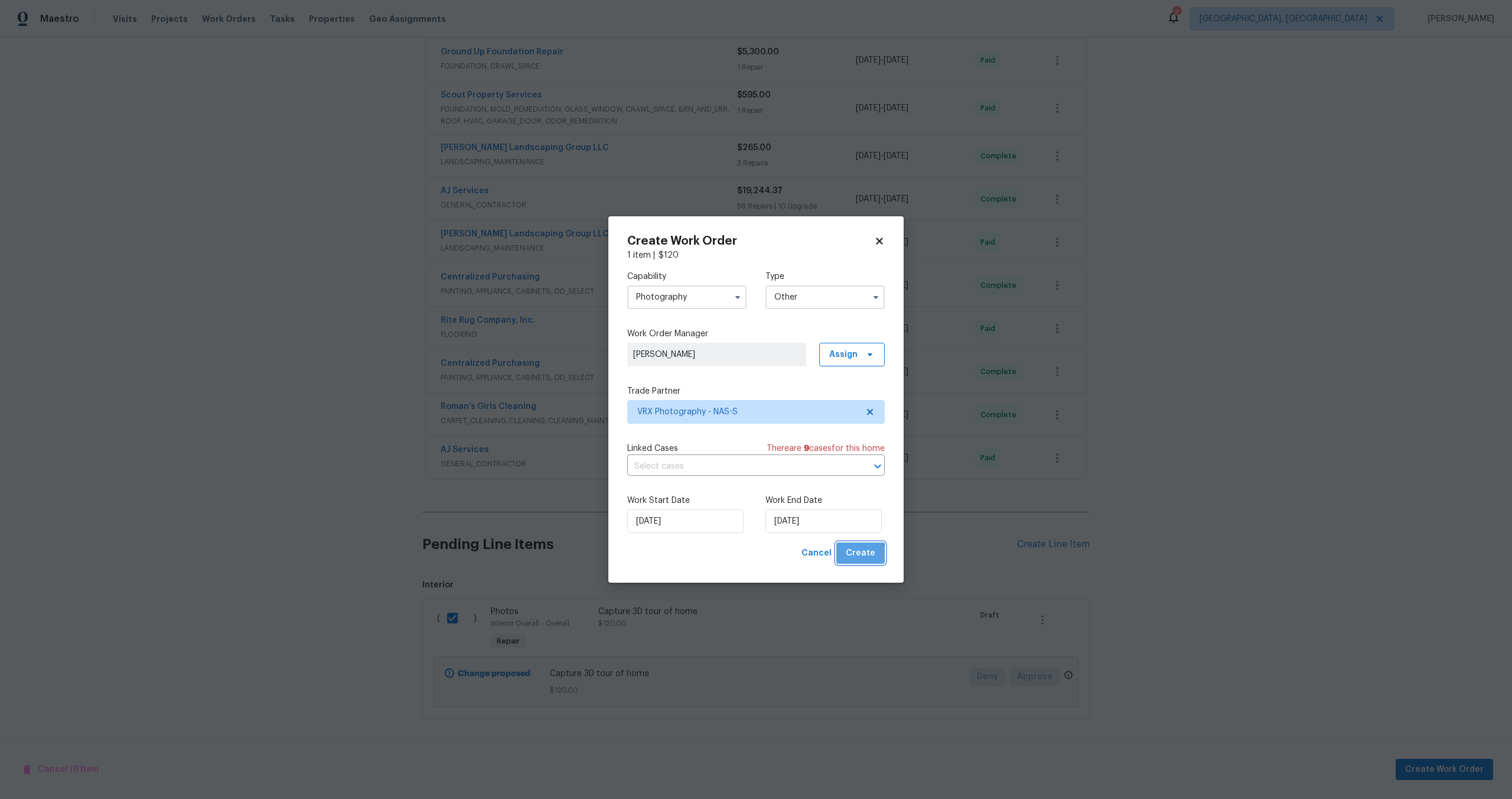
click at [859, 556] on span "Create" at bounding box center [860, 553] width 29 height 15
checkbox input "false"
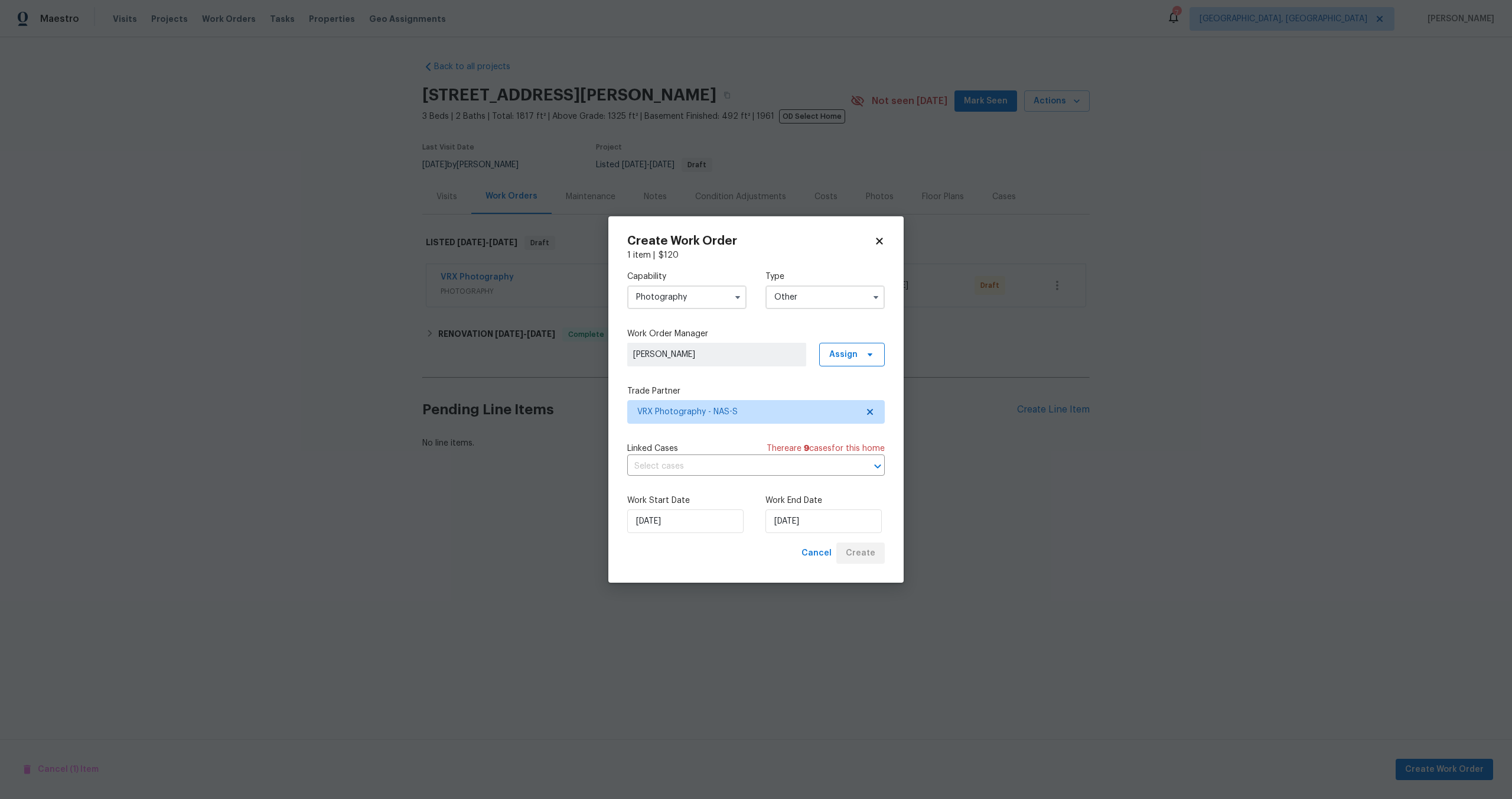
scroll to position [0, 0]
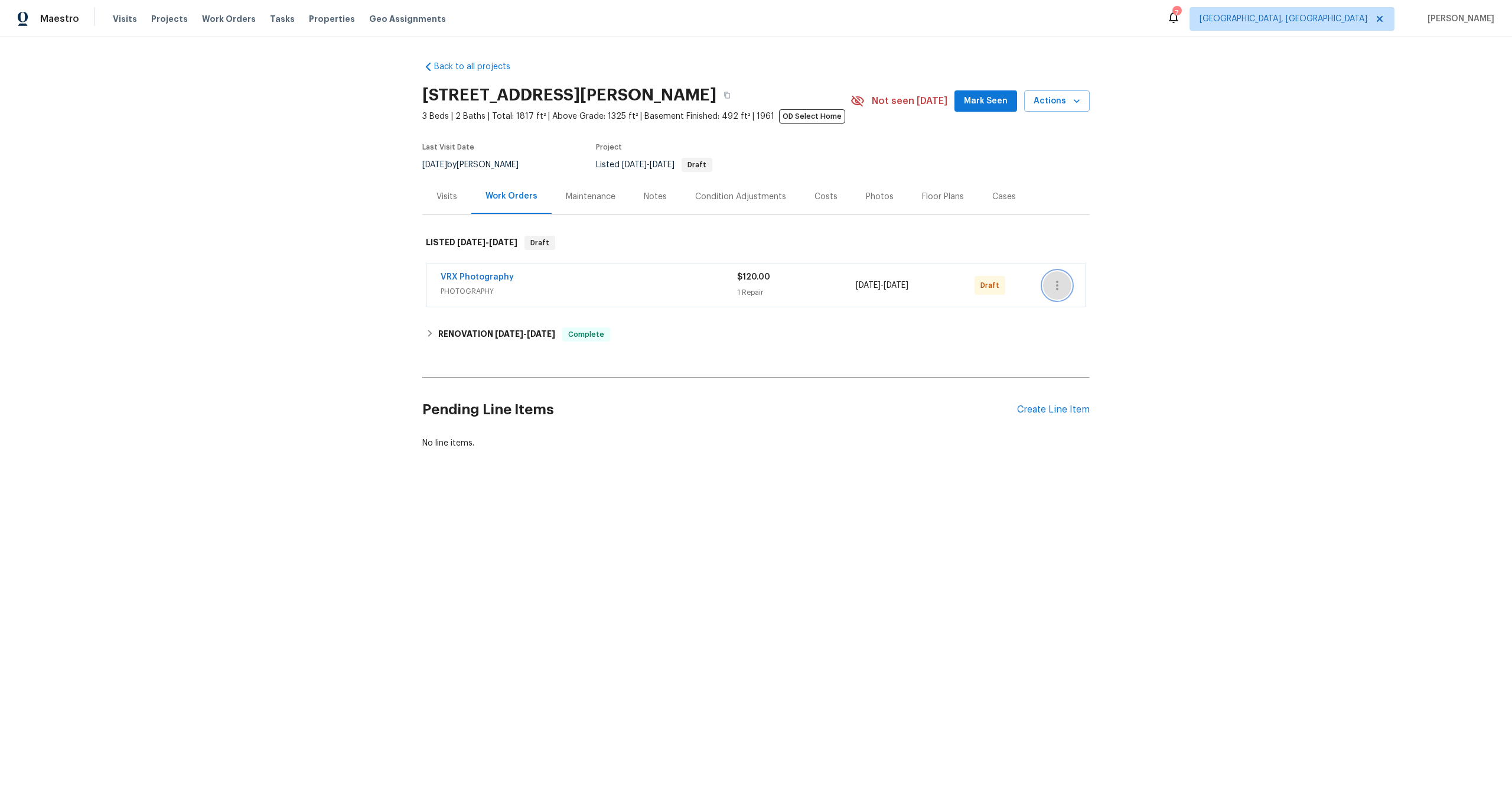
click at [1060, 287] on icon "button" at bounding box center [1057, 285] width 14 height 14
click at [1060, 287] on li "Send to Vendor" at bounding box center [1107, 285] width 127 height 19
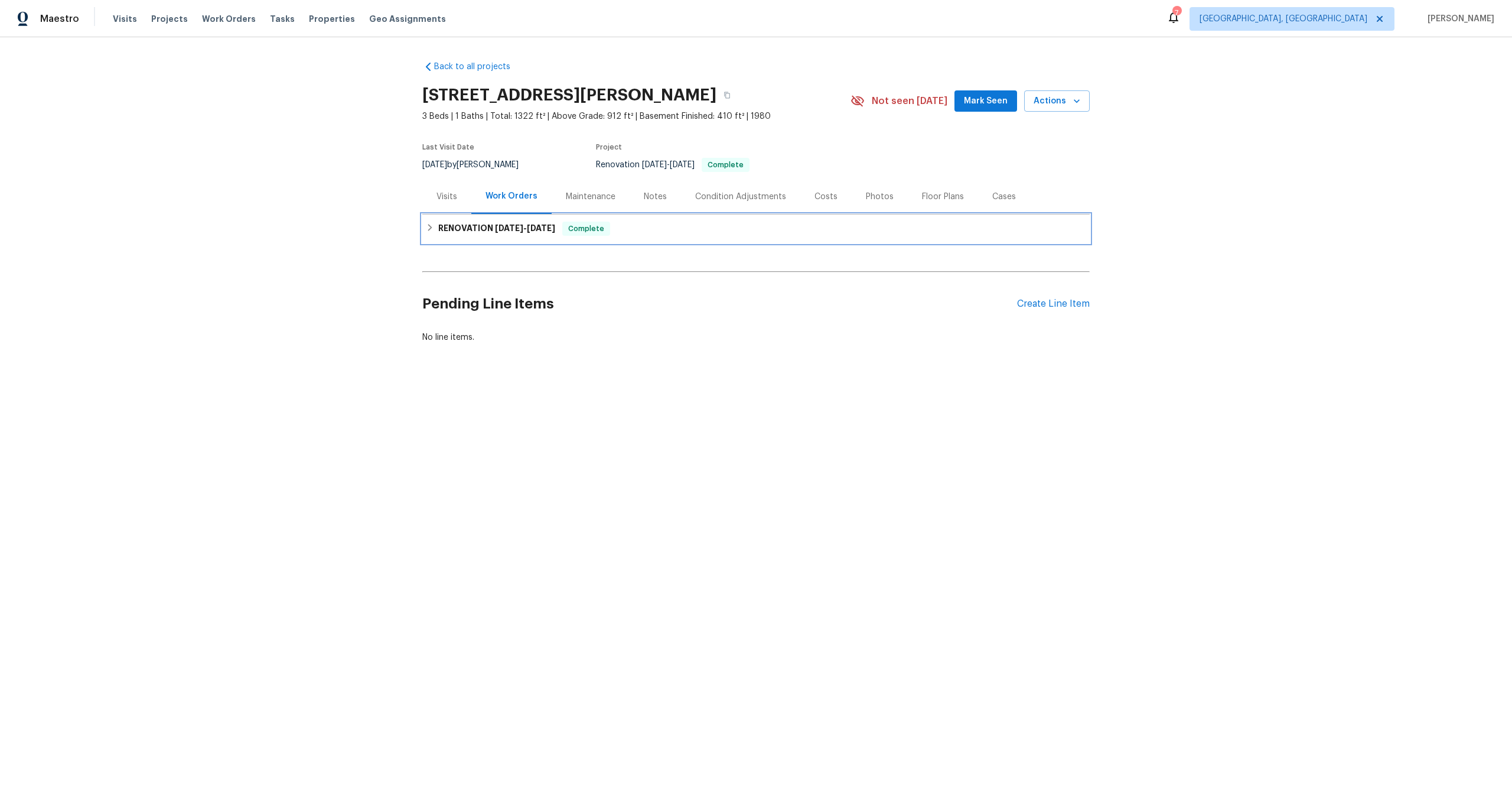
click at [719, 237] on div "RENOVATION [DATE] - [DATE] Complete" at bounding box center [756, 229] width 667 height 29
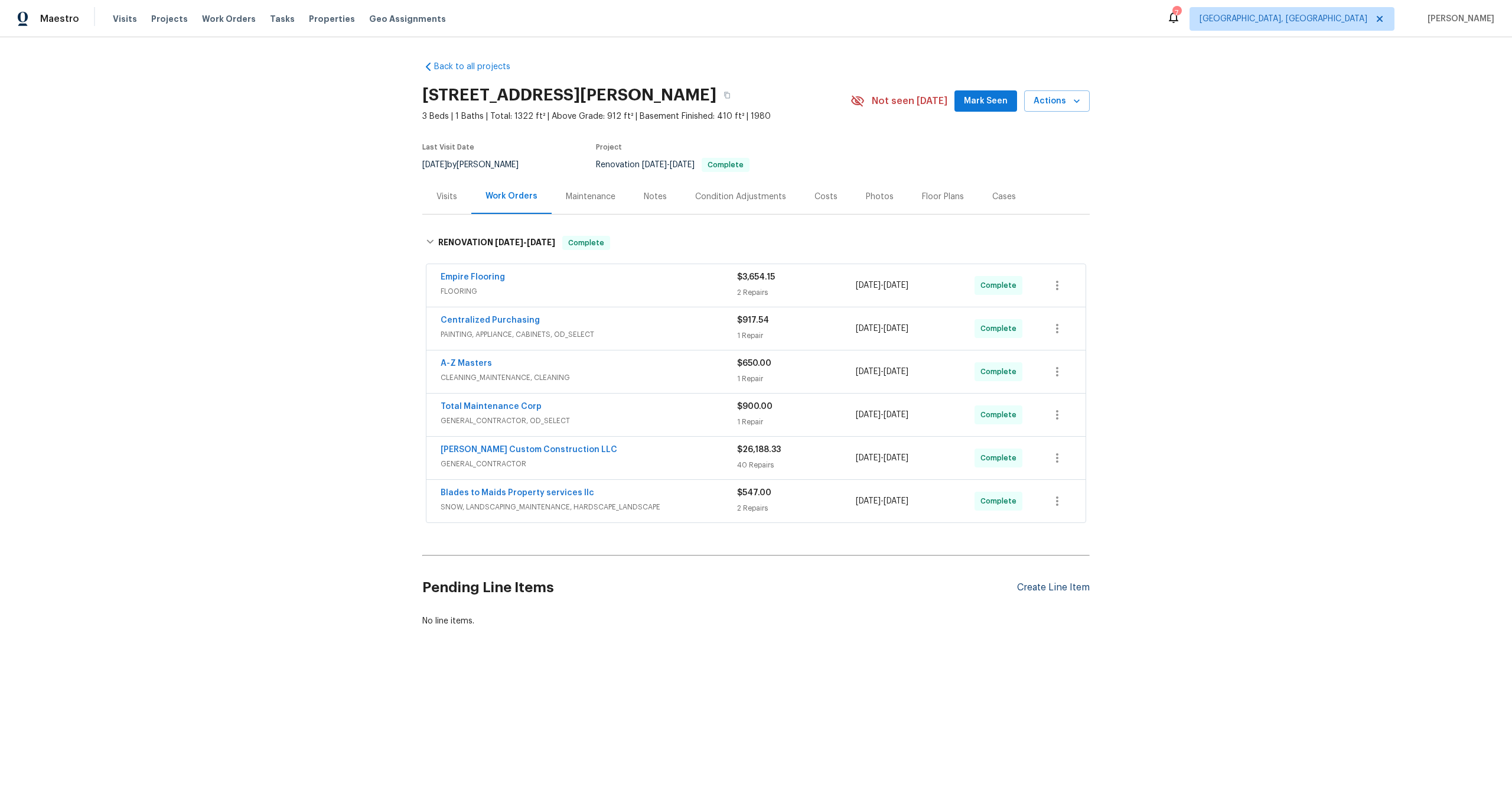
click at [1073, 587] on div "Create Line Item" at bounding box center [1053, 588] width 72 height 11
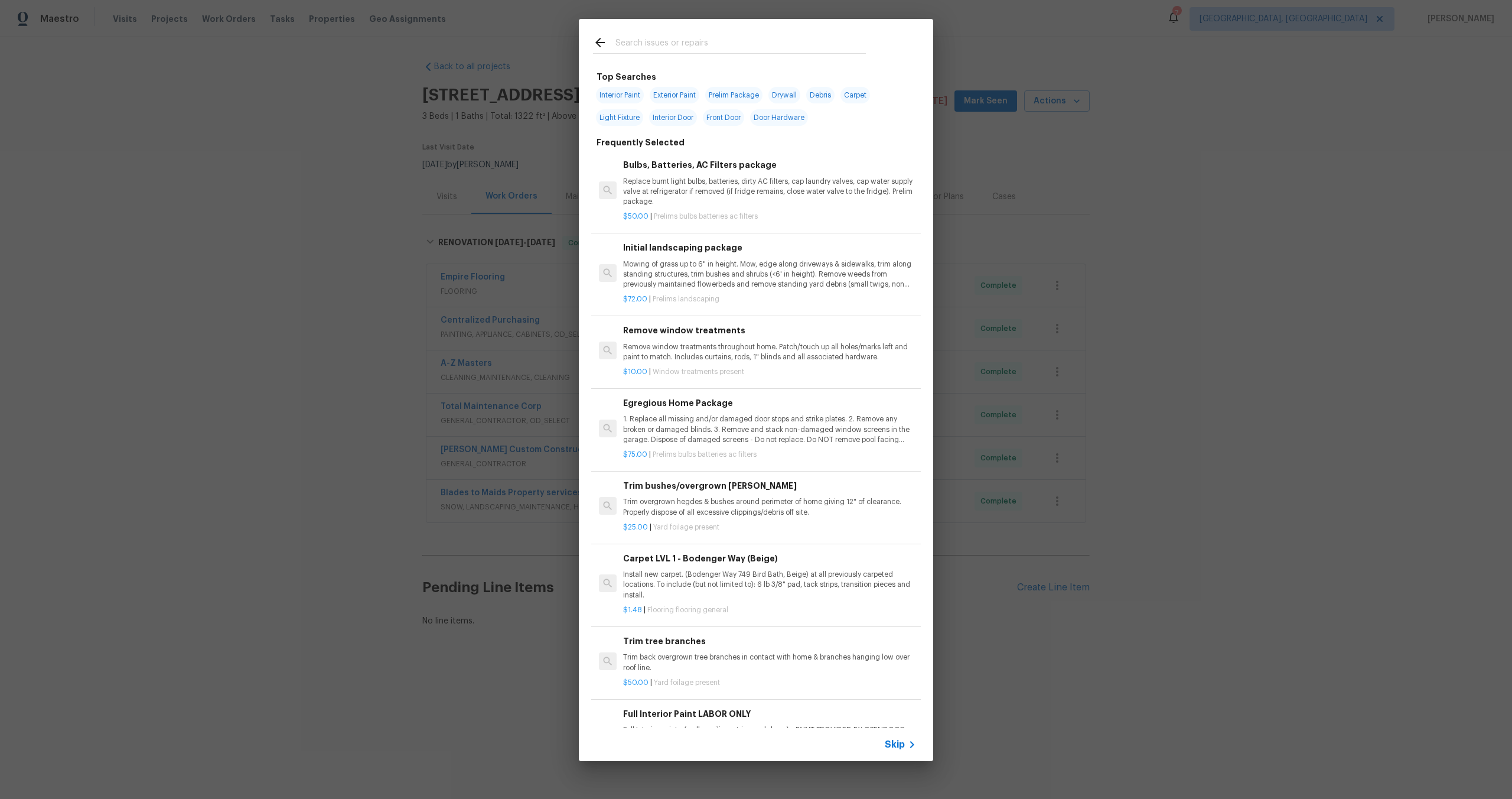
click at [940, 664] on div "Top Searches Interior Paint Exterior Paint Prelim Package Drywall Debris Carpet…" at bounding box center [756, 390] width 1512 height 780
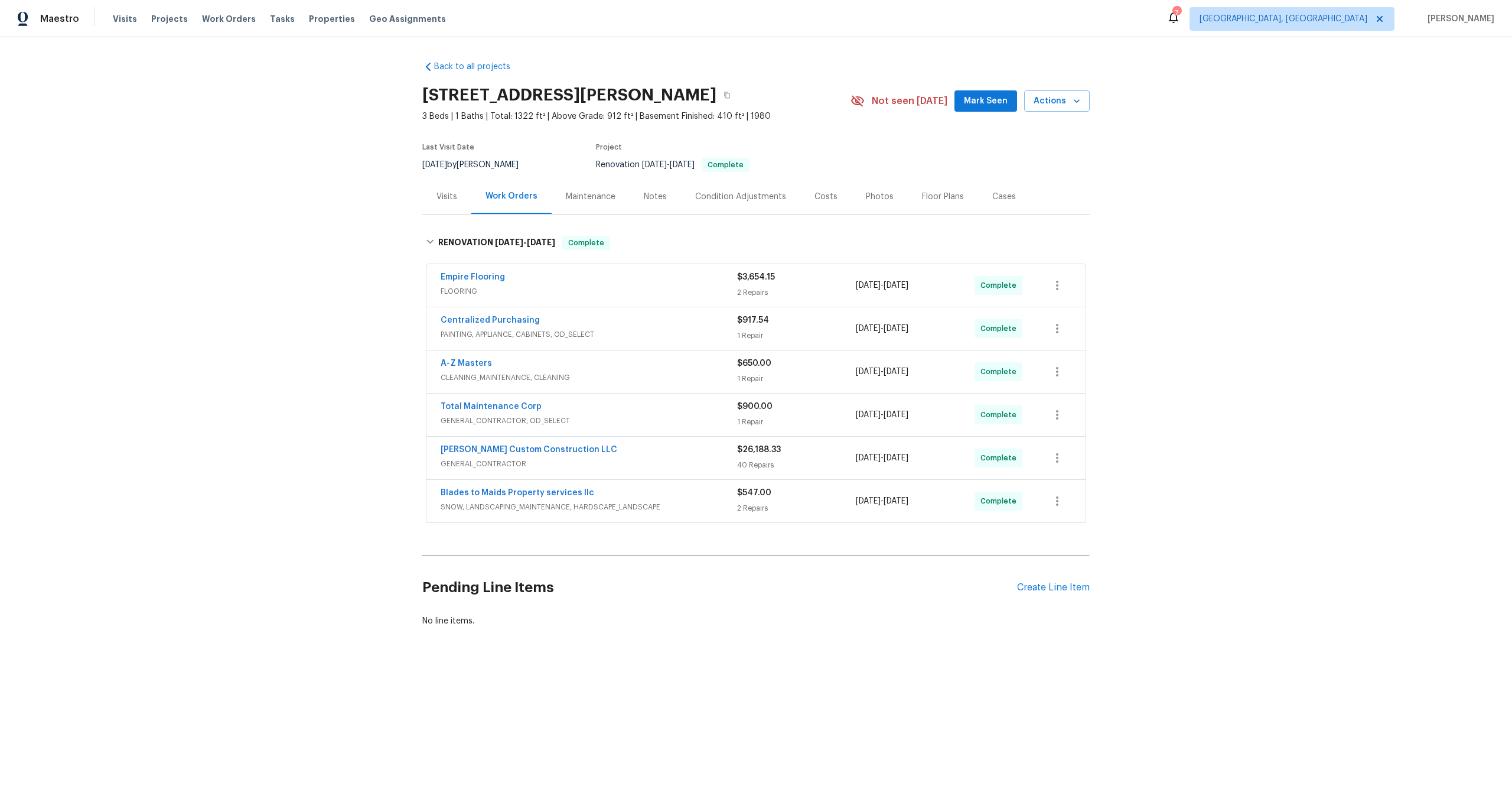
click at [757, 573] on h2 "Pending Line Items" at bounding box center [719, 587] width 595 height 55
click at [1047, 585] on div "Create Line Item" at bounding box center [1053, 588] width 72 height 11
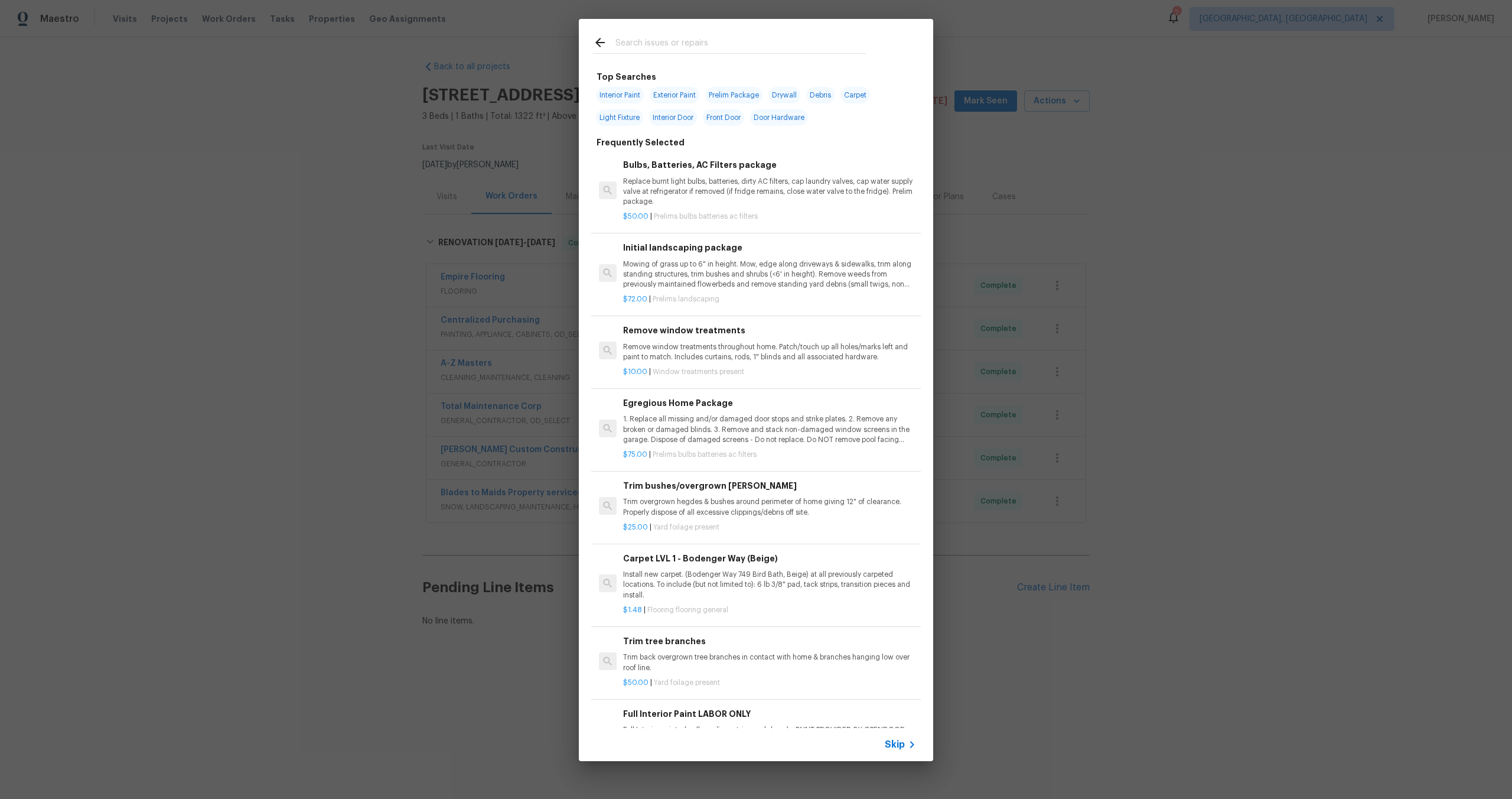
click at [902, 742] on span "Skip" at bounding box center [894, 744] width 20 height 12
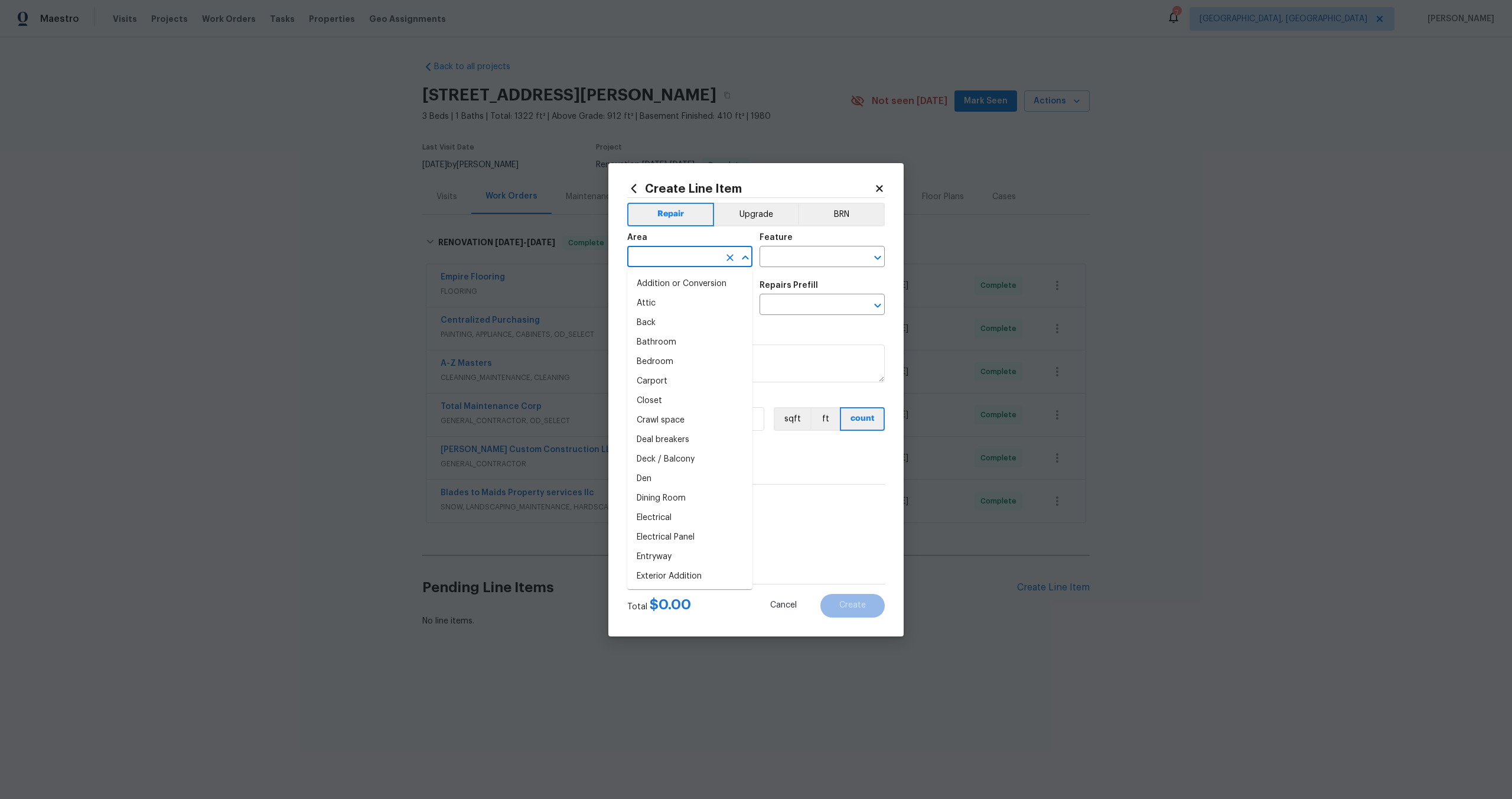
click at [690, 253] on input "text" at bounding box center [674, 257] width 92 height 18
click at [676, 299] on li "Interior Overall" at bounding box center [690, 304] width 125 height 19
type input "Interior Overall"
click at [795, 266] on input "text" at bounding box center [806, 257] width 92 height 18
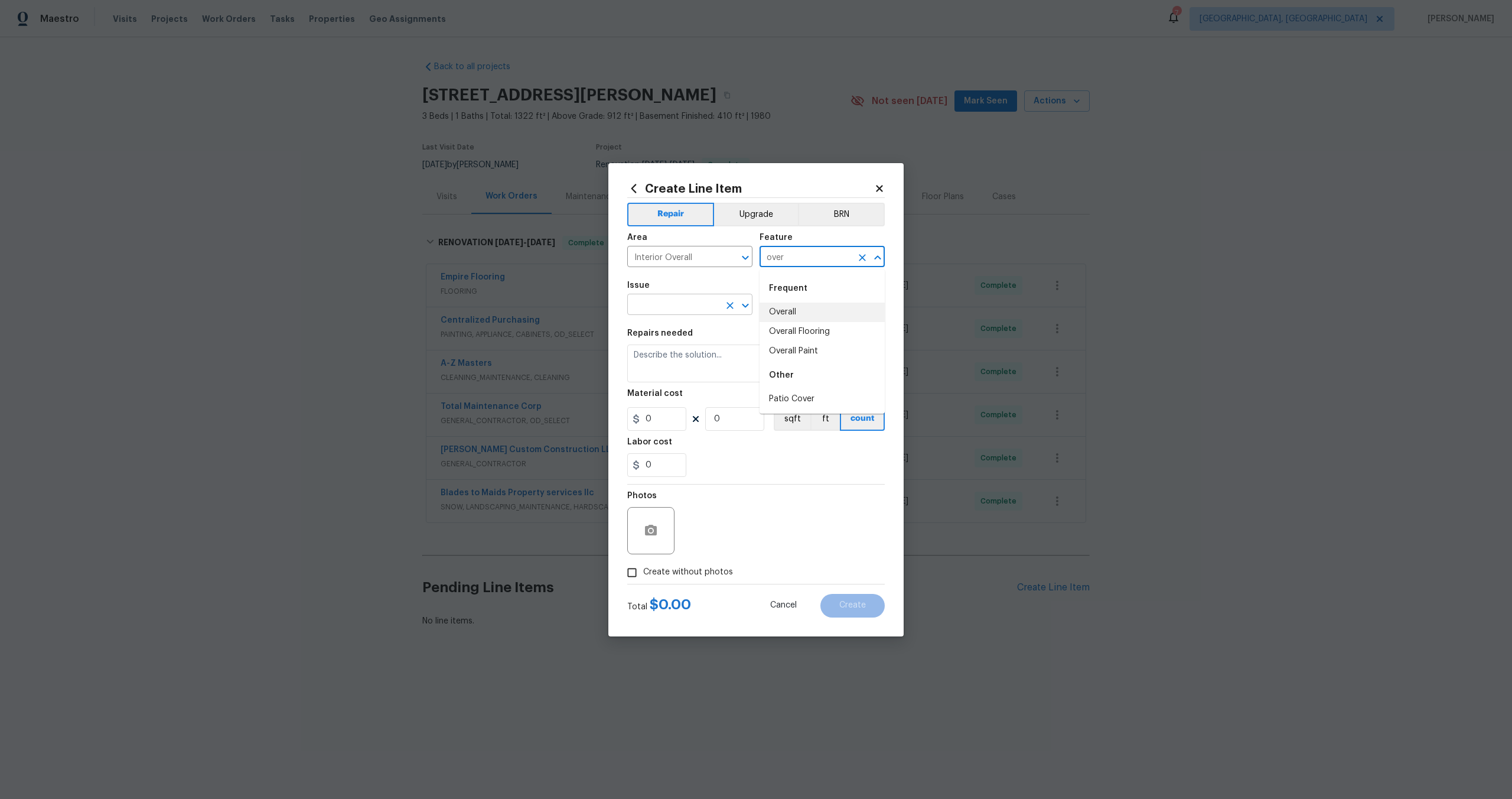
drag, startPoint x: 799, startPoint y: 310, endPoint x: 714, endPoint y: 309, distance: 85.0
click at [799, 310] on li "Overall" at bounding box center [822, 312] width 125 height 19
type input "Overall"
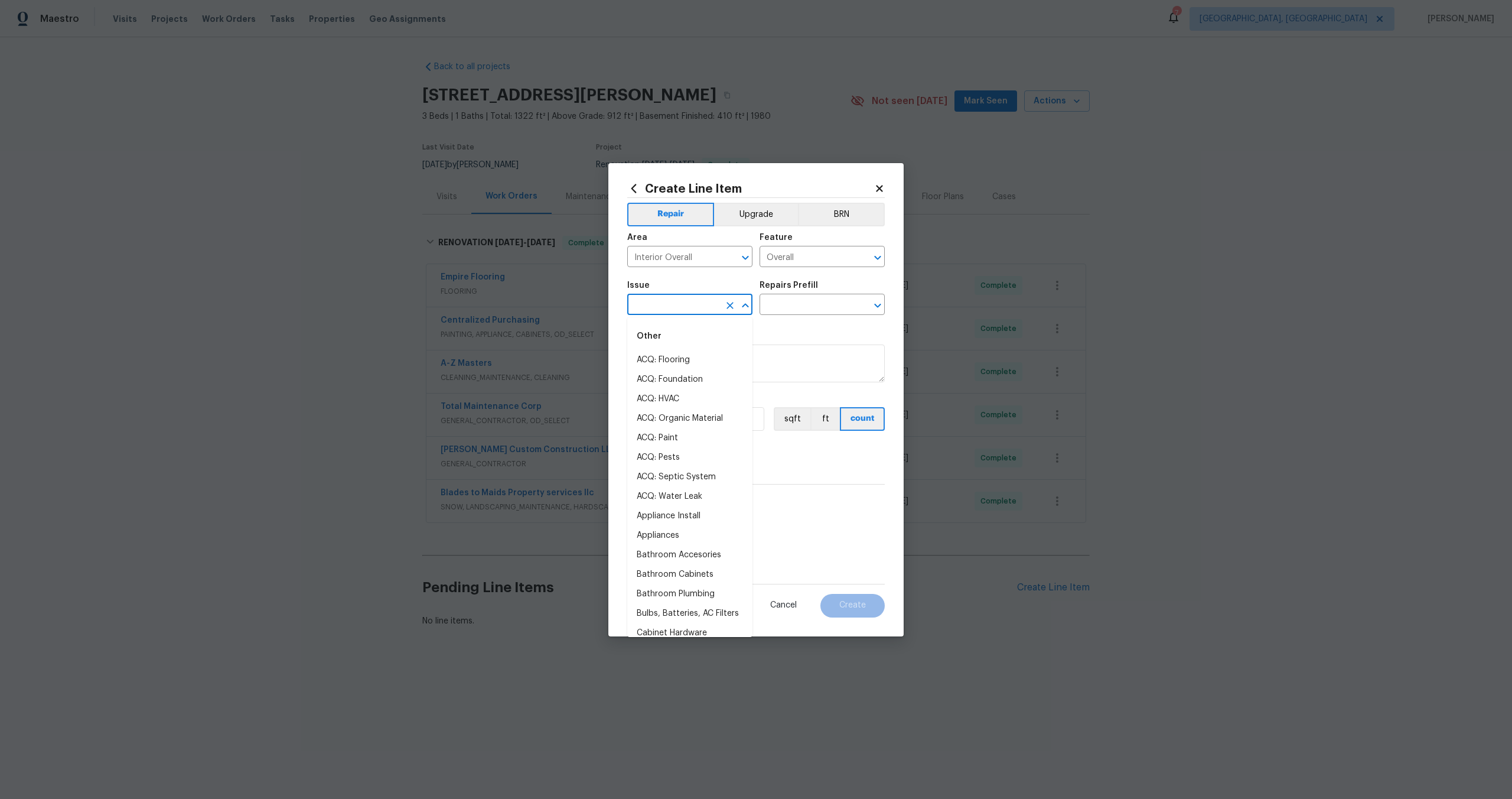
click at [682, 309] on input "text" at bounding box center [674, 305] width 92 height 18
click at [674, 361] on li "Photos" at bounding box center [690, 360] width 125 height 19
type input "Photos"
click at [803, 304] on input "text" at bounding box center [806, 305] width 92 height 18
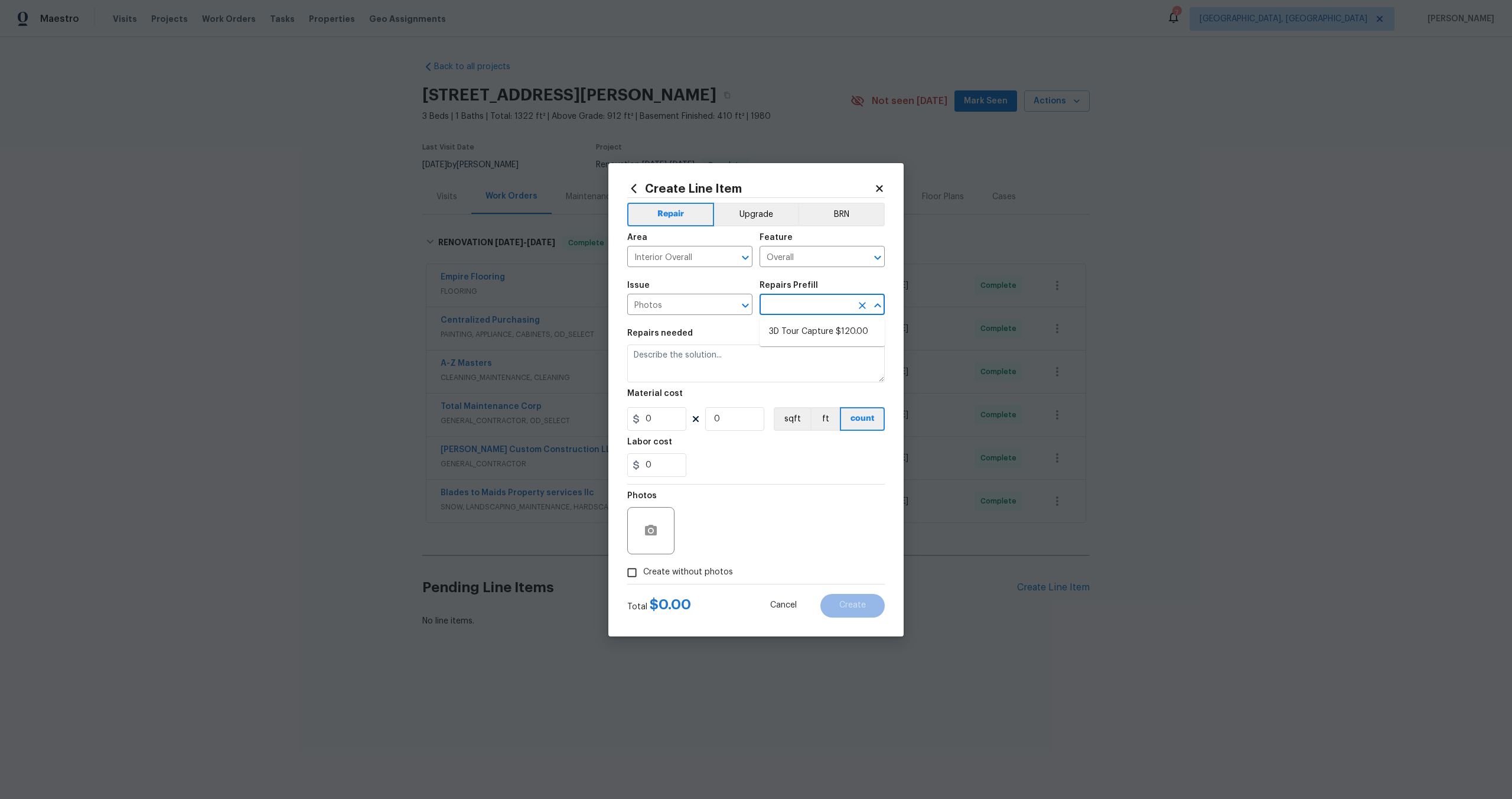
click at [797, 305] on input "text" at bounding box center [806, 305] width 92 height 18
click at [797, 323] on li "3D Tour Capture $120.00" at bounding box center [822, 331] width 125 height 19
type input "3D Tour Capture $120.00"
type textarea "Capture 3D tour of home"
type input "1"
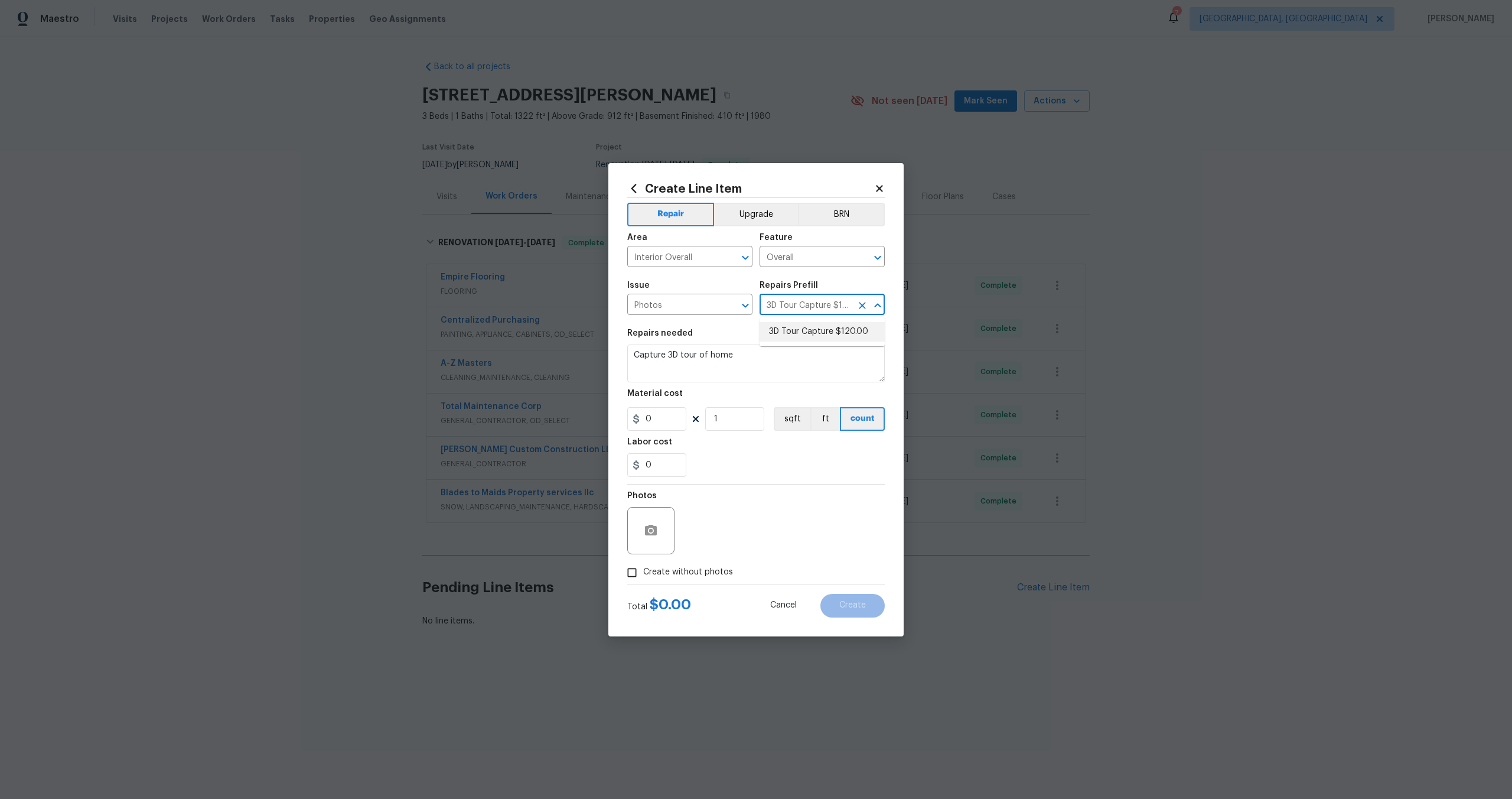
type input "120"
click at [631, 566] on input "Create without photos" at bounding box center [631, 573] width 22 height 22
checkbox input "true"
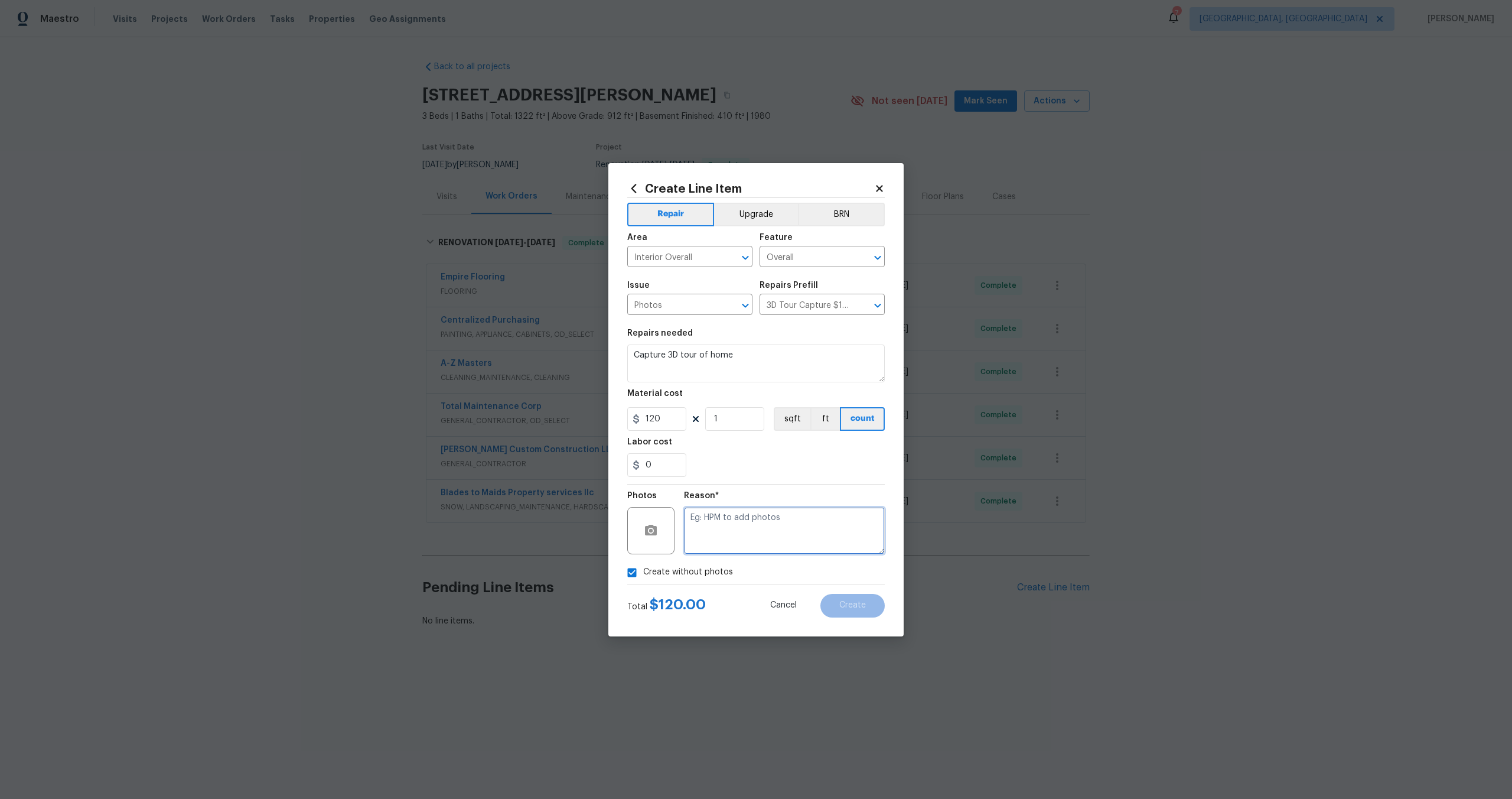
click at [749, 530] on textarea at bounding box center [784, 530] width 201 height 47
type textarea "."
click at [856, 610] on button "Create" at bounding box center [852, 605] width 64 height 24
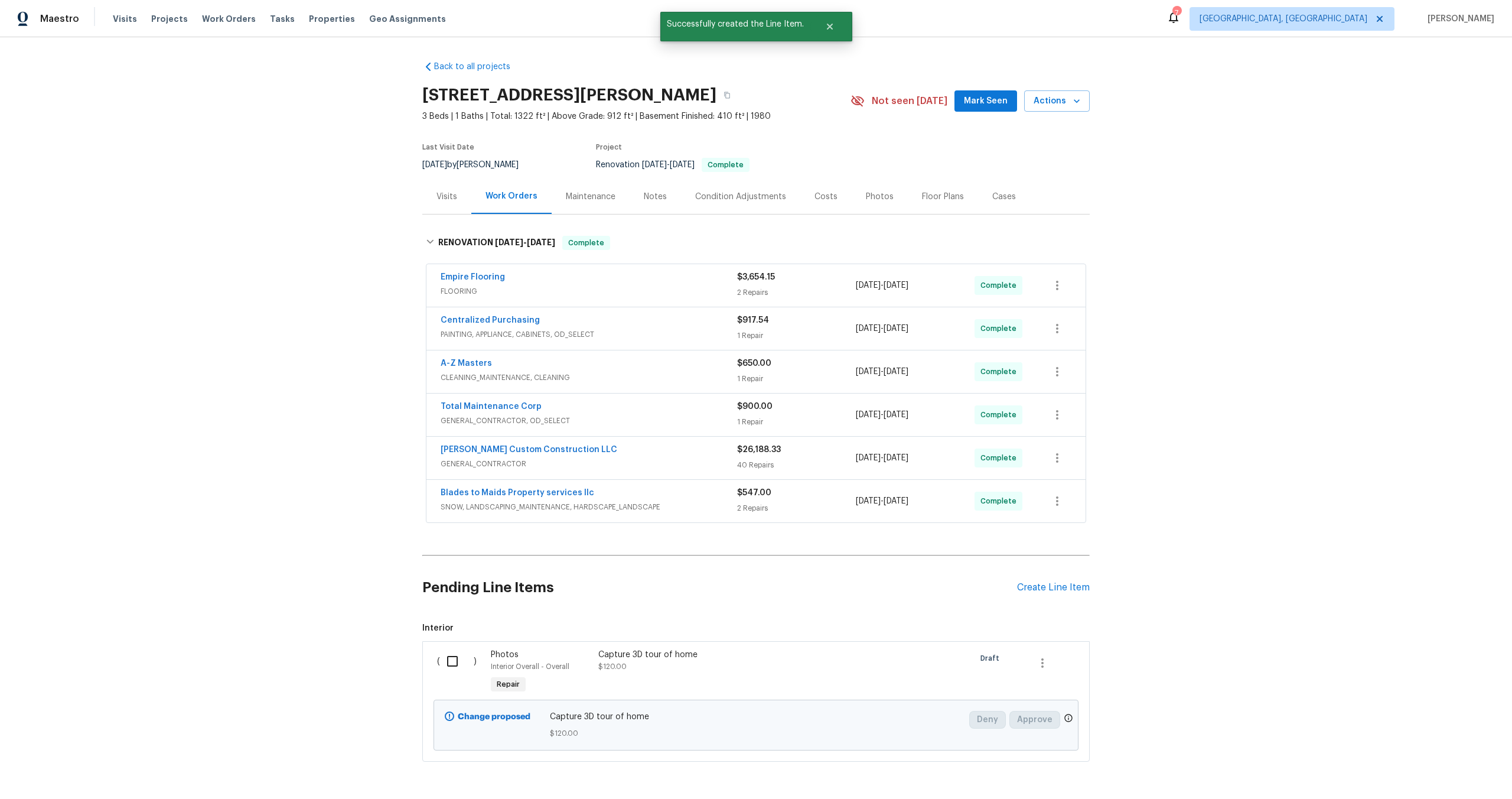
scroll to position [43, 0]
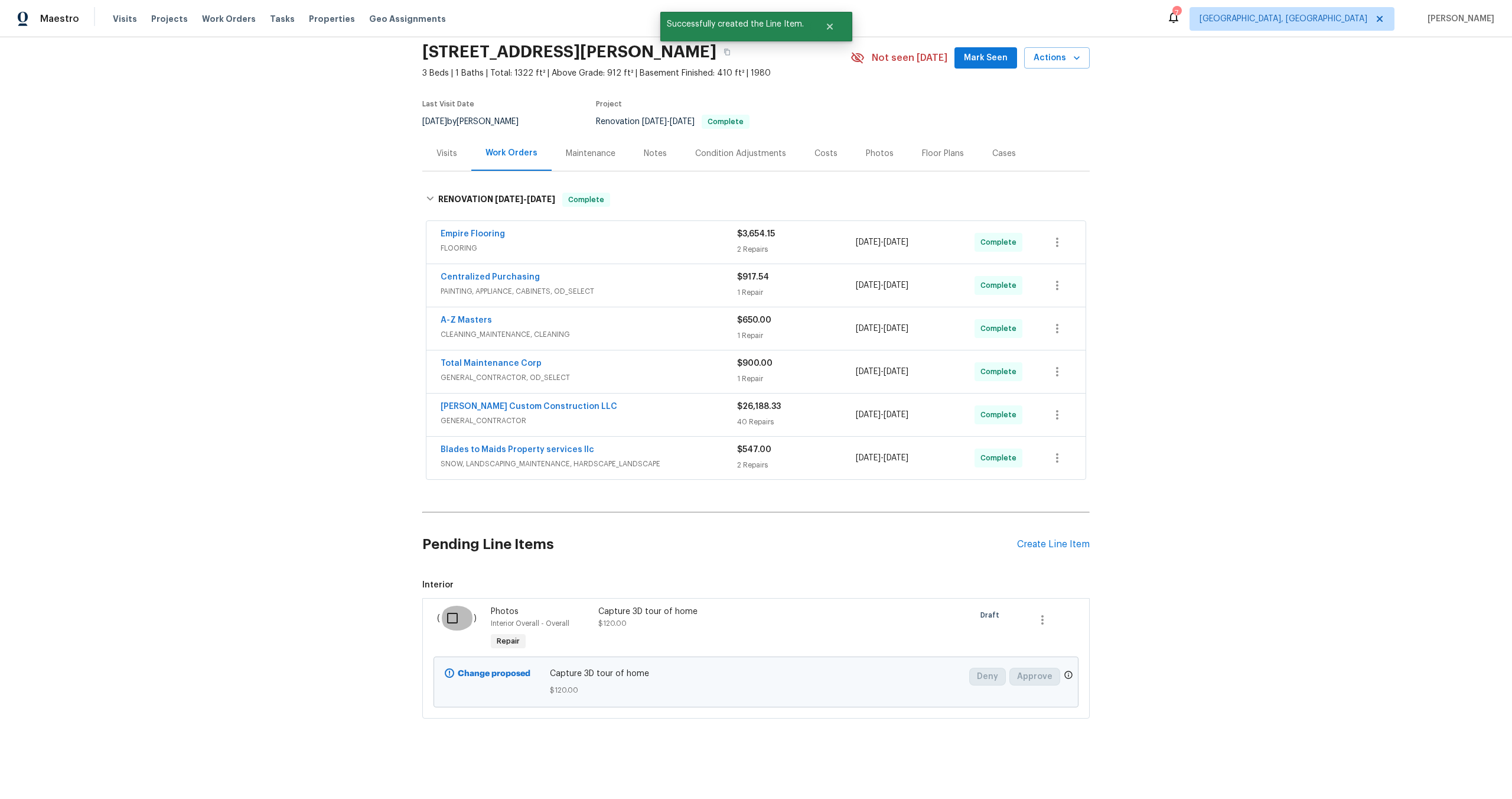
click at [451, 617] on input "checkbox" at bounding box center [457, 617] width 33 height 25
checkbox input "true"
click at [1439, 767] on span "Create Work Order" at bounding box center [1444, 770] width 79 height 15
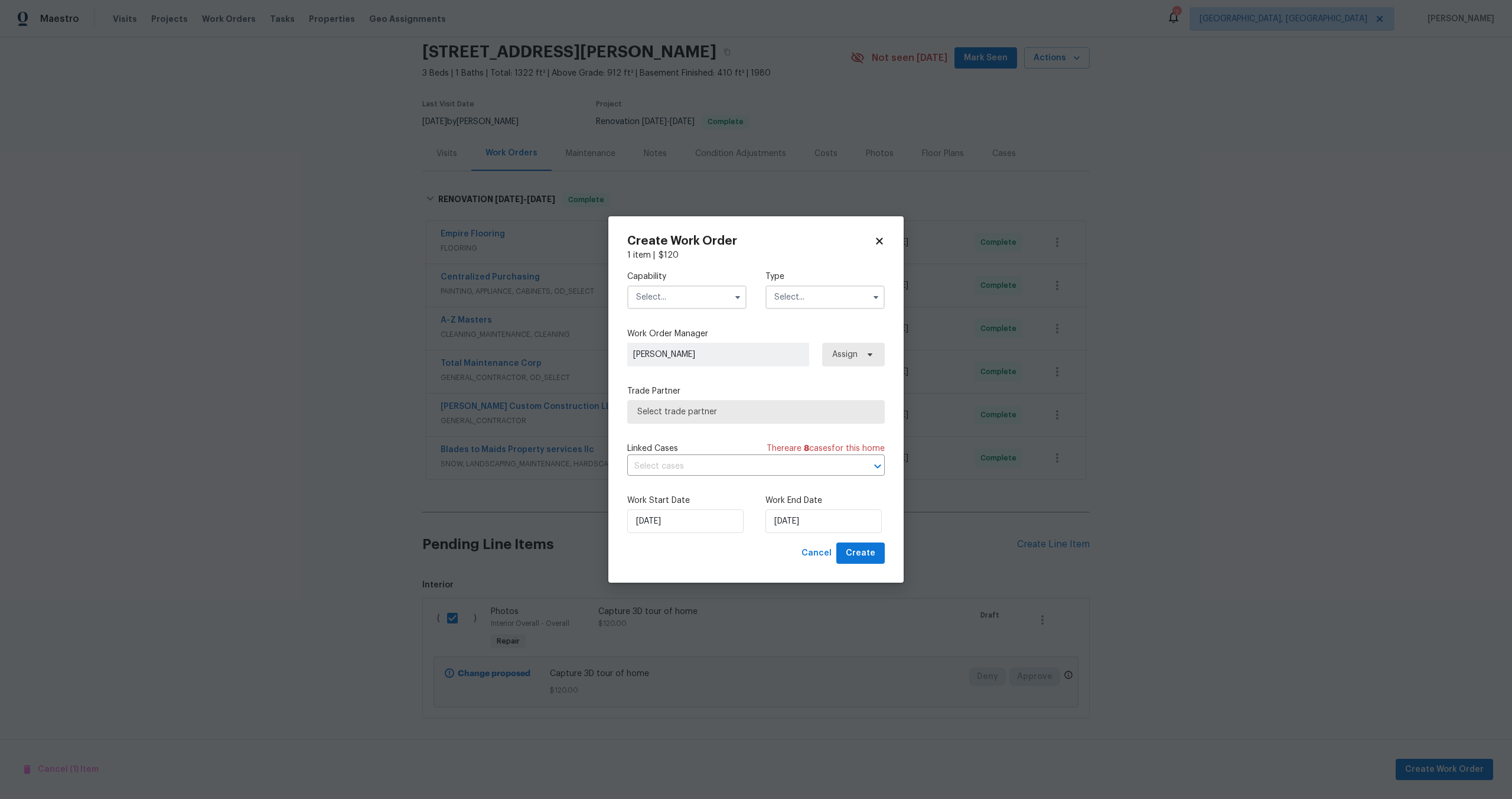
click at [683, 300] on input "text" at bounding box center [687, 297] width 119 height 24
click at [674, 332] on span "Photography" at bounding box center [665, 330] width 51 height 8
type input "Photography"
click at [803, 293] on input "text" at bounding box center [825, 297] width 119 height 24
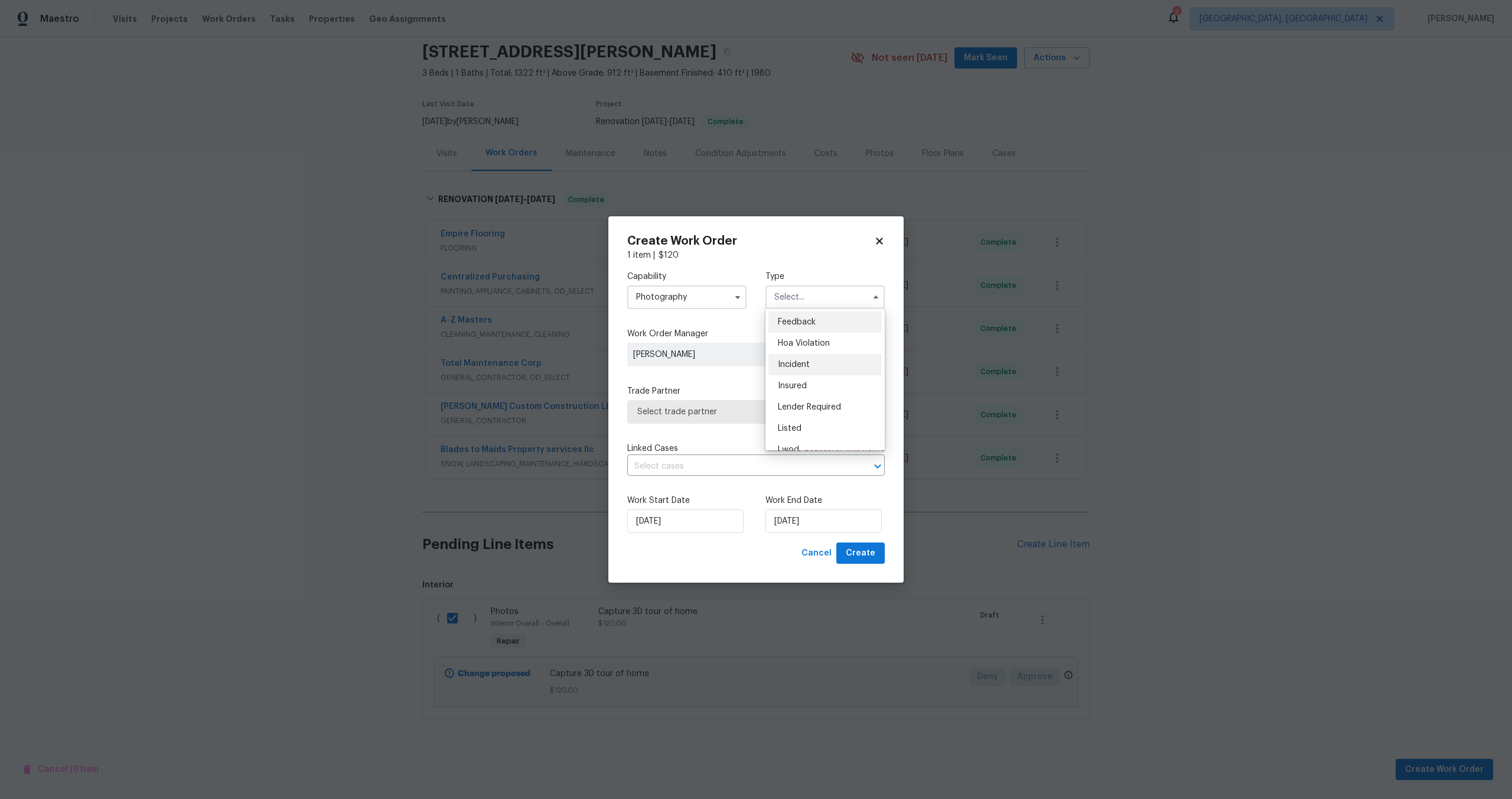
scroll to position [141, 0]
click at [795, 333] on span "Other" at bounding box center [789, 330] width 23 height 8
type input "Other"
click at [725, 406] on span "Select trade partner" at bounding box center [747, 412] width 221 height 12
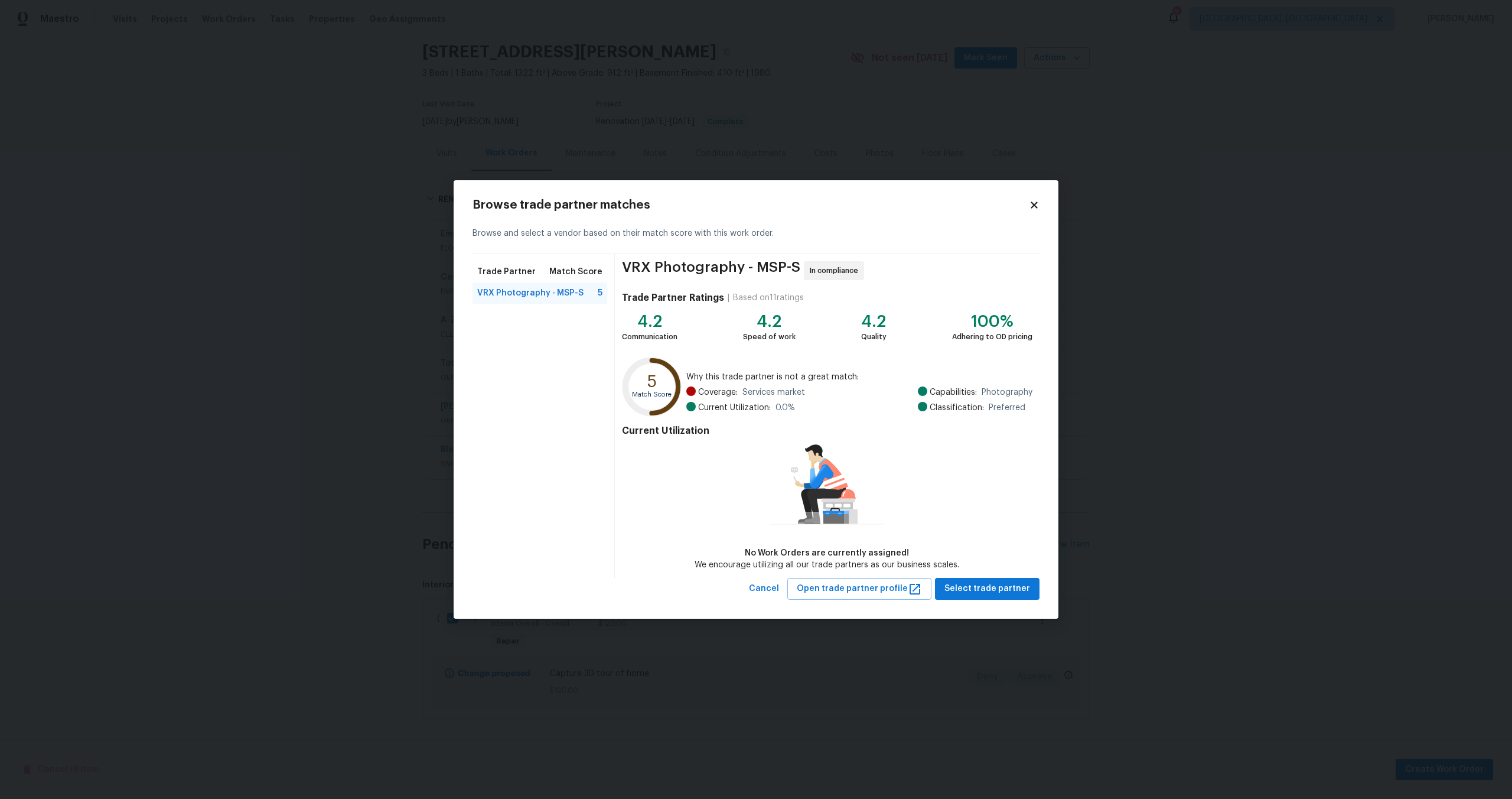
click at [929, 381] on div "5 Match Score Why this trade partner is not a great match: Coverage: Services m…" at bounding box center [826, 388] width 410 height 63
click at [998, 592] on span "Select trade partner" at bounding box center [987, 589] width 86 height 15
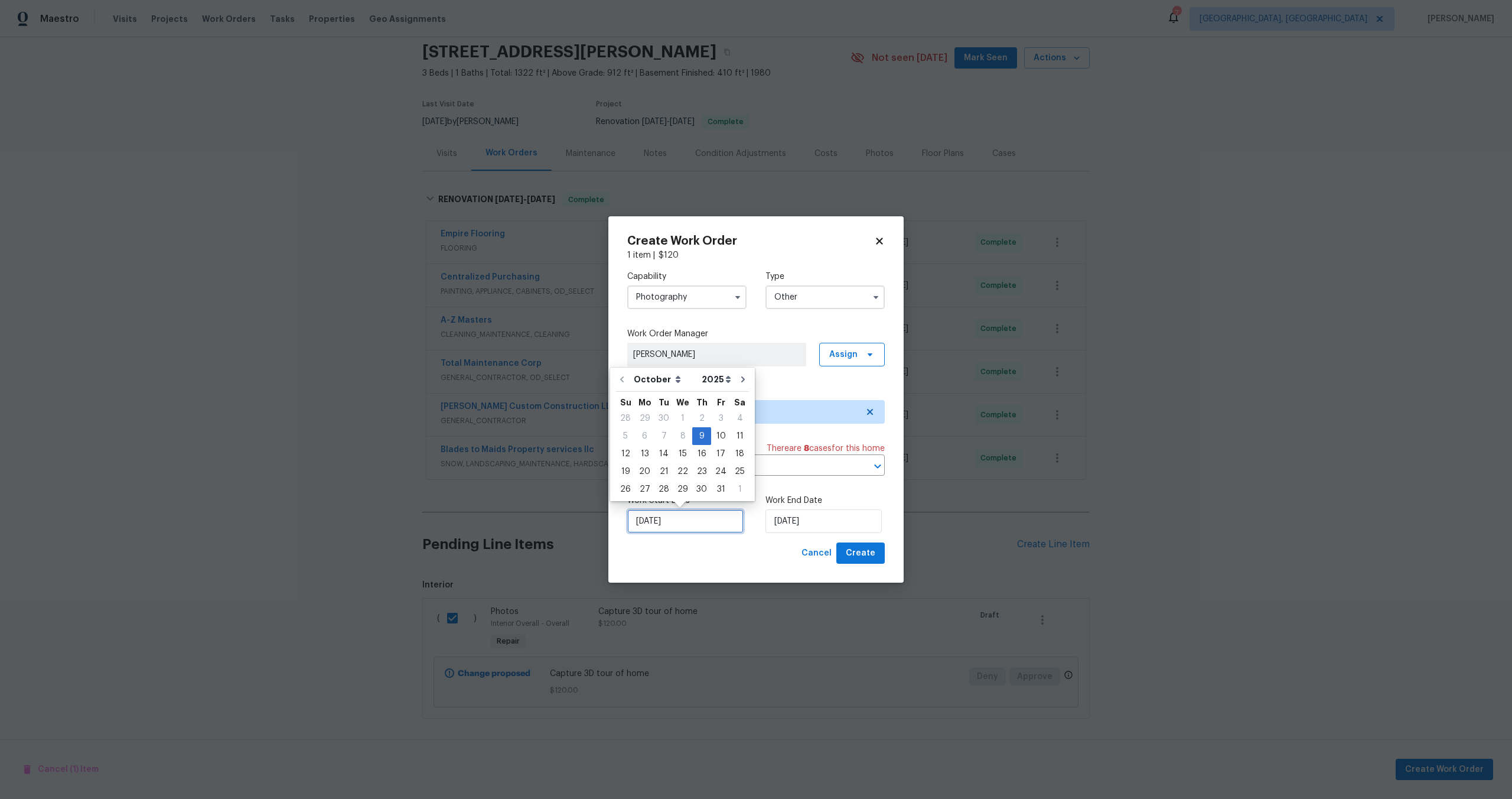
click at [712, 525] on input "09/10/2025" at bounding box center [686, 521] width 116 height 24
click at [730, 438] on div "11" at bounding box center [739, 436] width 18 height 17
type input "11/10/2025"
click at [711, 520] on input "11/10/2025" at bounding box center [686, 521] width 116 height 24
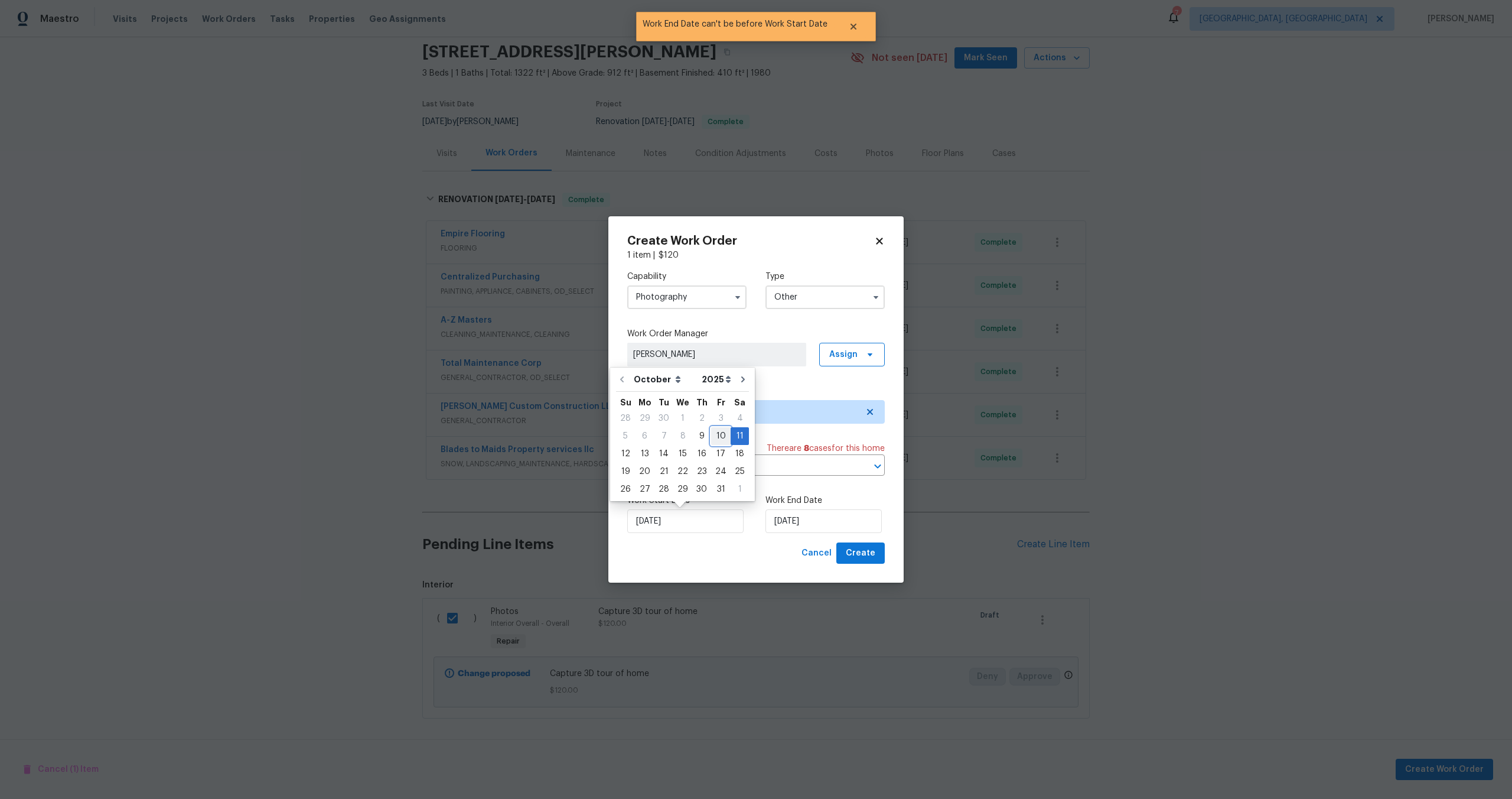
click at [718, 435] on div "10" at bounding box center [721, 436] width 19 height 17
type input "[DATE]"
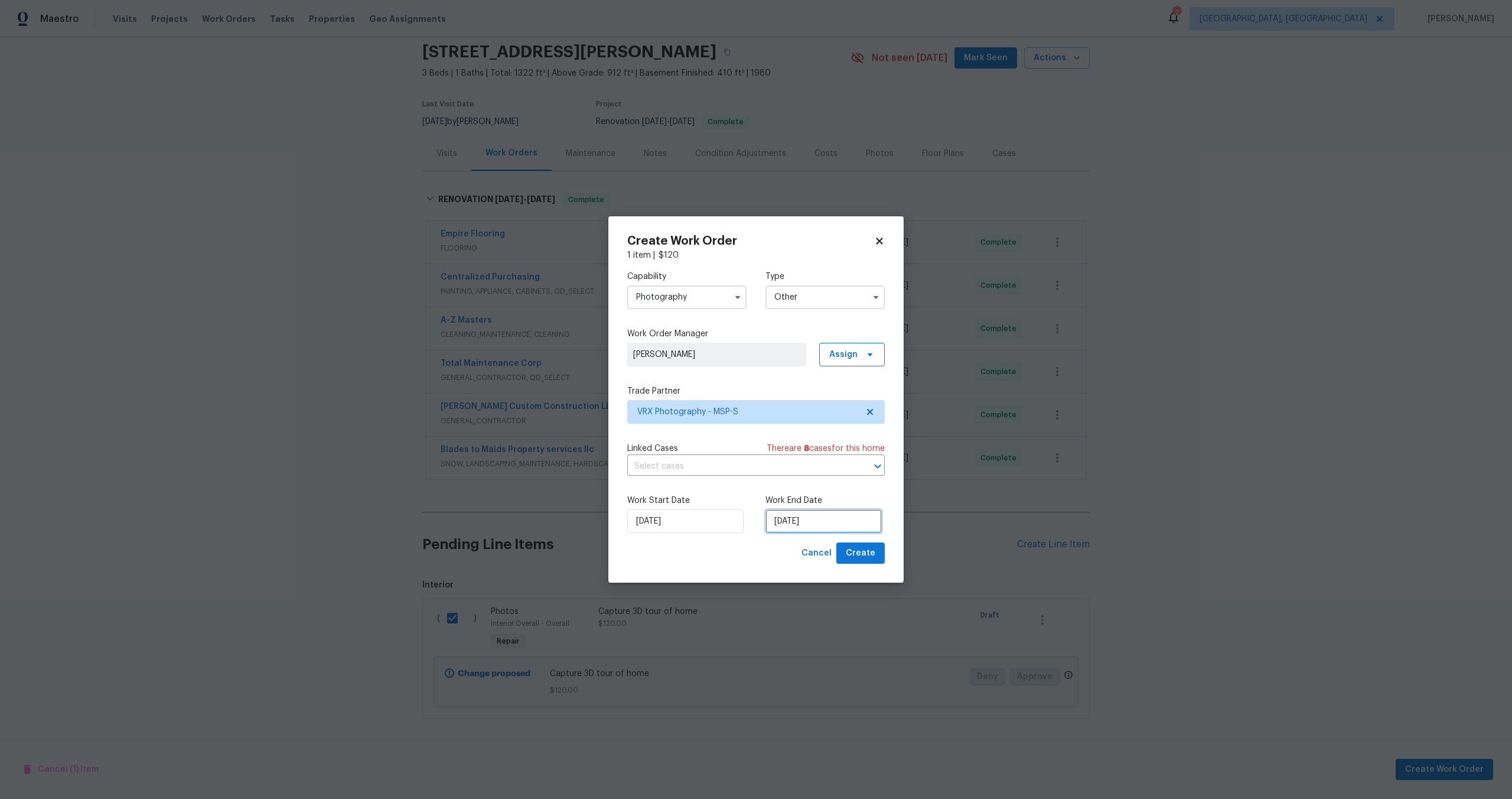
click at [794, 511] on input "11/10/2025" at bounding box center [823, 521] width 116 height 24
click at [798, 530] on input "11/10/2025" at bounding box center [823, 521] width 116 height 24
click at [874, 440] on div "11" at bounding box center [877, 436] width 18 height 17
click at [857, 554] on span "Create" at bounding box center [860, 553] width 29 height 15
checkbox input "false"
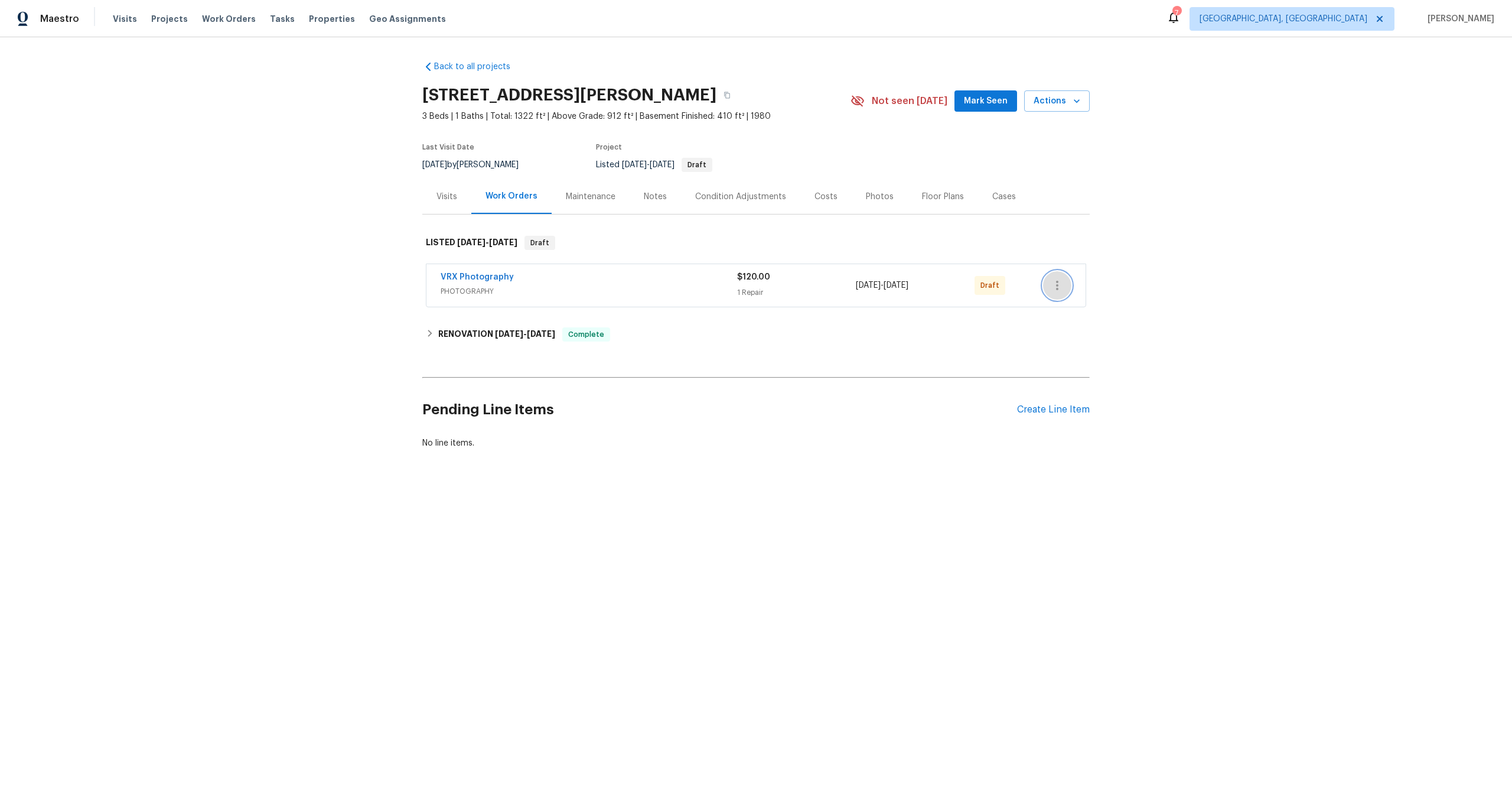
click at [1053, 288] on icon "button" at bounding box center [1057, 285] width 14 height 14
click at [1055, 287] on li "Send to Vendor" at bounding box center [1107, 285] width 127 height 19
click at [638, 339] on div at bounding box center [756, 399] width 1512 height 799
click at [626, 335] on div "RENOVATION [DATE] - [DATE] Complete" at bounding box center [756, 335] width 660 height 14
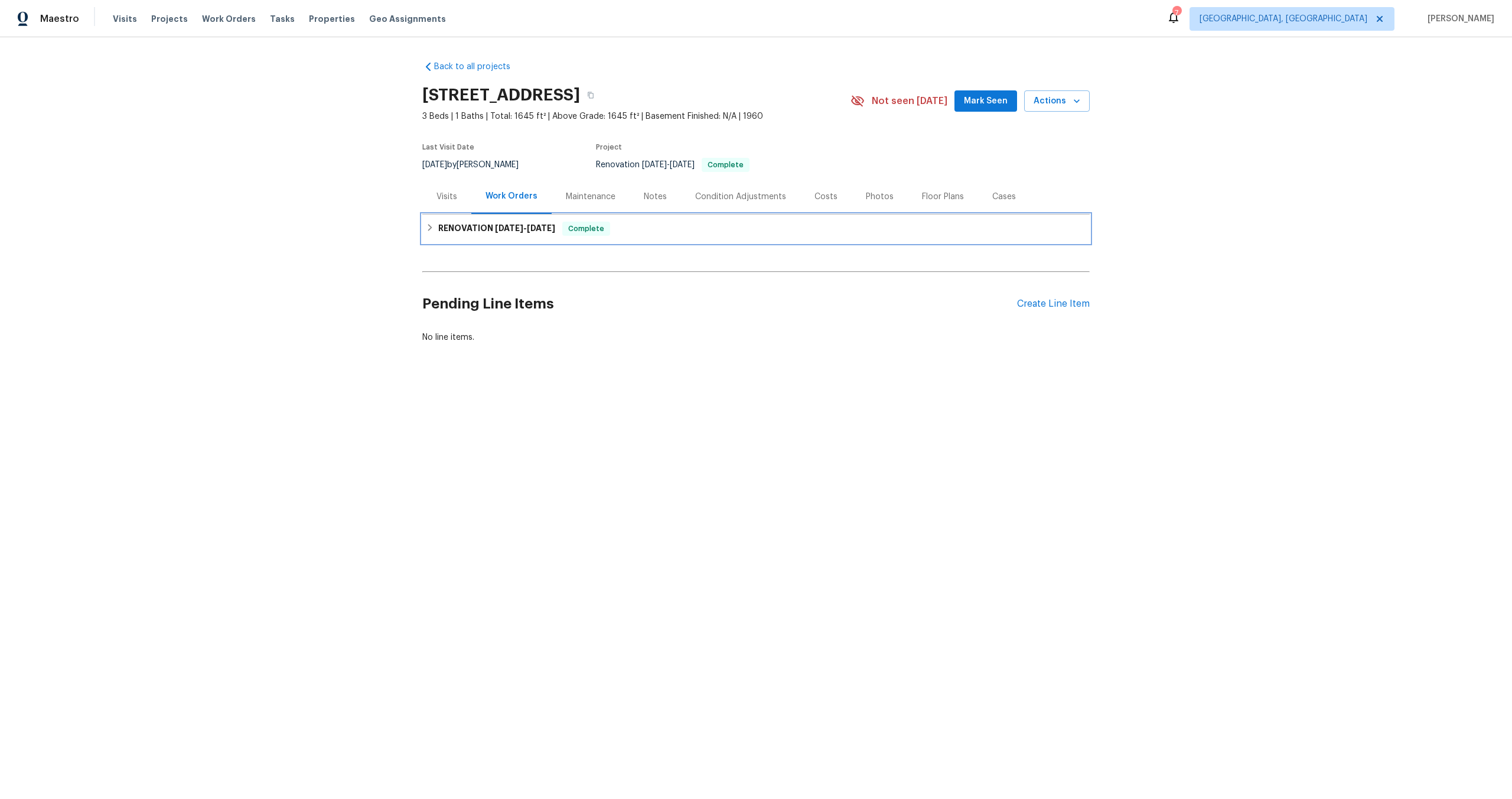
click at [666, 241] on div "RENOVATION [DATE] - [DATE] Complete" at bounding box center [756, 229] width 667 height 29
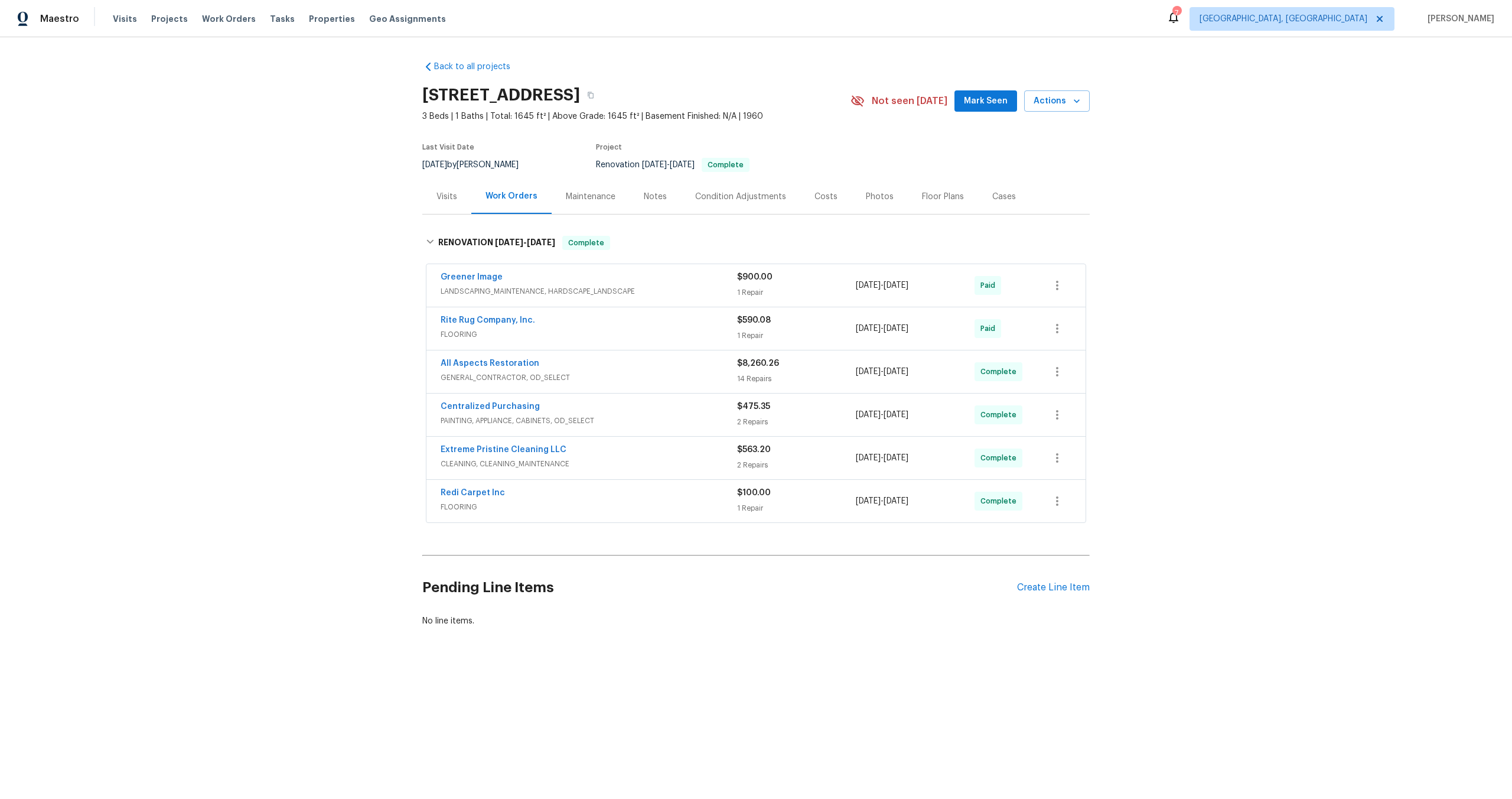
click at [1040, 578] on div "Pending Line Items Create Line Item" at bounding box center [756, 587] width 667 height 55
click at [1039, 593] on div "Pending Line Items Create Line Item" at bounding box center [756, 587] width 667 height 55
click at [1031, 586] on div "Create Line Item" at bounding box center [1053, 588] width 72 height 11
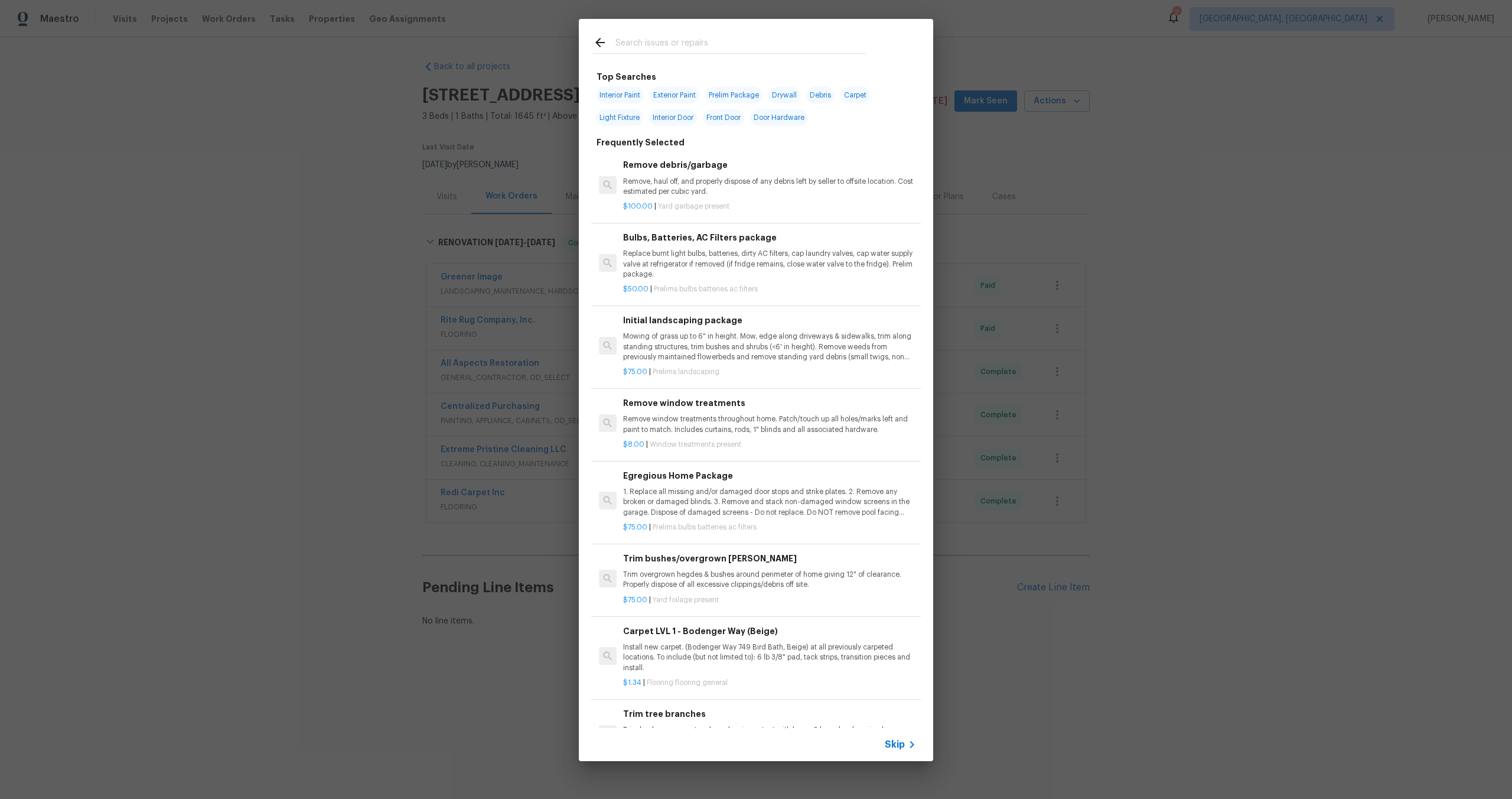
click at [900, 749] on span "Skip" at bounding box center [894, 744] width 20 height 12
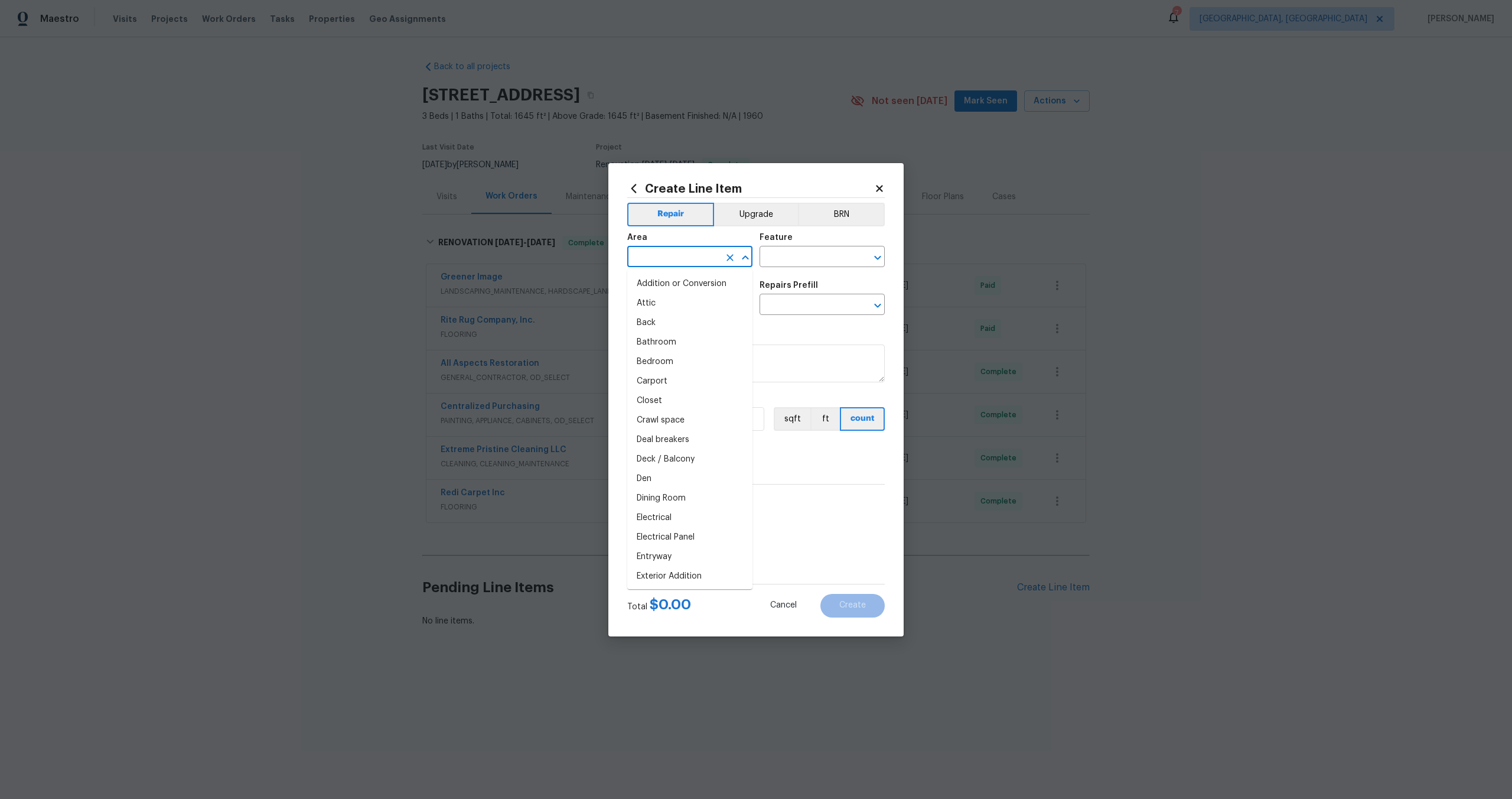
click at [689, 251] on input "text" at bounding box center [674, 257] width 92 height 18
click at [690, 308] on li "Interior Overall" at bounding box center [690, 304] width 125 height 19
type input "Interior Overall"
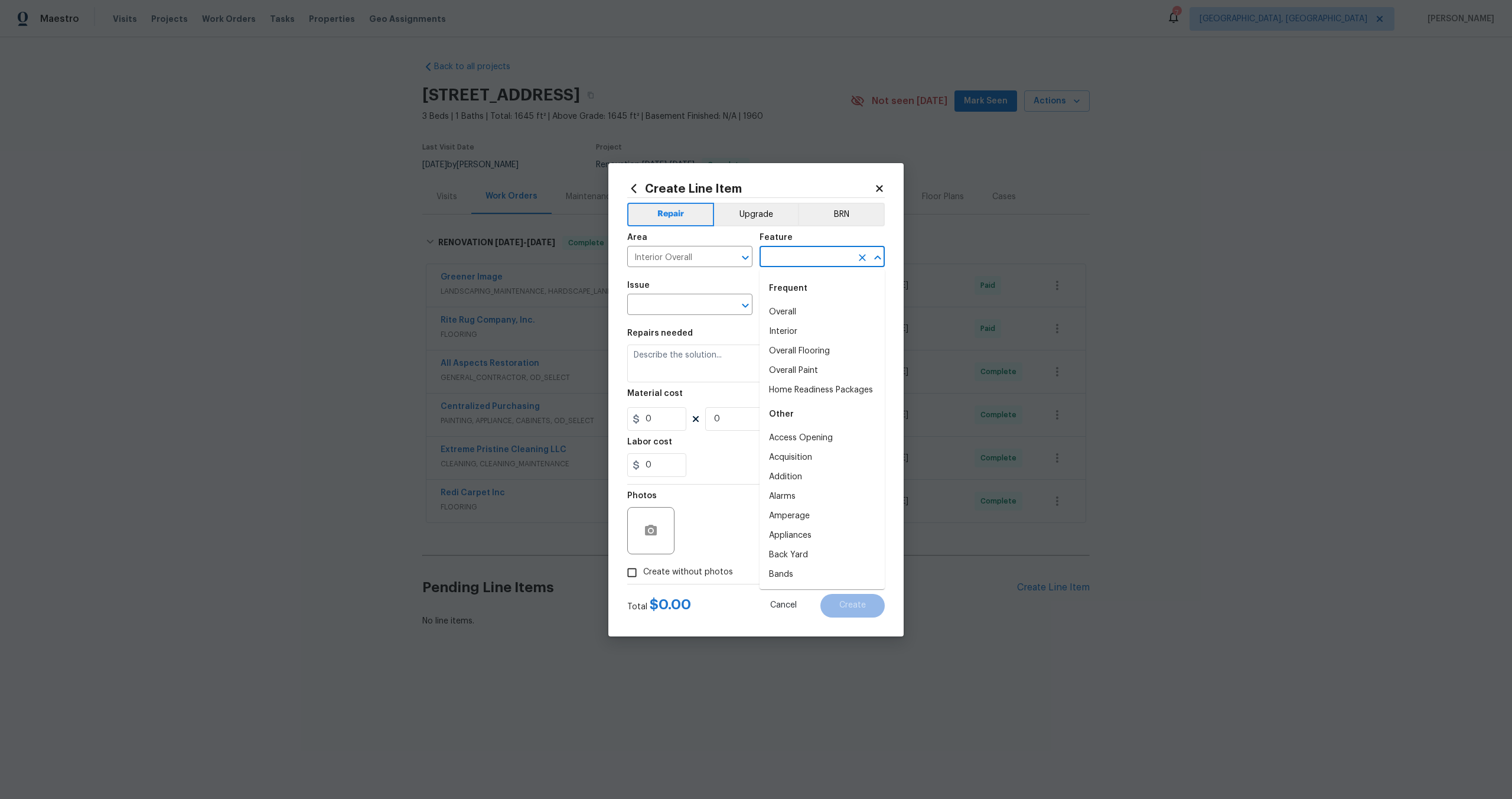
click at [803, 263] on input "text" at bounding box center [806, 257] width 92 height 18
click at [787, 315] on li "Overall" at bounding box center [822, 312] width 125 height 19
type input "Overall"
click at [690, 315] on span "Issue ​" at bounding box center [690, 298] width 125 height 48
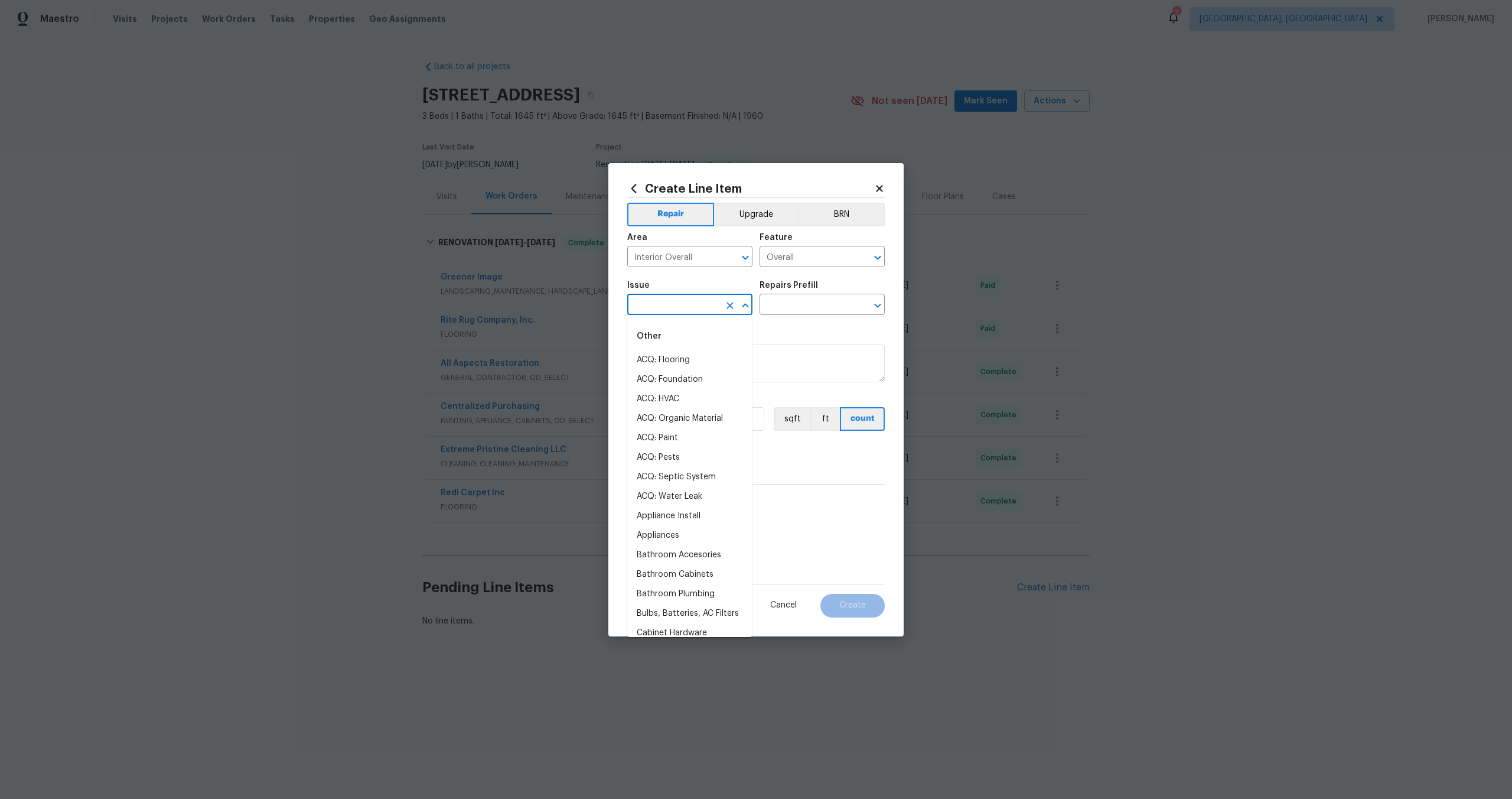
click at [698, 305] on input "text" at bounding box center [674, 305] width 92 height 18
drag, startPoint x: 666, startPoint y: 361, endPoint x: 794, endPoint y: 307, distance: 138.9
click at [667, 361] on li "Photos" at bounding box center [690, 360] width 125 height 19
type input "Photos"
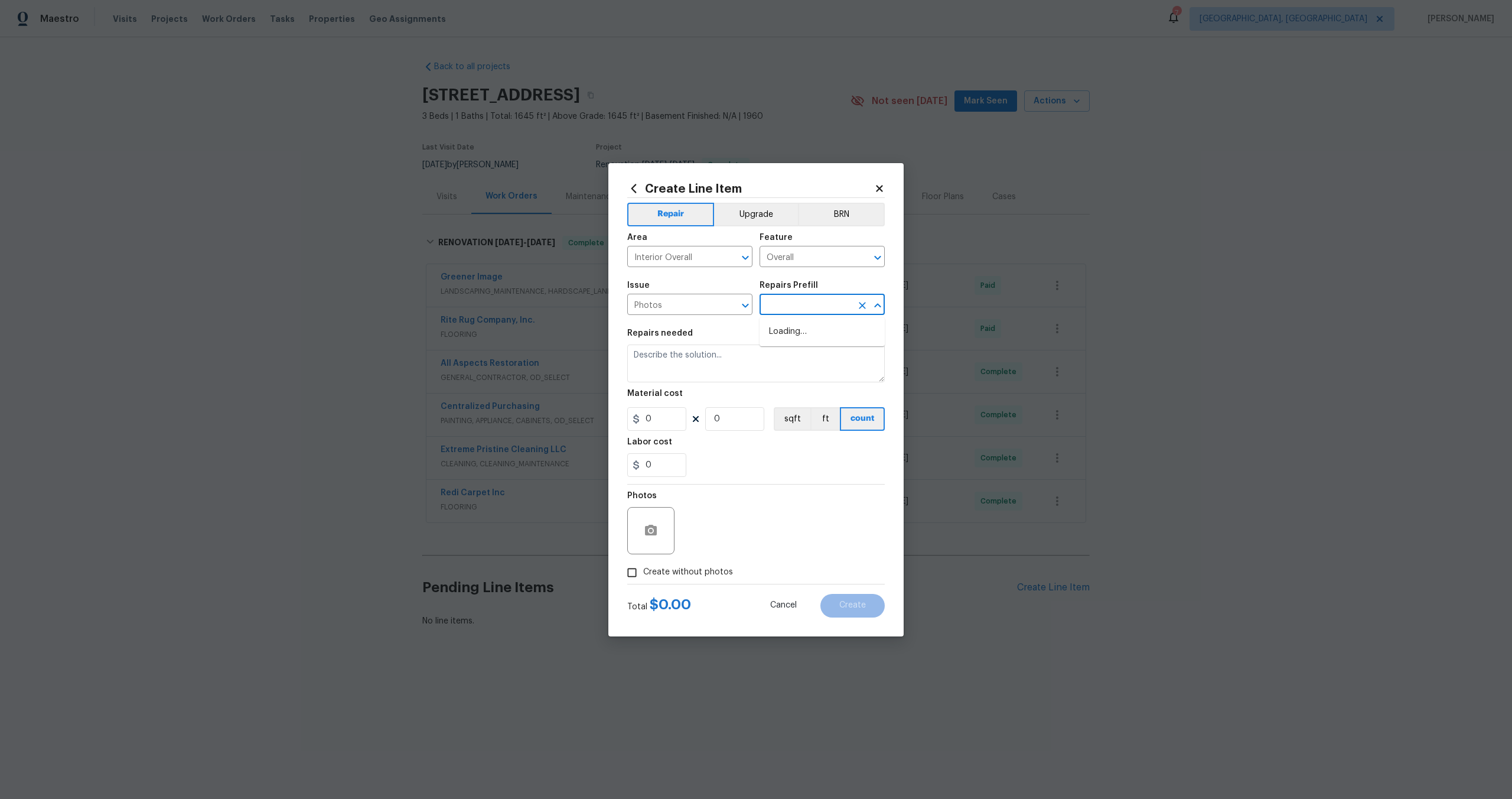
click at [801, 309] on input "text" at bounding box center [806, 305] width 92 height 18
click at [799, 335] on li "3D Tour Capture $120.00" at bounding box center [822, 331] width 125 height 19
type input "3D Tour Capture $120.00"
type textarea "Capture 3D tour of home"
type input "1"
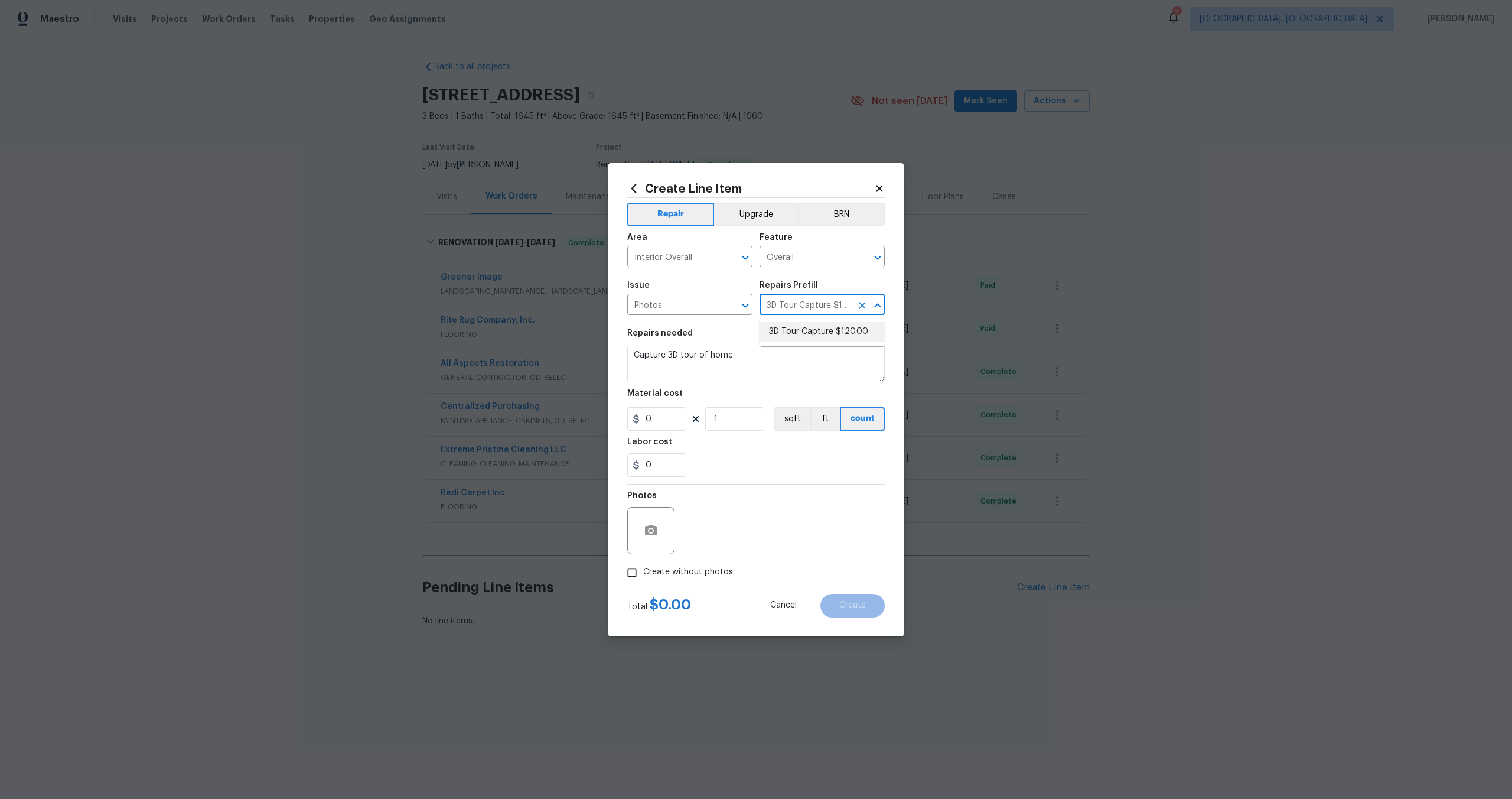
type input "120"
drag, startPoint x: 637, startPoint y: 562, endPoint x: 682, endPoint y: 554, distance: 45.7
click at [637, 562] on input "Create without photos" at bounding box center [631, 573] width 22 height 22
checkbox input "true"
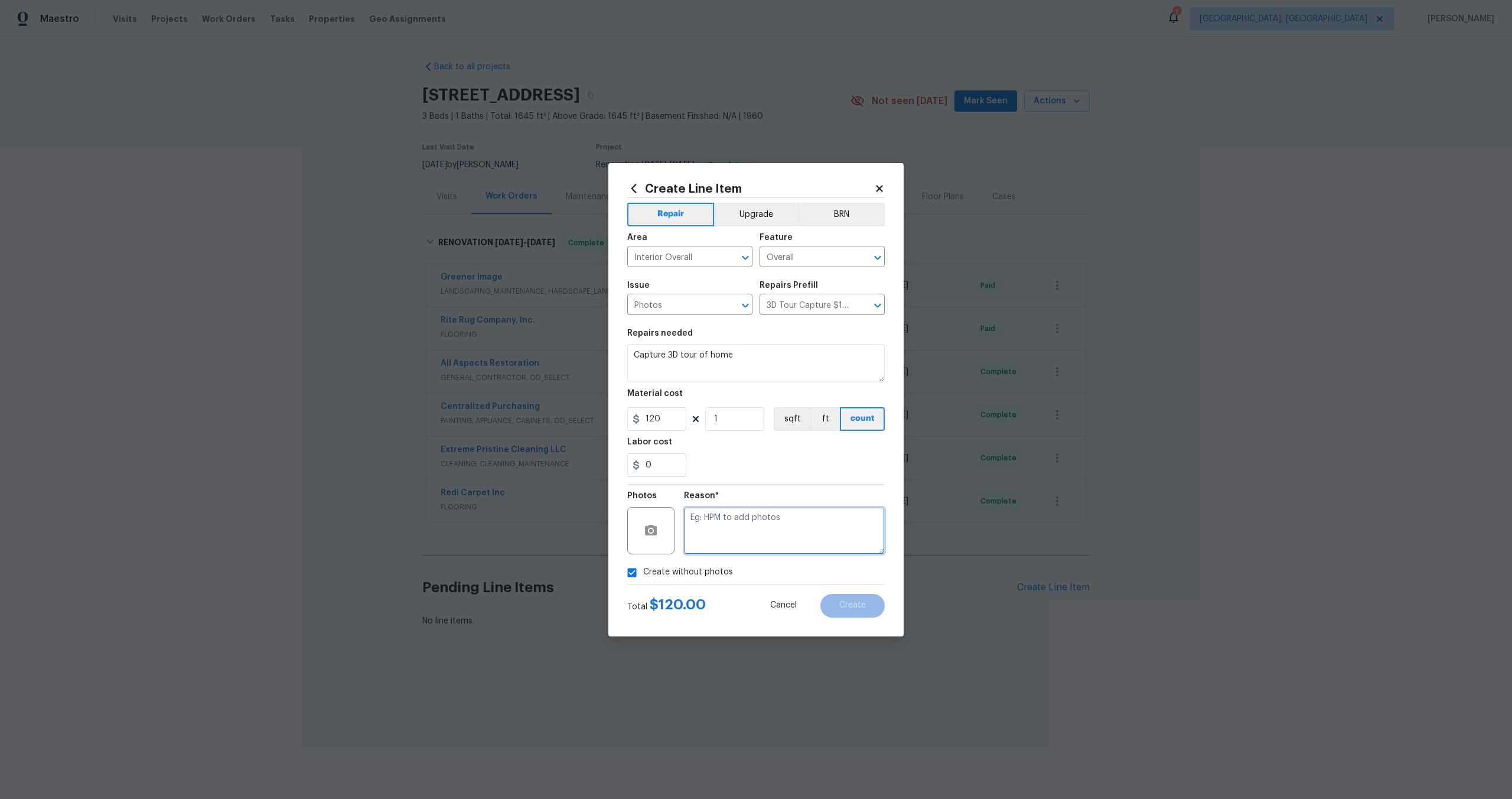
click at [728, 536] on textarea at bounding box center [784, 530] width 201 height 47
click at [740, 539] on textarea "," at bounding box center [784, 530] width 201 height 47
type textarea ","
click at [844, 604] on span "Create" at bounding box center [852, 605] width 26 height 9
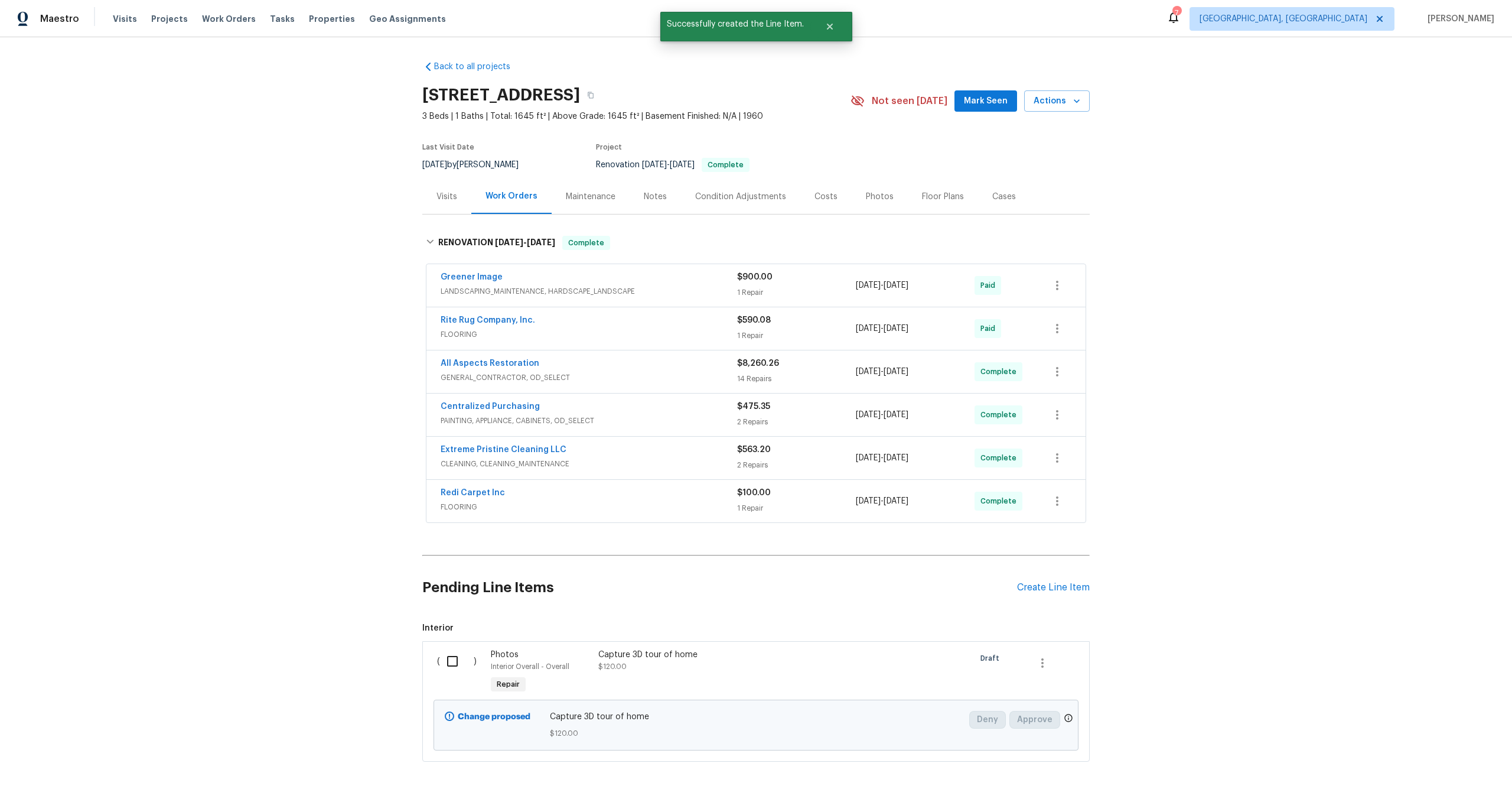
scroll to position [43, 0]
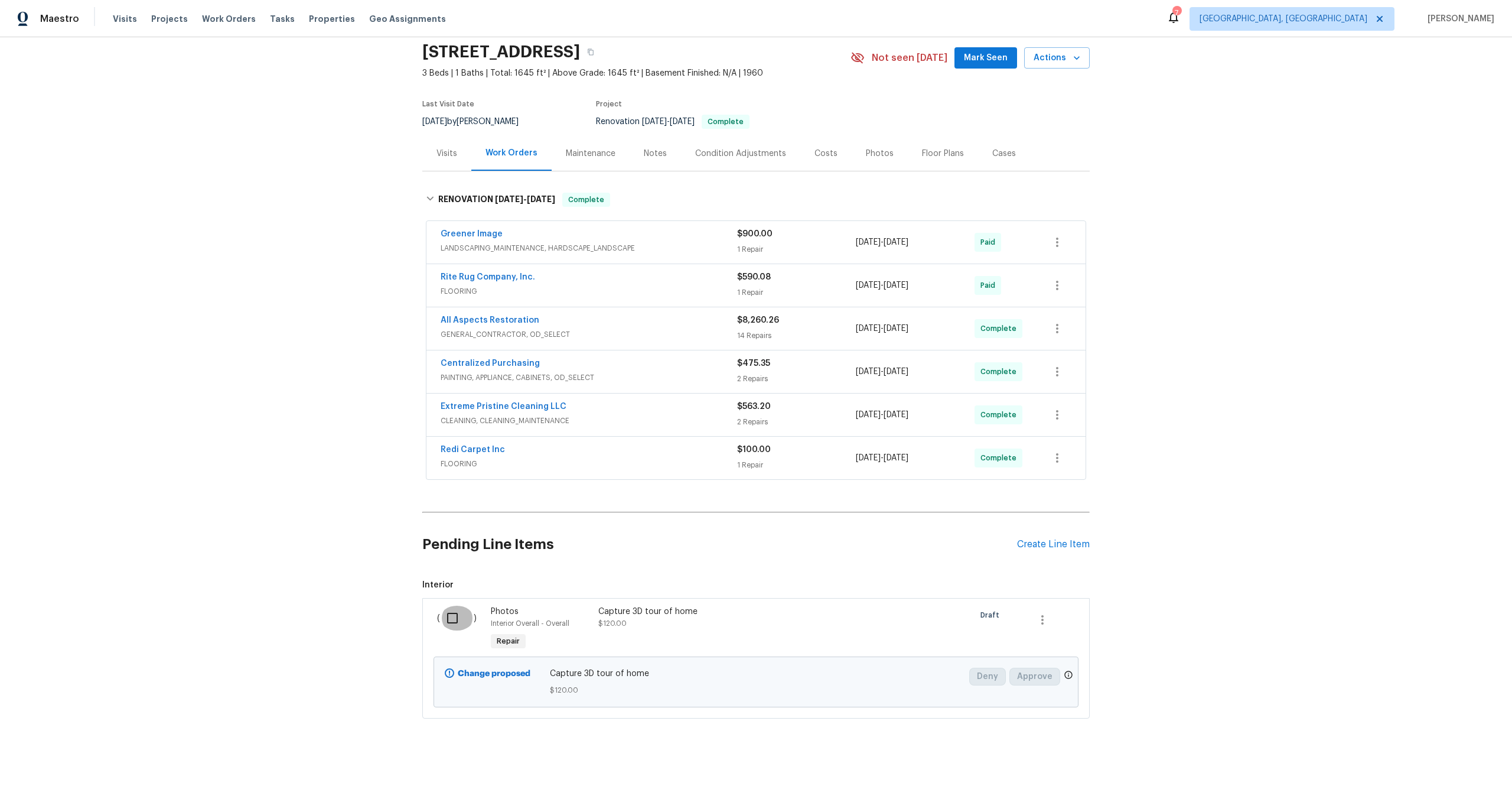
click at [455, 617] on input "checkbox" at bounding box center [457, 617] width 33 height 25
checkbox input "true"
click at [1436, 770] on span "Create Work Order" at bounding box center [1444, 770] width 79 height 15
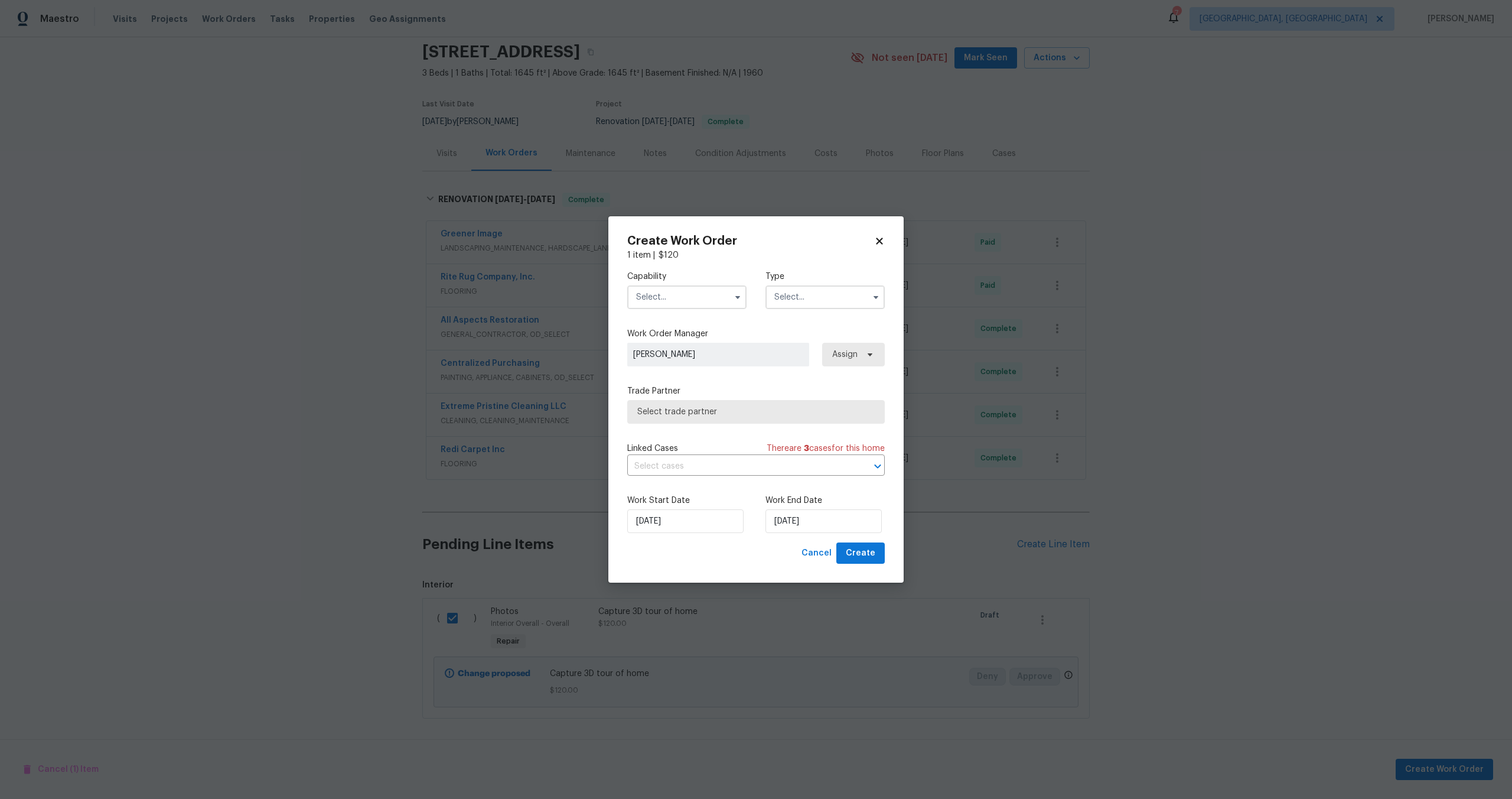
click at [701, 301] on input "text" at bounding box center [687, 297] width 119 height 24
click at [663, 321] on span "Photography" at bounding box center [665, 318] width 51 height 8
type input "Photography"
click at [780, 297] on input "text" at bounding box center [825, 297] width 119 height 24
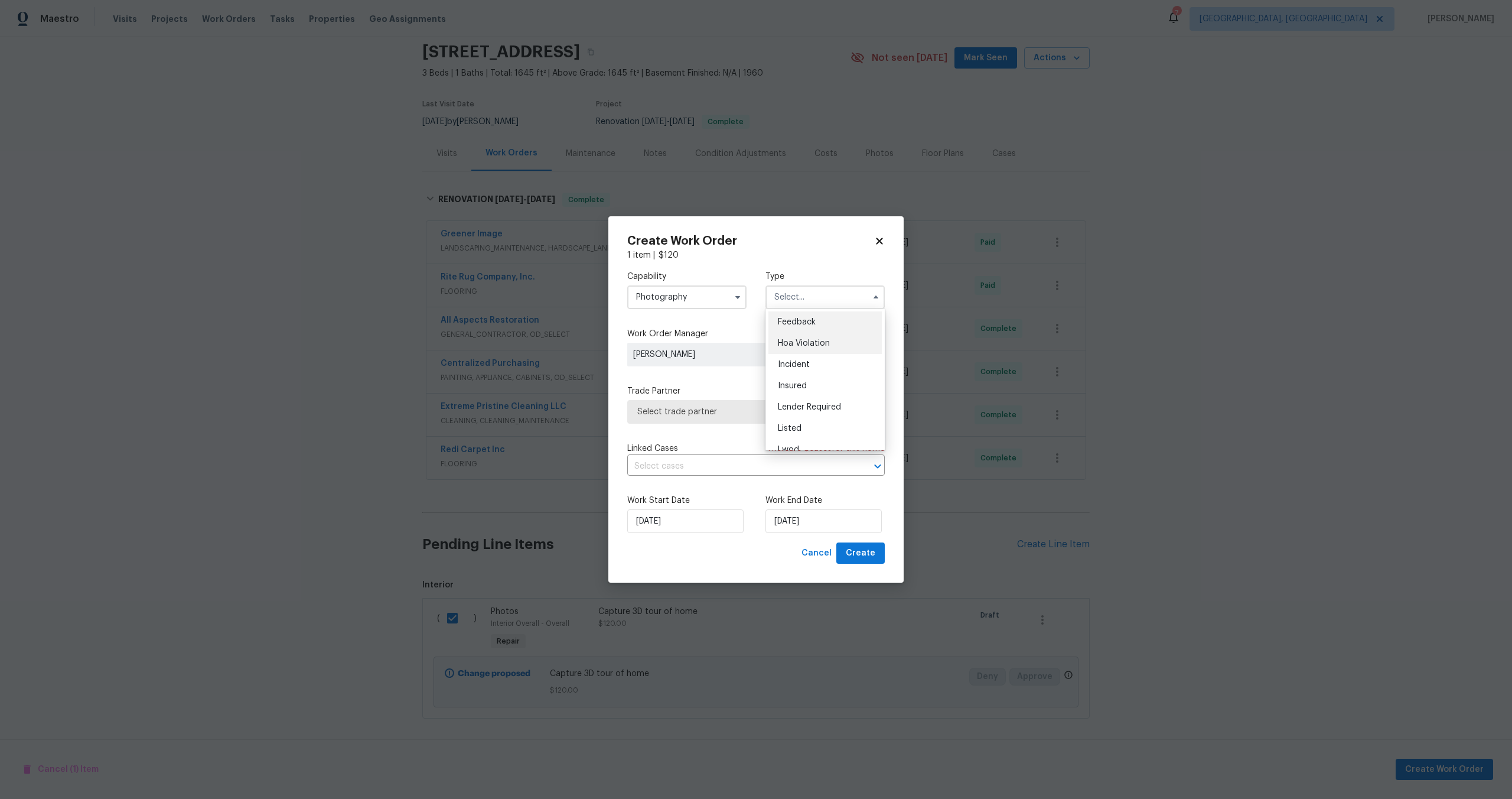
scroll to position [141, 0]
click at [785, 328] on span "Other" at bounding box center [789, 330] width 23 height 8
type input "Other"
click at [736, 356] on span "[PERSON_NAME]" at bounding box center [717, 354] width 167 height 12
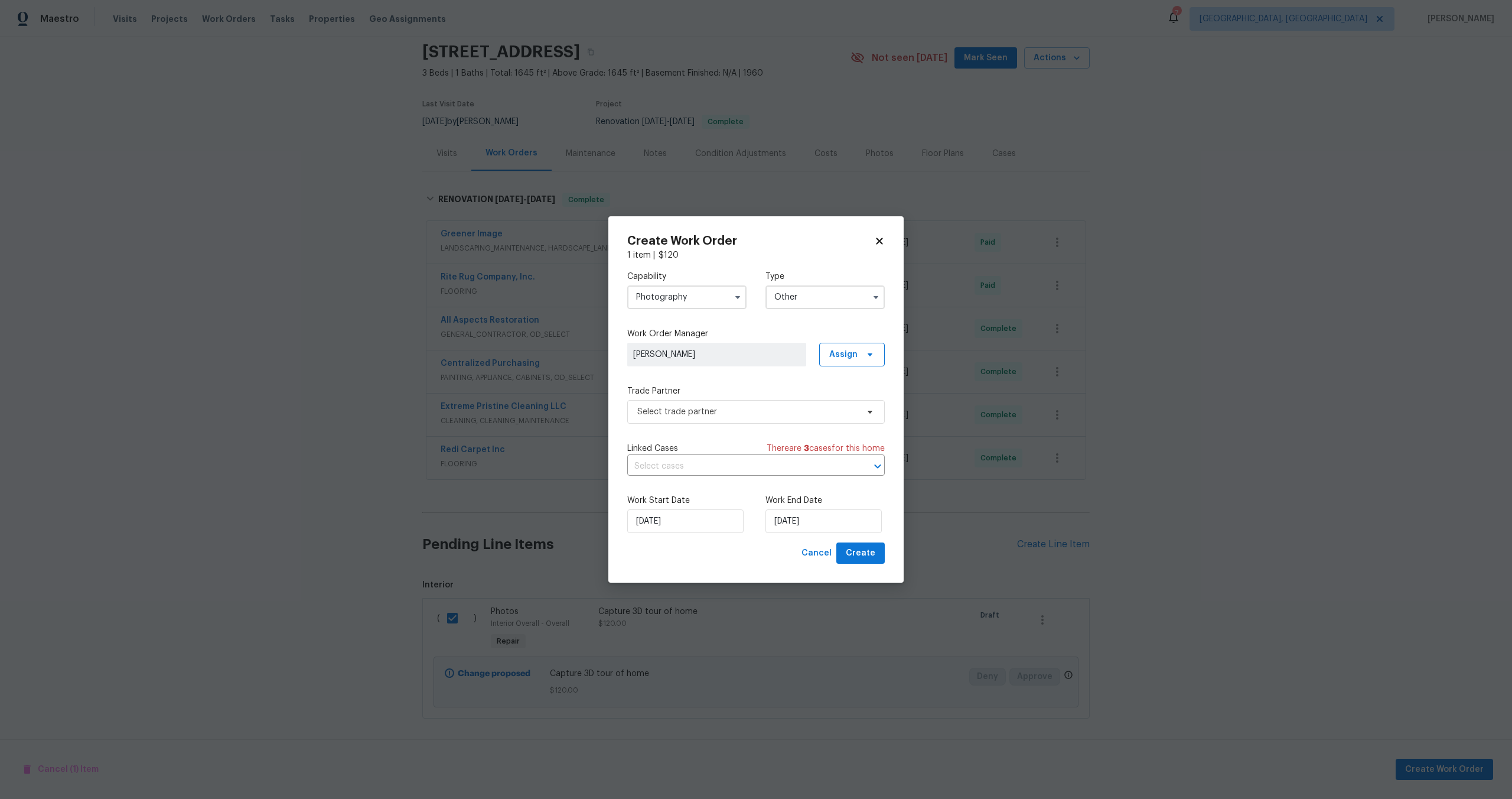
click at [743, 424] on div "Capability Photography Type Other Work Order Manager Rayman Felix Assign Trade …" at bounding box center [756, 401] width 257 height 281
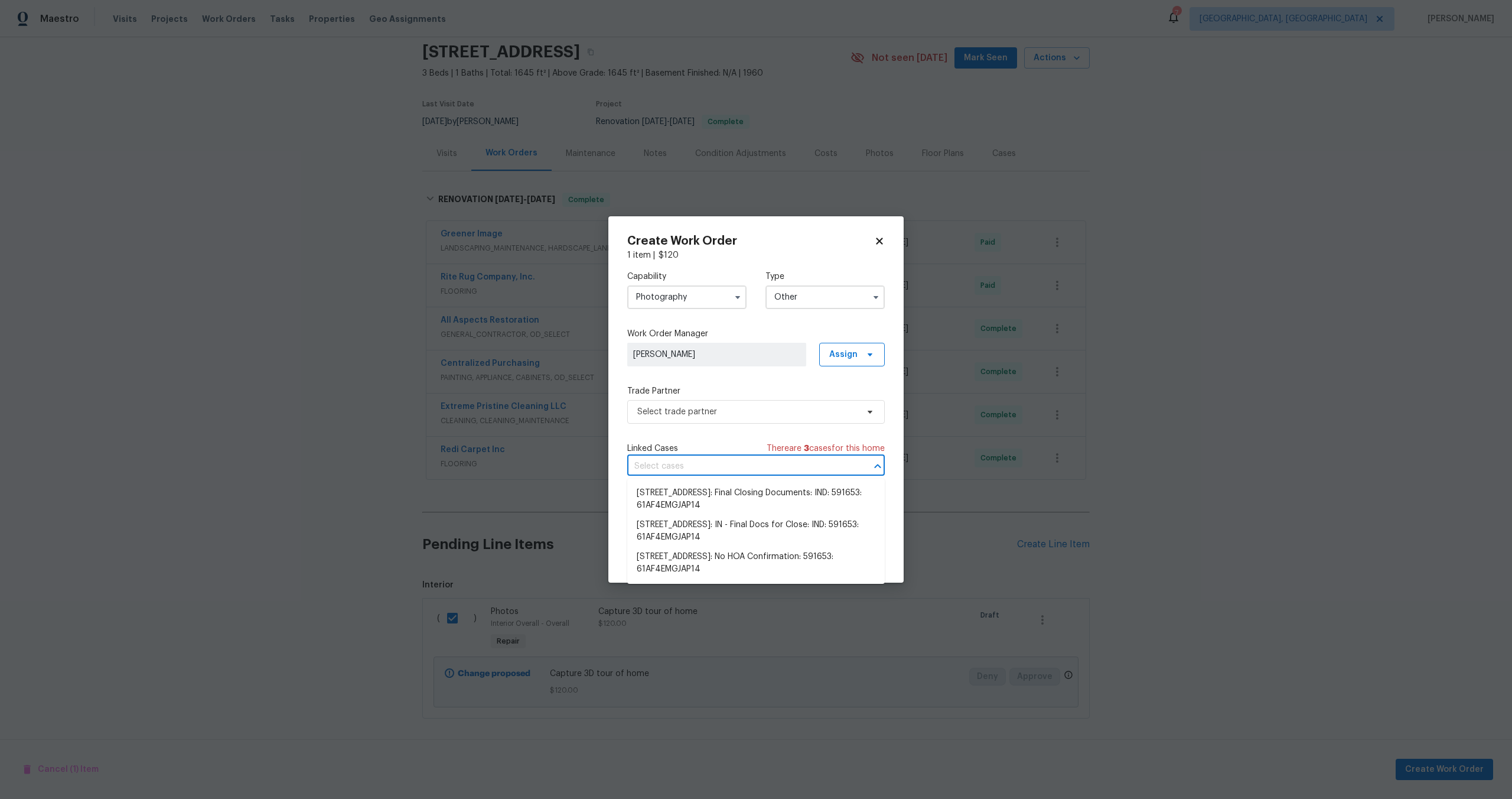
click at [727, 471] on input "text" at bounding box center [740, 466] width 225 height 18
click at [768, 469] on input "text" at bounding box center [740, 466] width 225 height 18
click at [748, 508] on div "Work Start Date 09/10/2025 Work End Date 09/10/2025" at bounding box center [756, 514] width 257 height 57
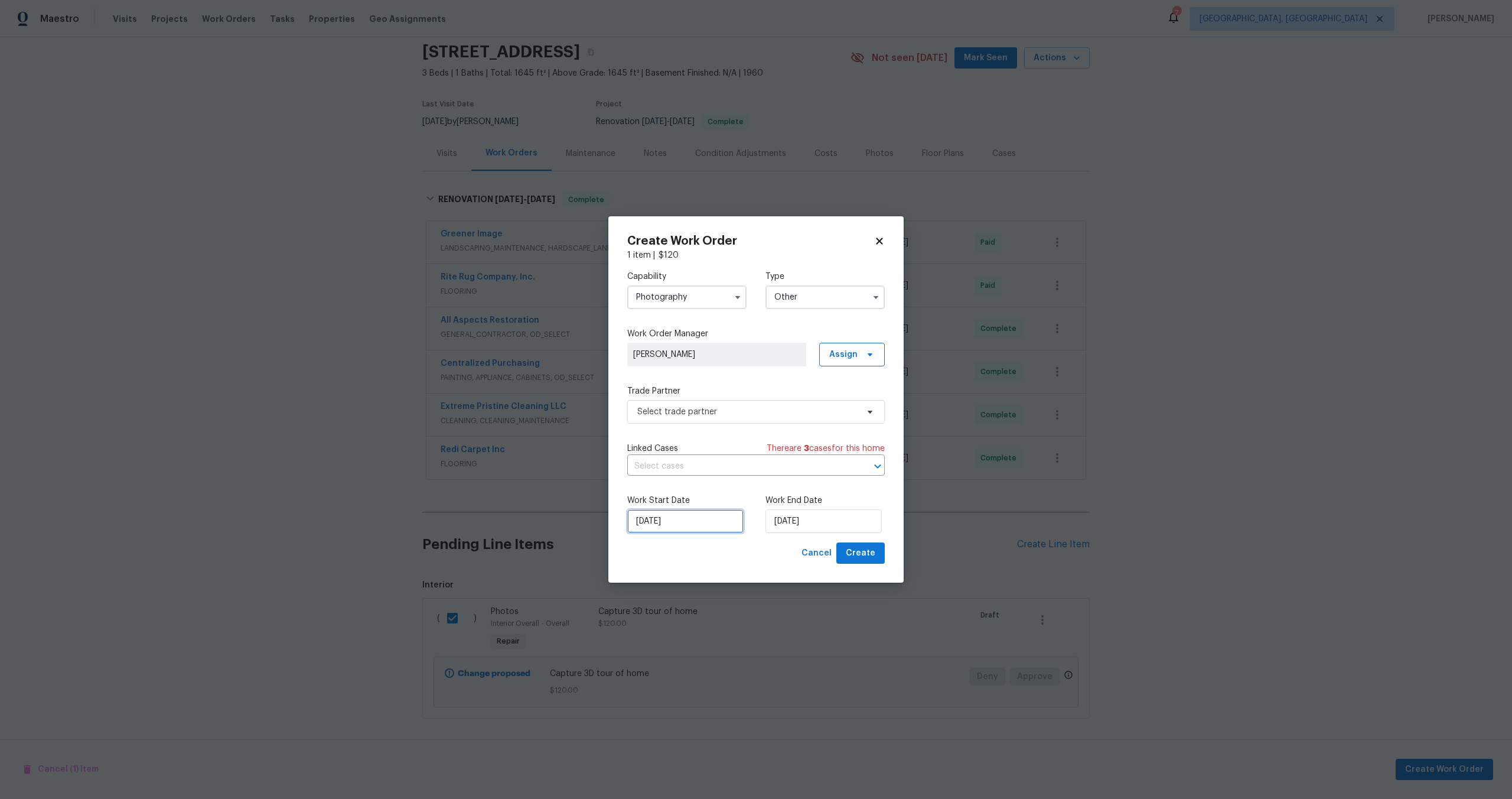
click at [690, 527] on input "09/10/2025" at bounding box center [686, 521] width 116 height 24
click at [718, 441] on div "10" at bounding box center [721, 436] width 19 height 17
type input "[DATE]"
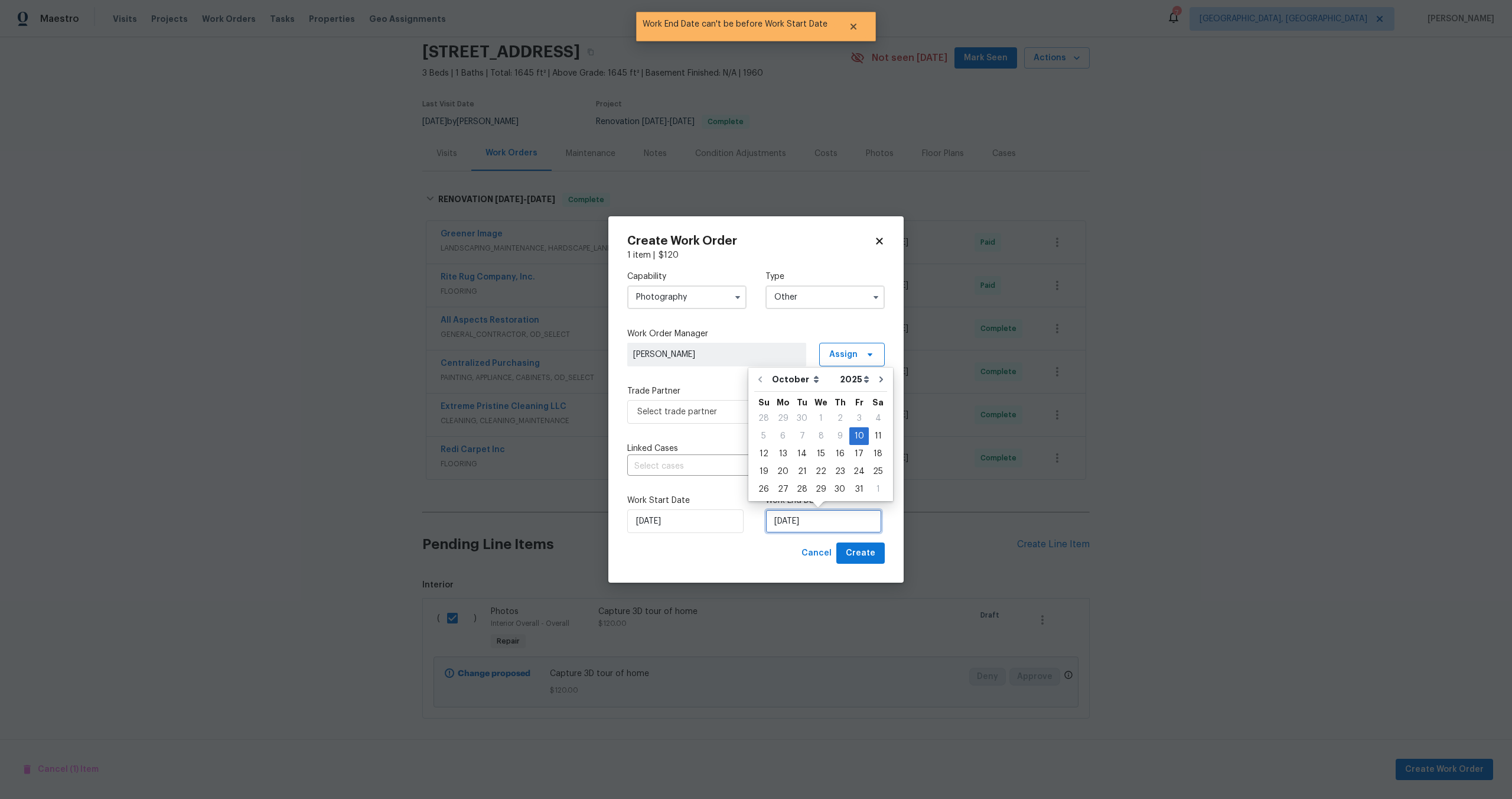
click at [801, 521] on input "[DATE]" at bounding box center [823, 521] width 116 height 24
click at [824, 422] on div "1" at bounding box center [821, 418] width 19 height 17
click at [856, 434] on div "10" at bounding box center [859, 436] width 19 height 17
click at [838, 527] on input "[DATE]" at bounding box center [823, 521] width 116 height 24
click at [874, 434] on div "11" at bounding box center [877, 436] width 18 height 17
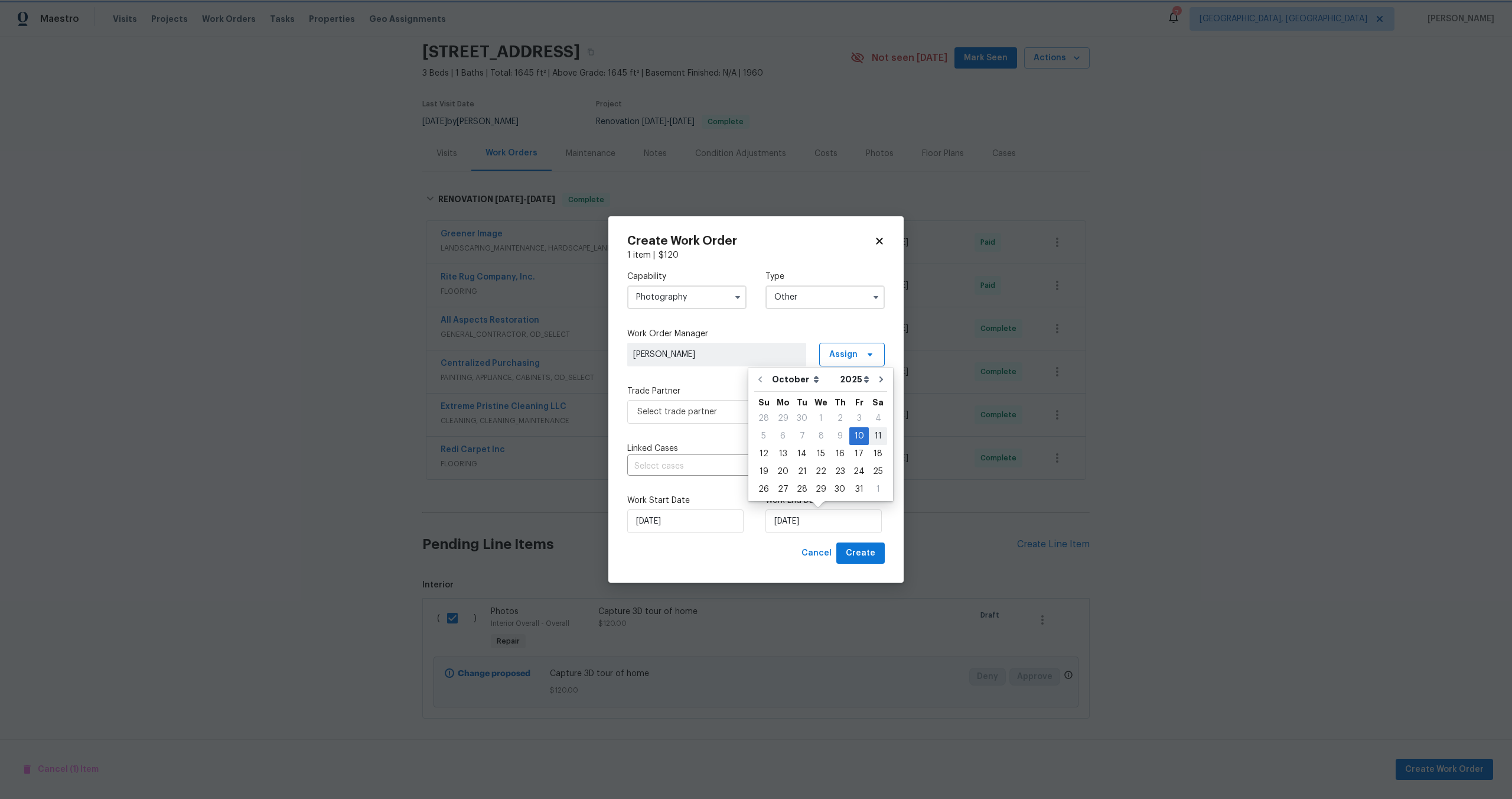
type input "11/10/2025"
click at [868, 552] on span "Create" at bounding box center [860, 553] width 29 height 15
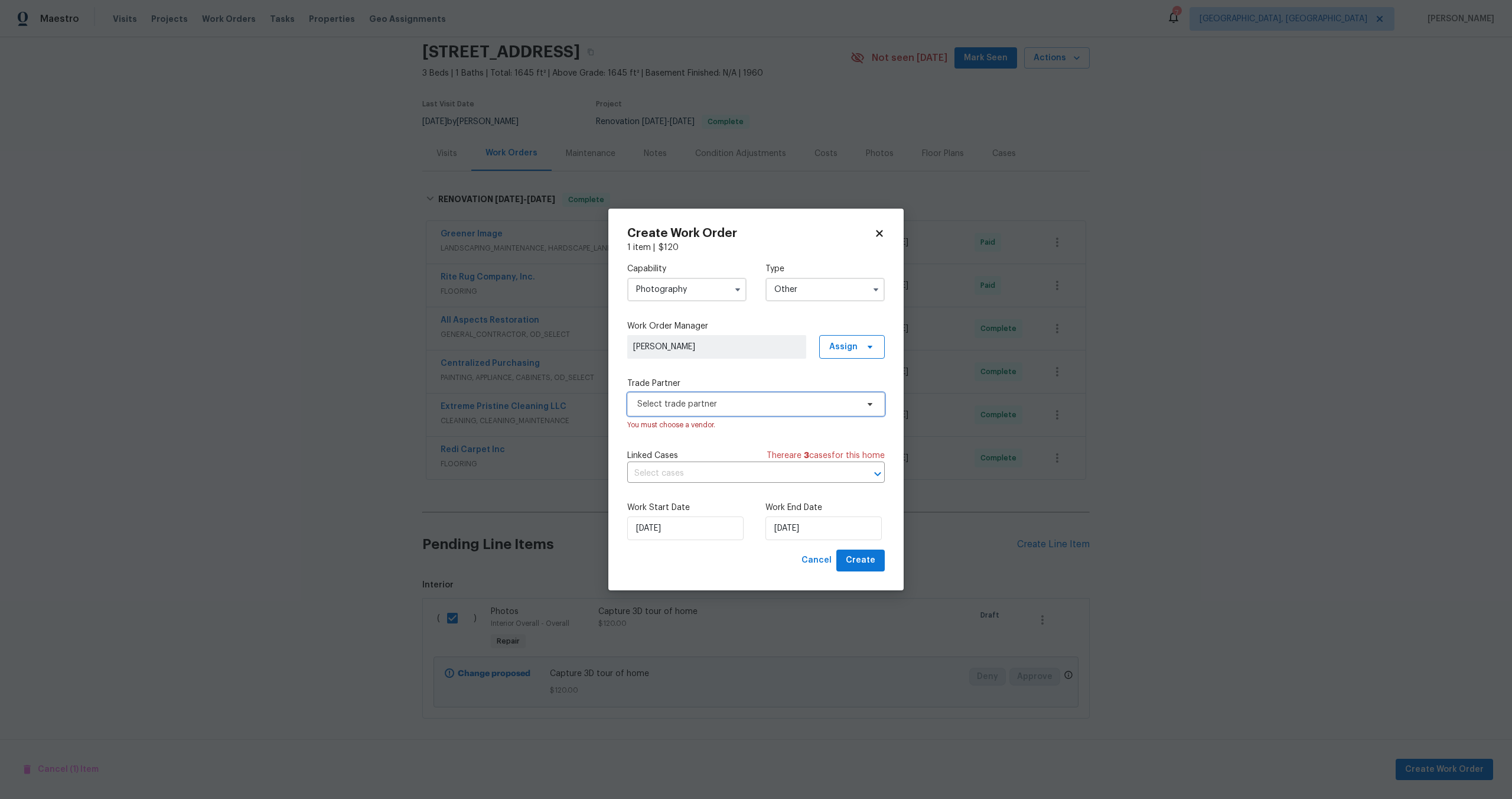
click at [712, 409] on span "Select trade partner" at bounding box center [747, 404] width 221 height 12
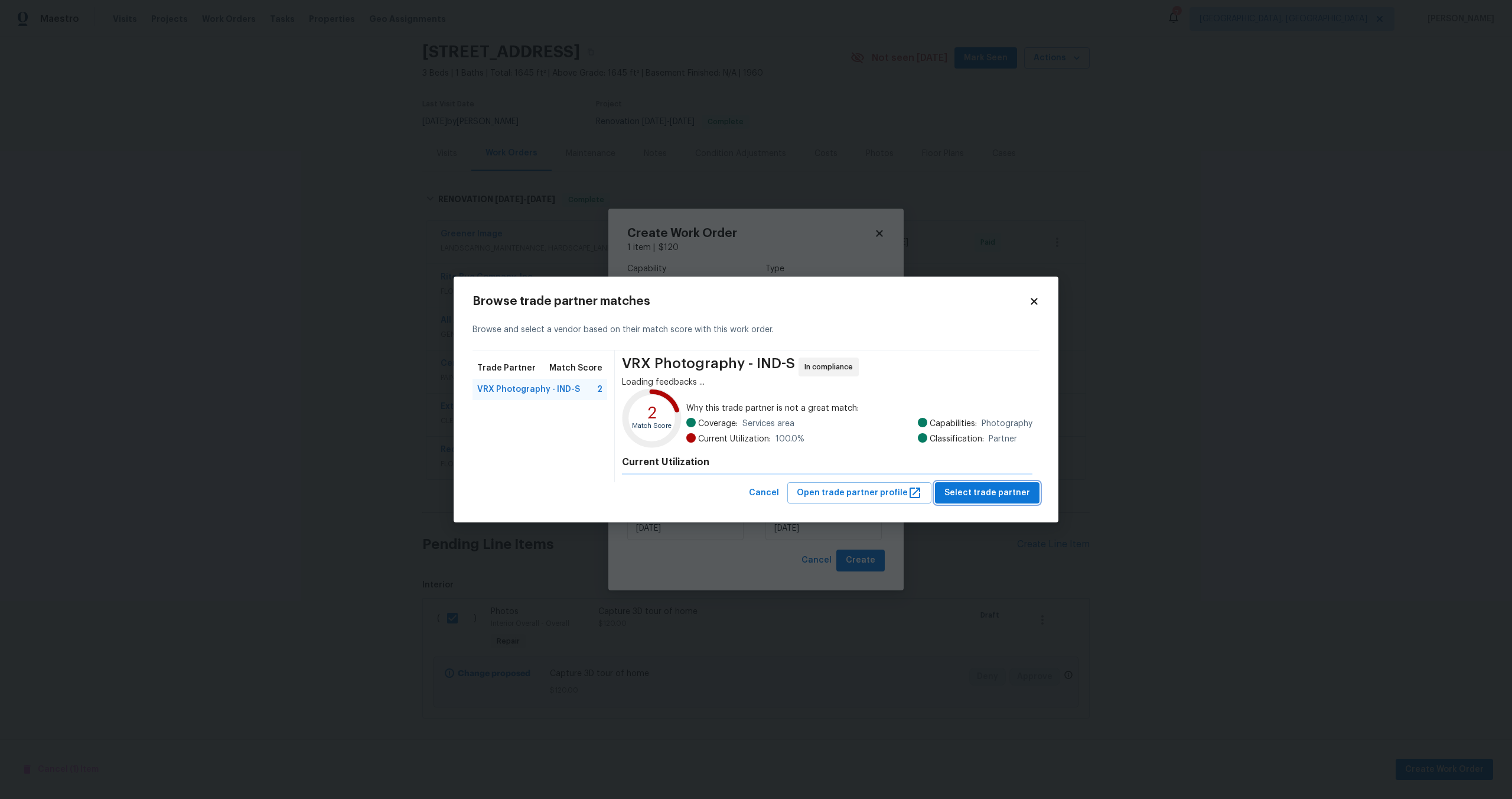
click at [984, 491] on span "Select trade partner" at bounding box center [987, 493] width 86 height 15
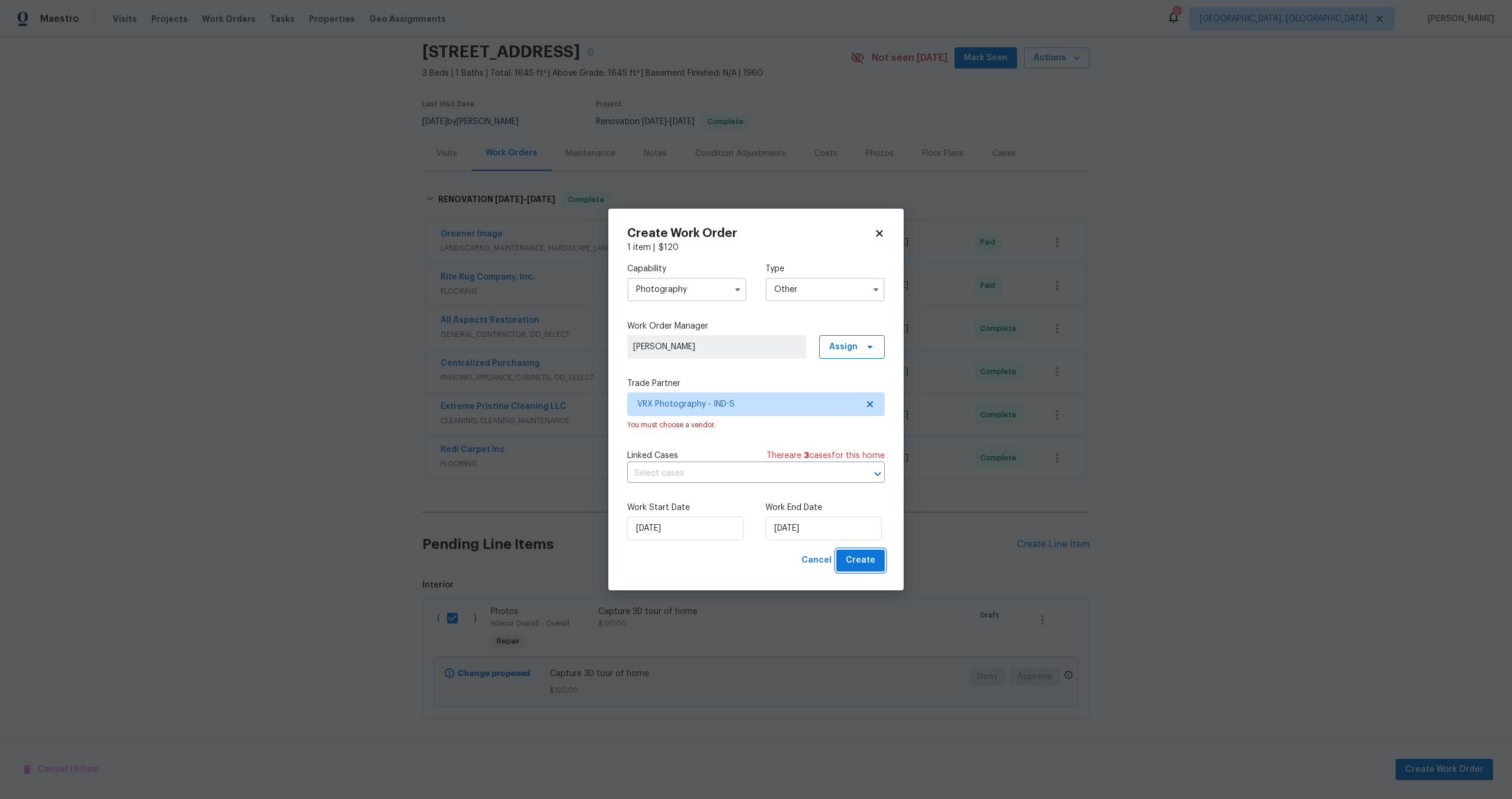
click at [862, 562] on span "Create" at bounding box center [860, 560] width 29 height 15
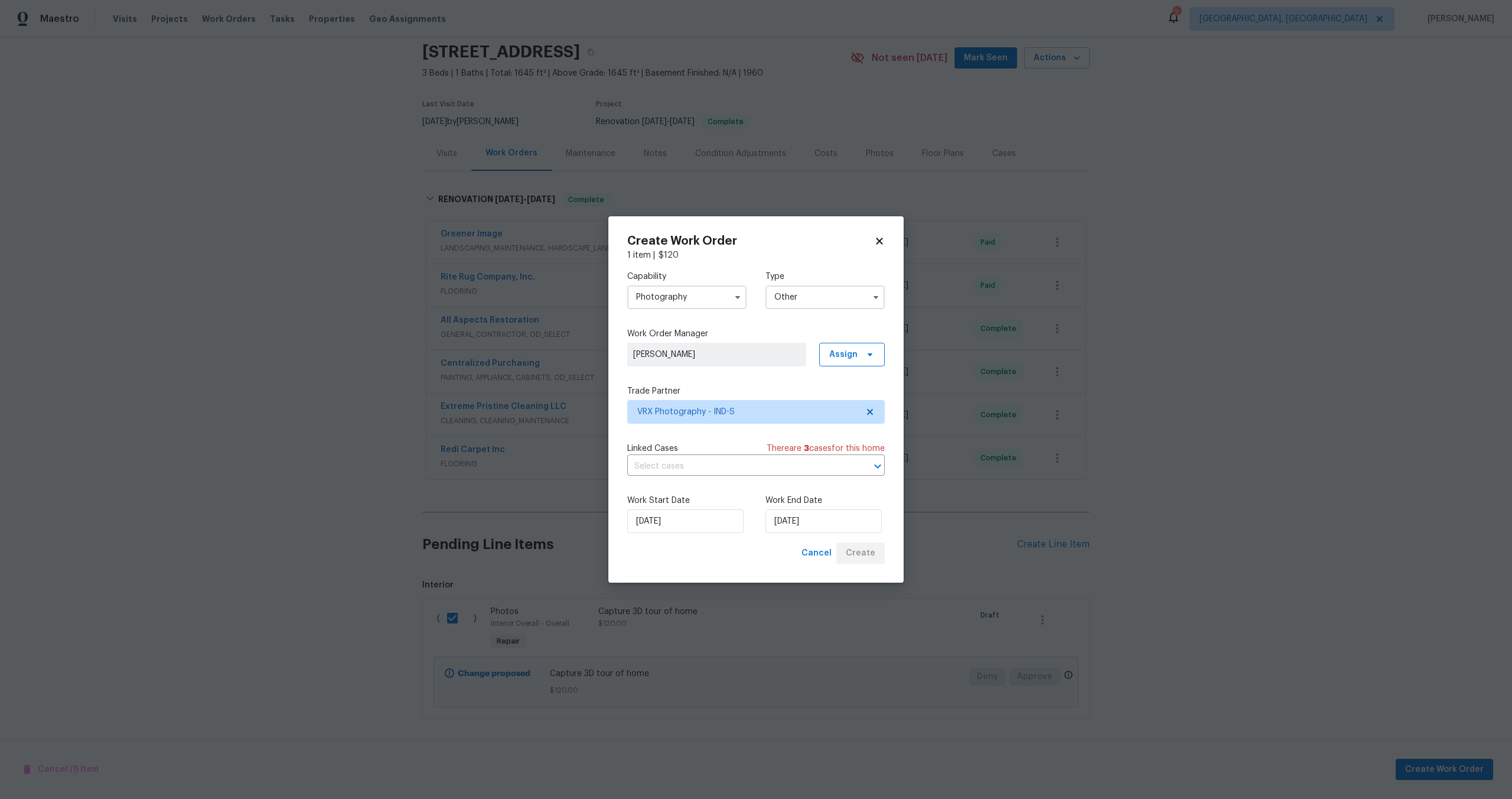
checkbox input "false"
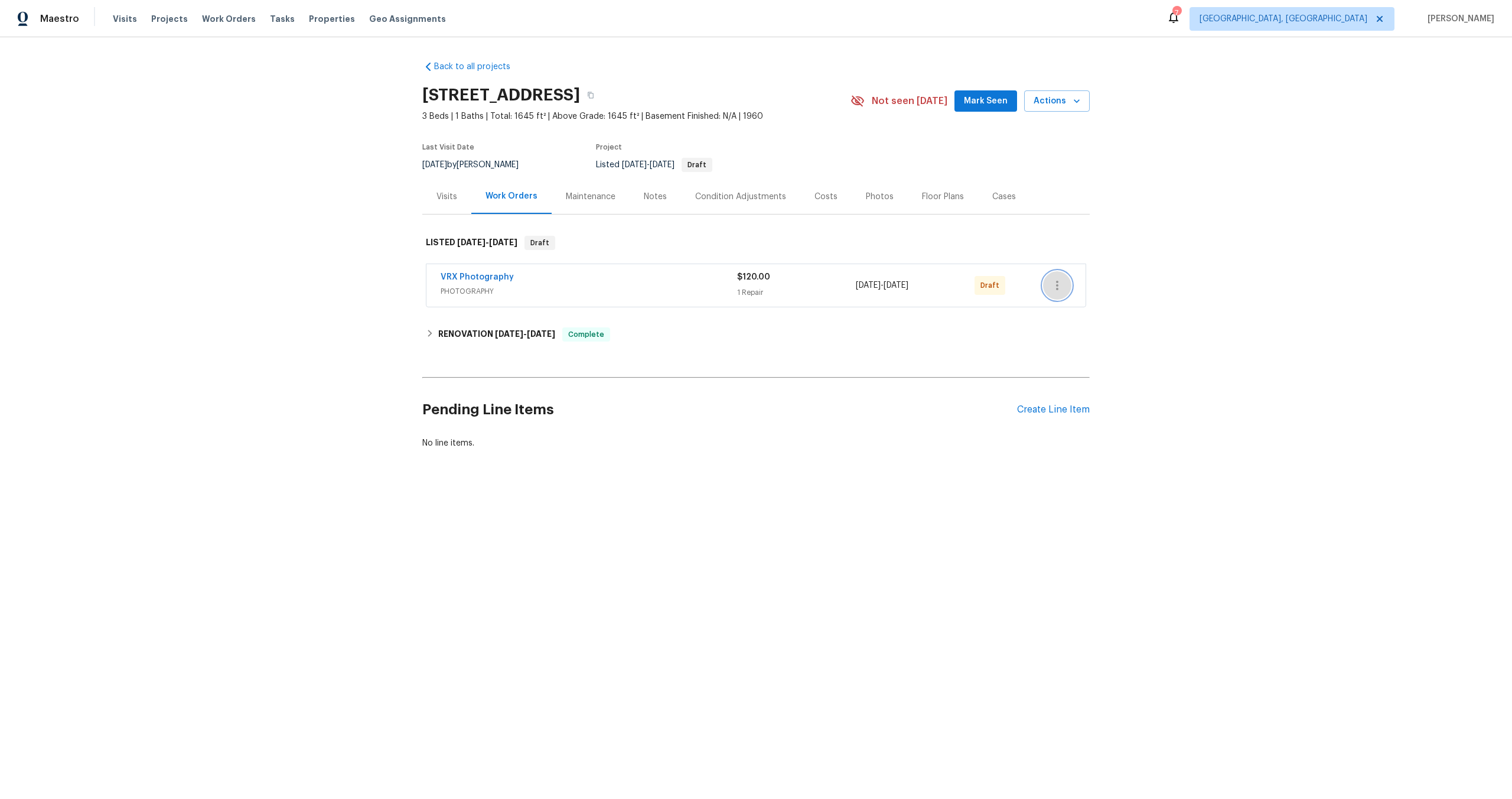
click at [1065, 273] on button "button" at bounding box center [1057, 285] width 29 height 29
click at [1057, 294] on li "Send to Vendor" at bounding box center [1107, 285] width 127 height 19
click at [751, 388] on div at bounding box center [756, 399] width 1512 height 799
click at [539, 337] on span "[DATE]" at bounding box center [541, 334] width 29 height 8
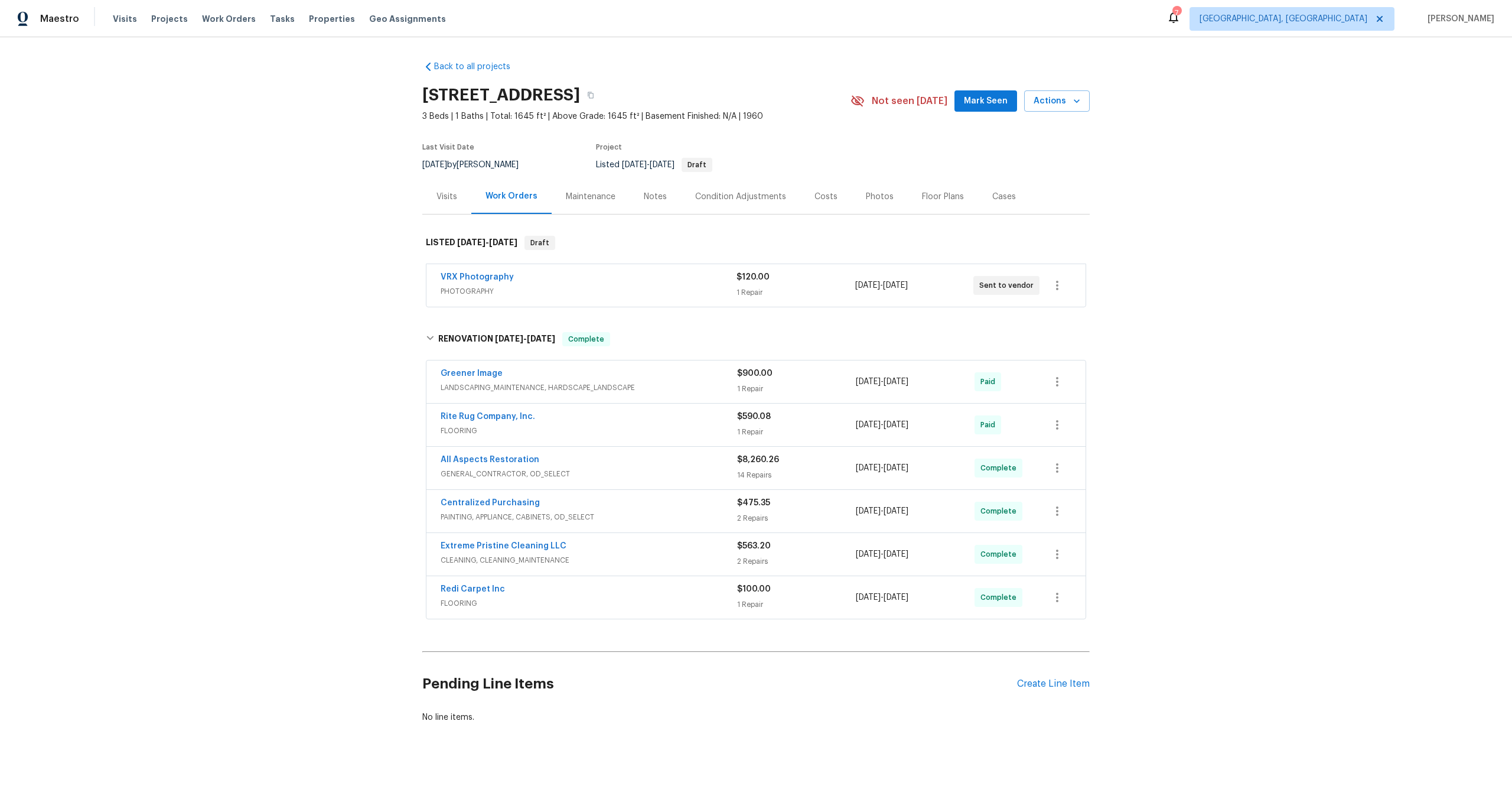
click at [333, 542] on div "Back to all projects [STREET_ADDRESS] 3 Beds | 1 Baths | Total: 1645 ft² | Abov…" at bounding box center [756, 418] width 1512 height 762
